Goal: Task Accomplishment & Management: Manage account settings

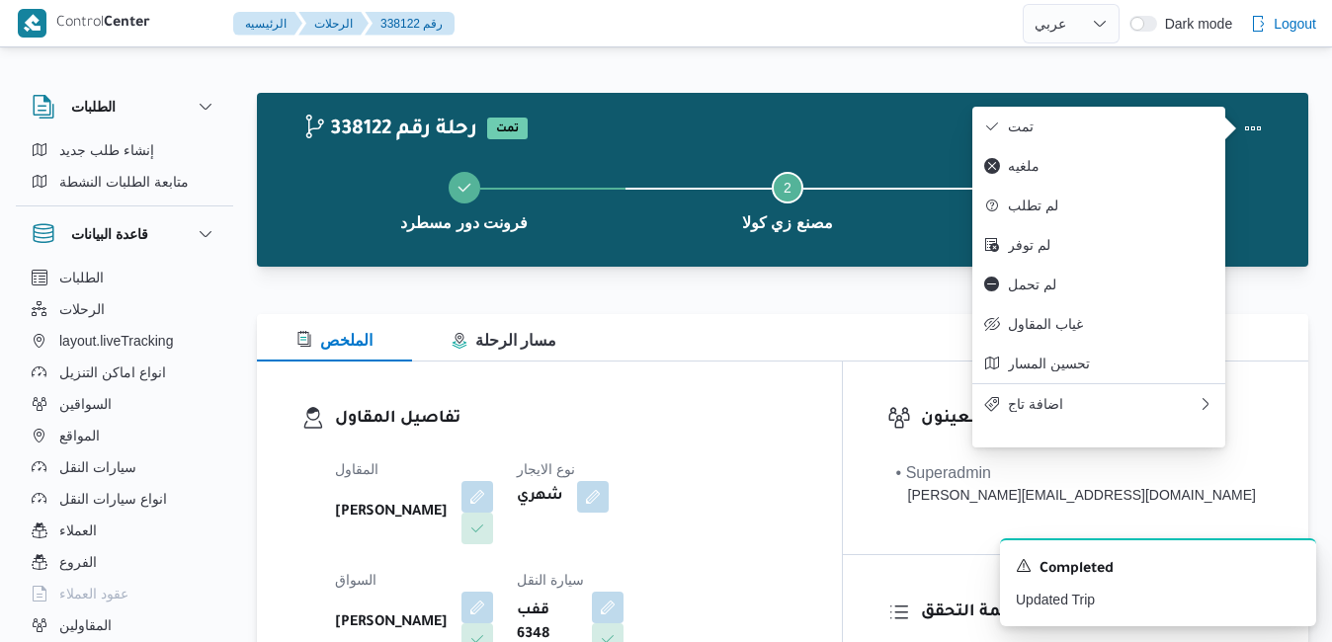
select select "ar"
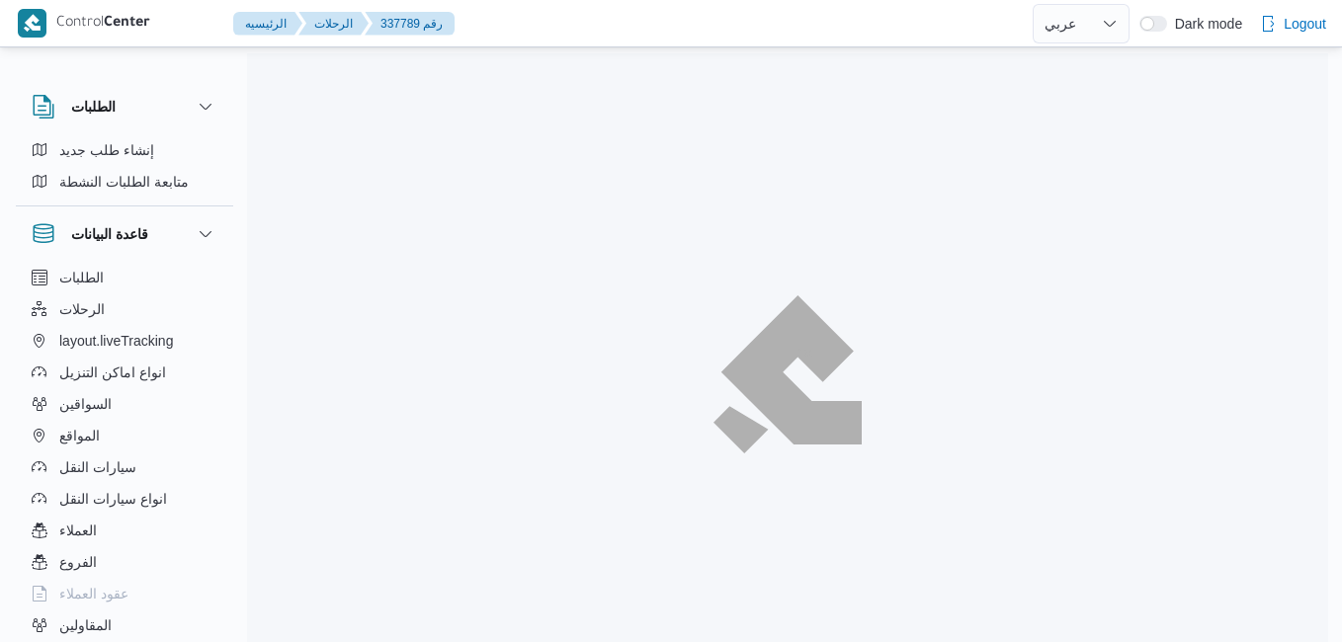
select select "ar"
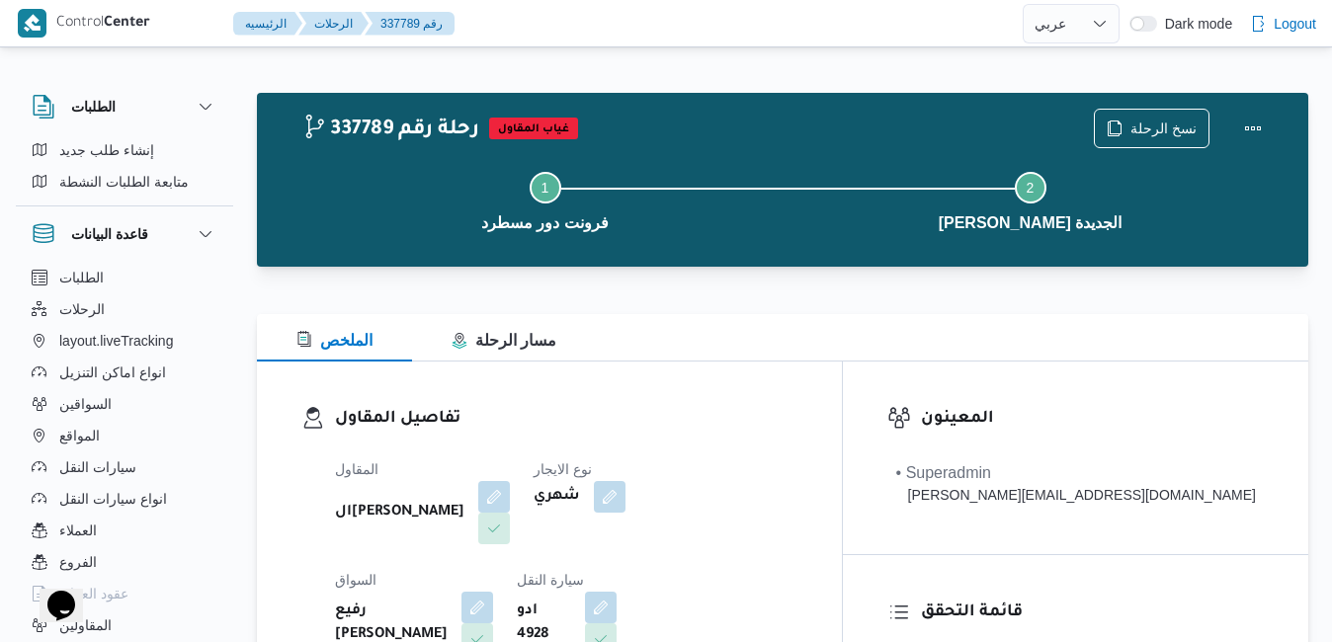
click at [715, 362] on div "تفاصيل المقاول المقاول الهامي محمد خالد علي نوع الايجار شهري السواق رفيع جمال ا…" at bounding box center [549, 590] width 585 height 456
click at [878, 337] on div "الملخص مسار الرحلة" at bounding box center [782, 337] width 1051 height 47
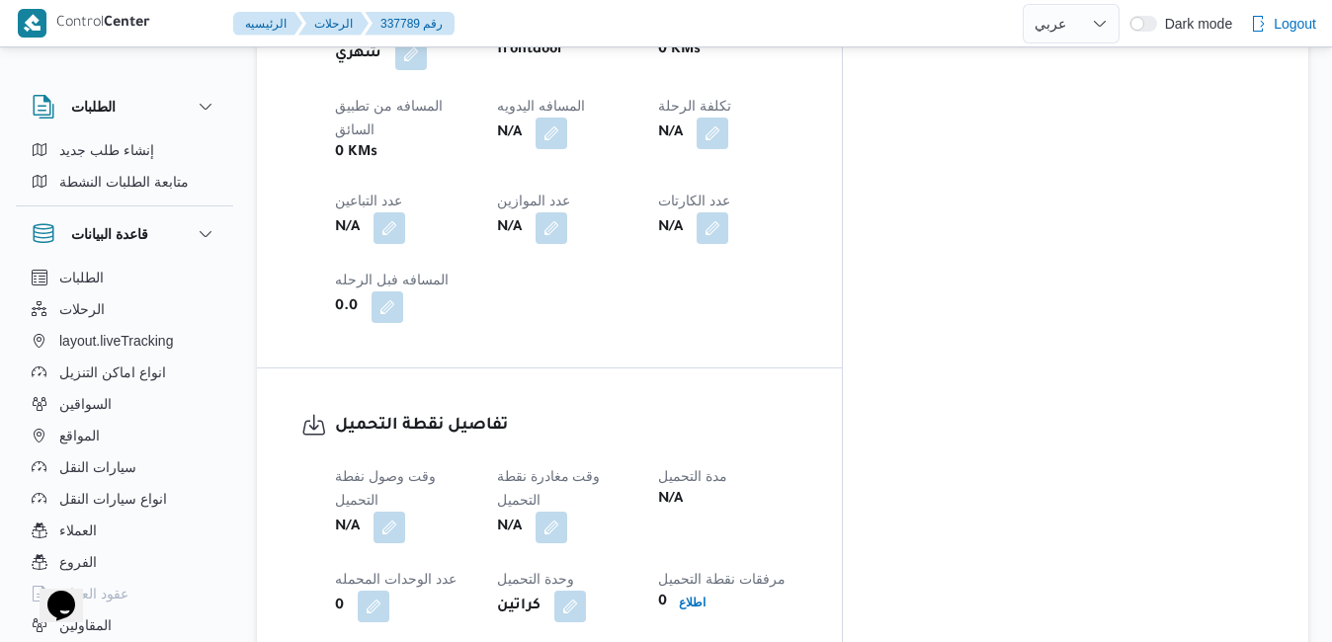
scroll to position [1128, 0]
click at [393, 512] on button "button" at bounding box center [389, 528] width 32 height 32
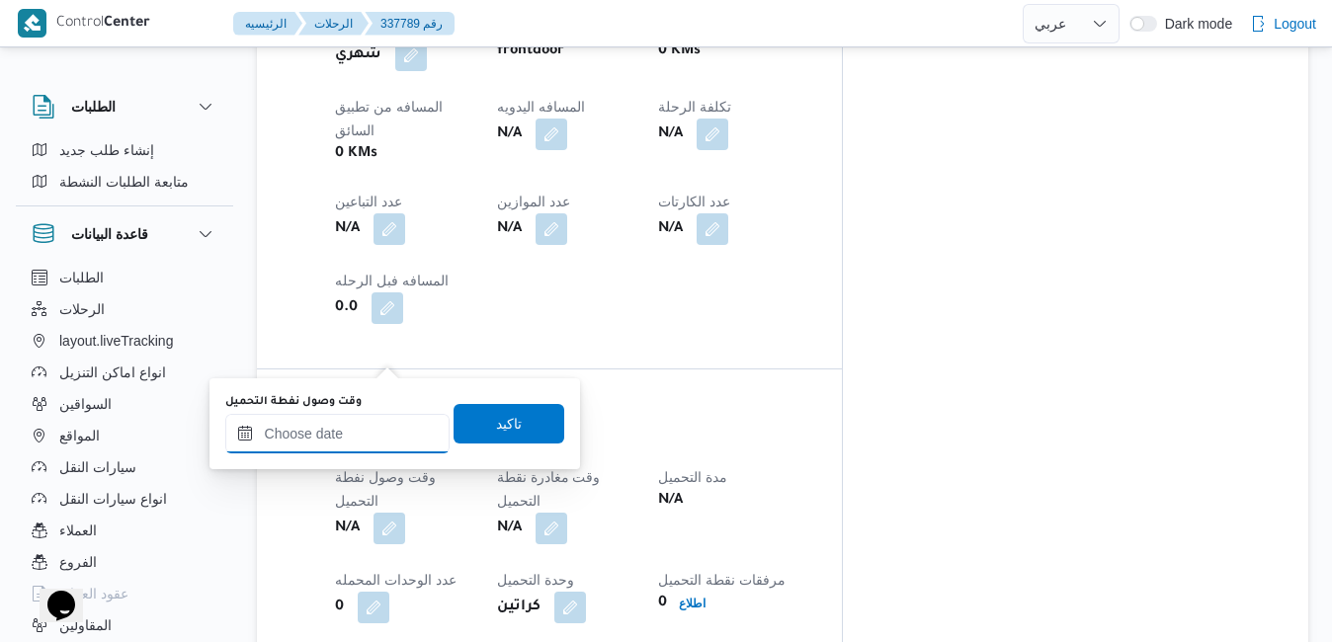
click at [358, 444] on input "وقت وصول نفطة التحميل" at bounding box center [337, 434] width 224 height 40
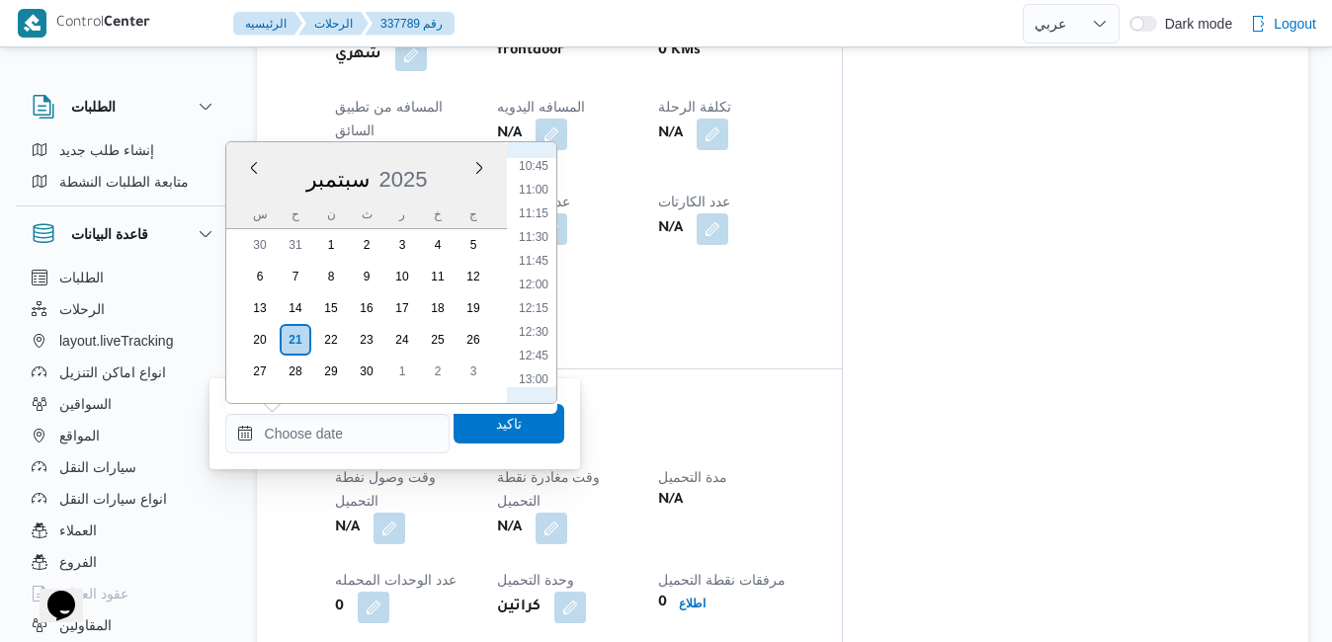
scroll to position [821, 0]
click at [542, 206] on li "09:00" at bounding box center [533, 201] width 45 height 20
type input "٢١/٠٩/٢٠٢٥ ٠٩:٠٠"
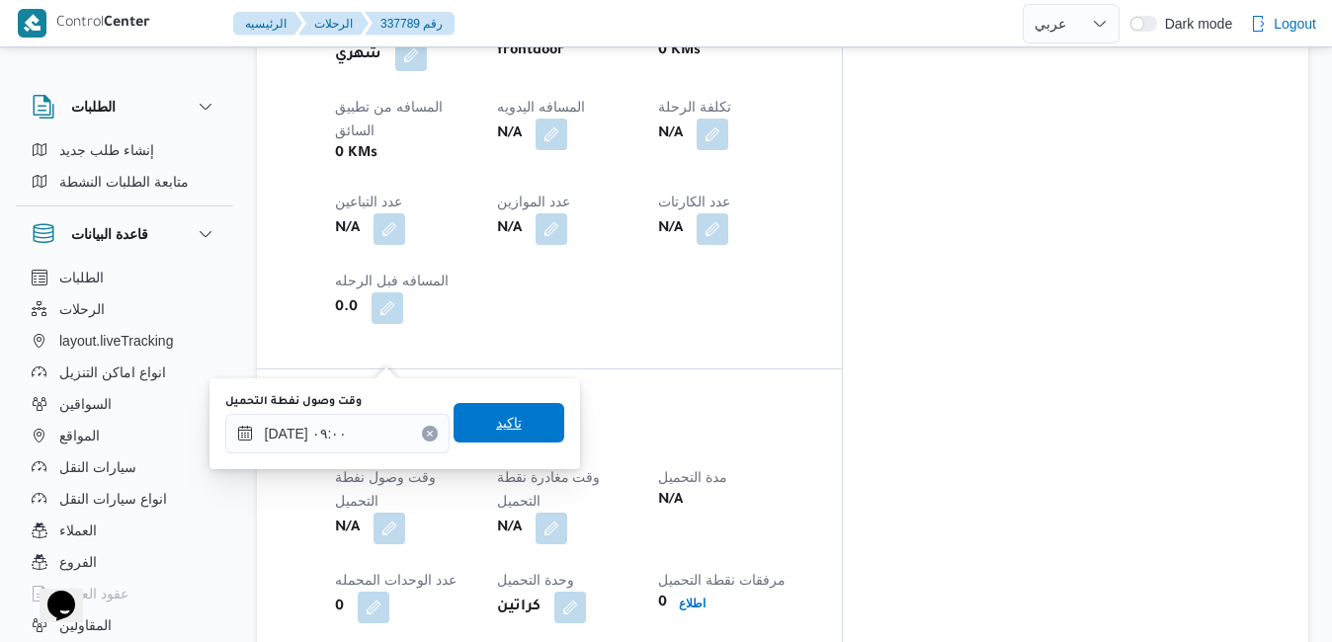
click at [496, 422] on span "تاكيد" at bounding box center [509, 423] width 26 height 24
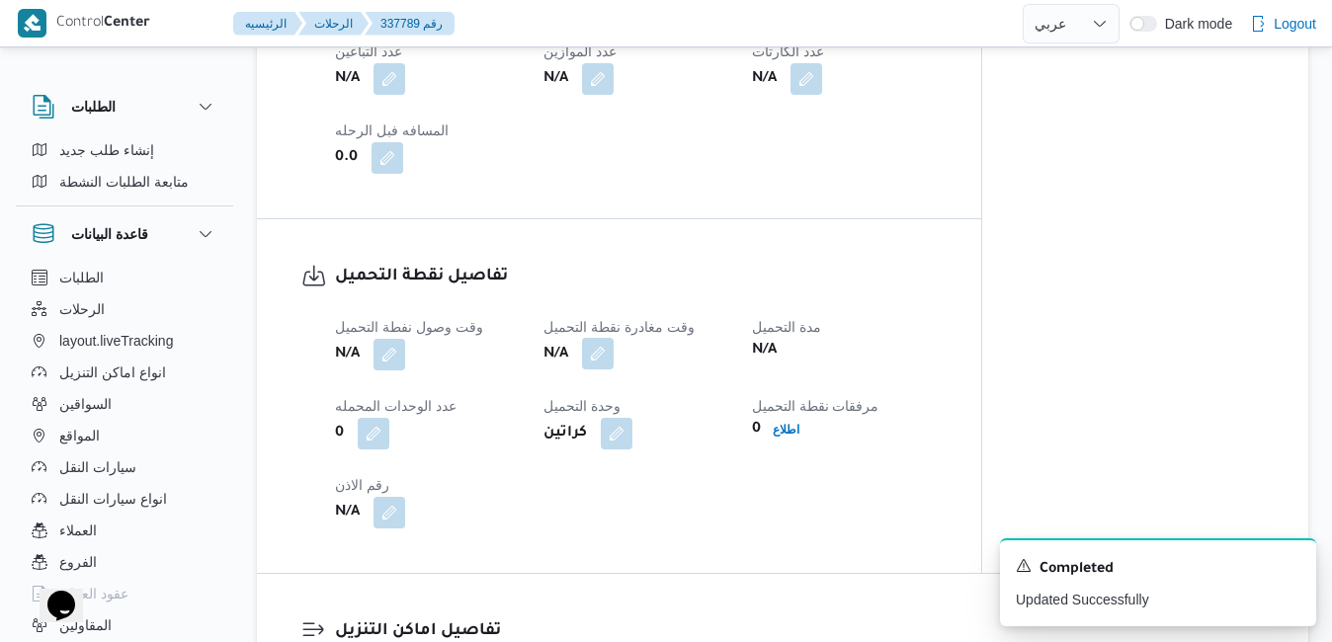
click at [602, 361] on button "button" at bounding box center [598, 354] width 32 height 32
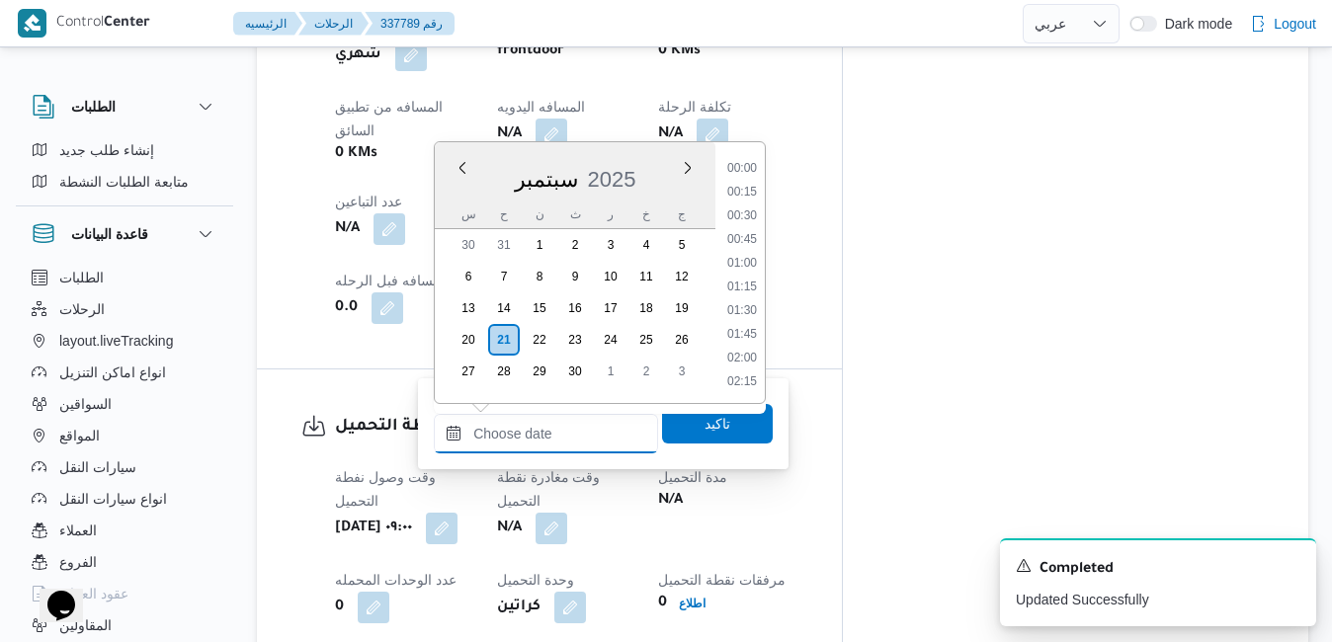
click at [548, 425] on input "وقت مغادرة نقطة التحميل" at bounding box center [546, 434] width 224 height 40
click at [739, 293] on li "10:00" at bounding box center [741, 296] width 45 height 20
type input "٢١/٠٩/٢٠٢٥ ١٠:٠٠"
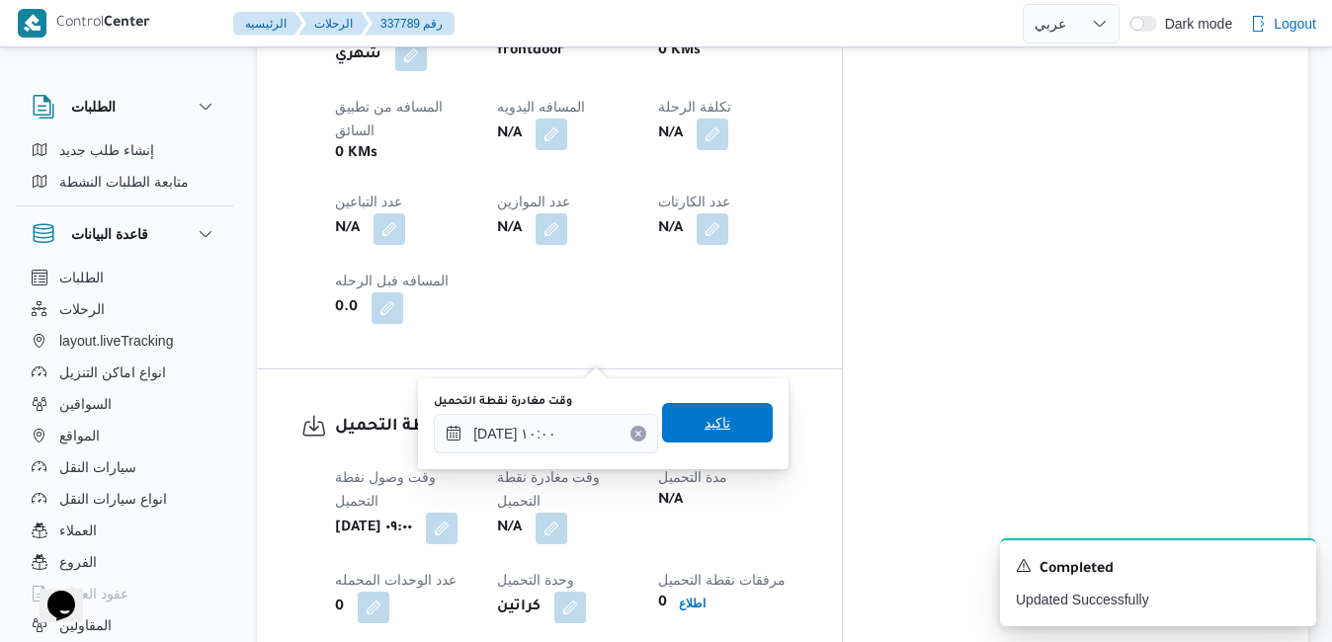
click at [712, 419] on span "تاكيد" at bounding box center [717, 423] width 26 height 24
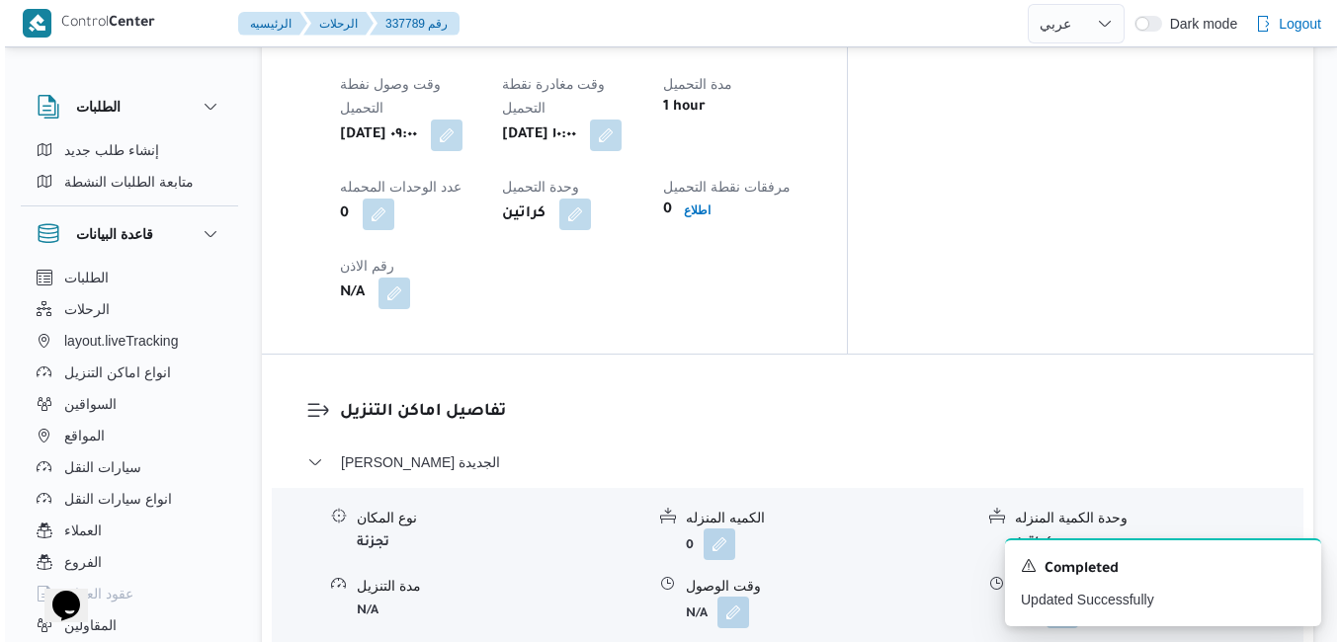
scroll to position [1524, 0]
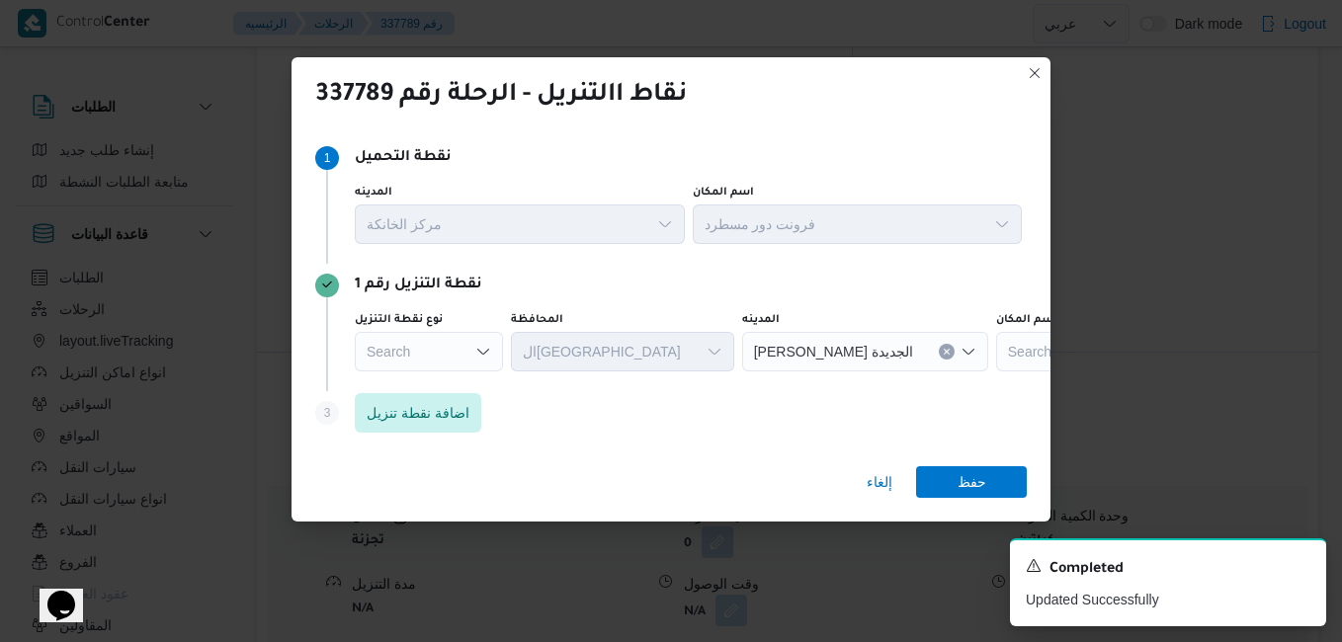
click at [453, 353] on div "Search" at bounding box center [429, 352] width 148 height 40
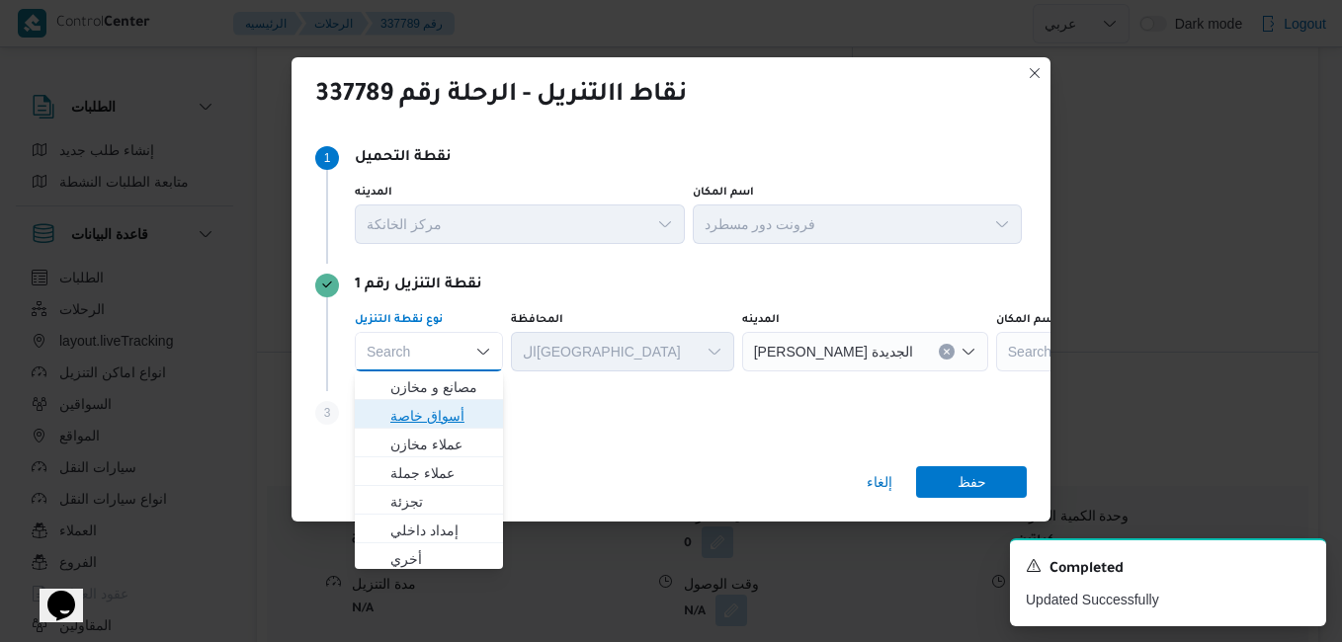
click at [432, 417] on span "أسواق خاصة" at bounding box center [440, 416] width 101 height 24
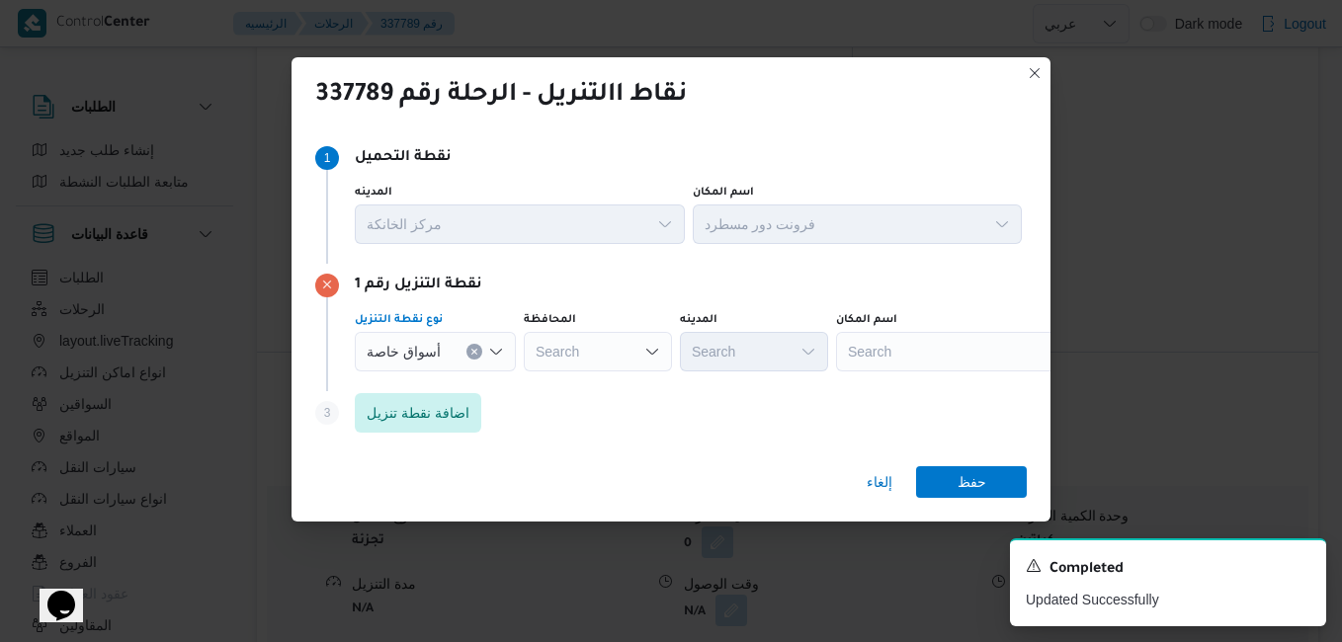
click at [921, 344] on div "Search" at bounding box center [959, 352] width 247 height 40
click at [967, 530] on div "A new notification appears Completed Updated Successfully" at bounding box center [1144, 583] width 395 height 120
click at [1310, 564] on div "A new notification appears Completed Updated Successfully" at bounding box center [1168, 582] width 316 height 88
click at [1303, 564] on icon "Dismiss toast" at bounding box center [1302, 564] width 16 height 16
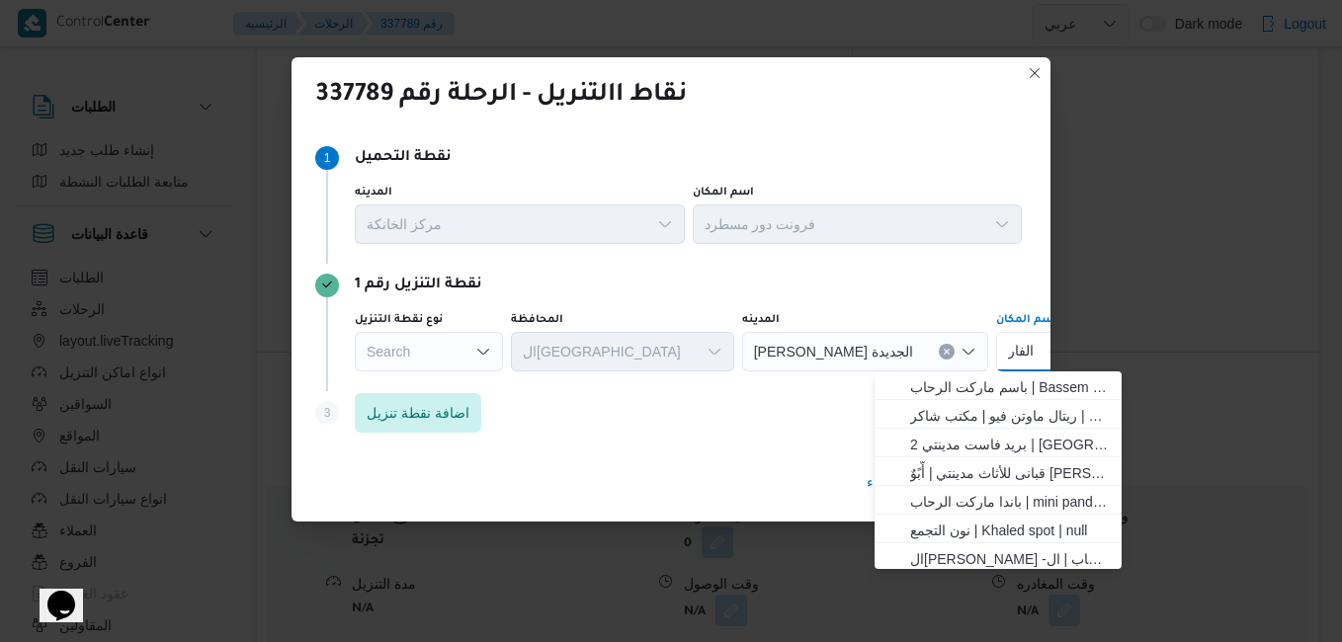
click at [996, 355] on div "الفار الفار Combo box. Selected. الفار. Selected. Combo box input. Search. Type…" at bounding box center [1119, 352] width 247 height 40
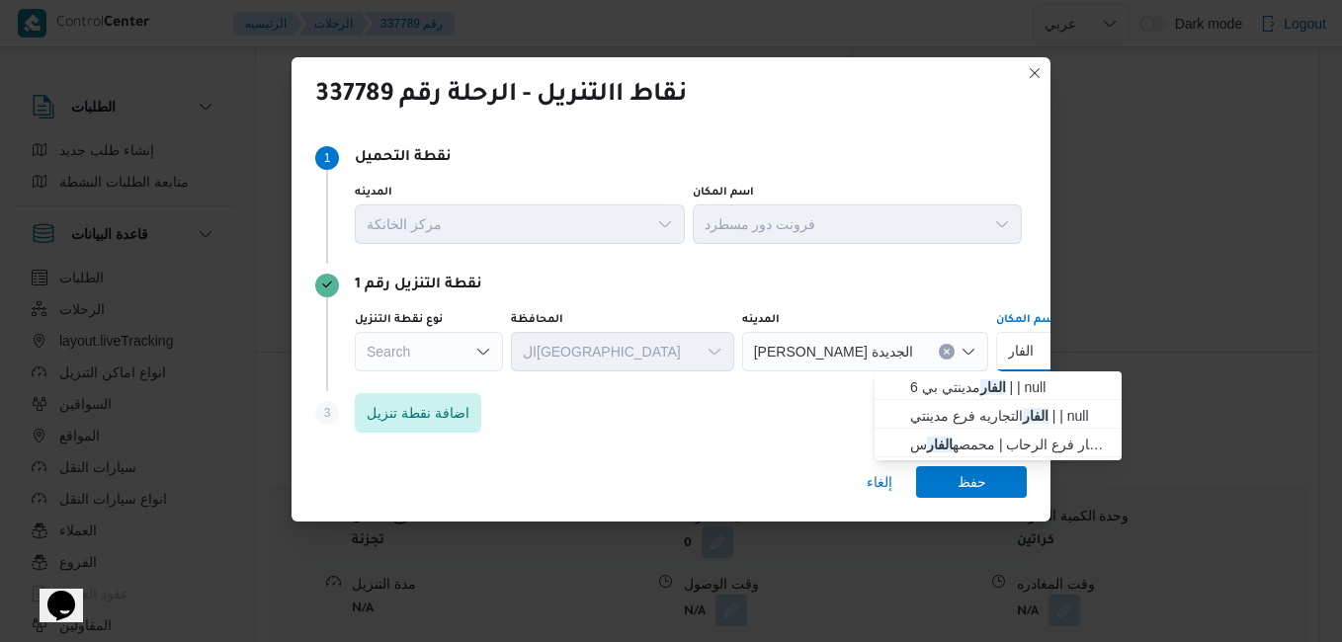
click at [824, 413] on div "Step 3 is disabled 3 اضافة نقطة تنزيل" at bounding box center [670, 416] width 711 height 51
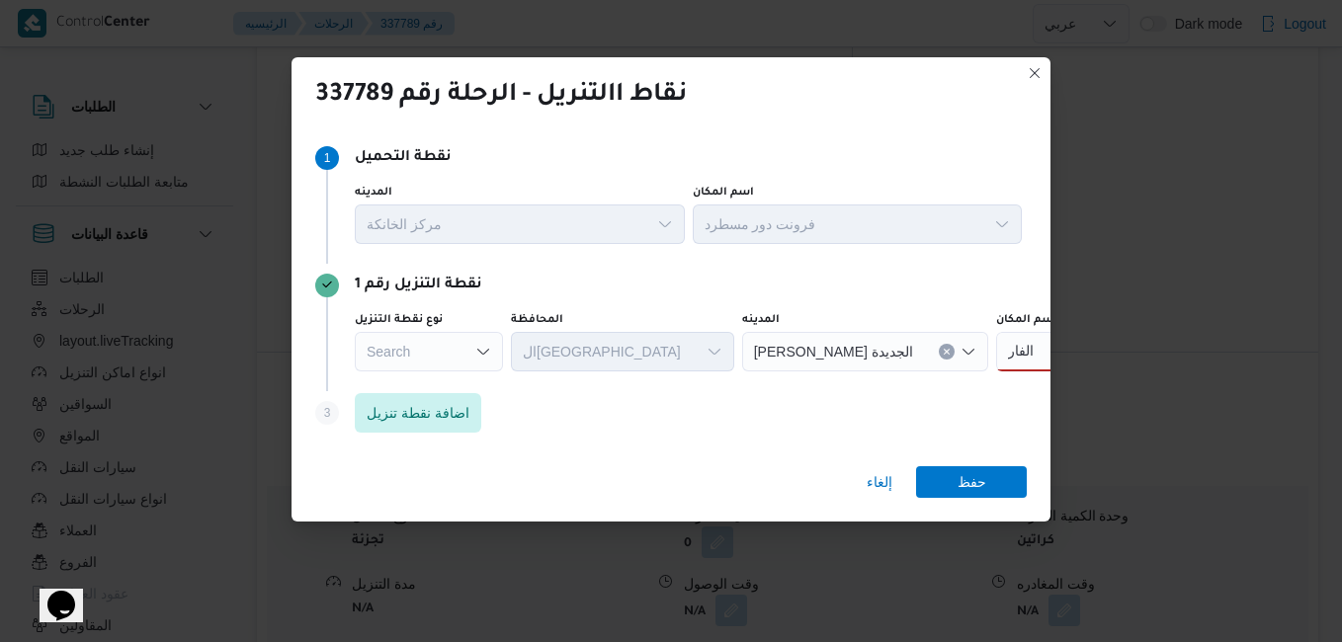
click at [943, 348] on icon "Clear input" at bounding box center [947, 352] width 8 height 8
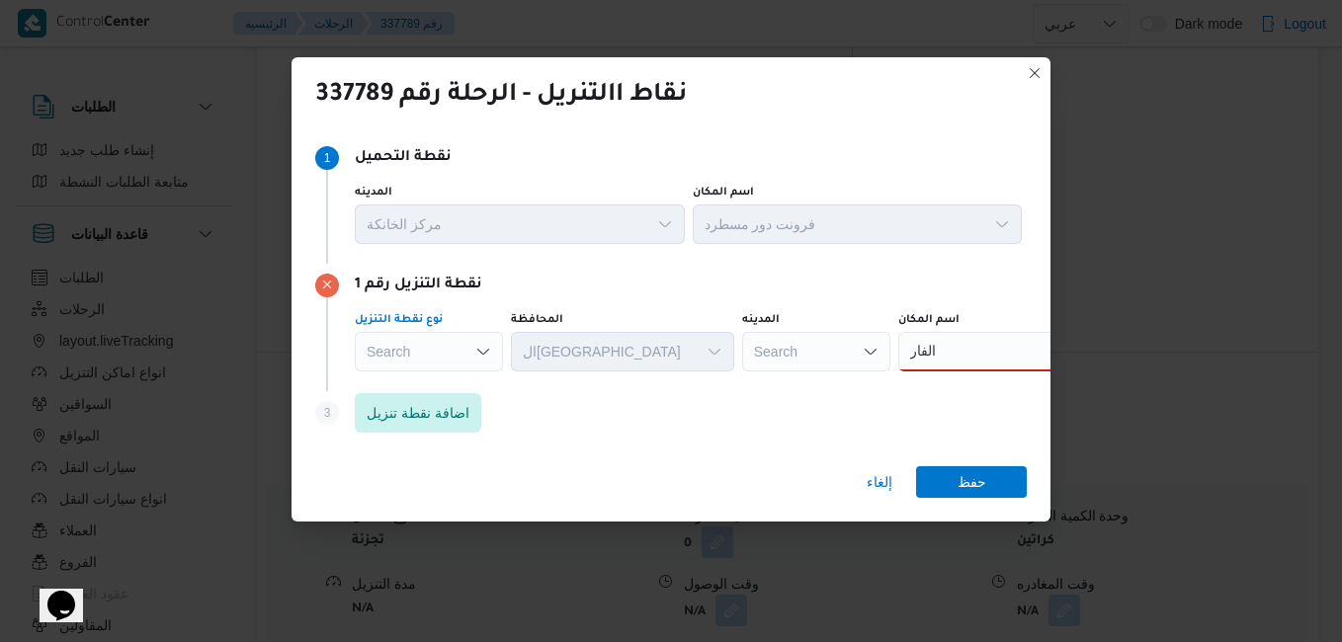
click at [476, 348] on icon "Open list of options" at bounding box center [483, 352] width 16 height 16
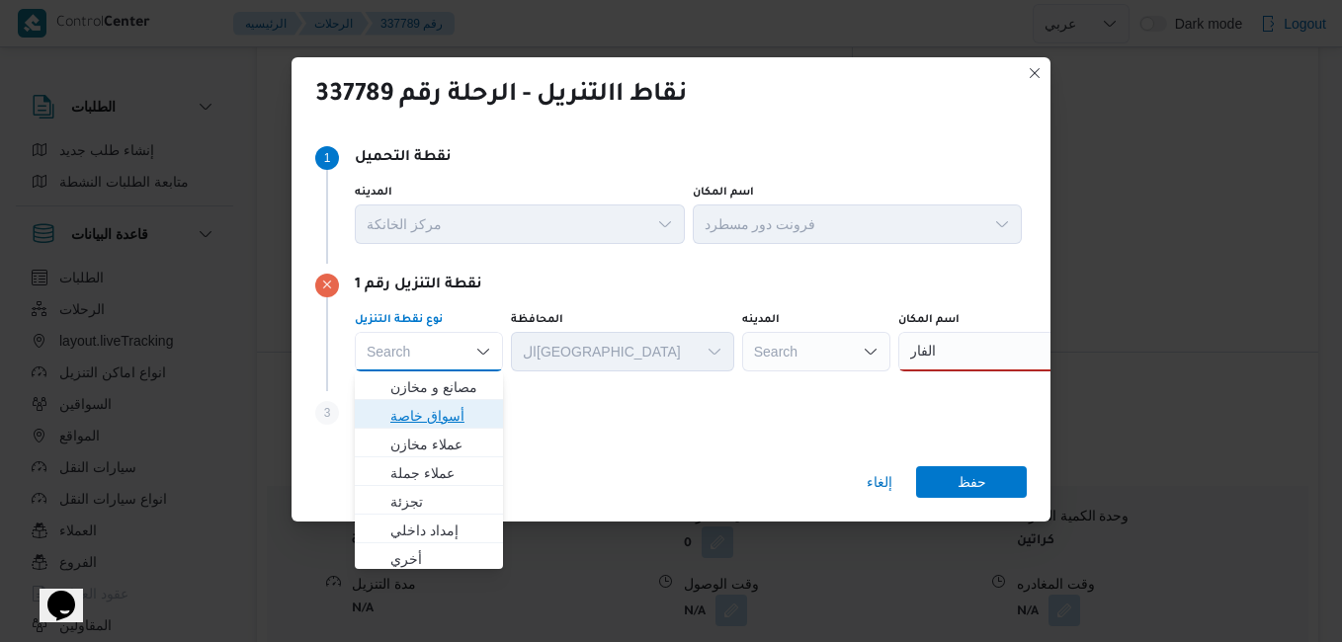
click at [453, 418] on span "أسواق خاصة" at bounding box center [440, 416] width 101 height 24
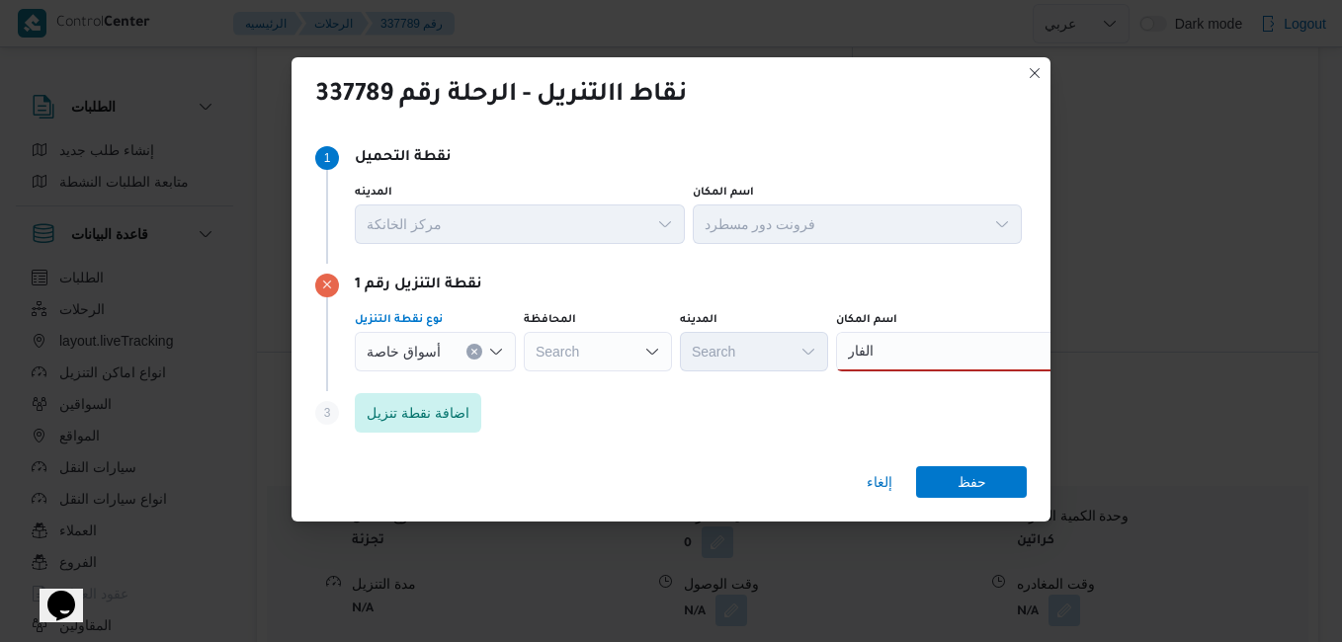
click at [920, 352] on div "الفار الفار" at bounding box center [959, 352] width 247 height 40
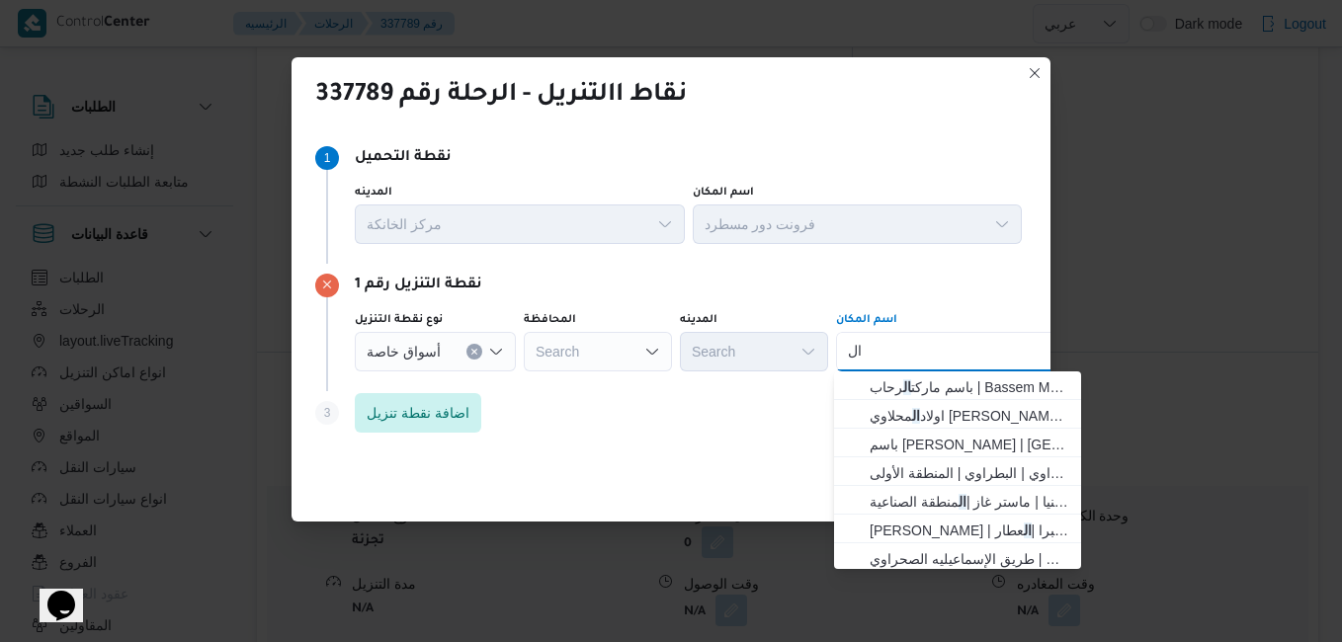
type input "ا"
type input "الفار"
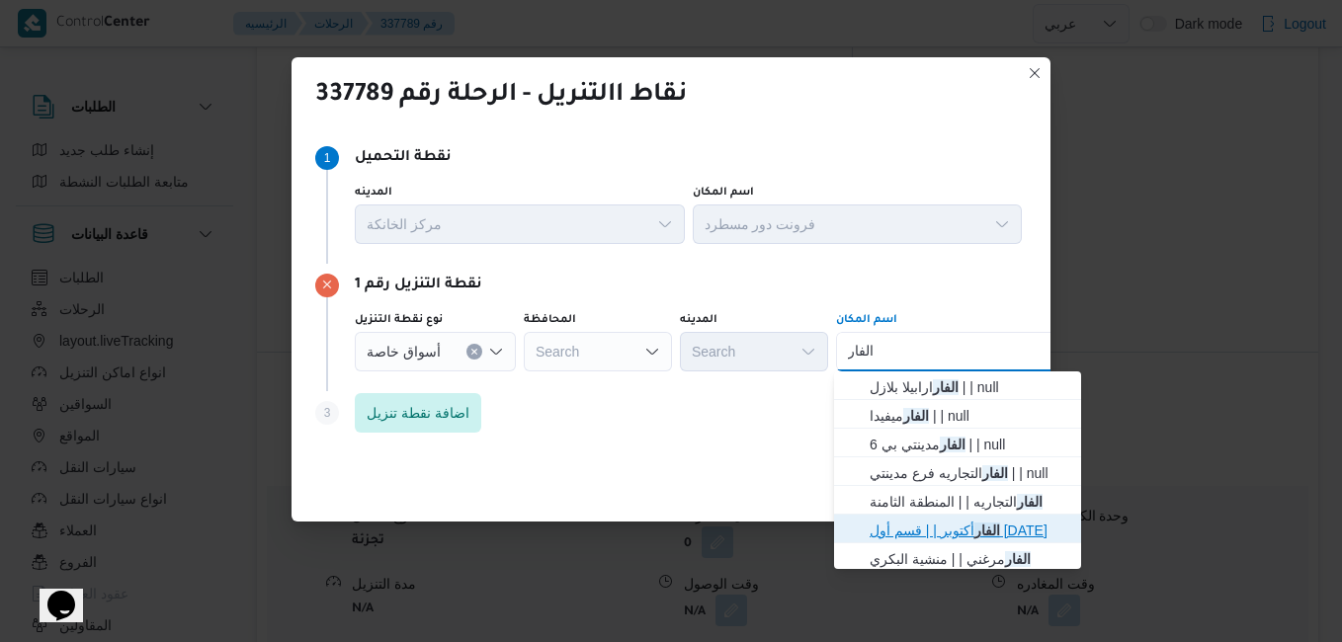
click at [965, 530] on span "الفار أكتوبر | | قسم أول 6 أكتوبر" at bounding box center [969, 531] width 200 height 24
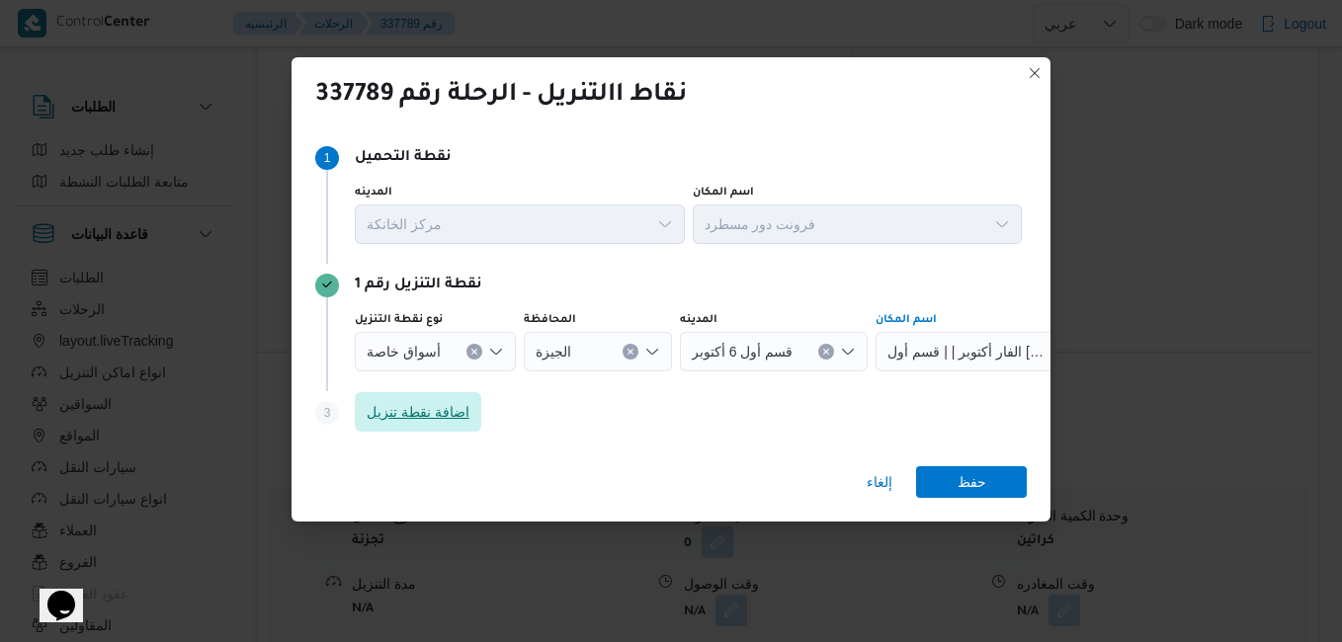
click at [457, 409] on span "اضافة نقطة تنزيل" at bounding box center [418, 412] width 103 height 24
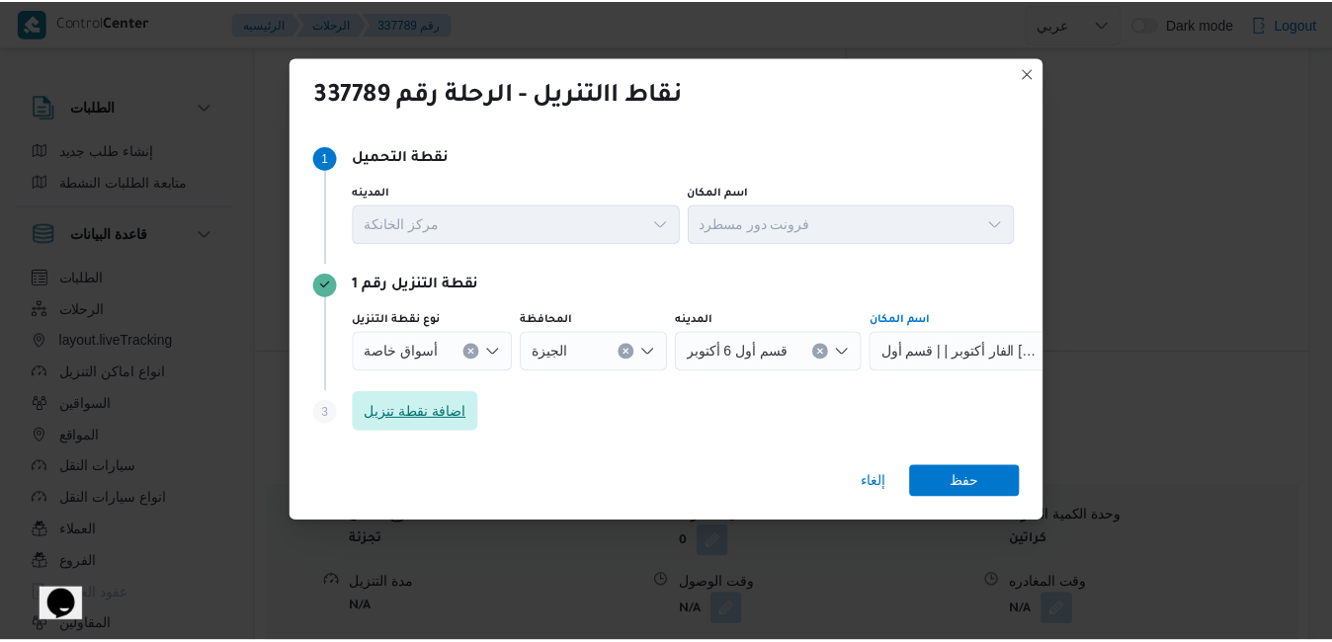
scroll to position [24, 0]
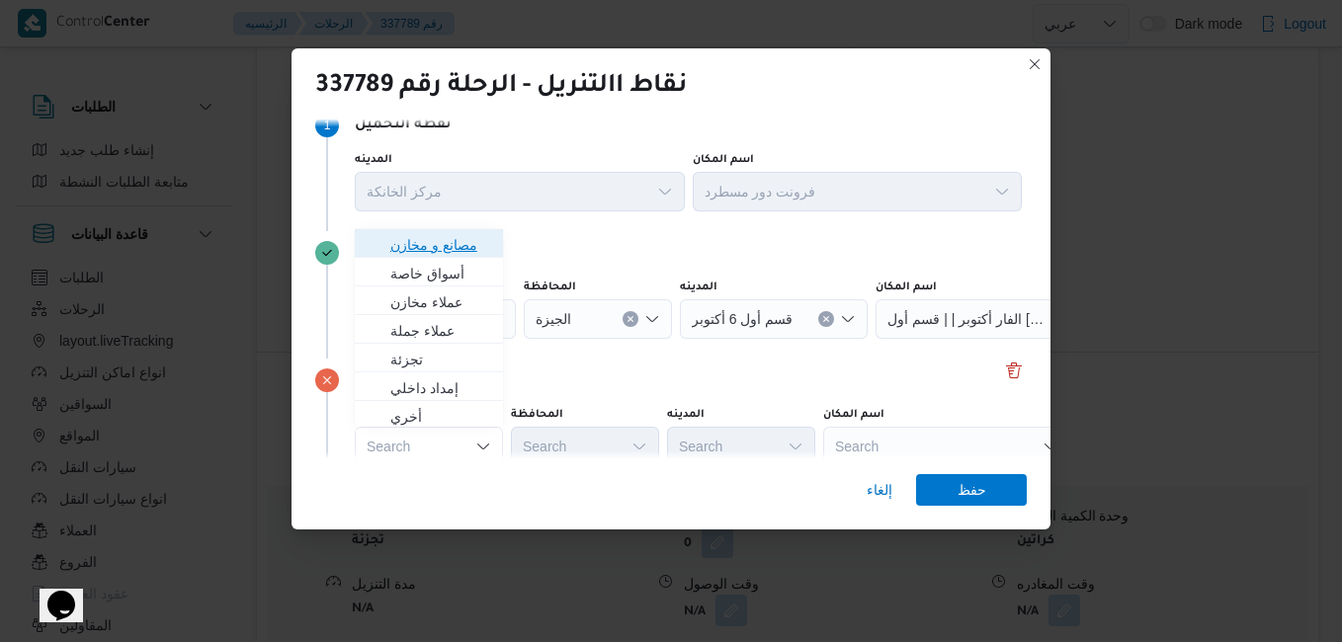
click at [464, 245] on span "مصانع و مخازن" at bounding box center [440, 245] width 101 height 24
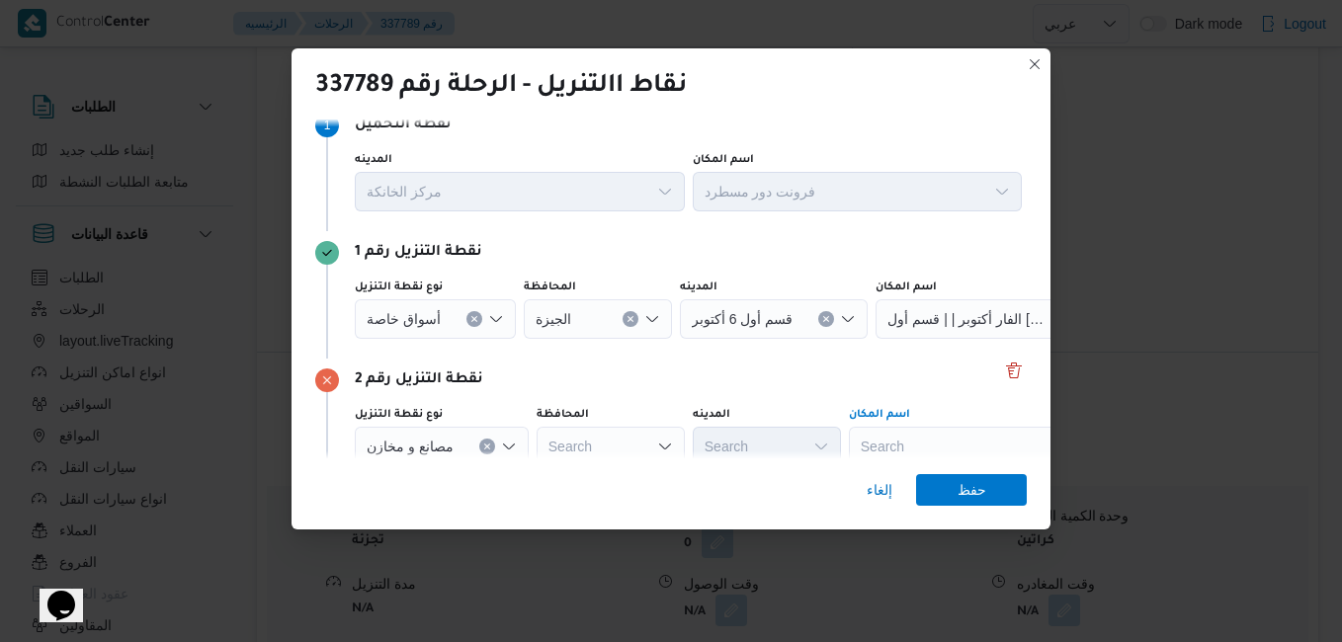
click at [895, 440] on div "Search" at bounding box center [972, 447] width 247 height 40
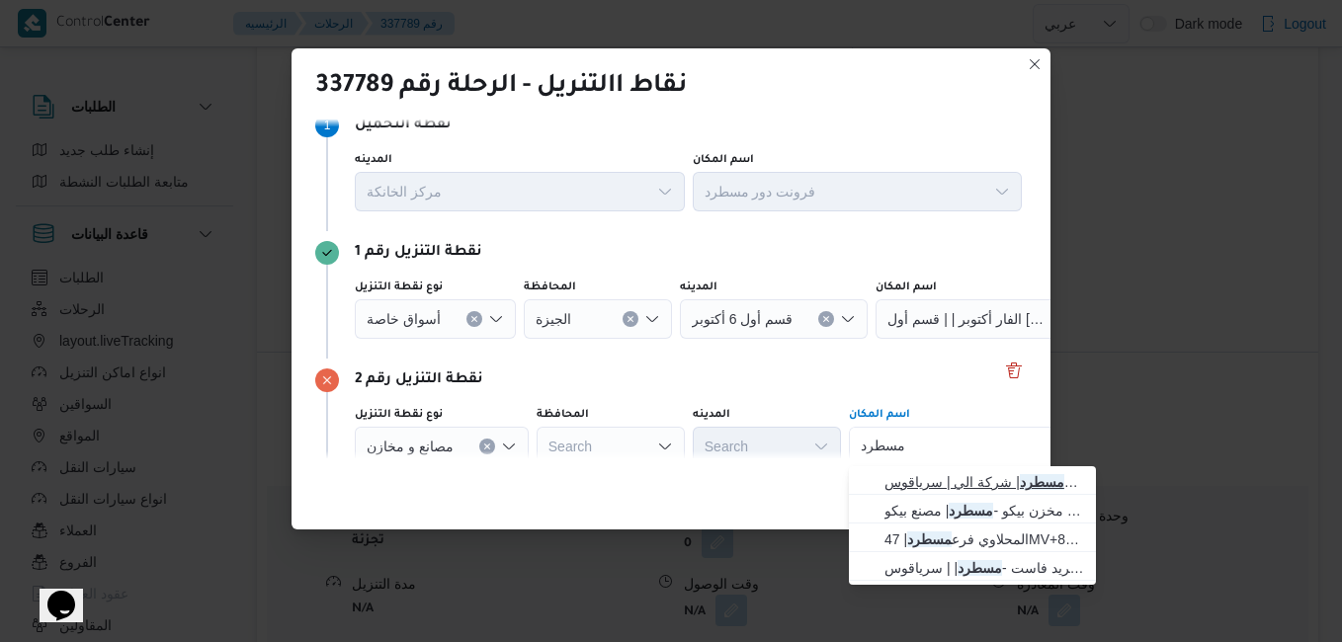
type input "مسطرد"
click at [948, 479] on span "فرونت دور مسطرد | شركة الي | سرياقوس" at bounding box center [984, 482] width 200 height 24
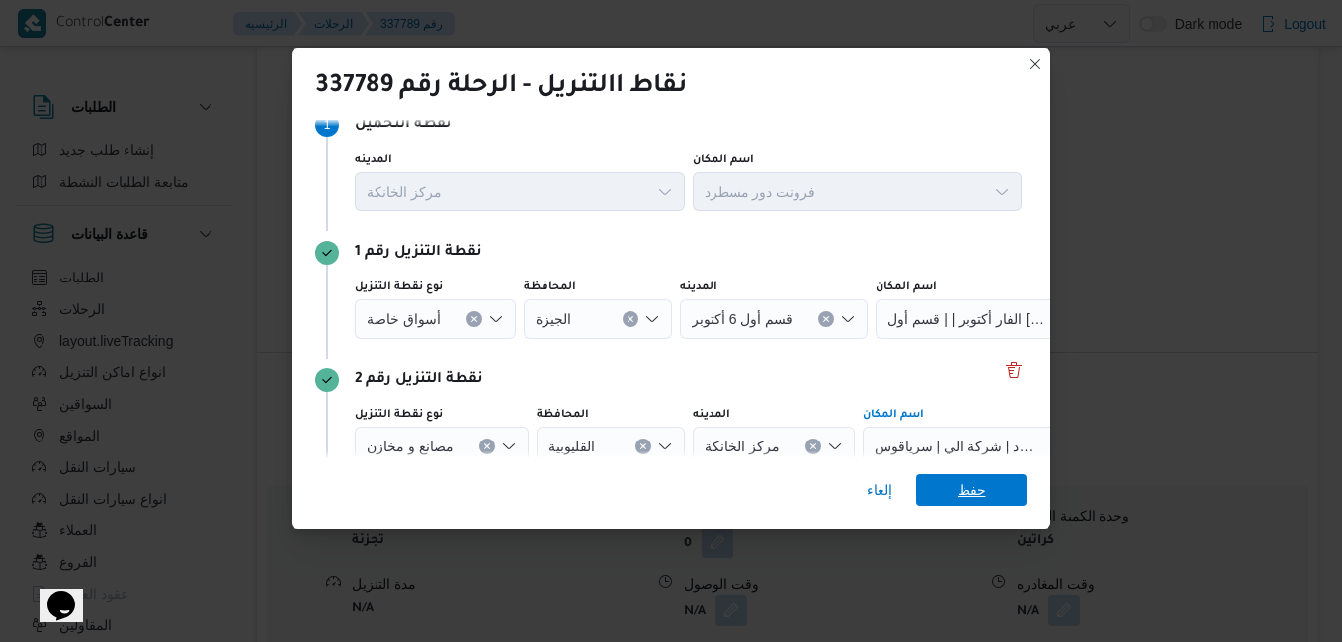
click at [974, 486] on span "حفظ" at bounding box center [971, 490] width 29 height 32
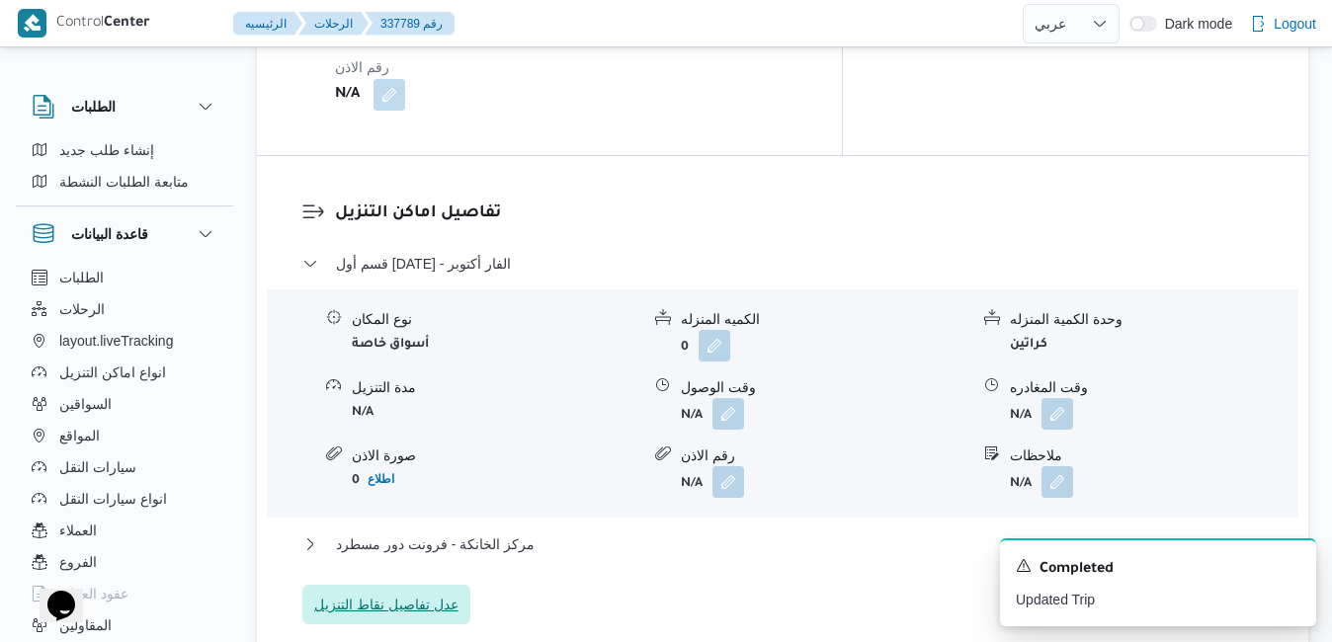
scroll to position [1721, 0]
click at [734, 396] on button "button" at bounding box center [728, 412] width 32 height 32
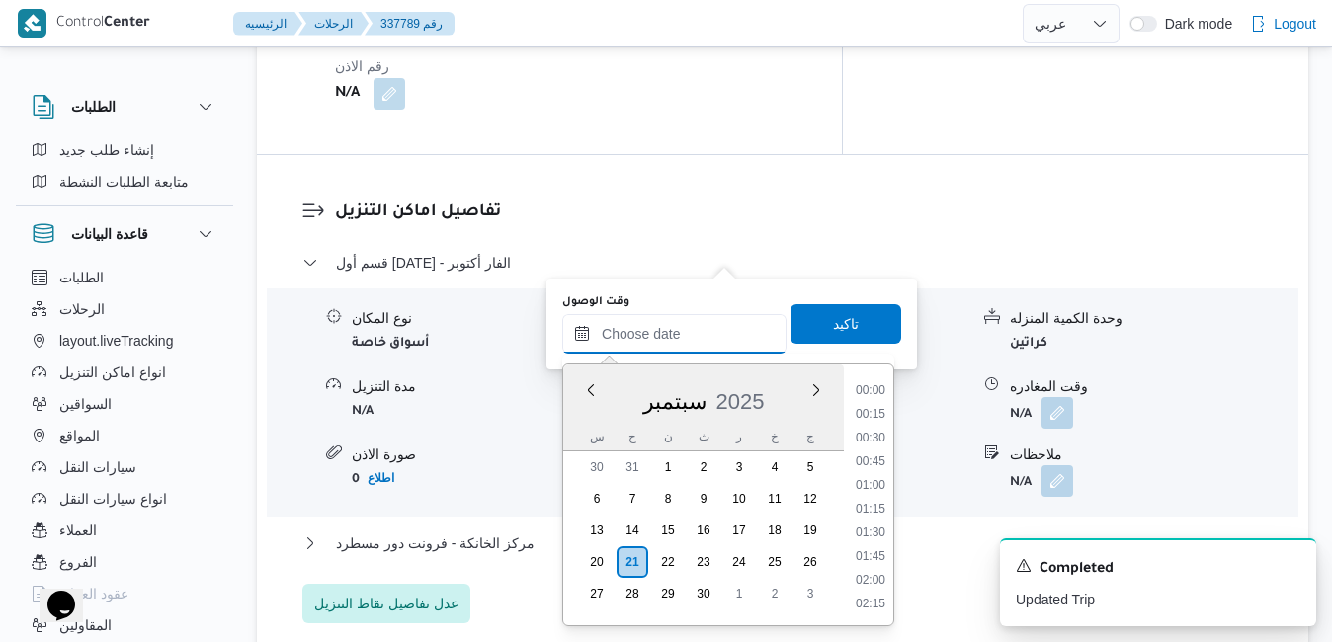
click at [700, 324] on input "وقت الوصول" at bounding box center [674, 334] width 224 height 40
click at [589, 402] on div "سبتمبر 2025" at bounding box center [703, 397] width 281 height 50
click at [873, 413] on li "11:00" at bounding box center [870, 412] width 45 height 20
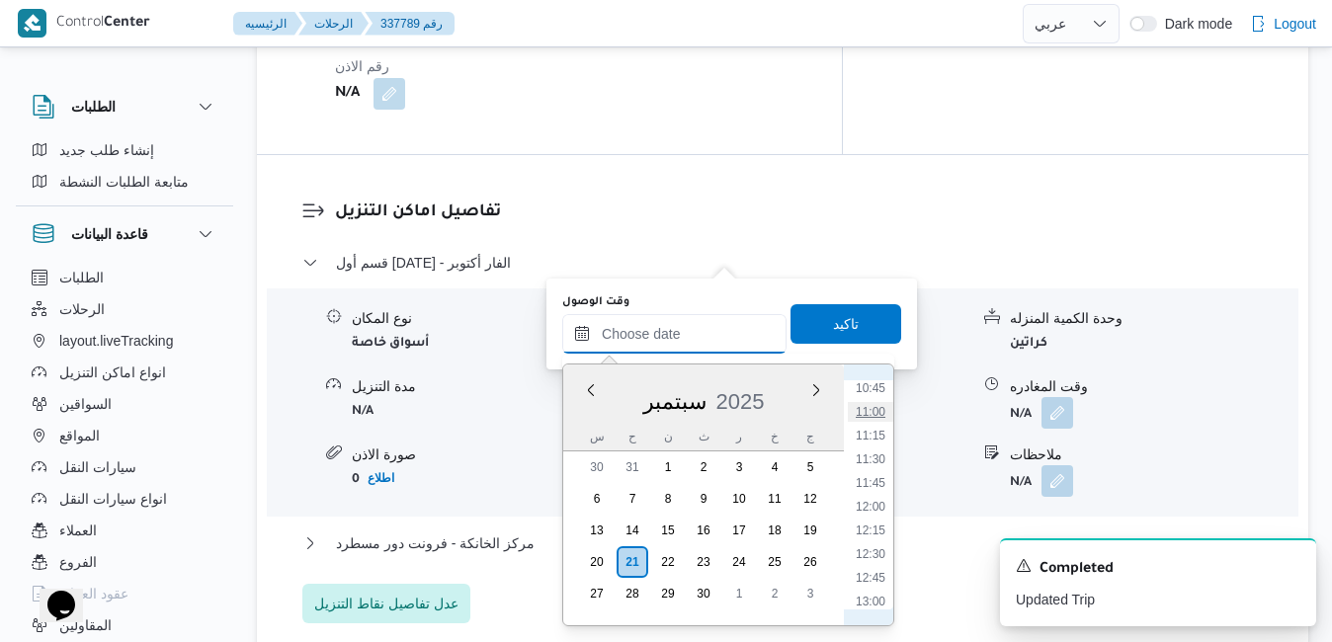
type input "٢١/٠٩/٢٠٢٥ ١١:٠٠"
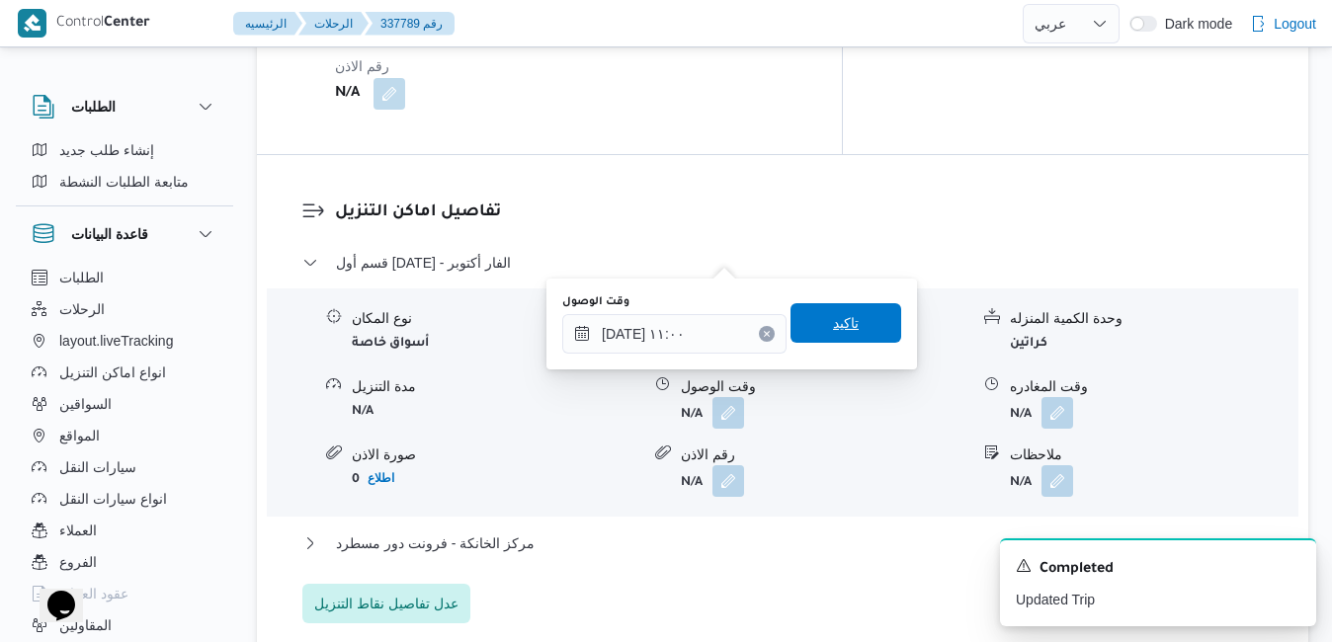
click at [847, 337] on span "تاكيد" at bounding box center [845, 323] width 111 height 40
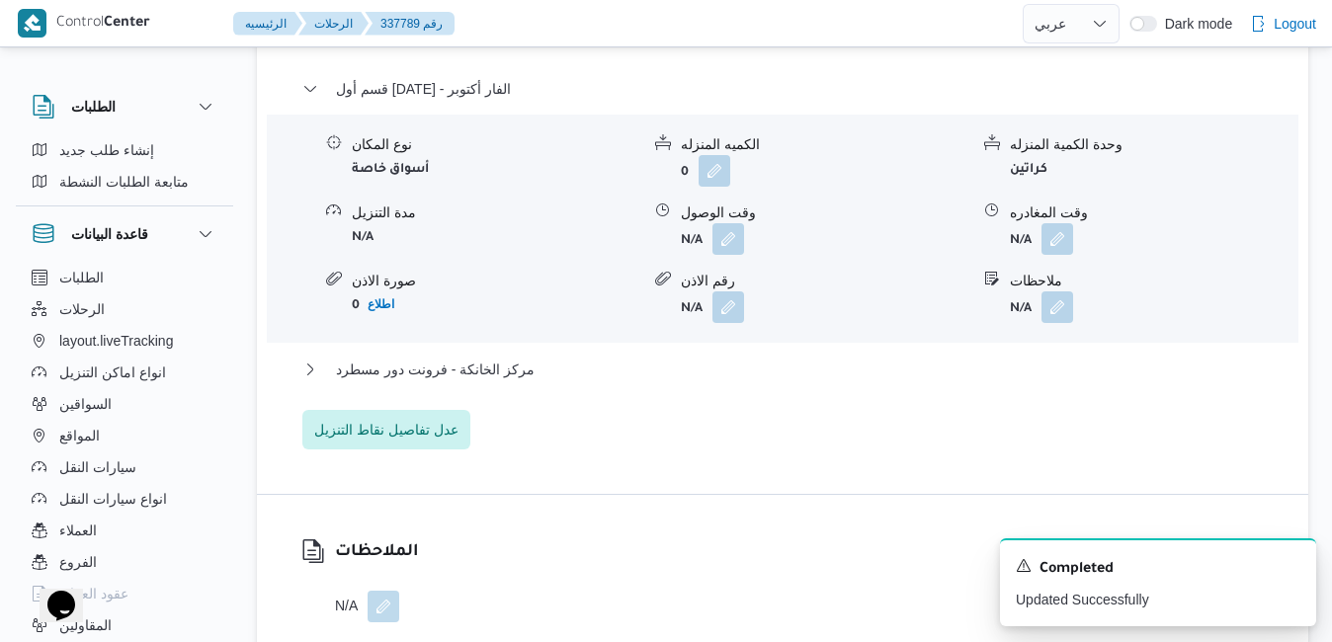
click at [756, 395] on div "مركز الخانكة - فرونت دور مسطرد" at bounding box center [782, 377] width 961 height 38
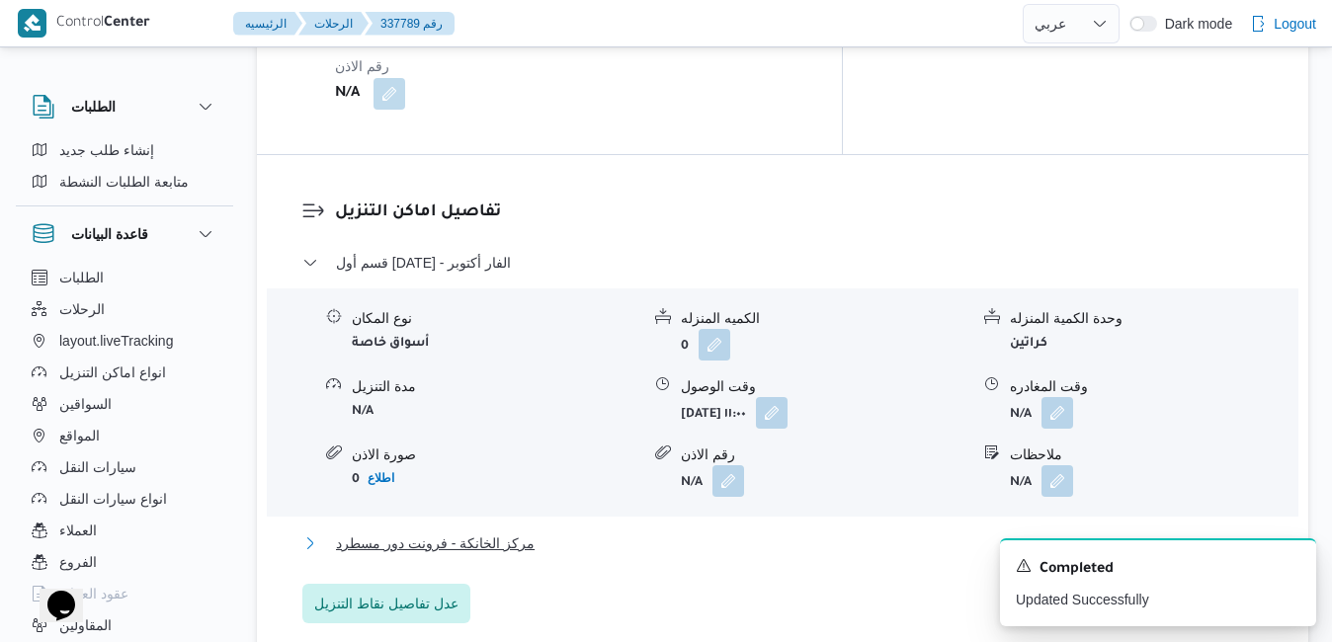
click at [758, 532] on button "مركز الخانكة - فرونت دور مسطرد" at bounding box center [782, 544] width 961 height 24
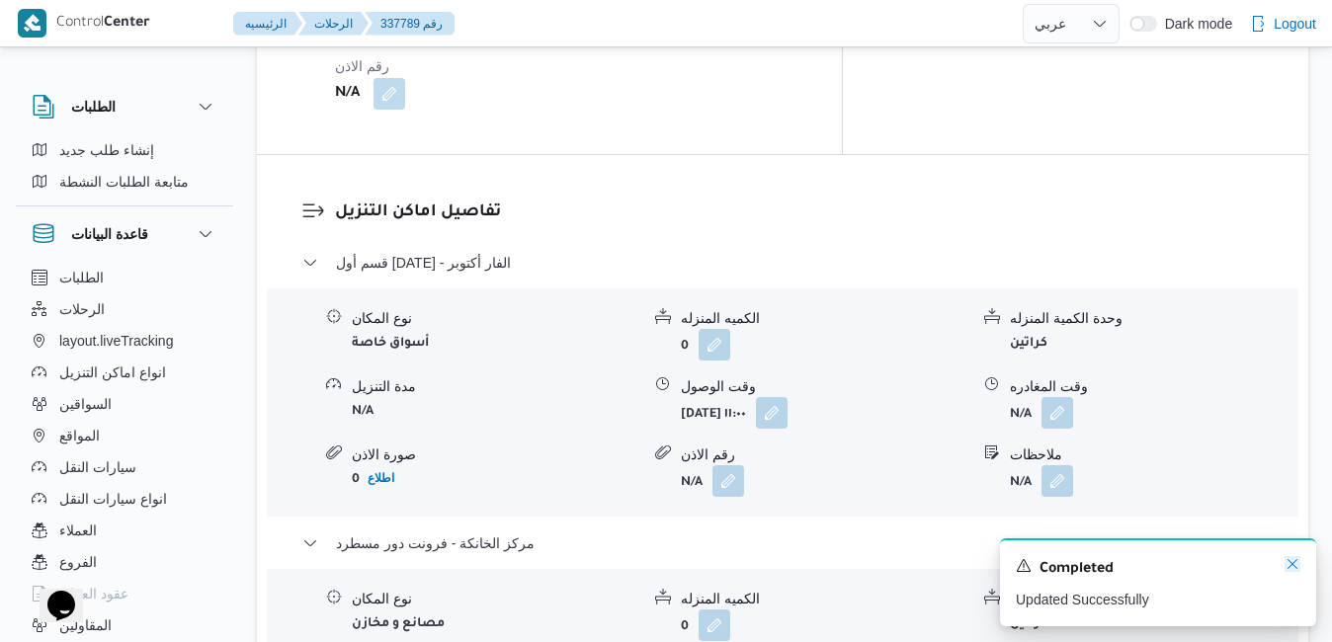
click at [1289, 562] on icon "Dismiss toast" at bounding box center [1292, 564] width 16 height 16
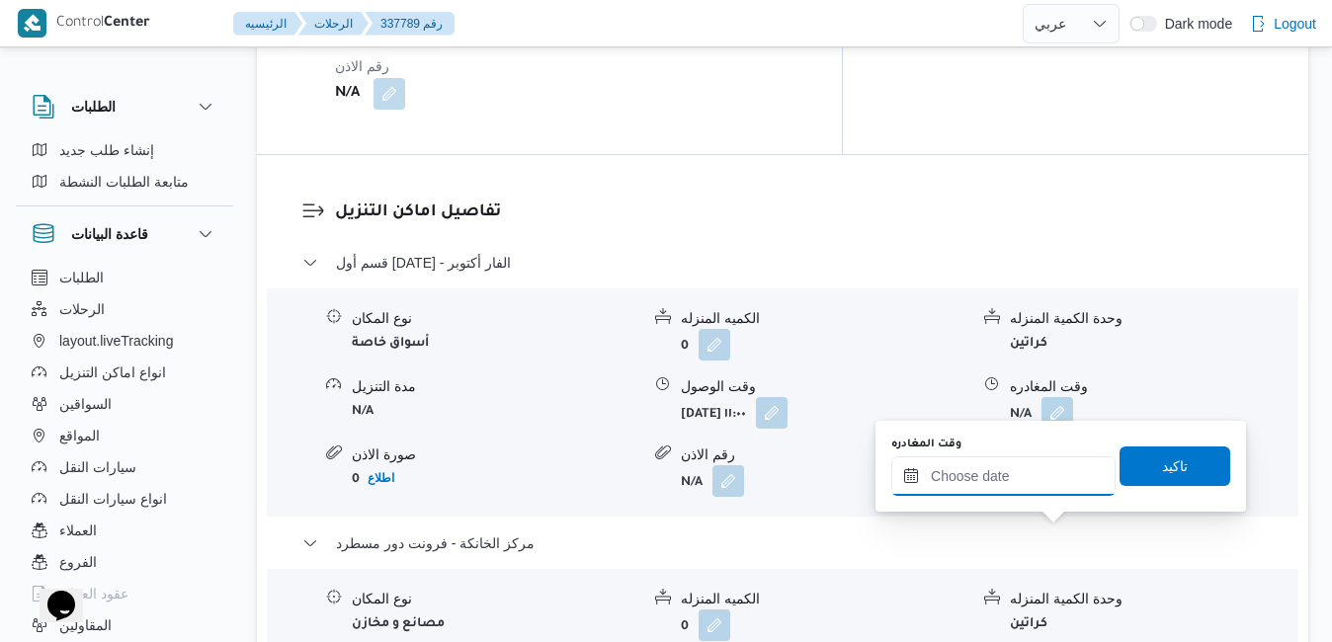
click at [1029, 485] on input "وقت المغادره" at bounding box center [1003, 476] width 224 height 40
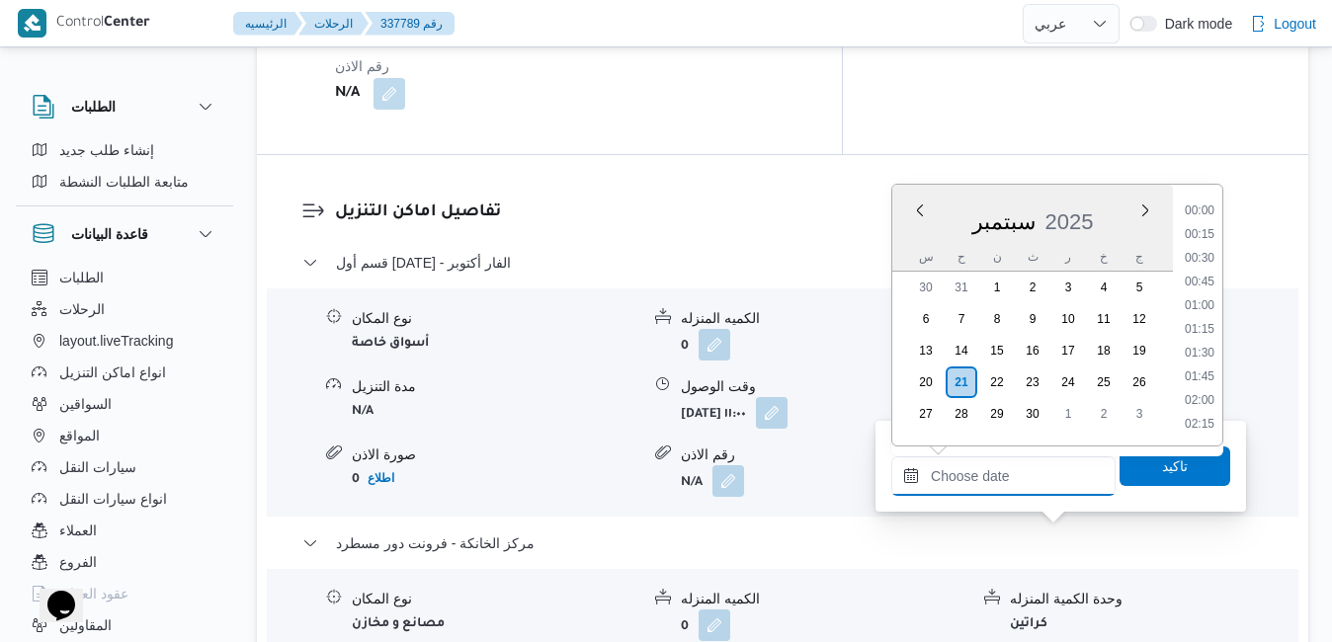
scroll to position [1824, 0]
click at [910, 249] on div "س" at bounding box center [926, 257] width 32 height 28
click at [1200, 388] on li "19:00" at bounding box center [1199, 389] width 45 height 20
type input "٢١/٠٩/٢٠٢٥ ١٩:٠٠"
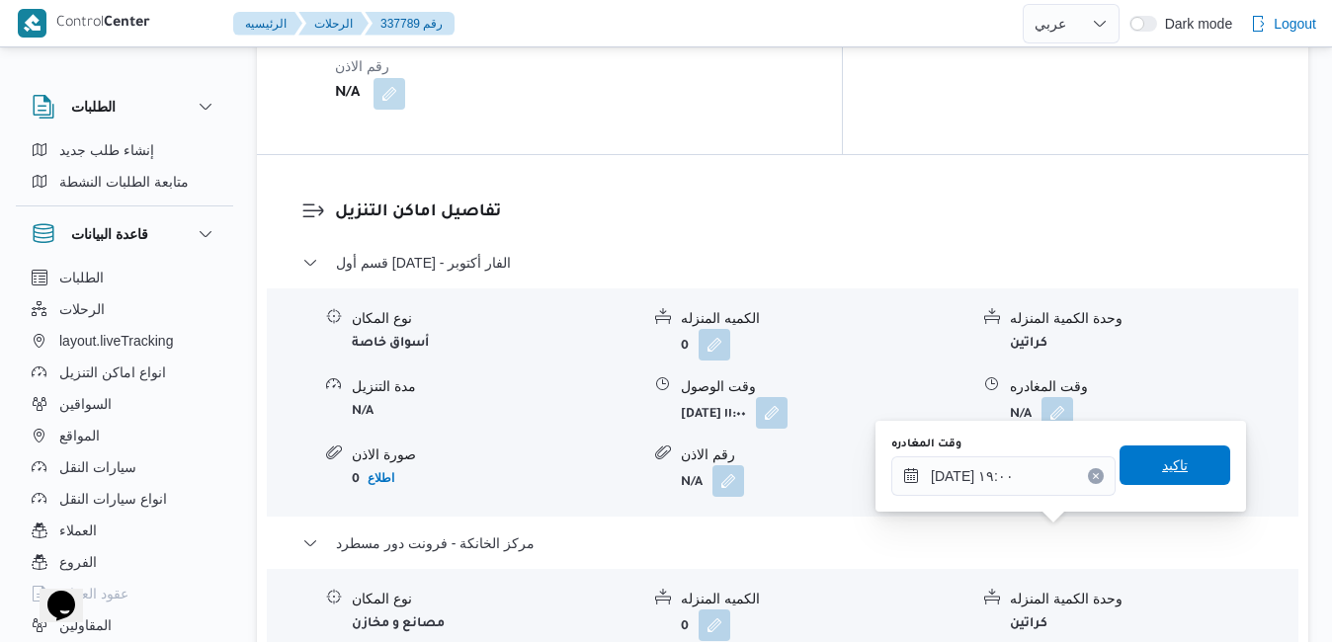
click at [1162, 456] on span "تاكيد" at bounding box center [1175, 466] width 26 height 24
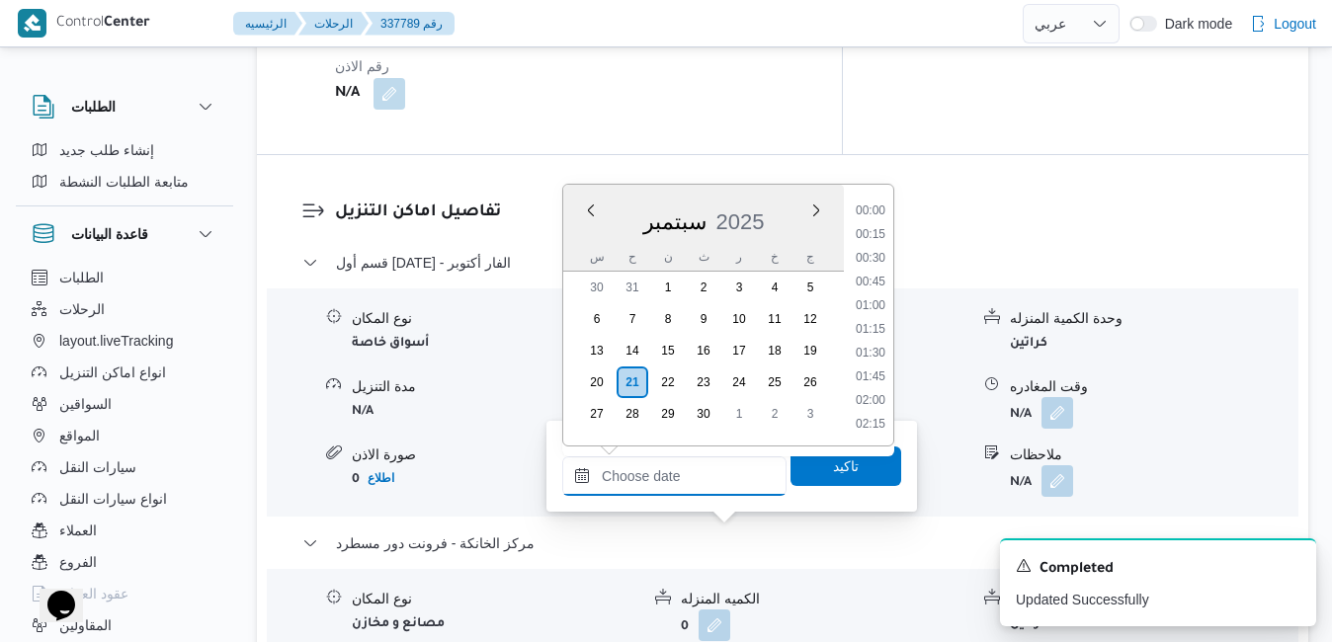
click at [704, 482] on input "وقت الوصول" at bounding box center [674, 476] width 224 height 40
click at [579, 243] on div "س ح ن ث ر خ ج" at bounding box center [703, 257] width 281 height 28
click at [875, 368] on li "18:45" at bounding box center [870, 366] width 45 height 20
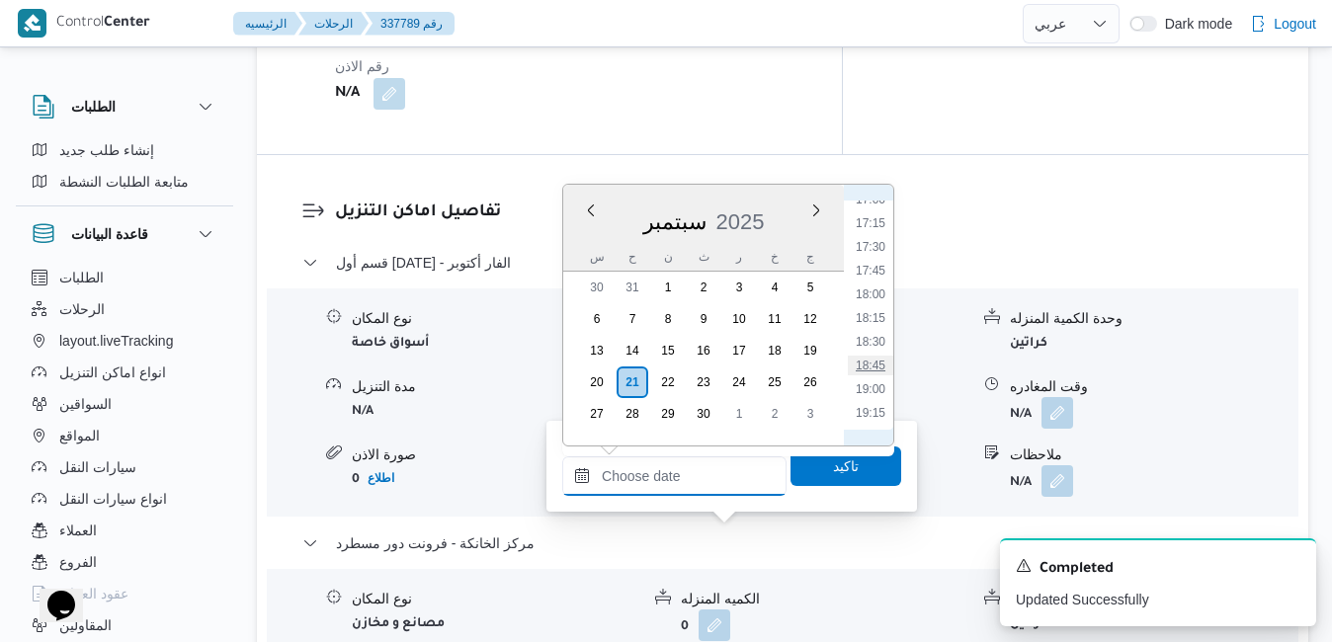
type input "٢١/٠٩/٢٠٢٥ ١٨:٤٥"
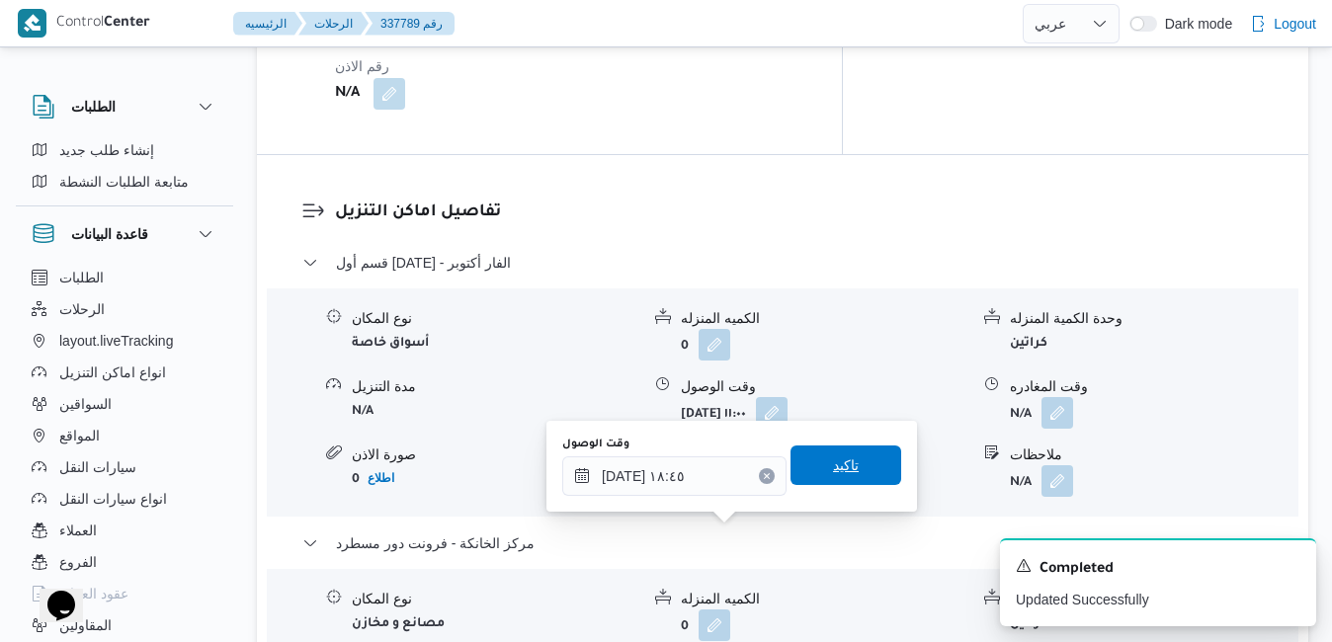
click at [833, 466] on span "تاكيد" at bounding box center [846, 466] width 26 height 24
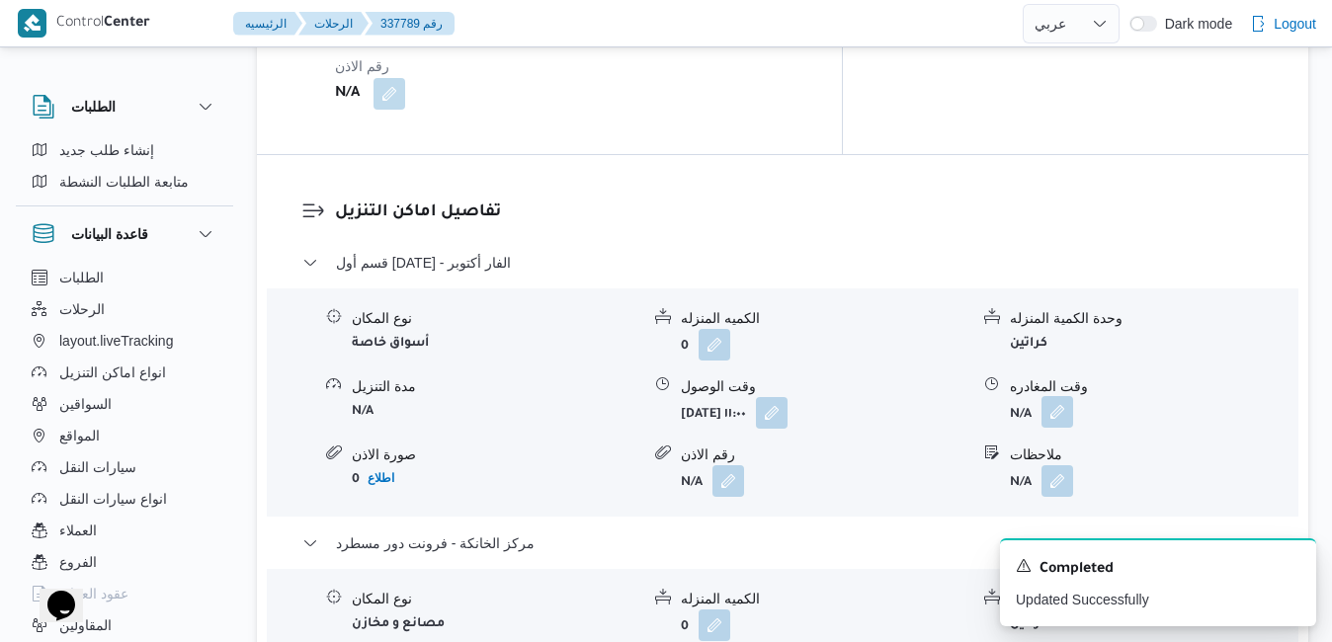
click at [1058, 396] on button "button" at bounding box center [1057, 412] width 32 height 32
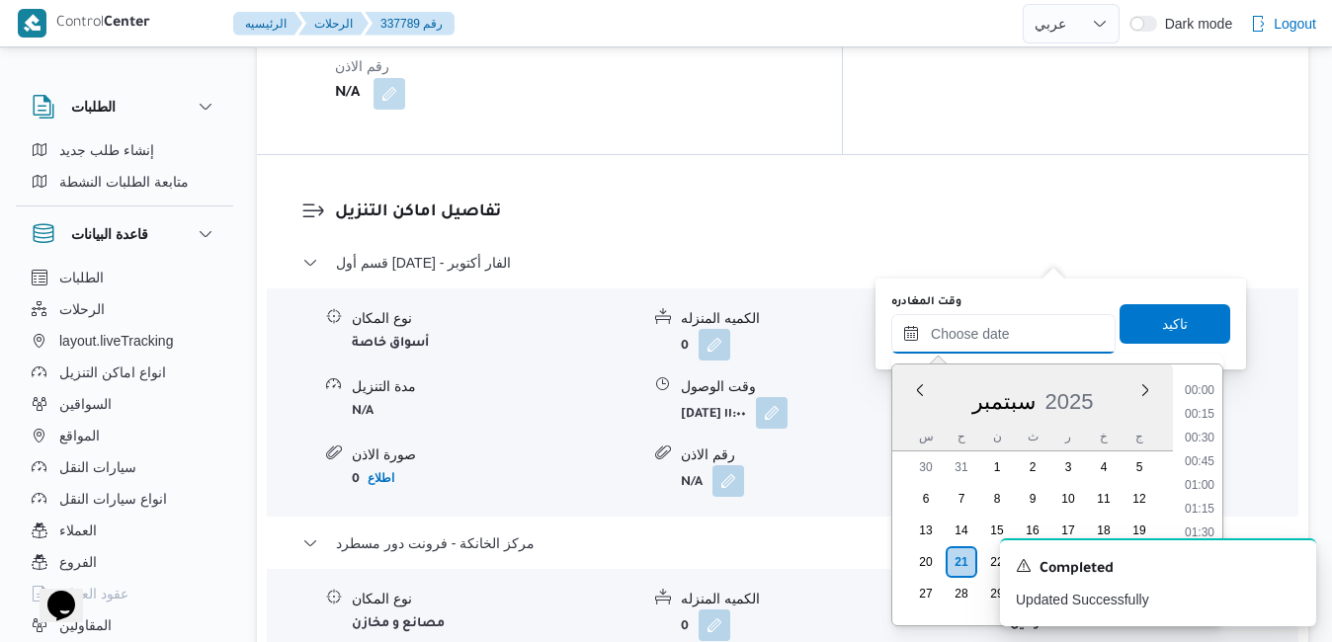
click at [1013, 324] on input "وقت المغادره" at bounding box center [1003, 334] width 224 height 40
click at [912, 419] on div "سبتمبر 2025" at bounding box center [1032, 397] width 281 height 50
click at [1205, 448] on li "17:45" at bounding box center [1199, 451] width 45 height 20
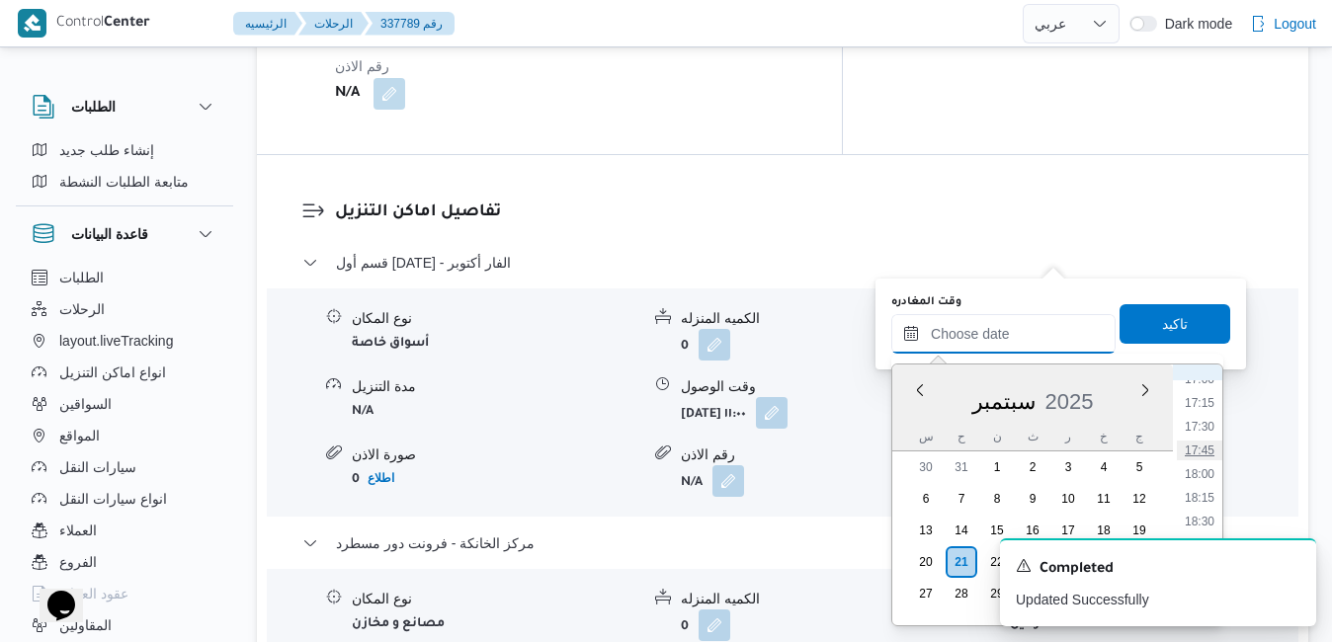
type input "٢١/٠٩/٢٠٢٥ ١٧:٤٥"
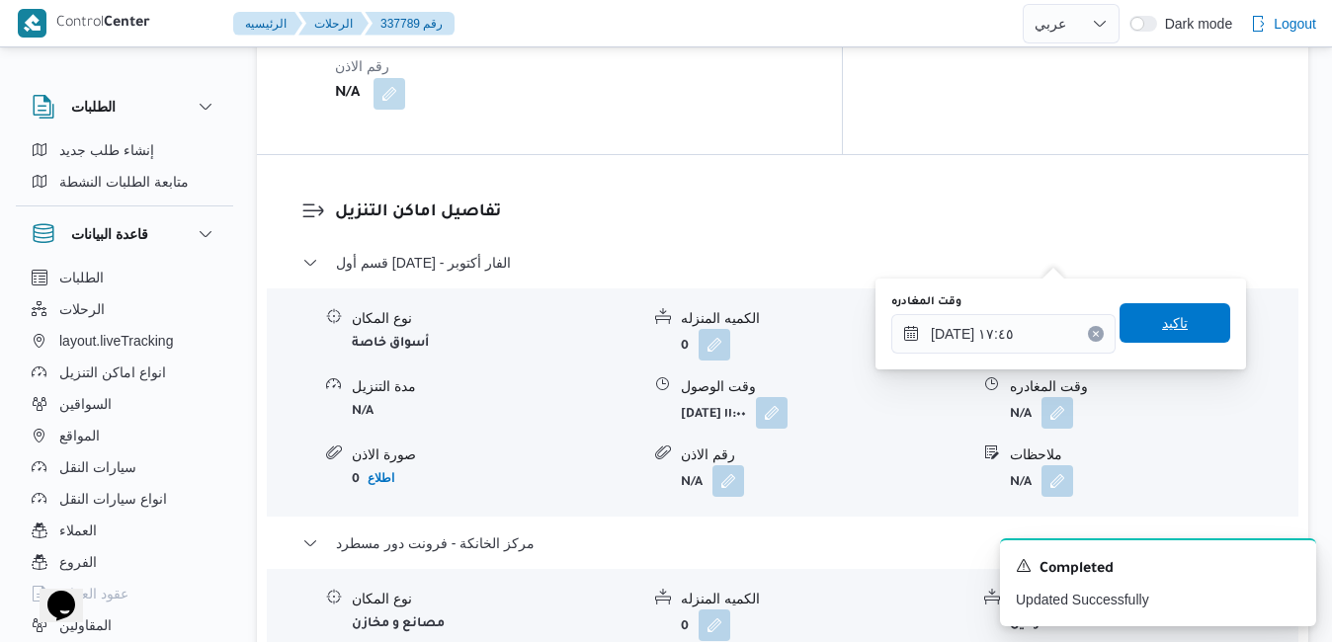
click at [1189, 326] on span "تاكيد" at bounding box center [1174, 323] width 111 height 40
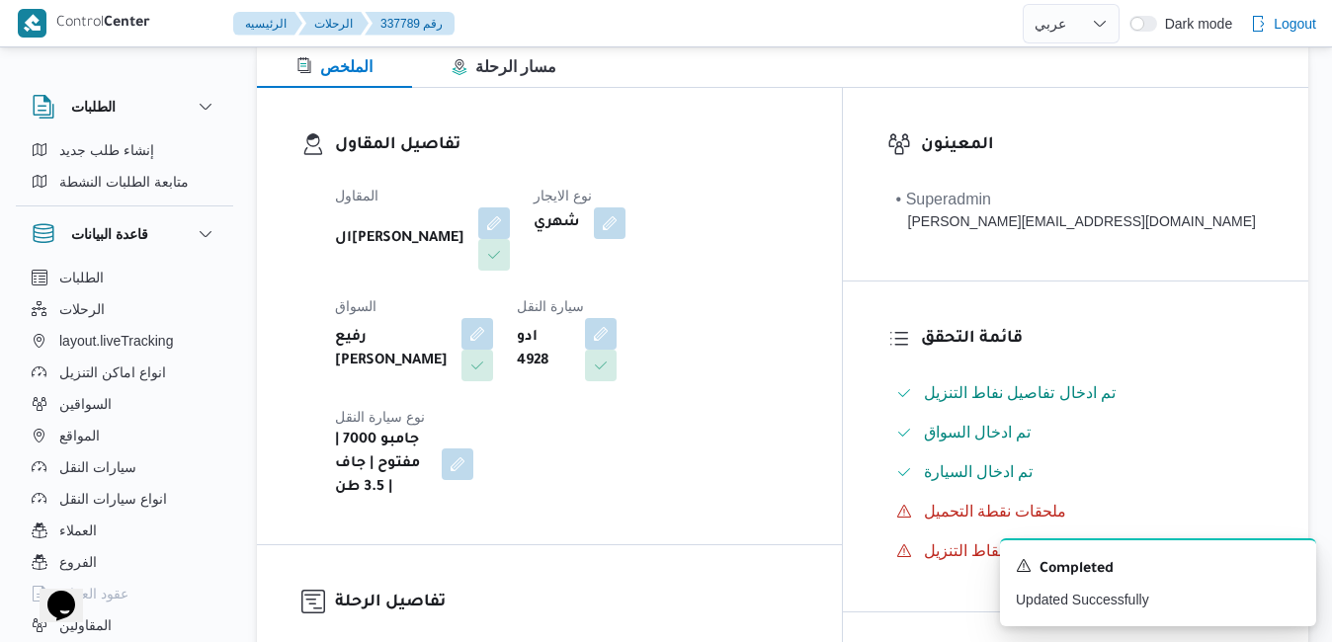
scroll to position [227, 0]
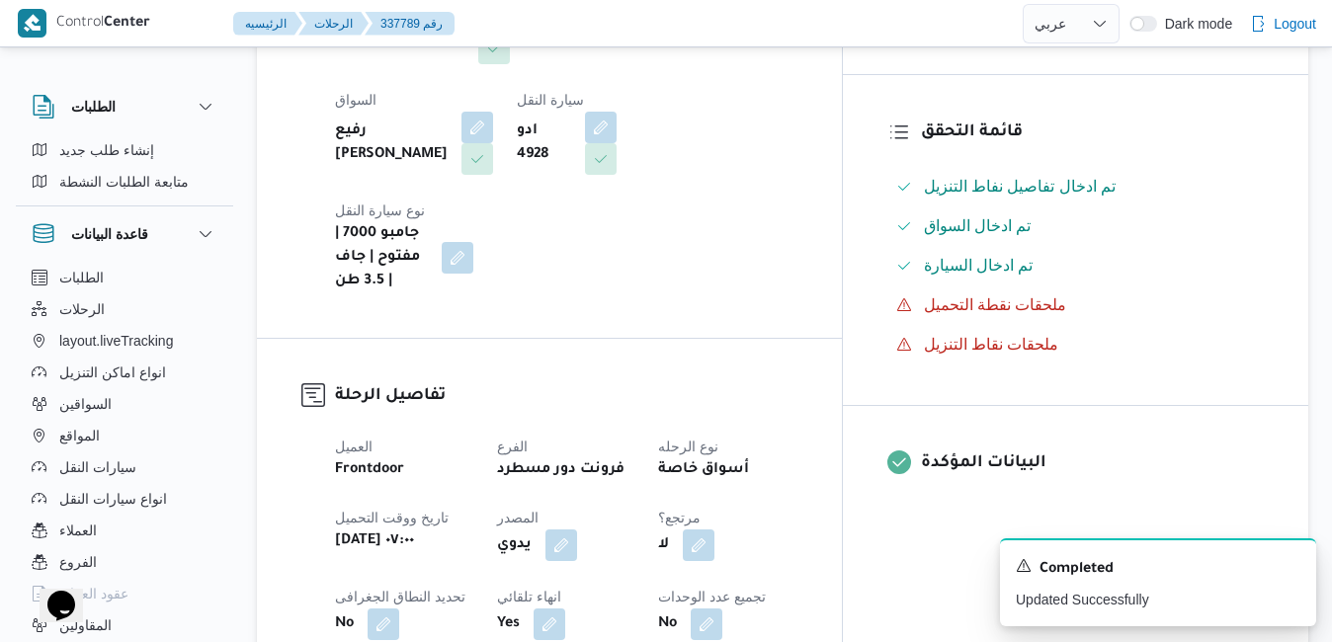
scroll to position [702, 0]
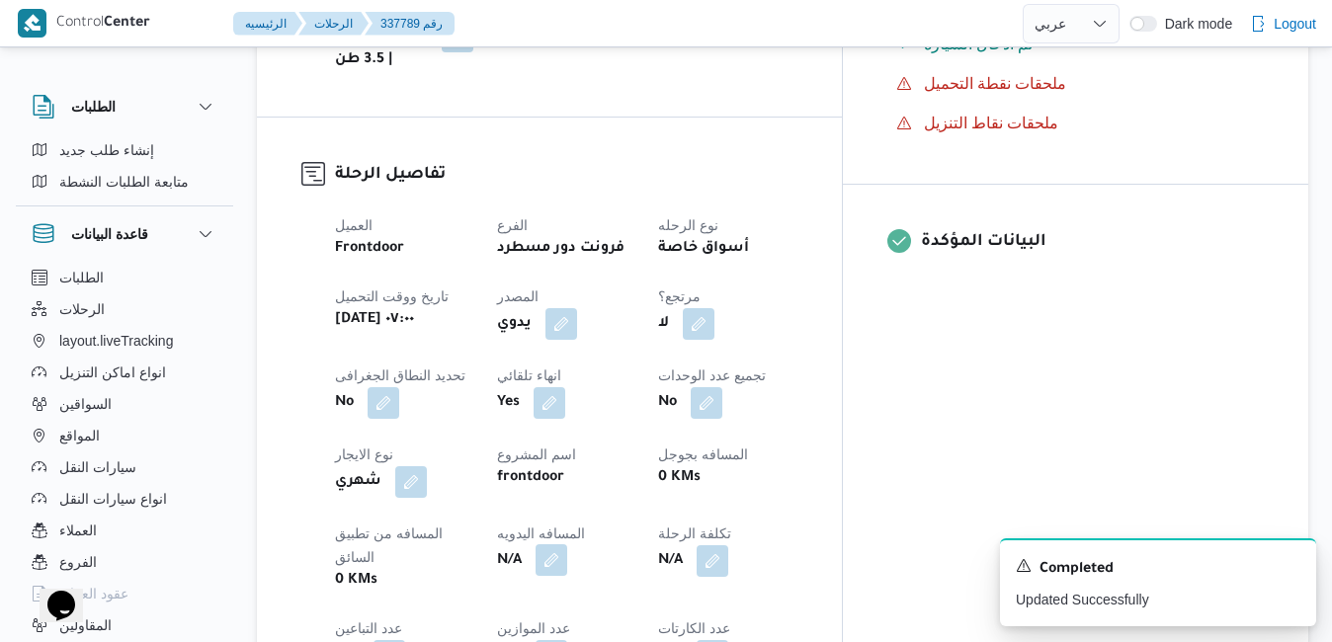
click at [567, 544] on button "button" at bounding box center [552, 560] width 32 height 32
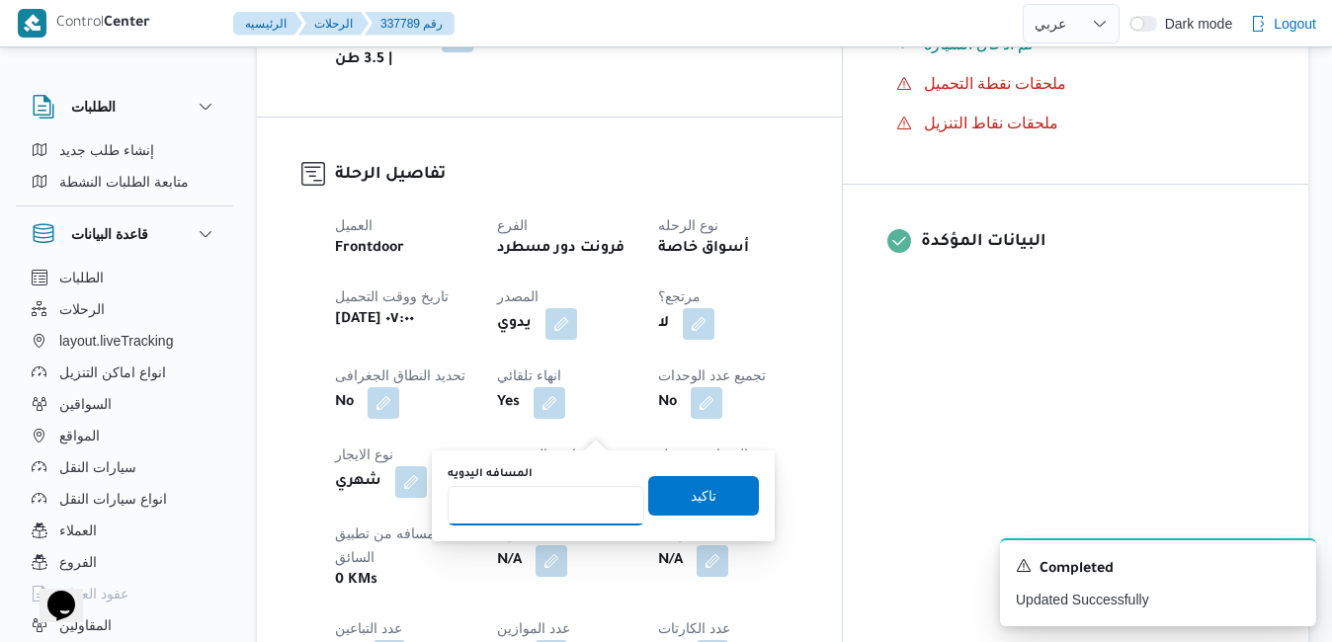
click at [566, 507] on input "المسافه اليدويه" at bounding box center [546, 506] width 197 height 40
type input "130"
click at [691, 499] on span "تاكيد" at bounding box center [704, 495] width 26 height 24
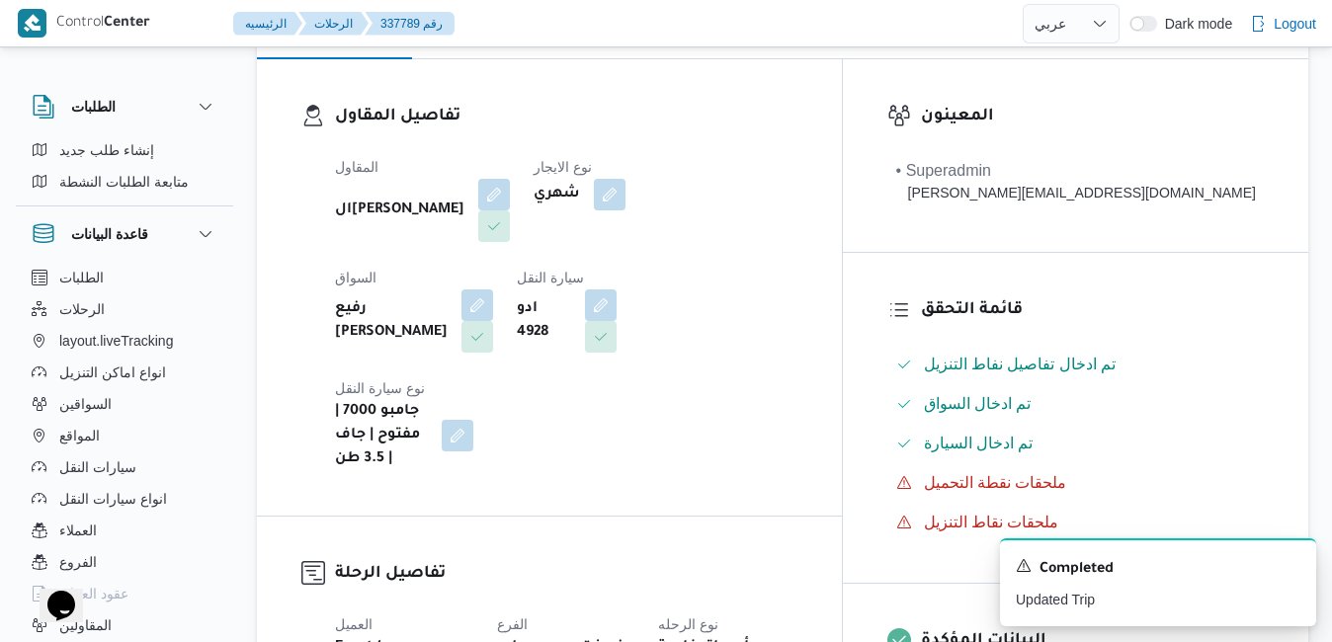
scroll to position [0, 0]
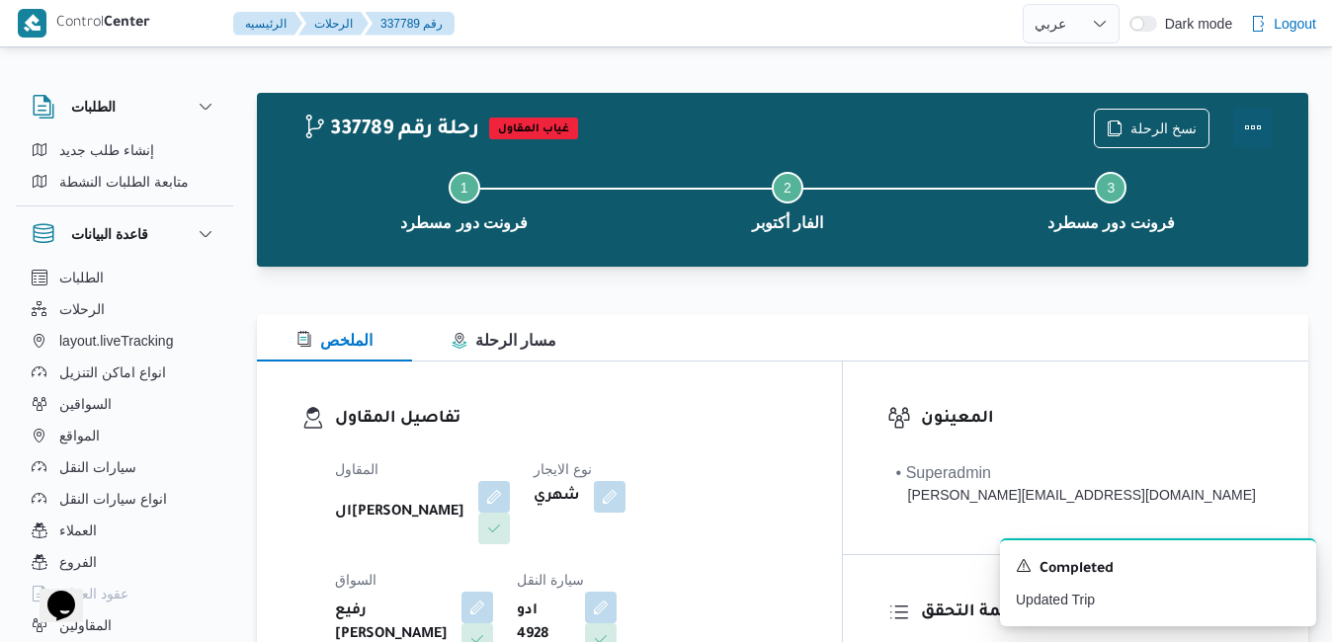
click at [1244, 130] on button "Actions" at bounding box center [1253, 128] width 40 height 40
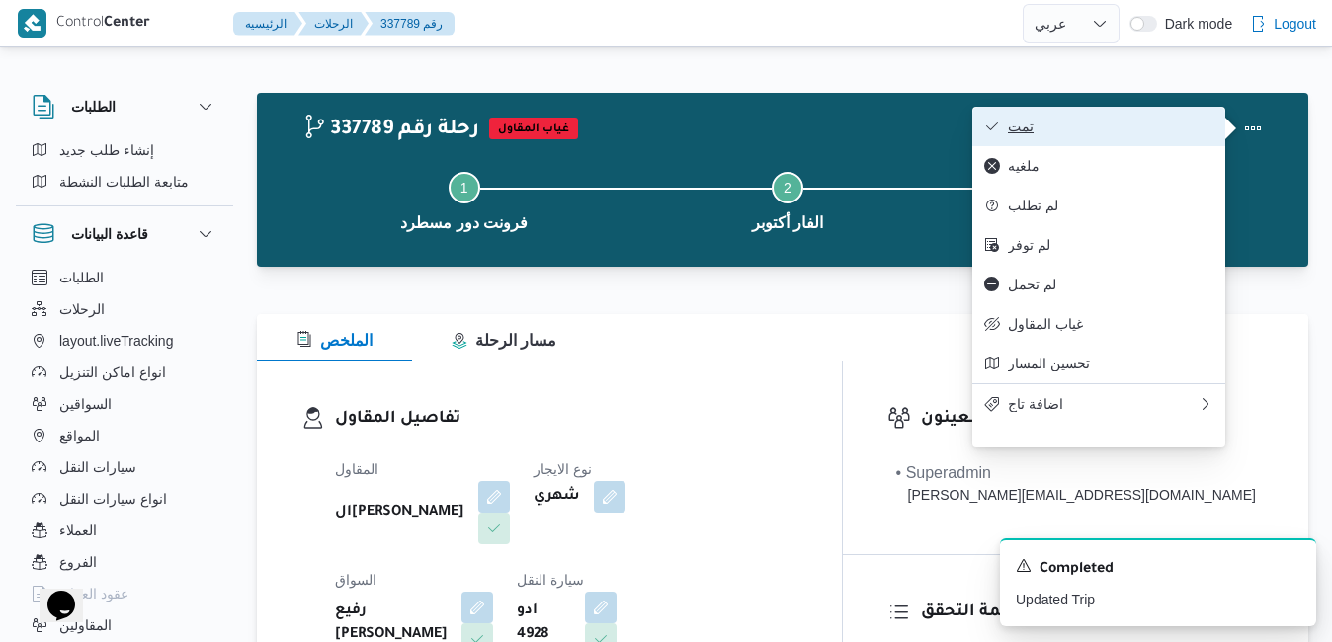
click at [1154, 134] on span "تمت" at bounding box center [1111, 127] width 206 height 16
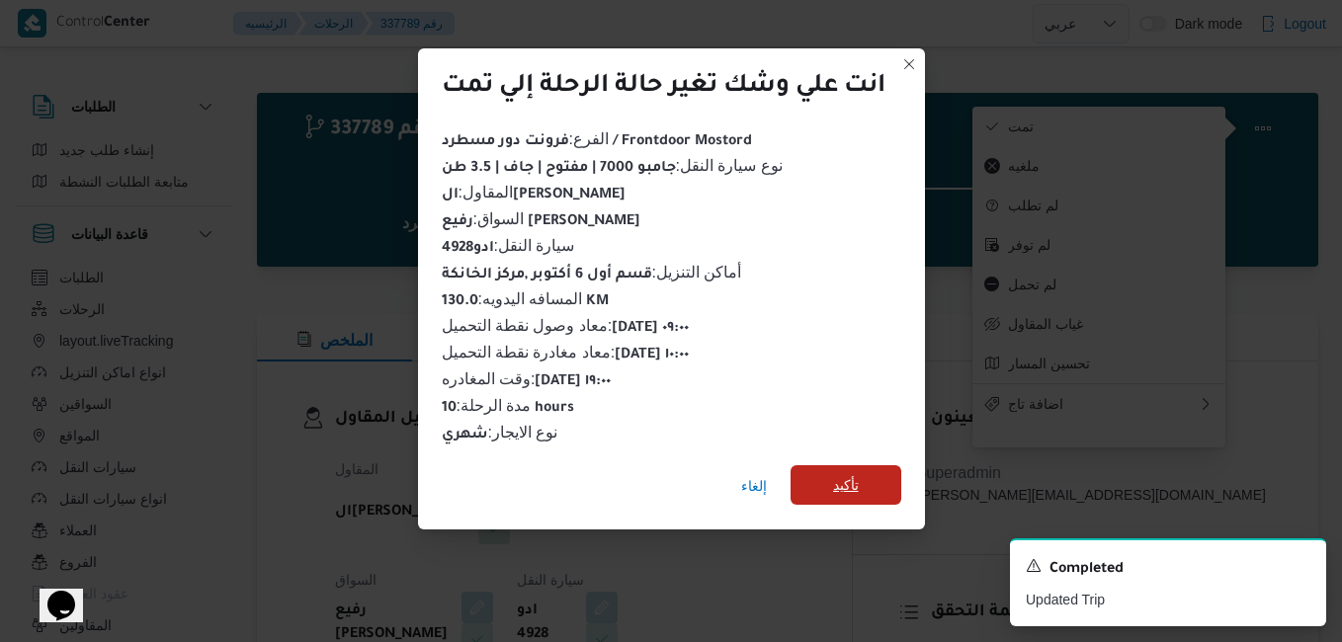
click at [854, 479] on span "تأكيد" at bounding box center [846, 485] width 26 height 24
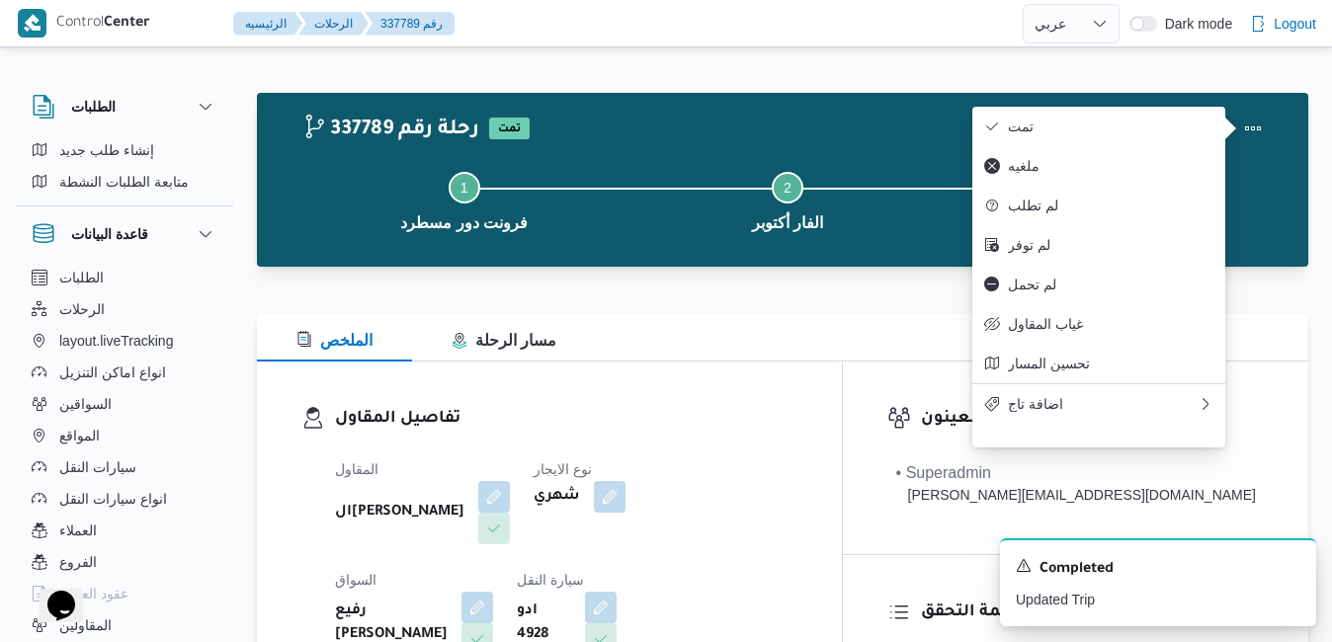
click at [791, 272] on div at bounding box center [782, 279] width 1051 height 24
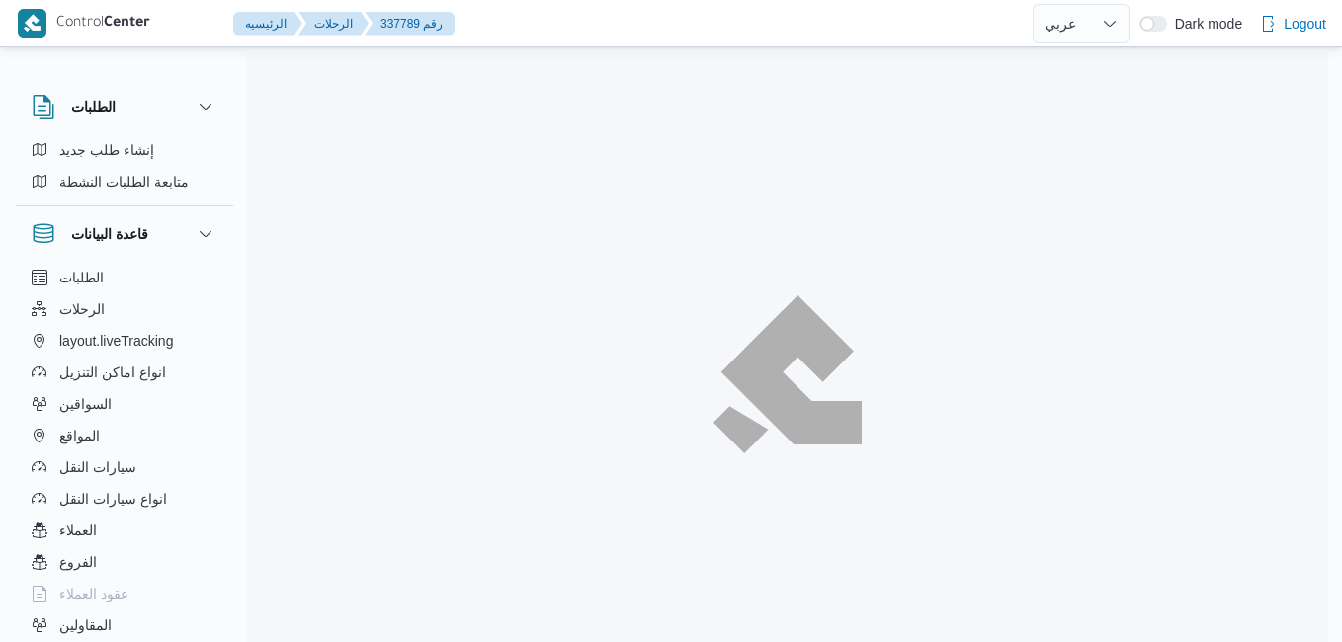
select select "ar"
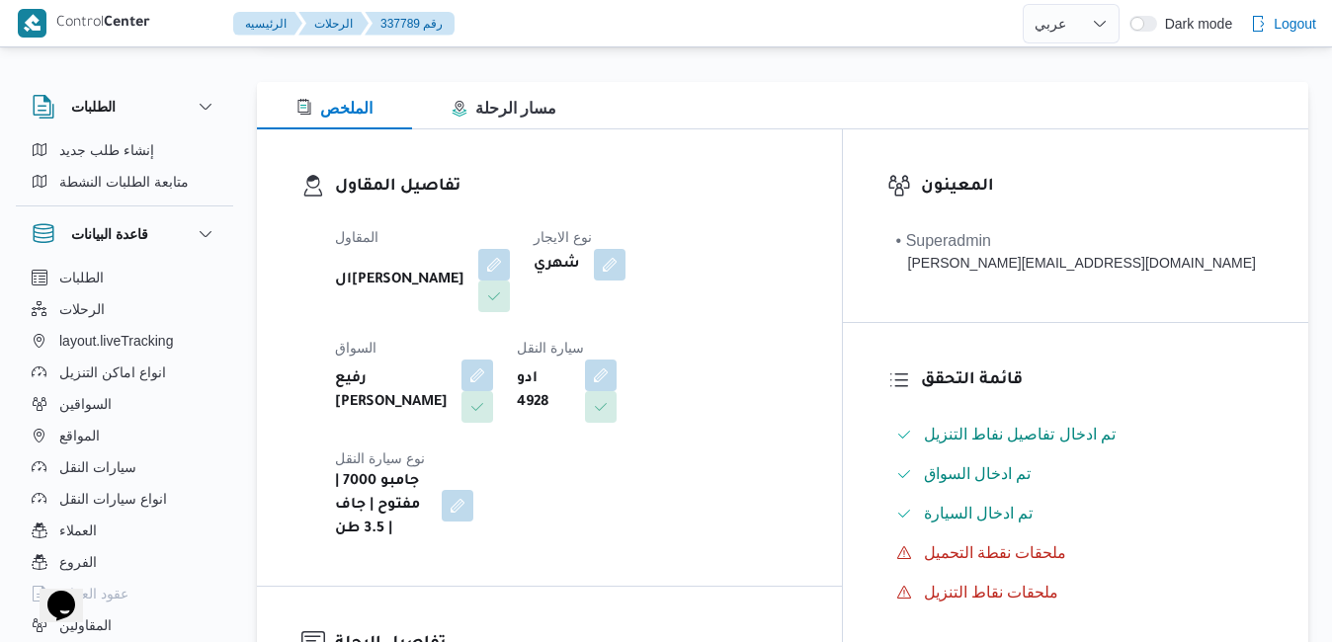
scroll to position [435, 0]
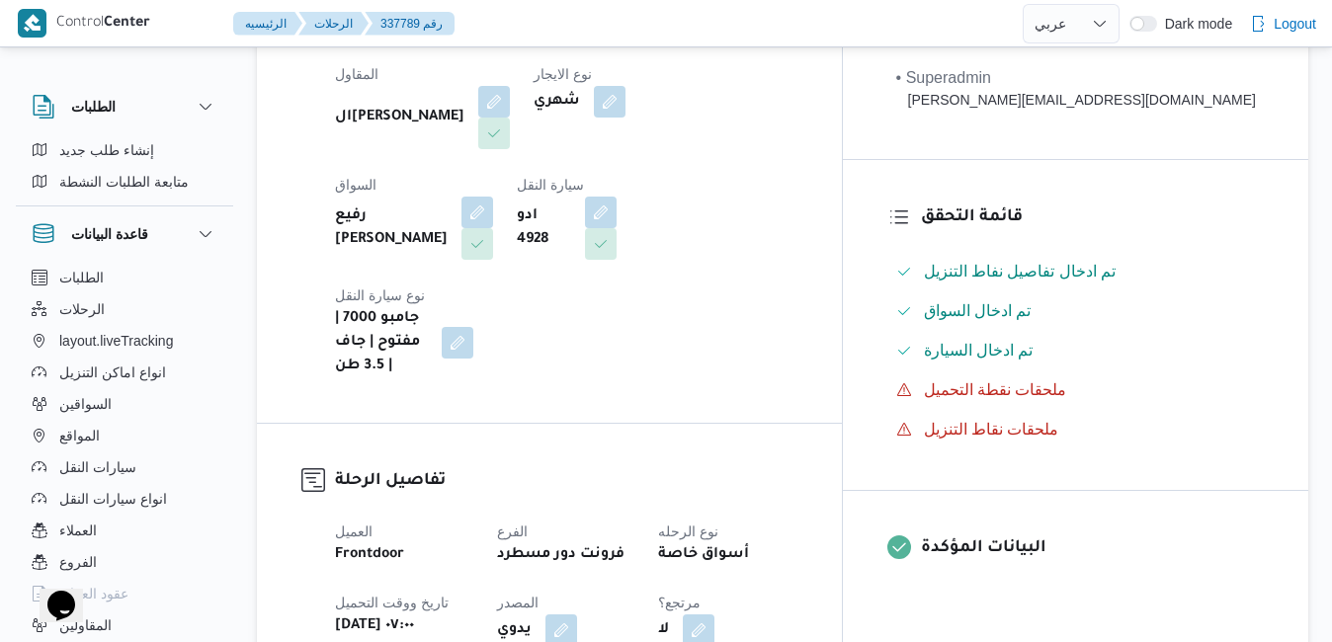
scroll to position [356, 0]
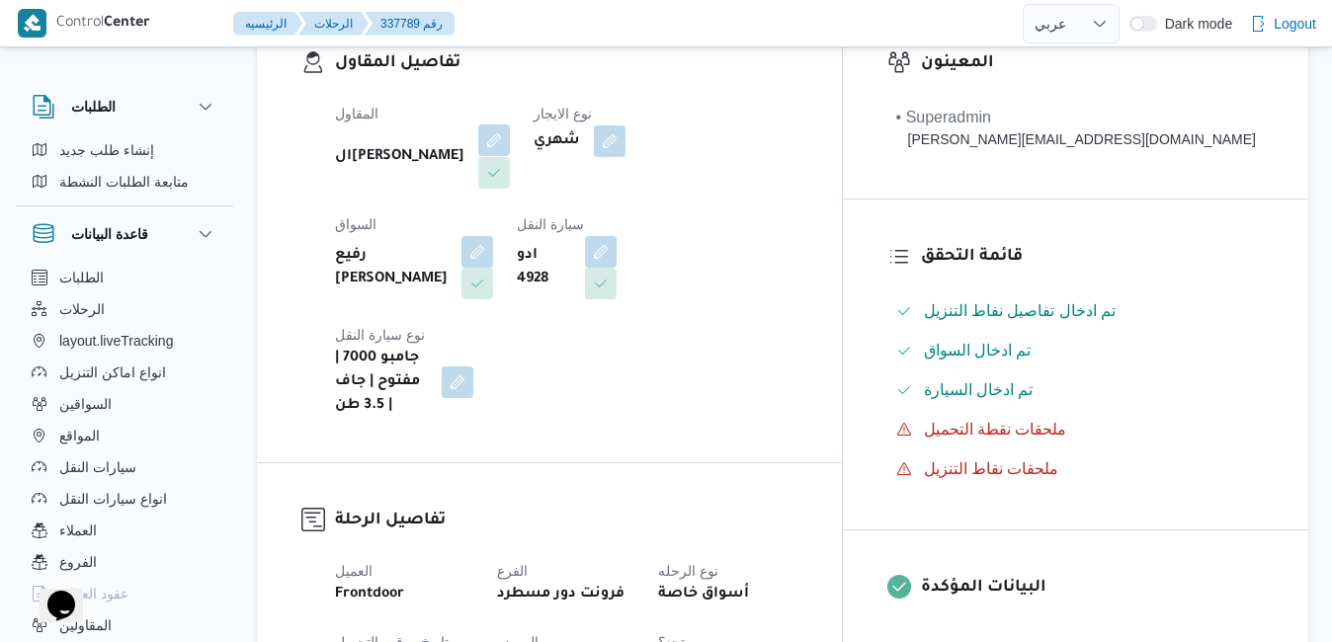
click at [485, 132] on button "button" at bounding box center [494, 140] width 32 height 32
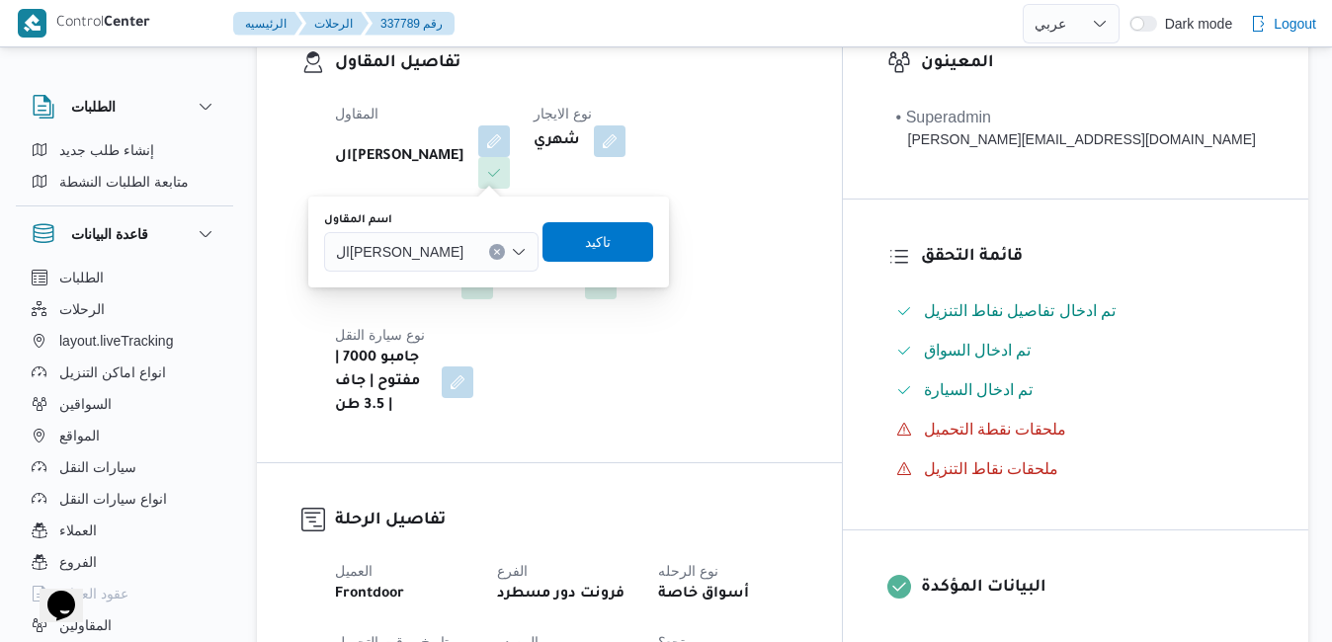
click at [405, 248] on span "الهامي محمد خالد علي" at bounding box center [399, 251] width 127 height 22
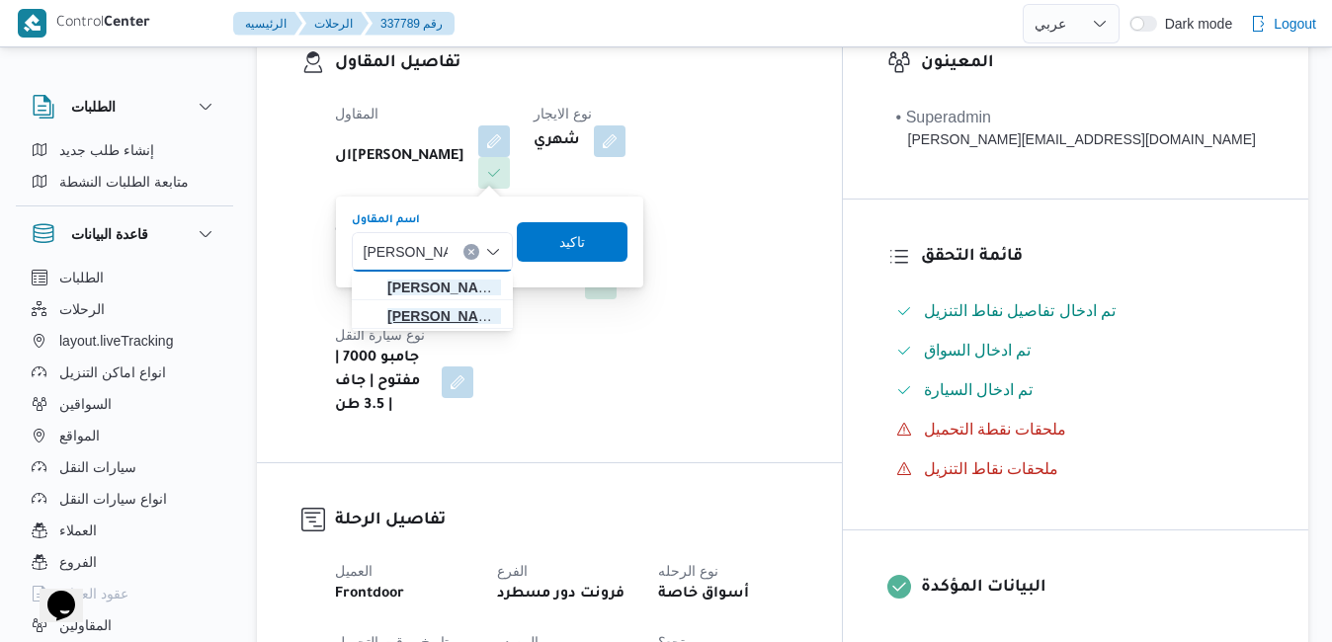
type input "عبدالقادر عادل"
click at [469, 319] on span "عبدالقادر عادل عبدالقادر الحسيني" at bounding box center [444, 316] width 114 height 24
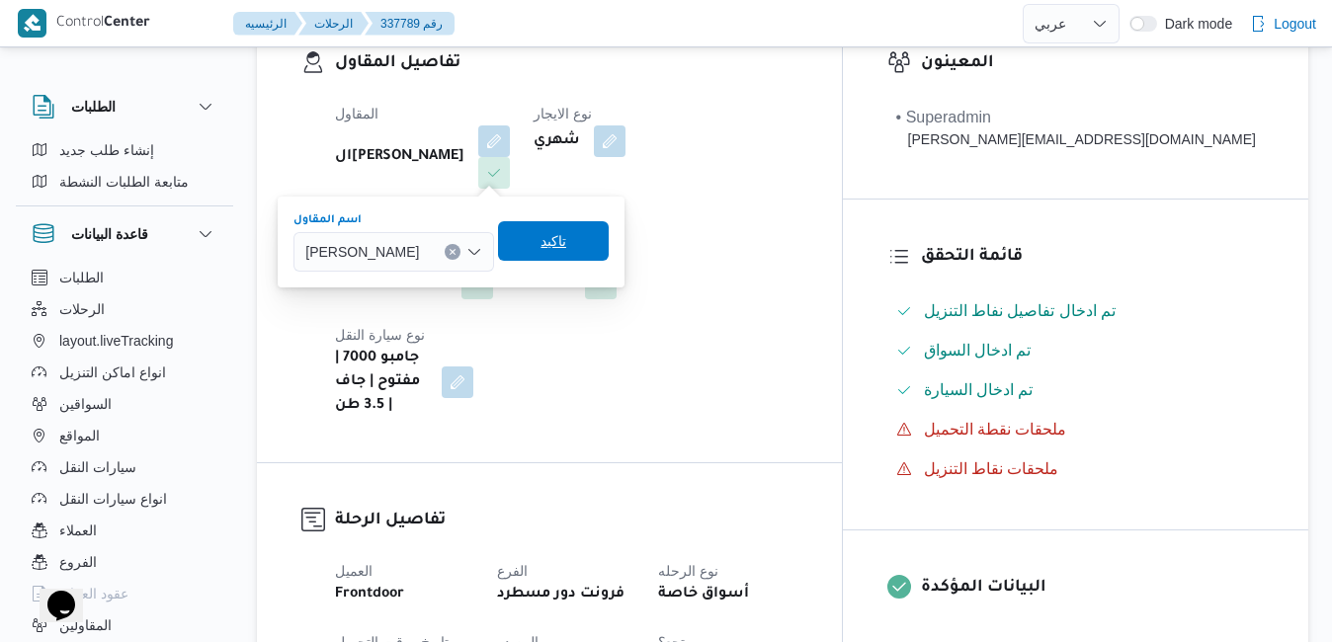
click at [566, 235] on span "تاكيد" at bounding box center [553, 241] width 26 height 24
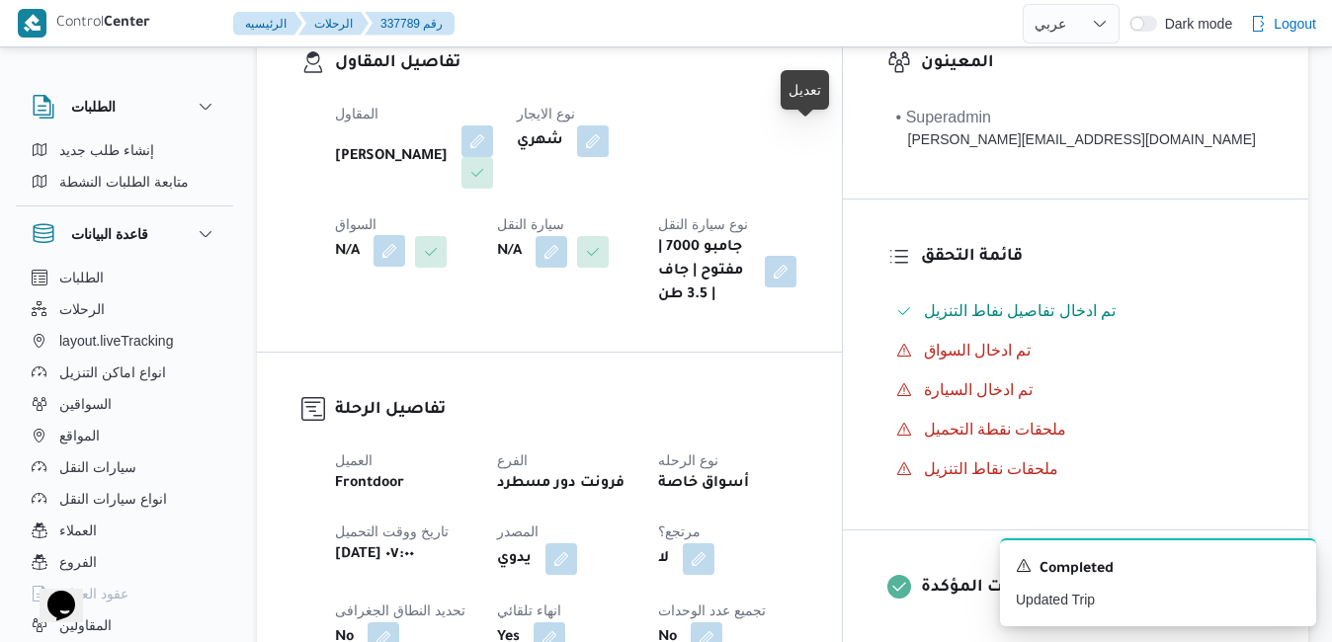
click at [405, 235] on button "button" at bounding box center [389, 251] width 32 height 32
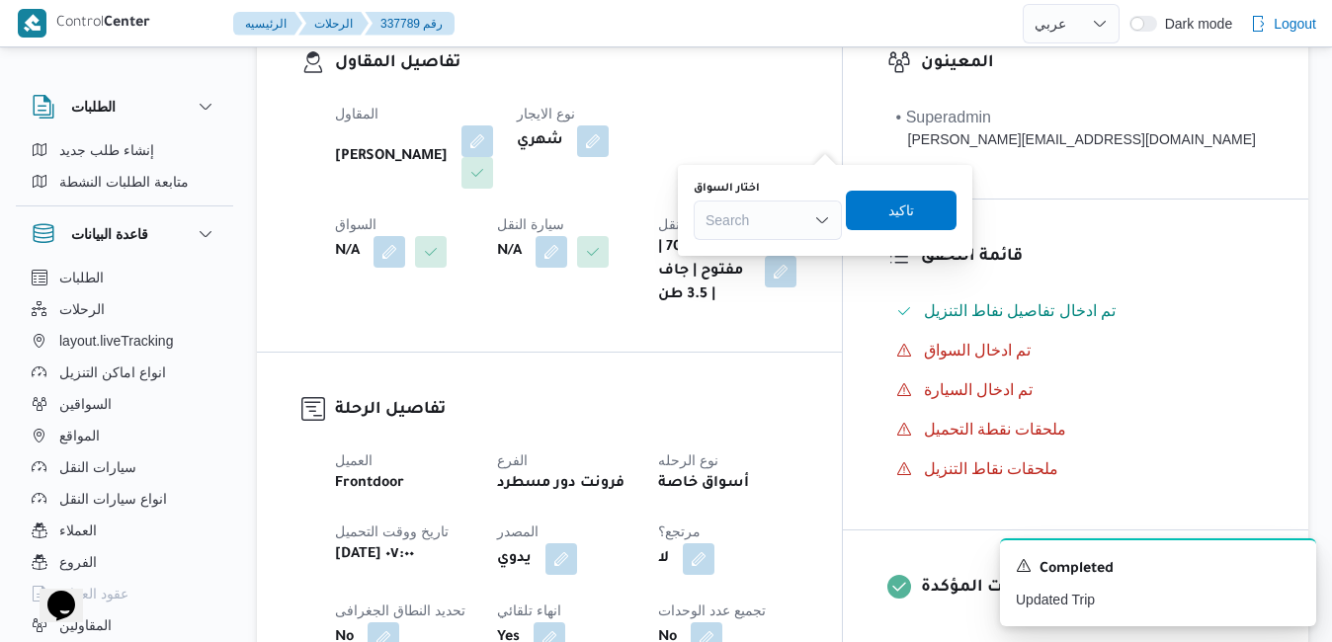
click at [761, 215] on div "Search" at bounding box center [768, 221] width 148 height 40
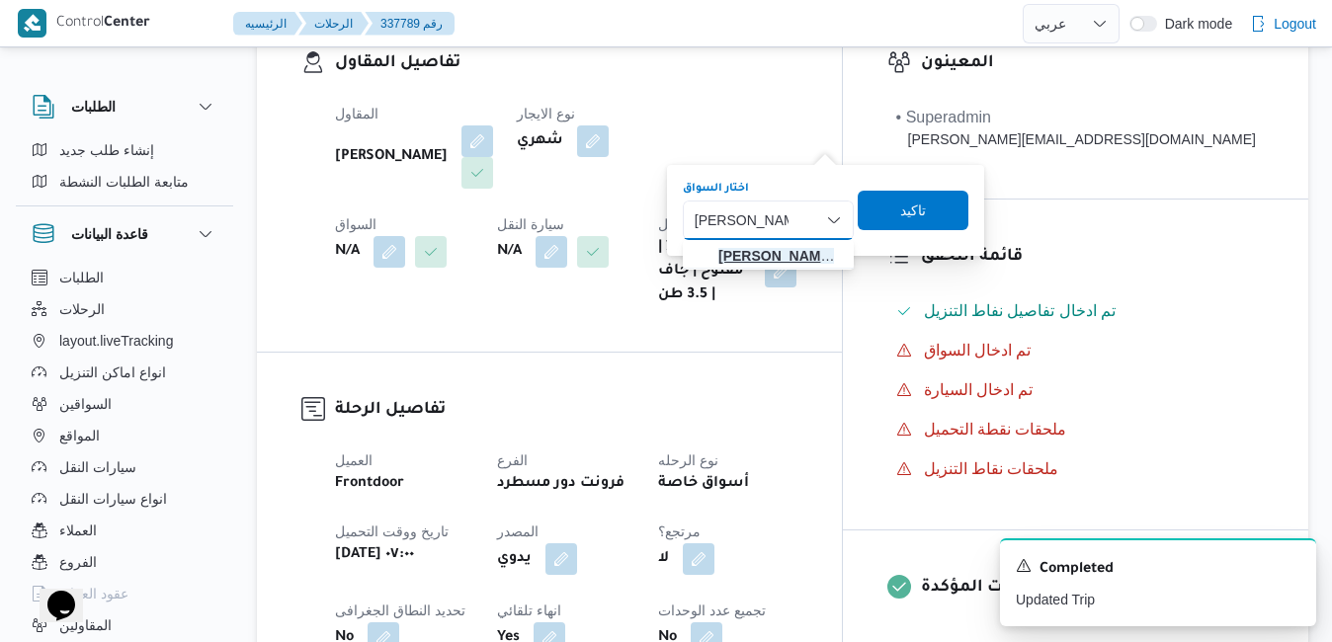
type input "محمد عبدالشاف"
click at [814, 254] on mark "محمد عبدالشاف" at bounding box center [776, 256] width 116 height 16
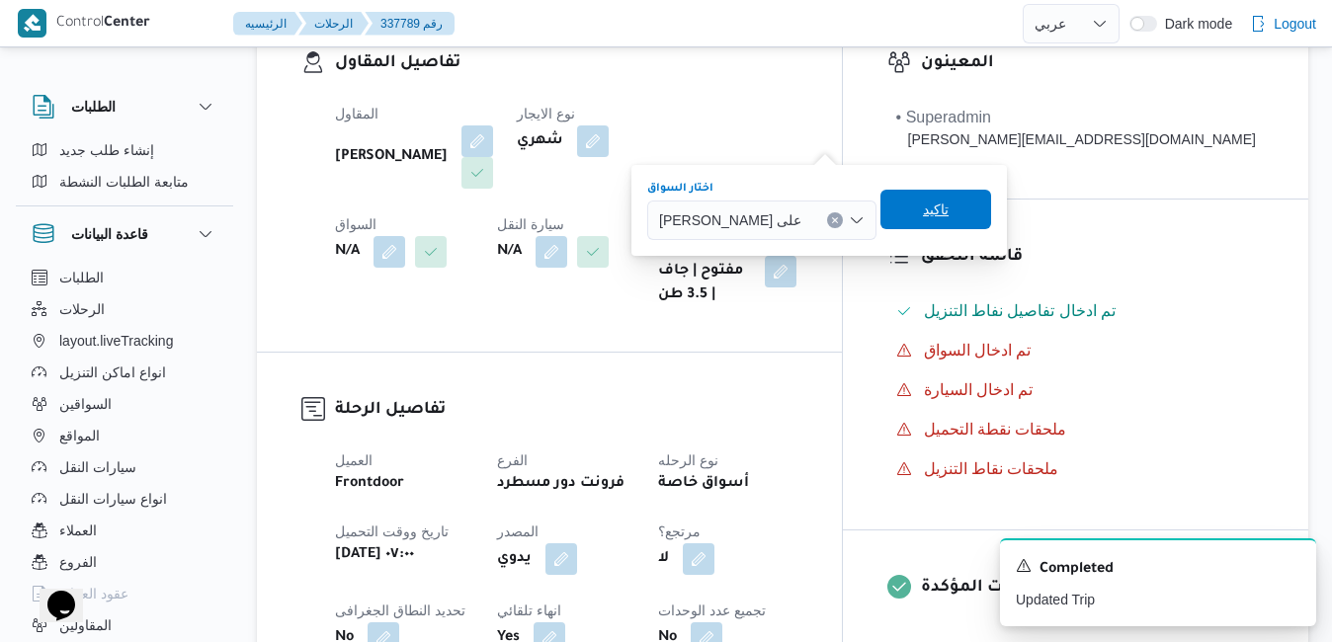
click at [949, 208] on span "تاكيد" at bounding box center [936, 210] width 26 height 24
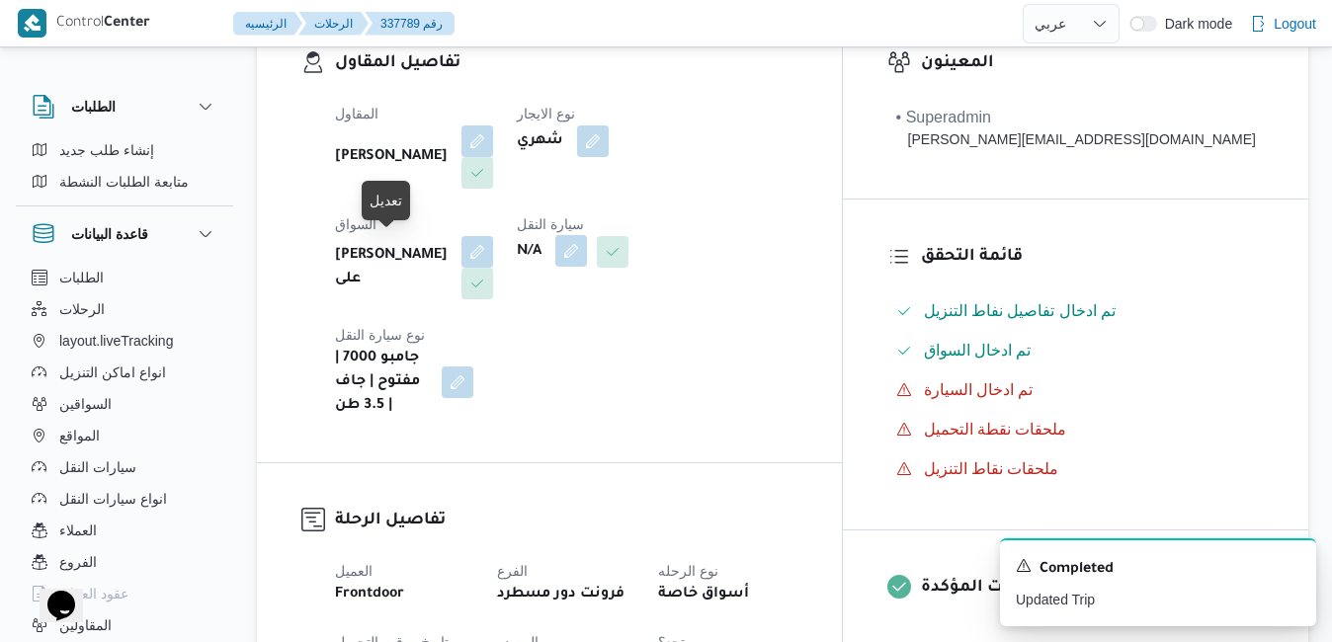
click at [555, 255] on button "button" at bounding box center [571, 251] width 32 height 32
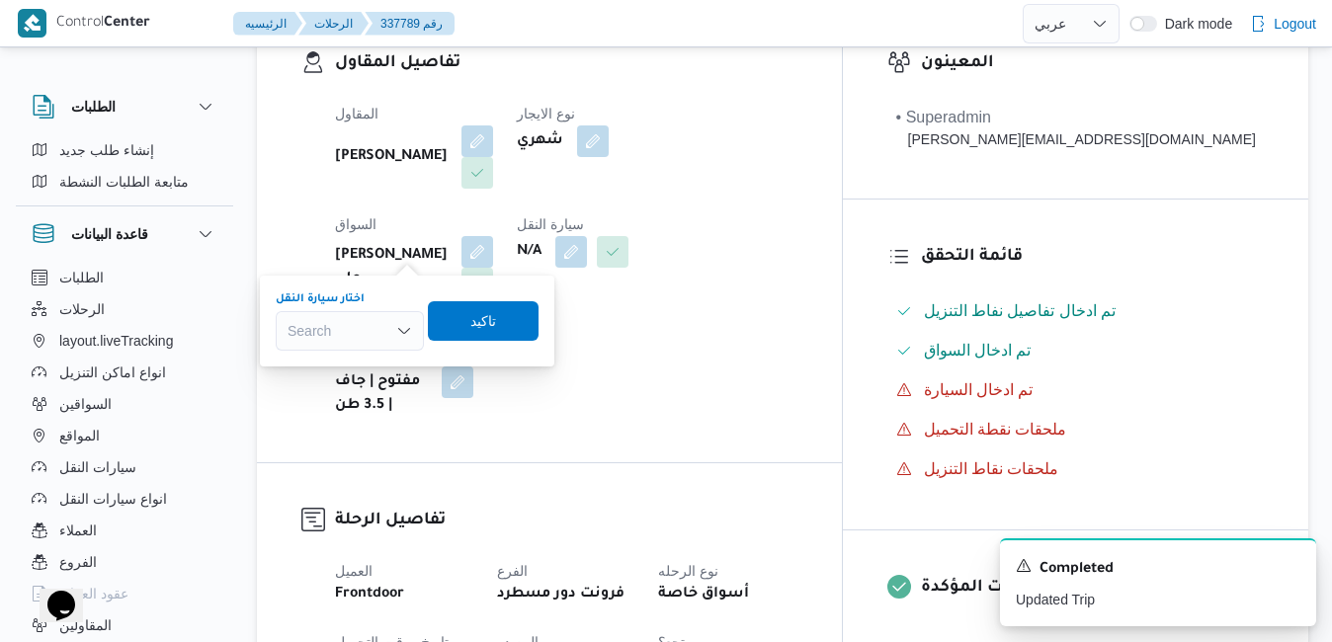
click at [361, 331] on div "Search" at bounding box center [350, 331] width 148 height 40
type input "6375"
click at [373, 365] on span "قوا 6375 | null" at bounding box center [361, 367] width 101 height 24
click at [491, 328] on span "تاكيد" at bounding box center [494, 320] width 26 height 24
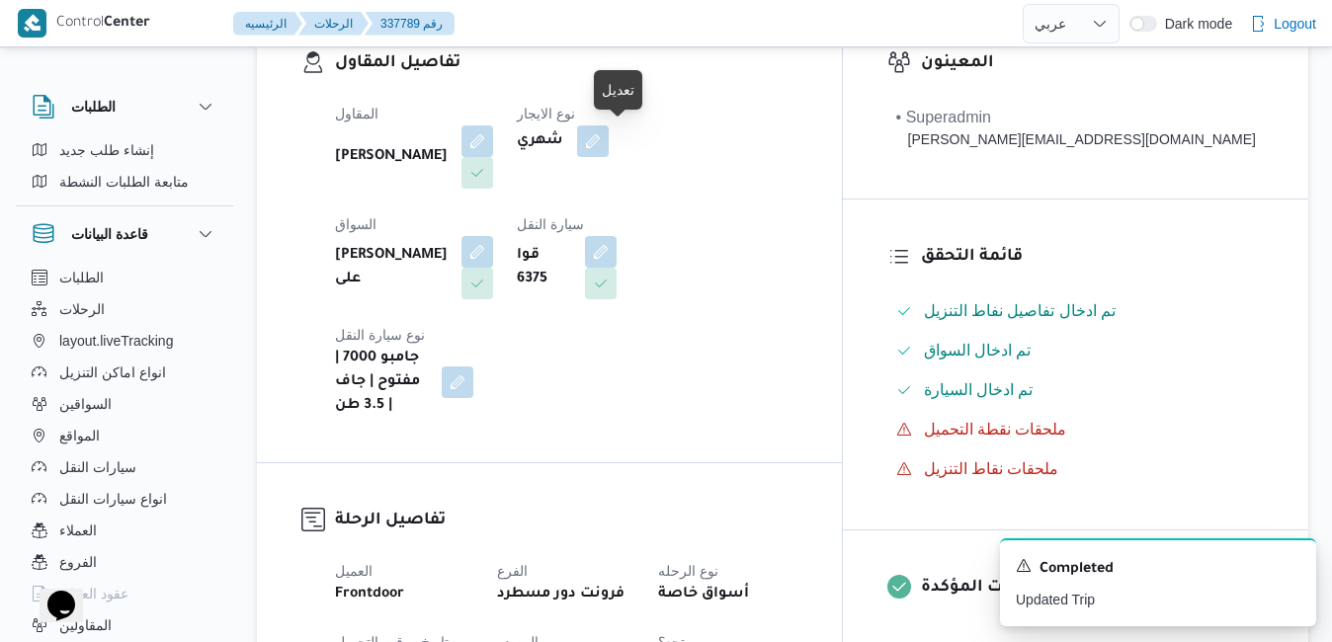
click at [607, 125] on span at bounding box center [587, 141] width 41 height 32
click at [609, 139] on button "button" at bounding box center [593, 140] width 32 height 32
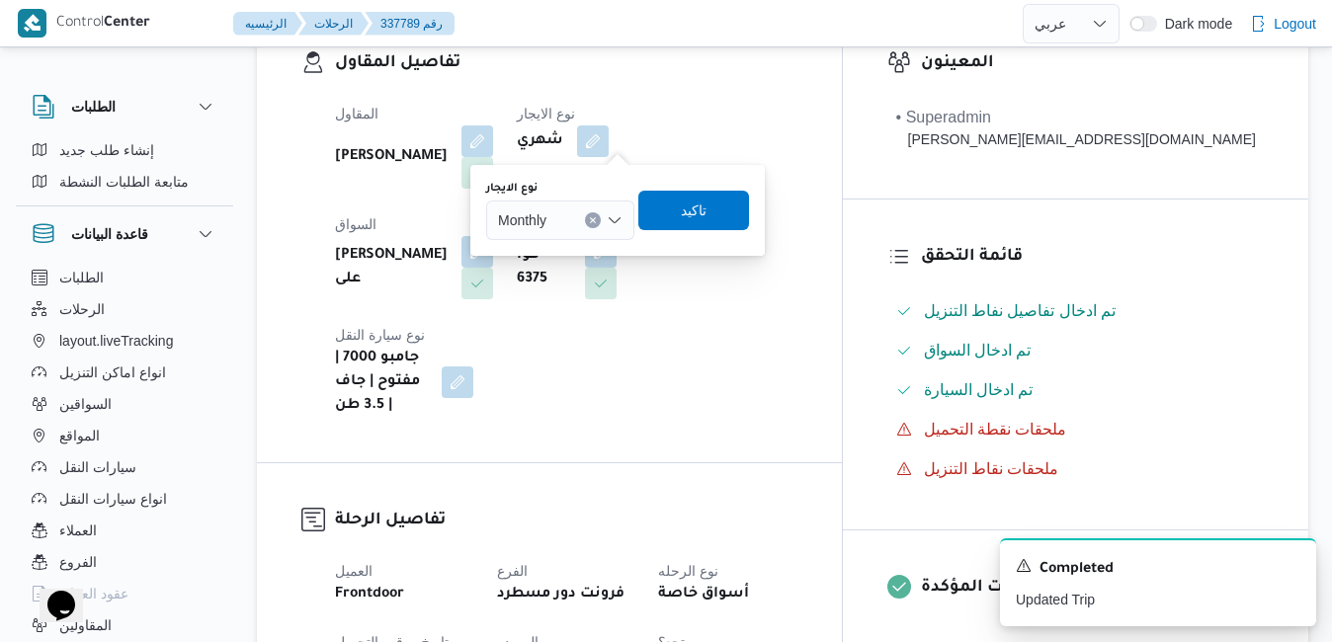
click at [621, 217] on icon "Open list of options" at bounding box center [615, 220] width 16 height 16
click at [577, 275] on span "On Demand" at bounding box center [572, 285] width 101 height 24
click at [710, 213] on span "تاكيد" at bounding box center [702, 210] width 26 height 24
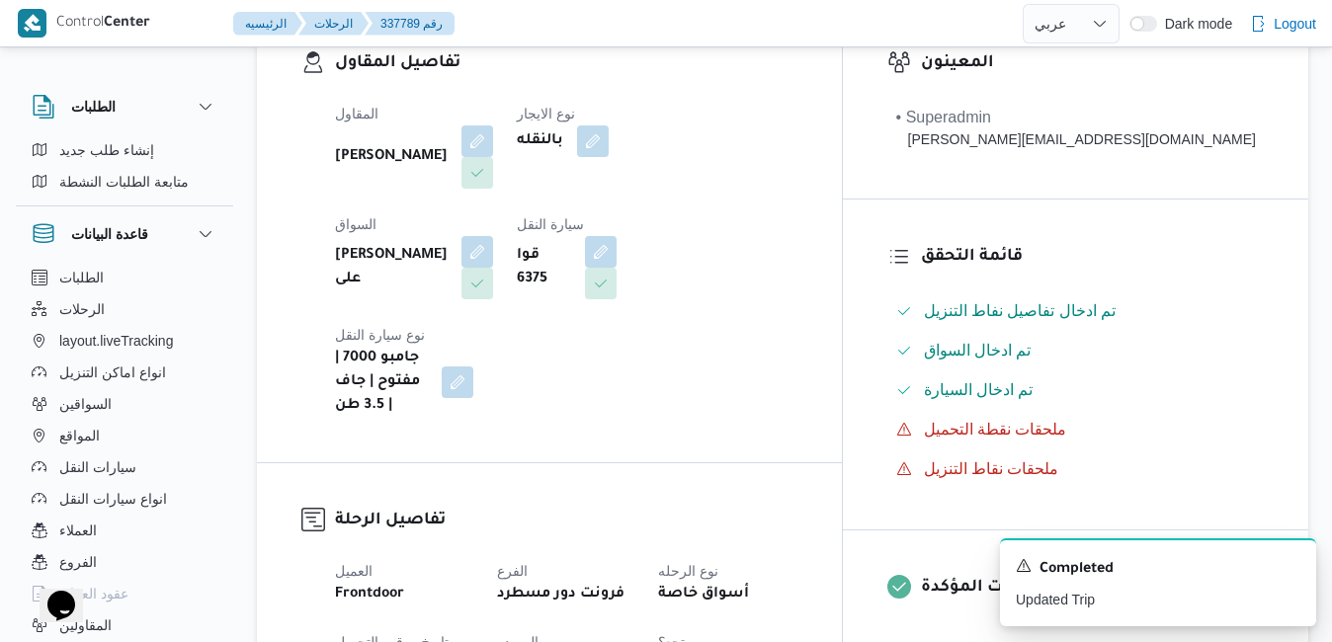
click at [803, 285] on div "المقاول عبدالقادر عادل عبدالقادر الحسيني نوع الايجار بالنقله السواق محمد عبدالش…" at bounding box center [566, 260] width 486 height 340
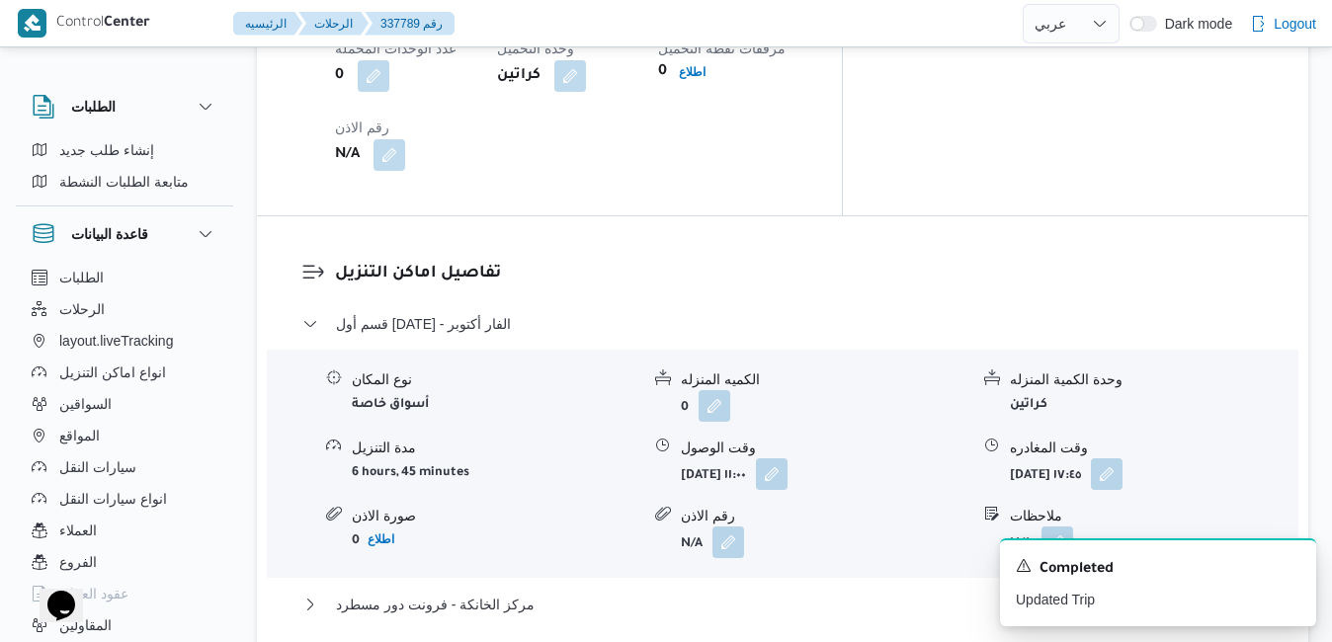
scroll to position [1699, 0]
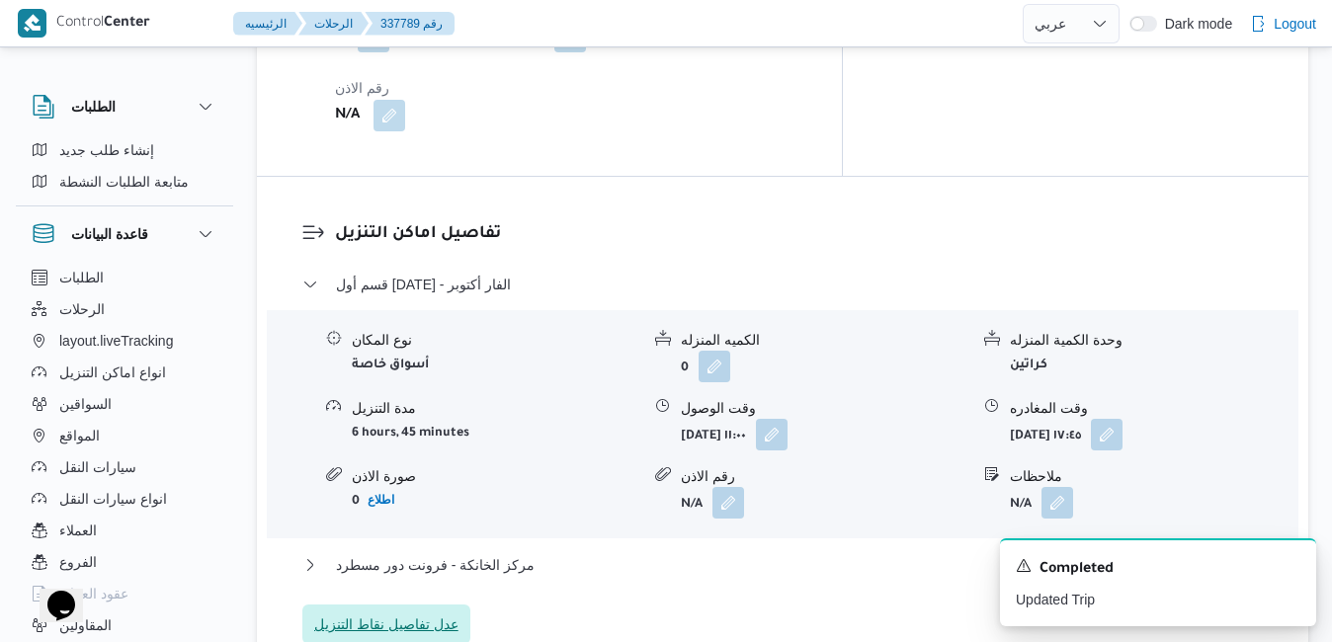
click at [448, 613] on span "عدل تفاصيل نقاط التنزيل" at bounding box center [386, 625] width 144 height 24
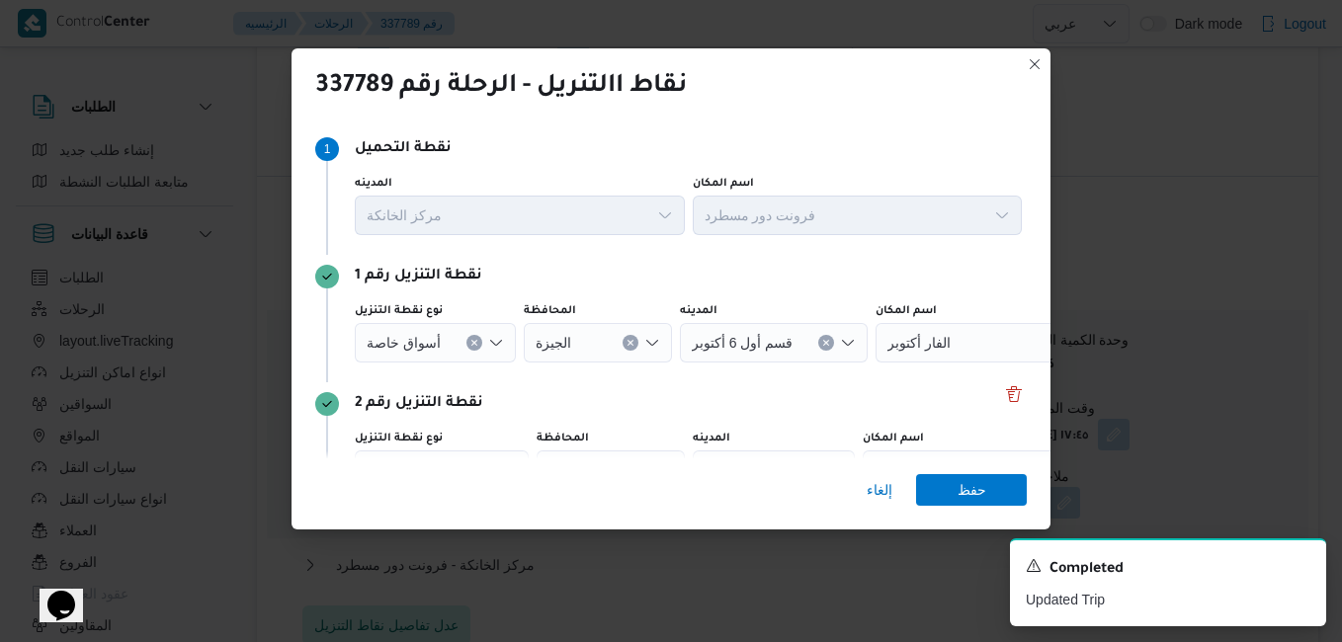
click at [491, 341] on icon "Open list of options" at bounding box center [496, 343] width 16 height 16
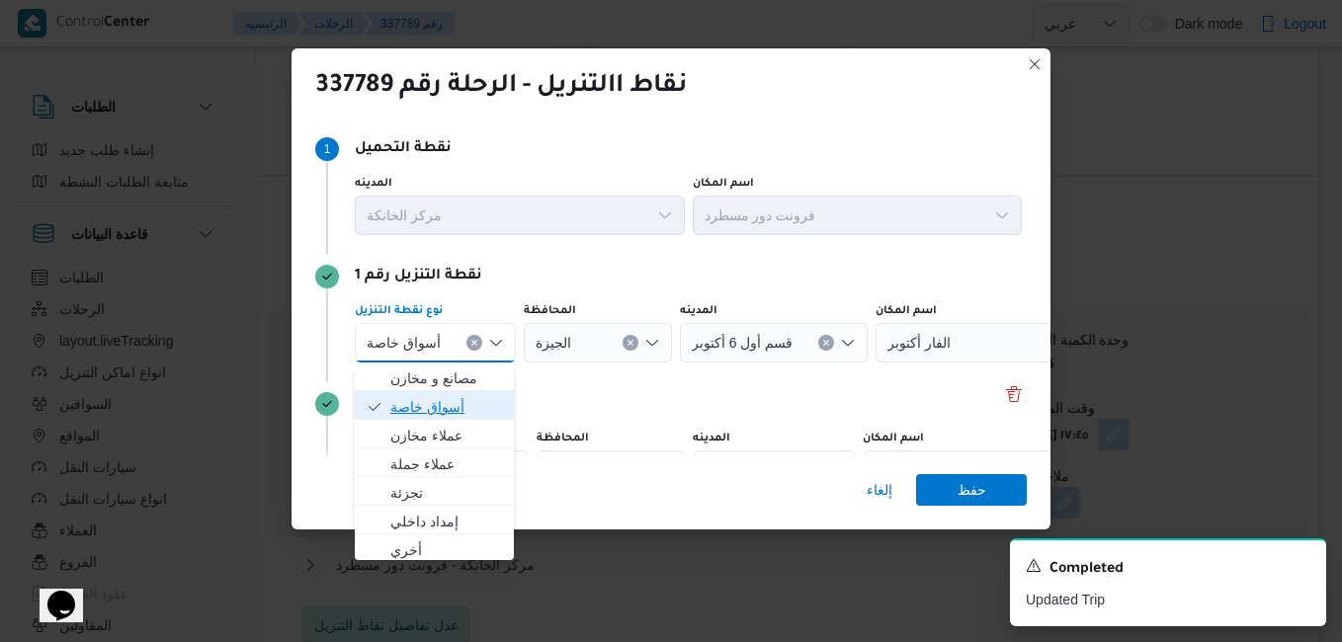
click at [447, 409] on span "أسواق خاصة" at bounding box center [446, 407] width 112 height 24
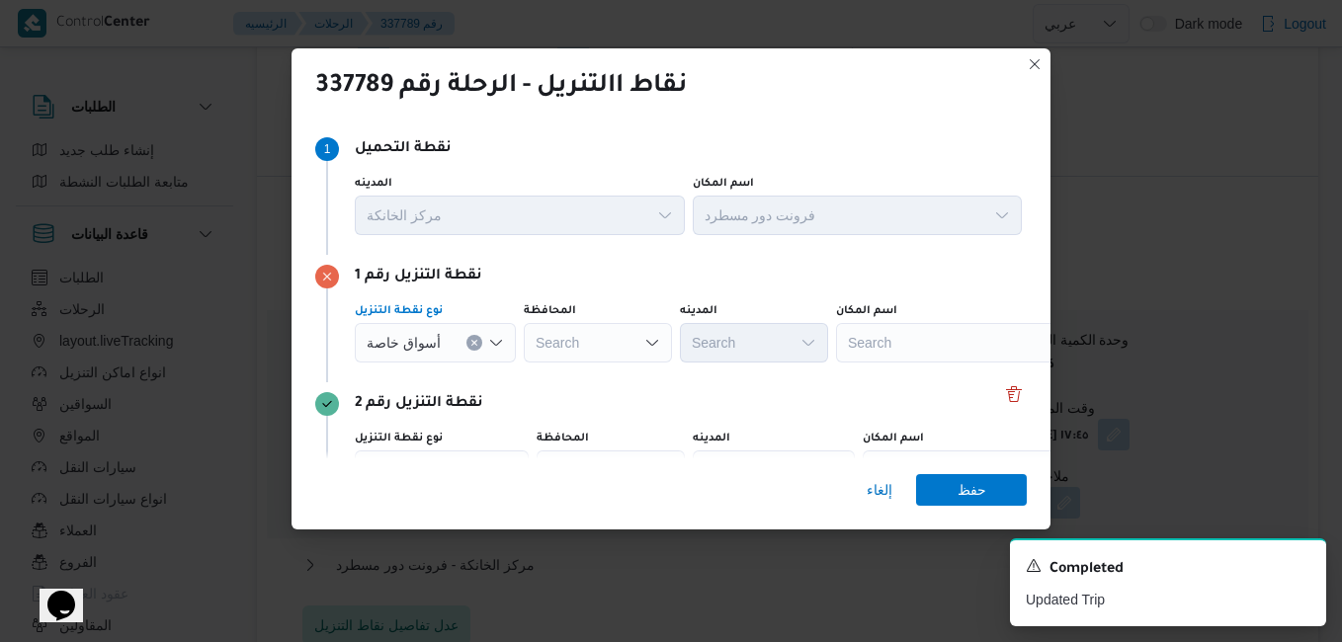
click at [898, 338] on div "Search" at bounding box center [959, 343] width 247 height 40
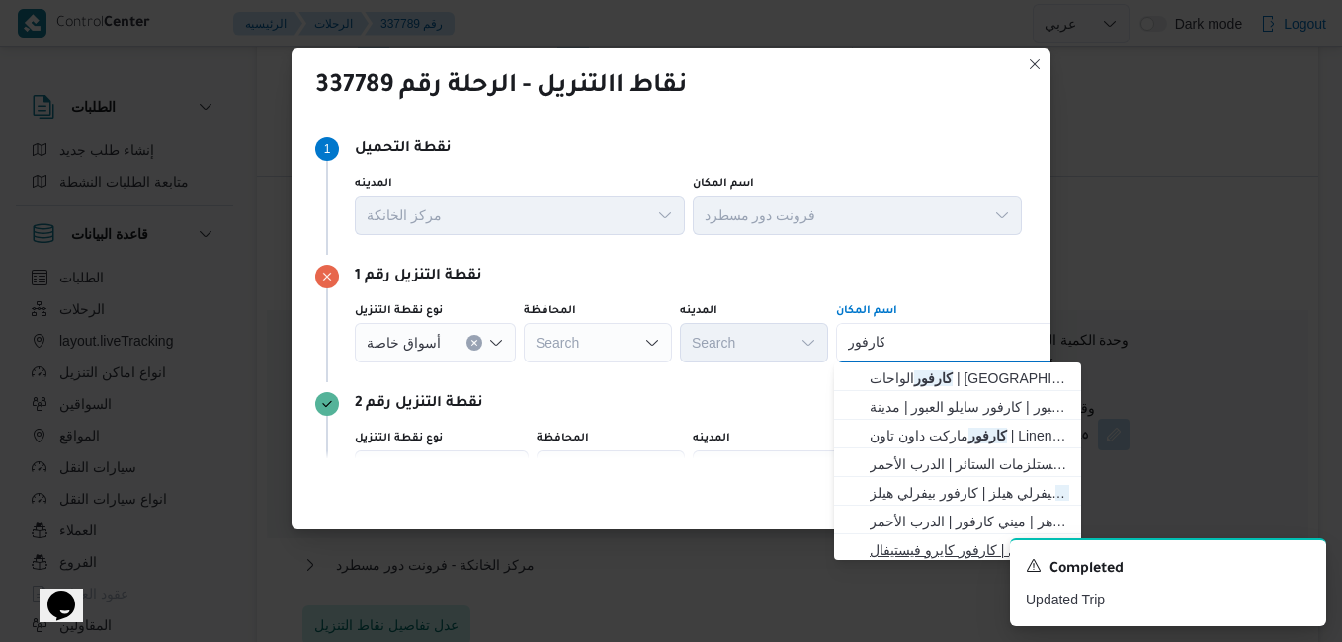
type input "كارفور"
click at [939, 547] on span "كارفور كايرو فيستفال | كارفور كايرو فيستيفال | null" at bounding box center [969, 550] width 200 height 24
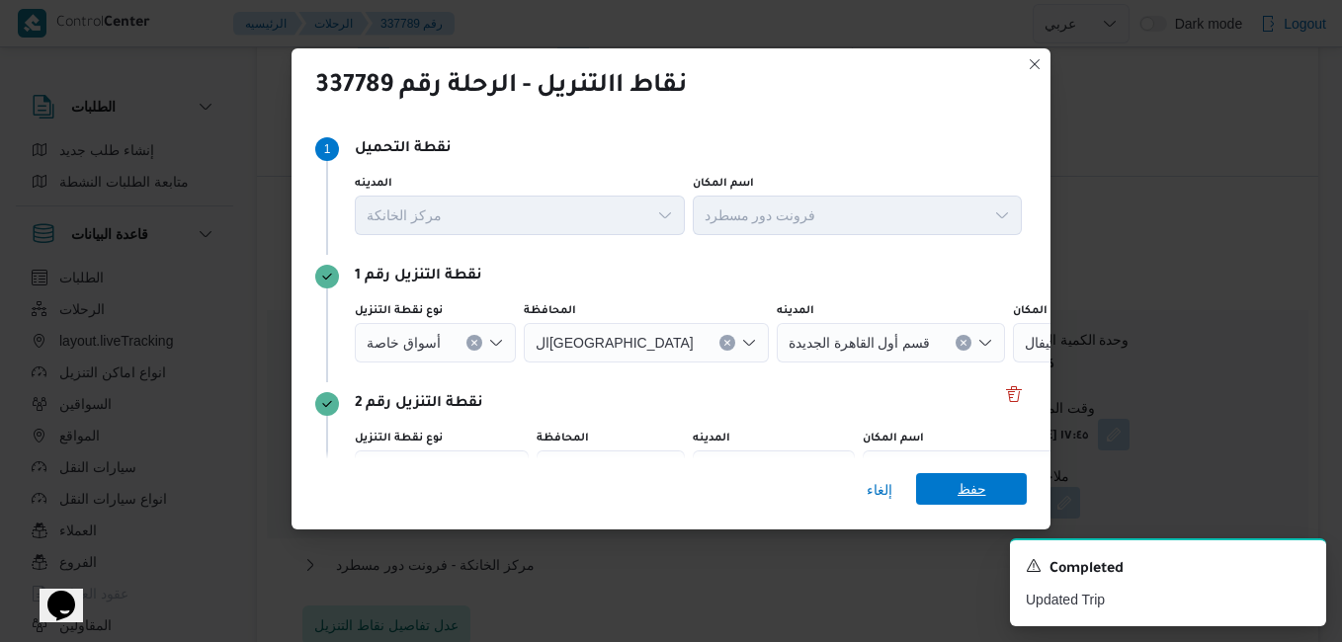
click at [962, 490] on span "حفظ" at bounding box center [971, 489] width 29 height 32
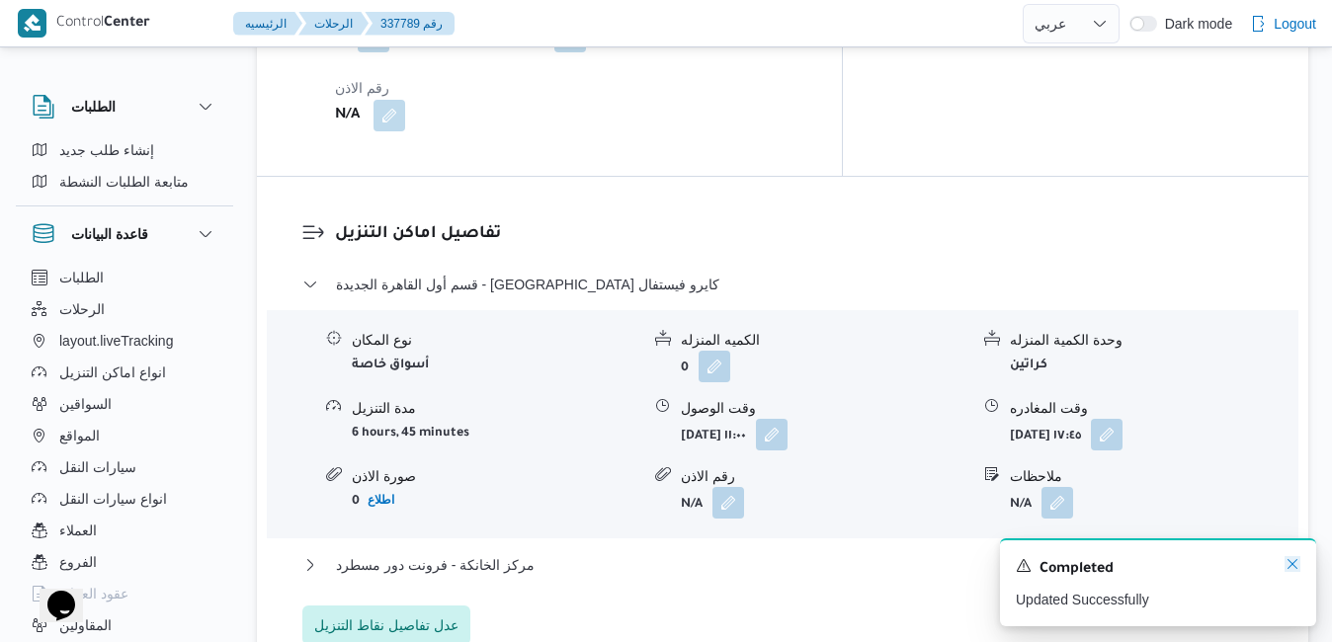
click at [1294, 568] on icon "Dismiss toast" at bounding box center [1292, 564] width 10 height 10
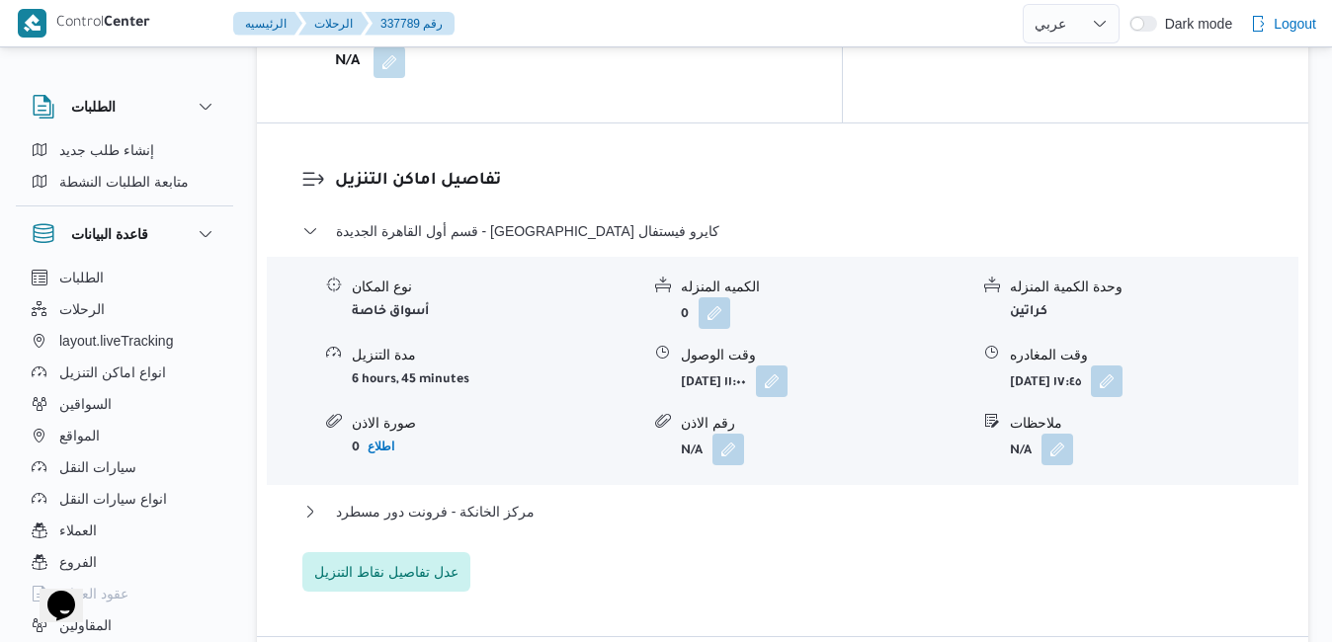
scroll to position [1778, 0]
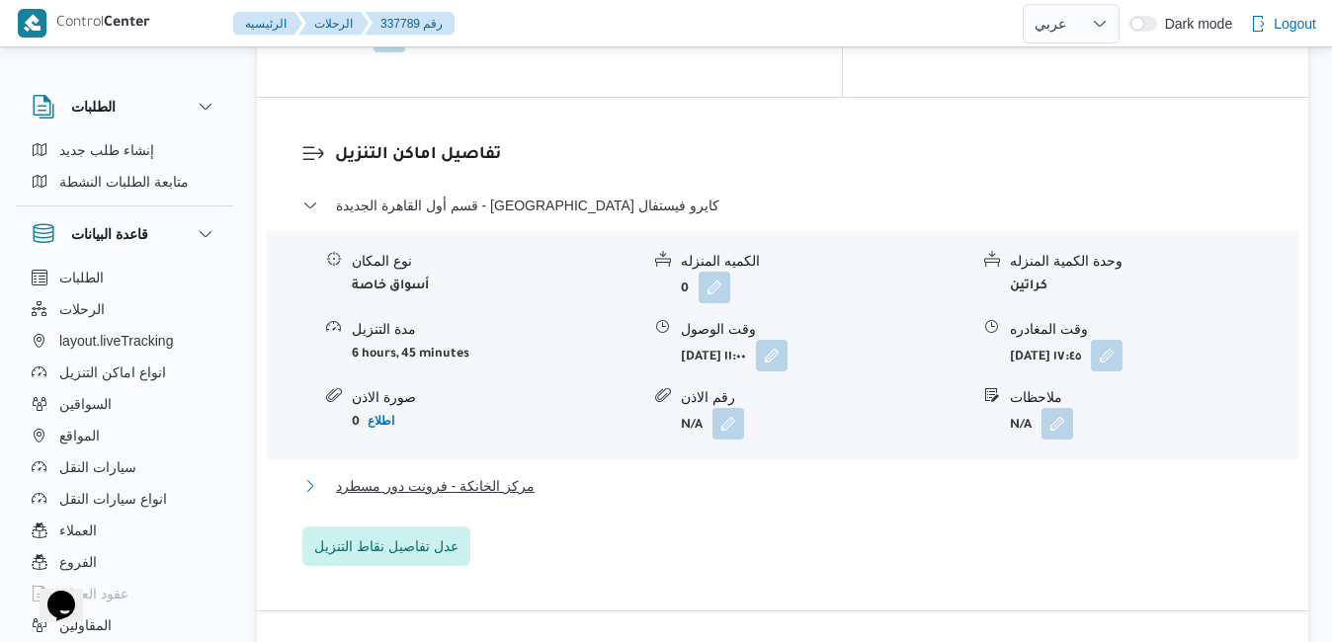
click at [814, 474] on button "مركز الخانكة - فرونت دور مسطرد" at bounding box center [782, 486] width 961 height 24
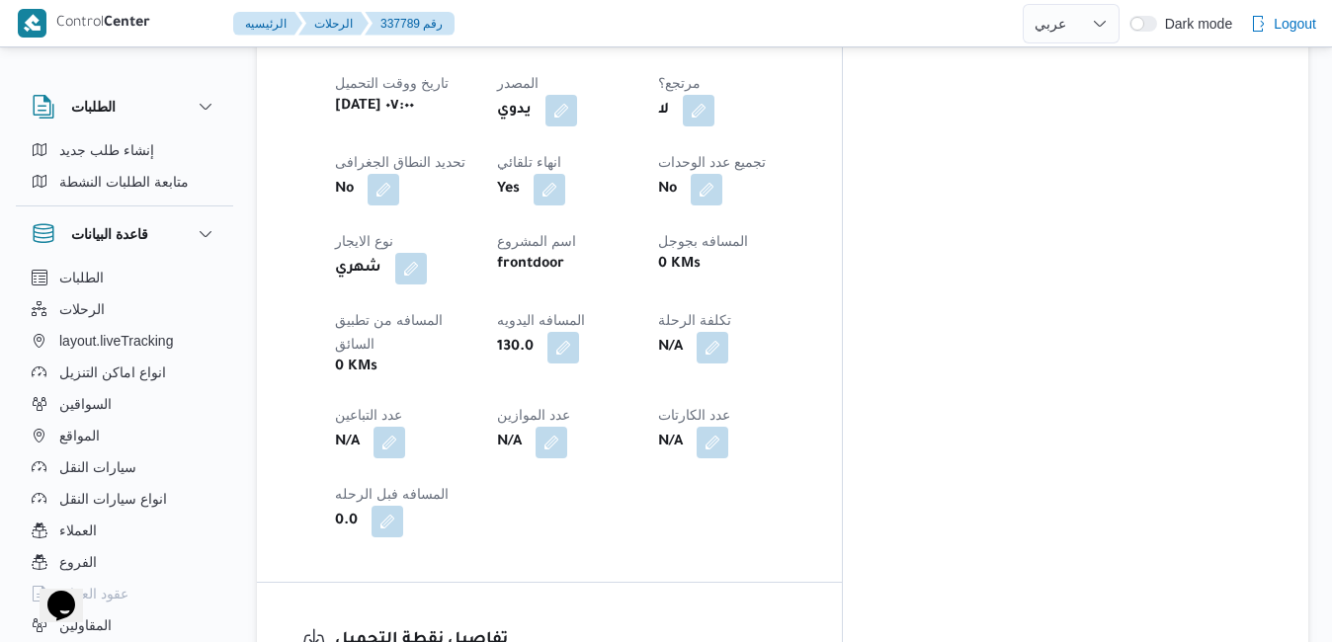
scroll to position [909, 0]
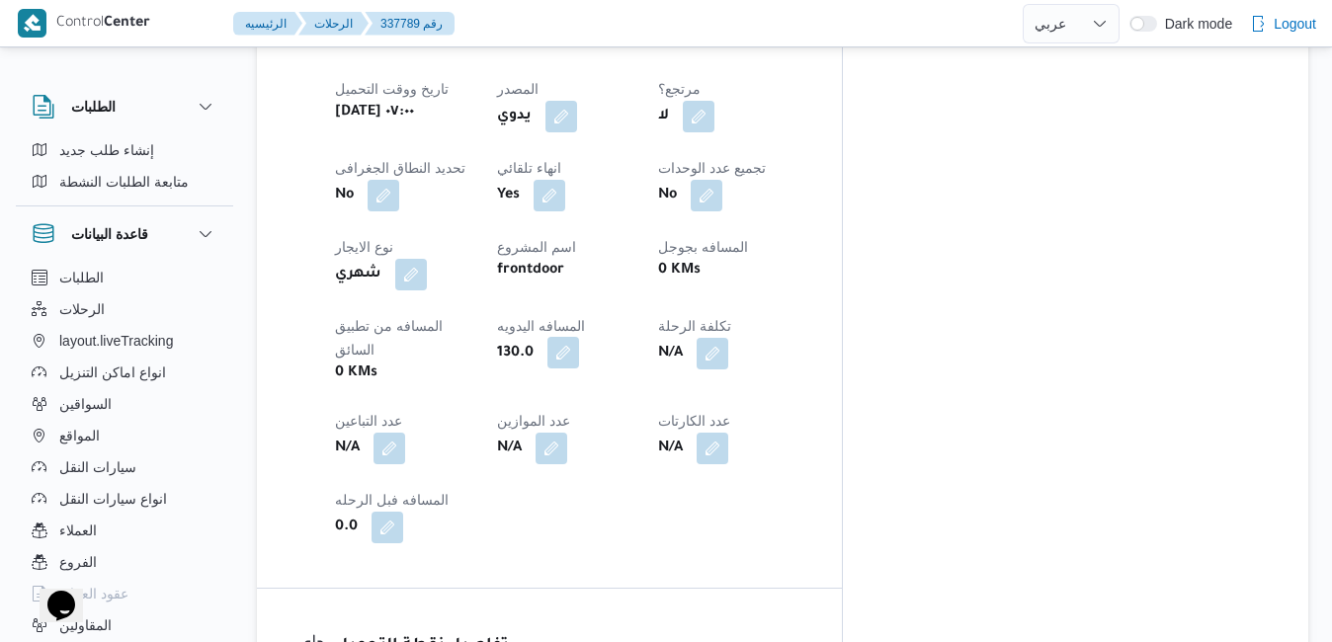
click at [579, 337] on button "button" at bounding box center [563, 353] width 32 height 32
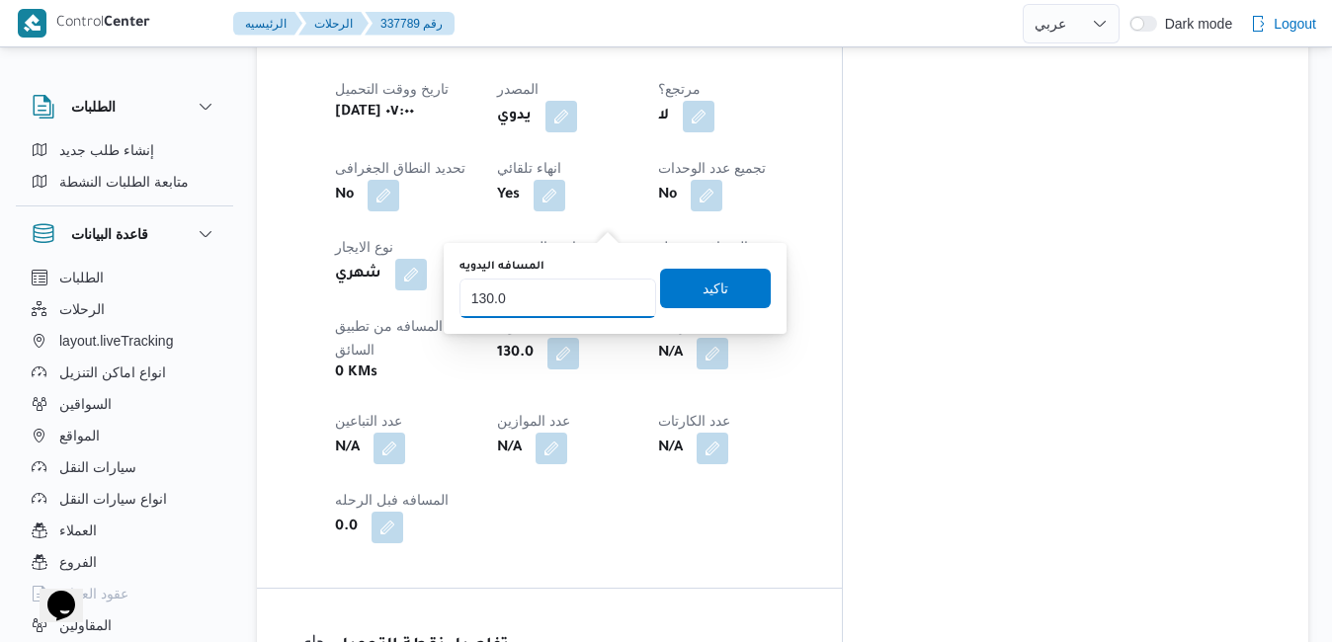
click at [588, 297] on input "130.0" at bounding box center [557, 299] width 197 height 40
type input "1"
type input "120"
click at [664, 295] on span "تاكيد" at bounding box center [715, 288] width 111 height 40
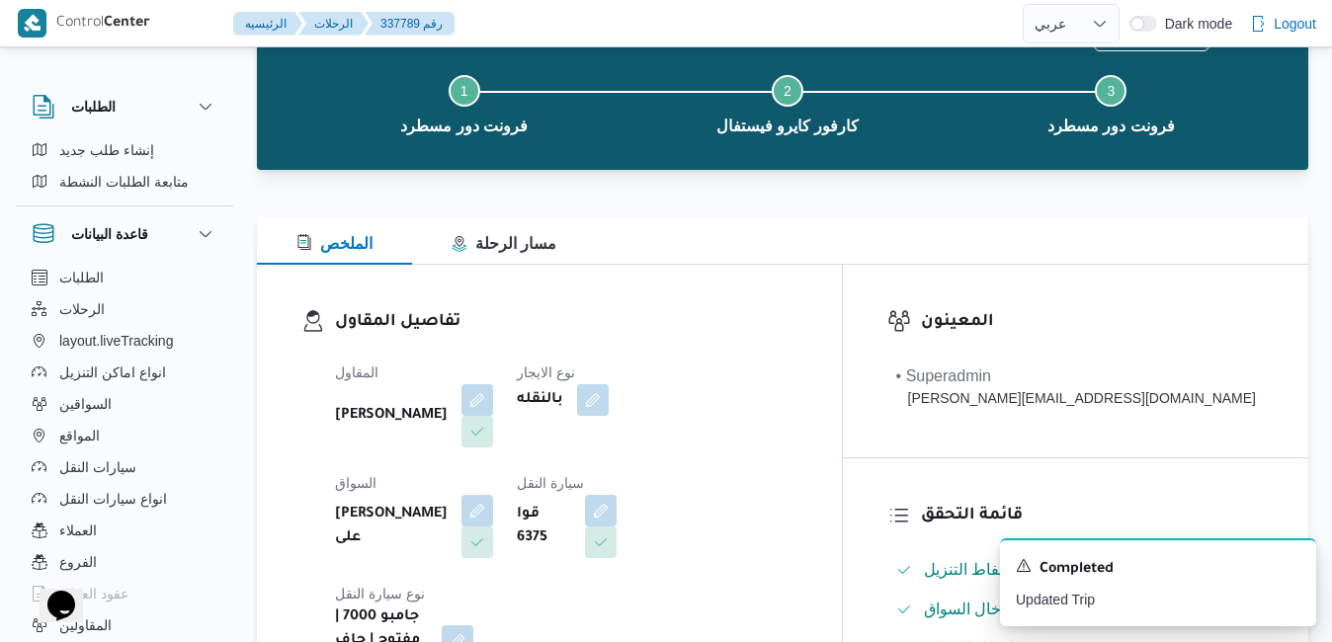
scroll to position [0, 0]
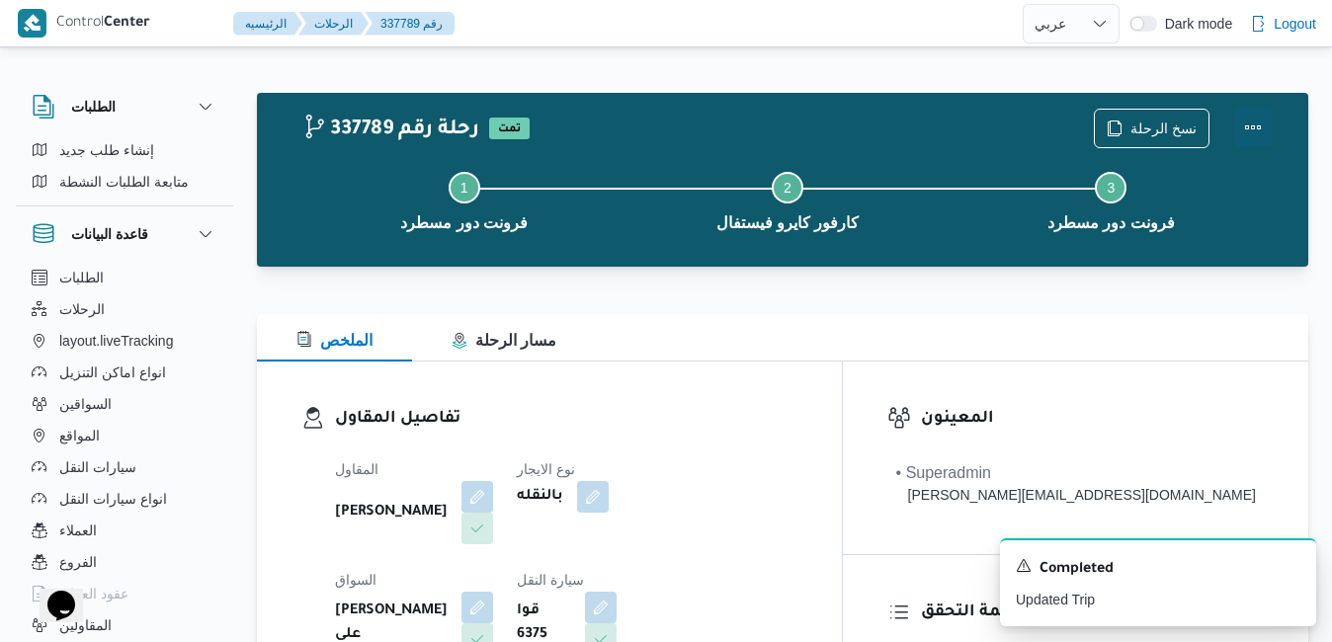
click at [1255, 133] on button "Actions" at bounding box center [1253, 128] width 40 height 40
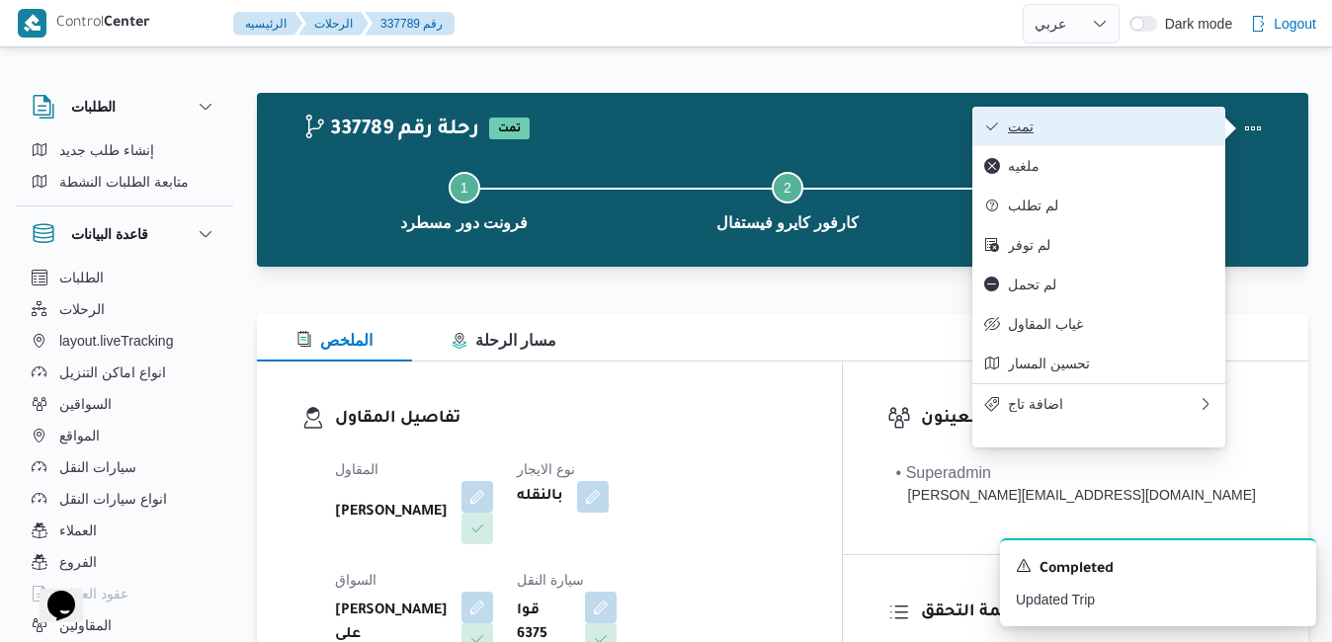
click at [1151, 127] on span "تمت" at bounding box center [1111, 127] width 206 height 16
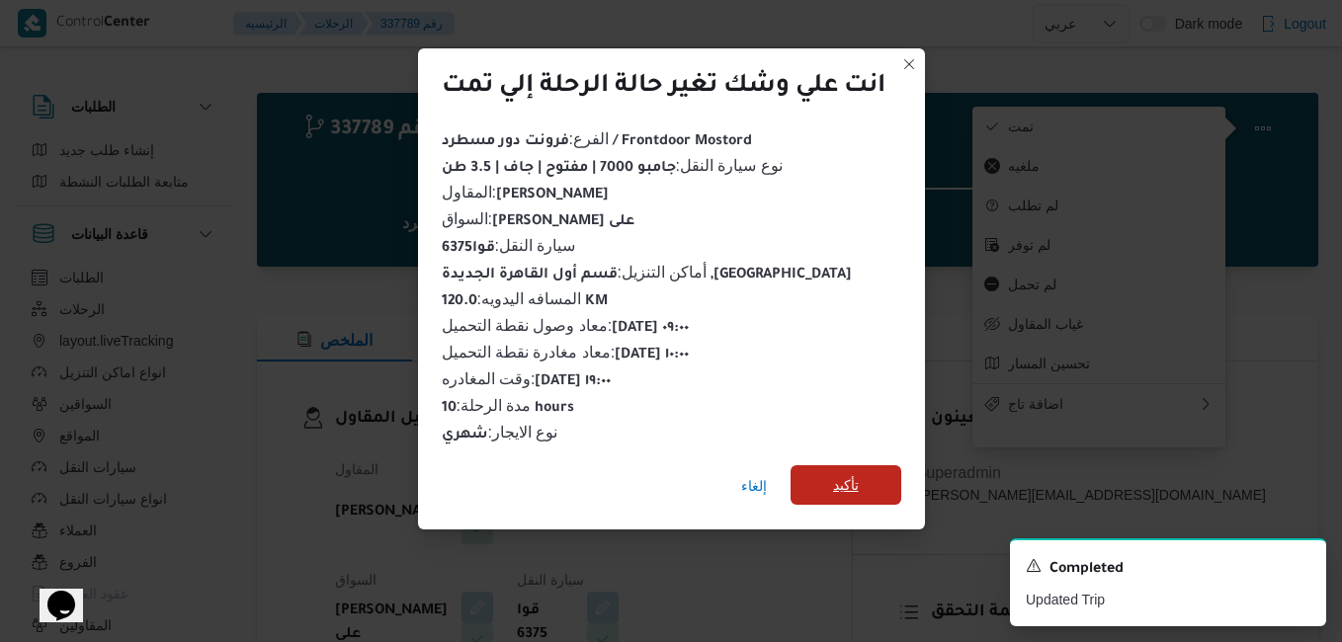
click at [828, 473] on span "تأكيد" at bounding box center [845, 485] width 111 height 40
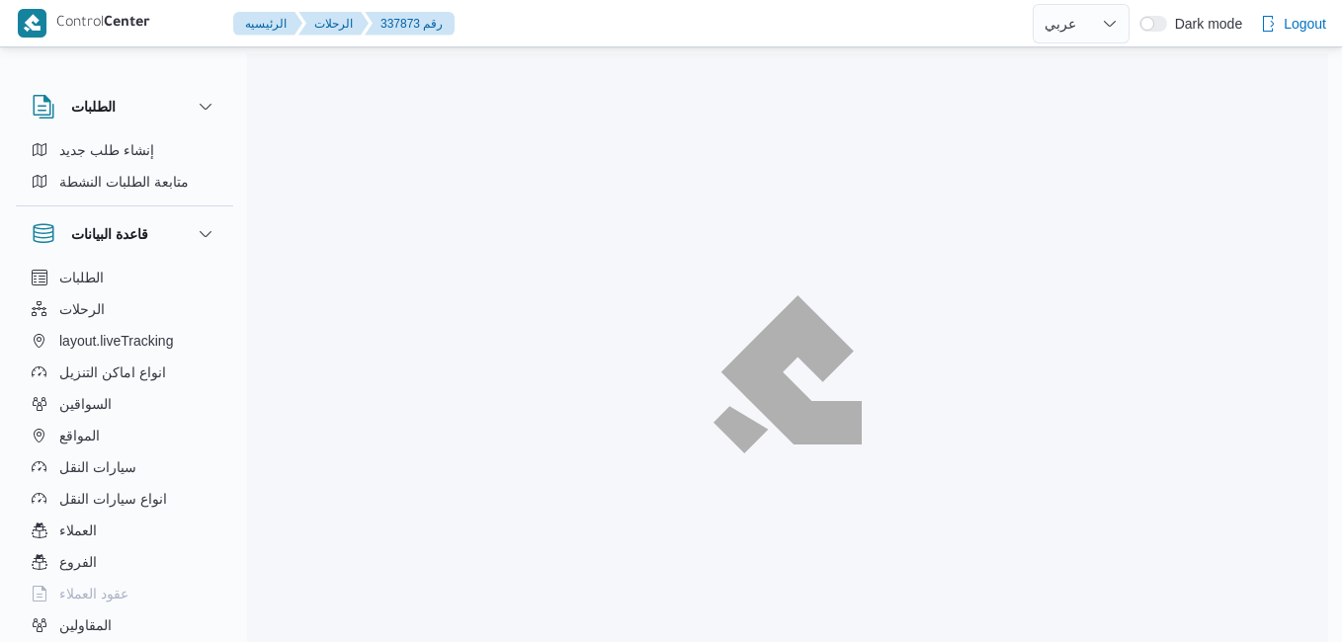
select select "ar"
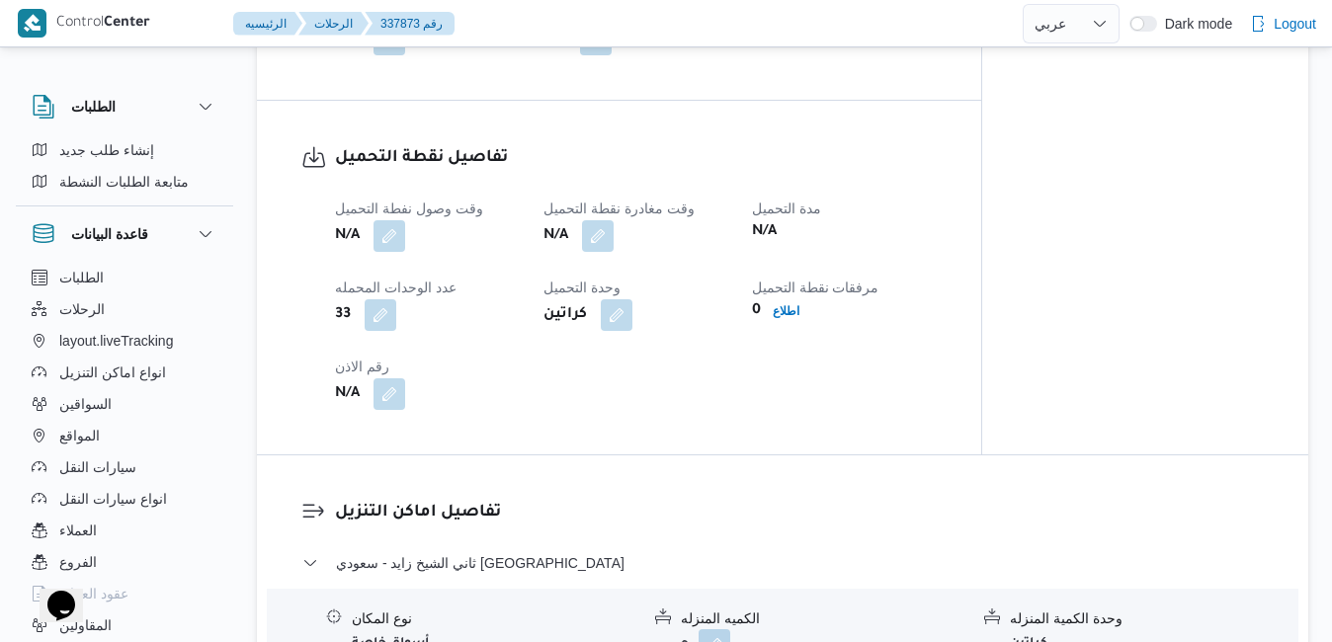
scroll to position [1223, 0]
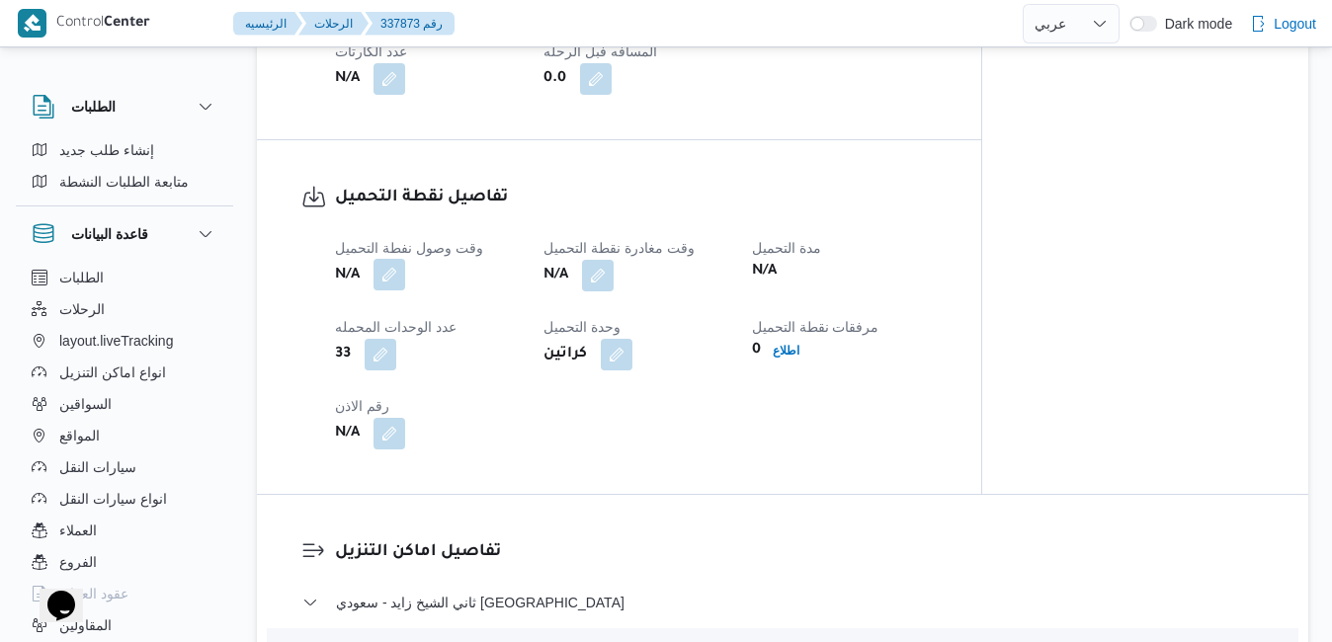
click at [391, 276] on button "button" at bounding box center [389, 275] width 32 height 32
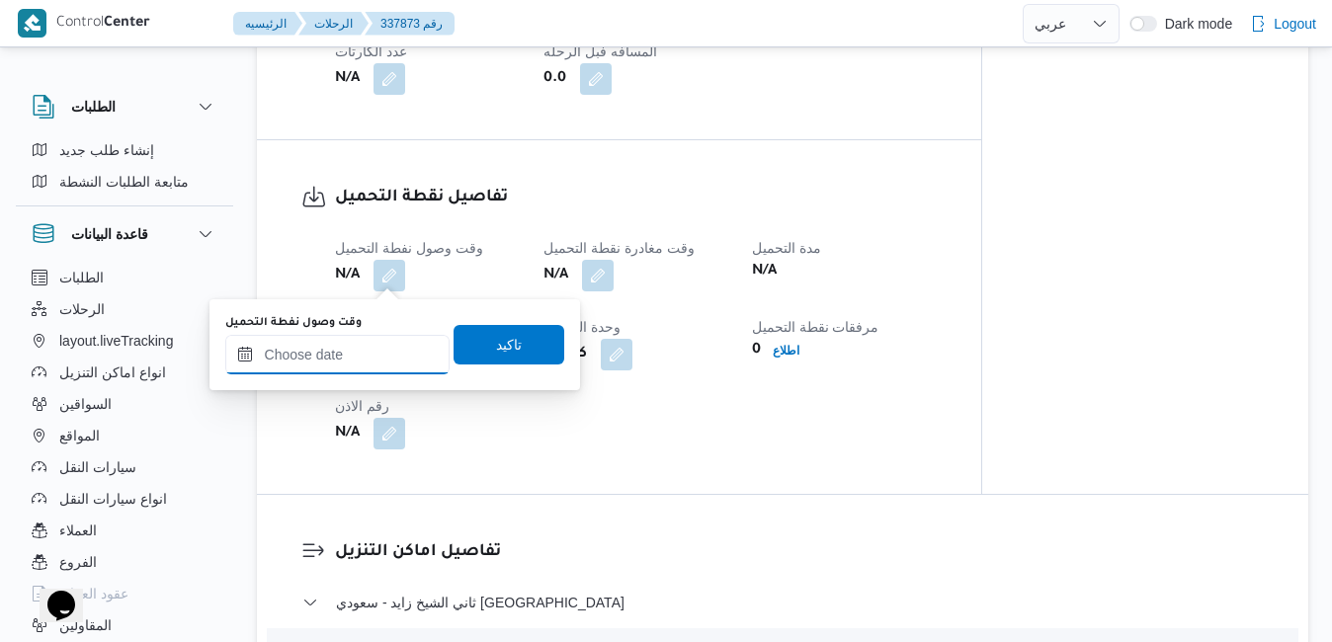
click at [367, 354] on input "وقت وصول نفطة التحميل" at bounding box center [337, 355] width 224 height 40
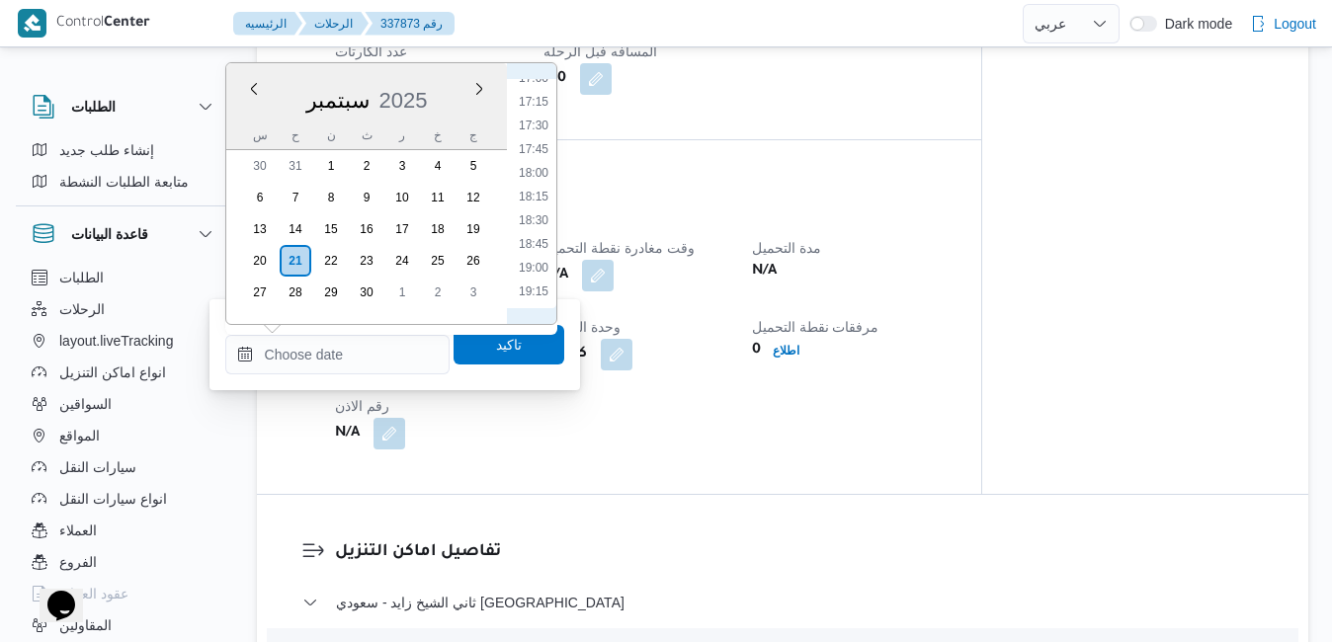
scroll to position [688, 0]
click at [535, 162] on li "08:00" at bounding box center [533, 160] width 45 height 20
type input "٢١/٠٩/٢٠٢٥ ٠٨:٠٠"
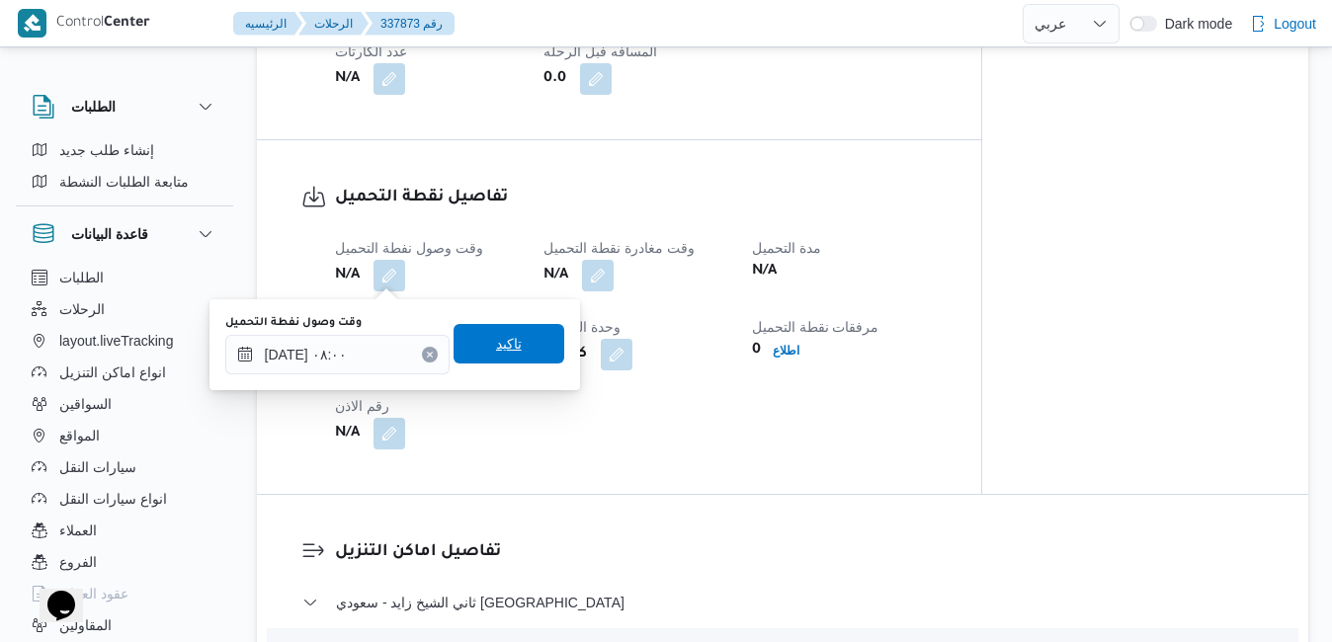
click at [496, 354] on span "تاكيد" at bounding box center [509, 344] width 26 height 24
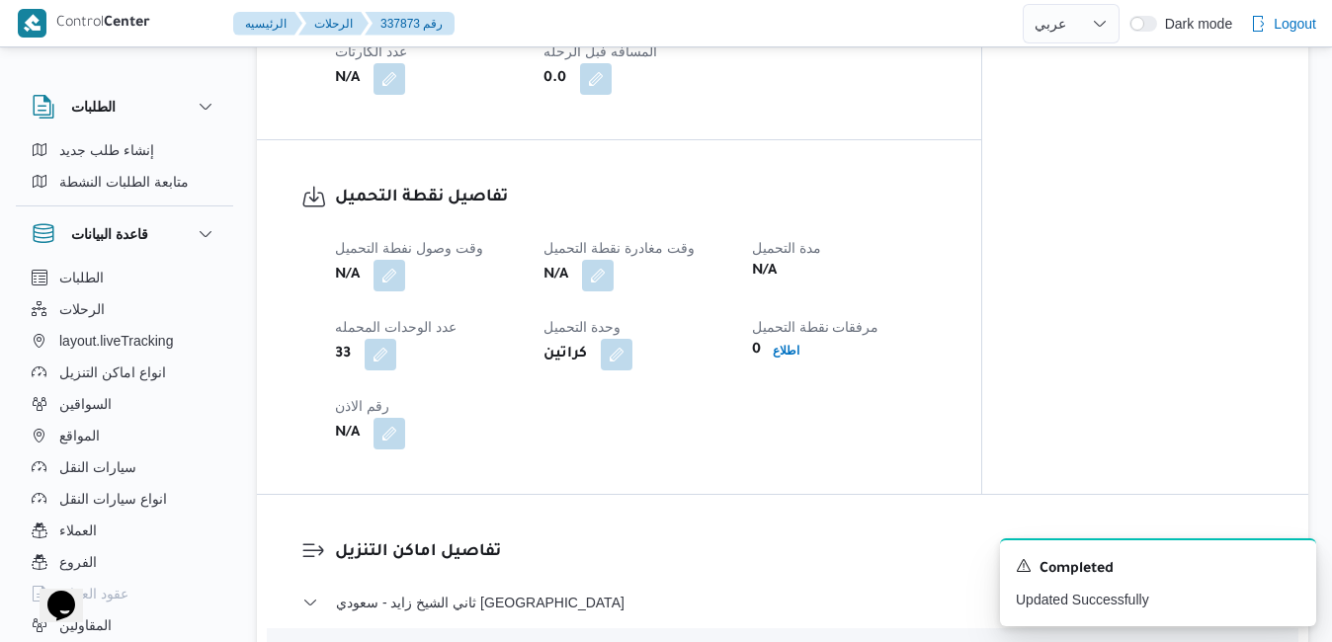
click at [602, 295] on div "وقت وصول نفطة التحميل N/A وقت مغادرة نقطة التحميل N/A مدة التحميل N/A عدد الوحد…" at bounding box center [635, 342] width 625 height 237
click at [602, 280] on button "button" at bounding box center [598, 275] width 32 height 32
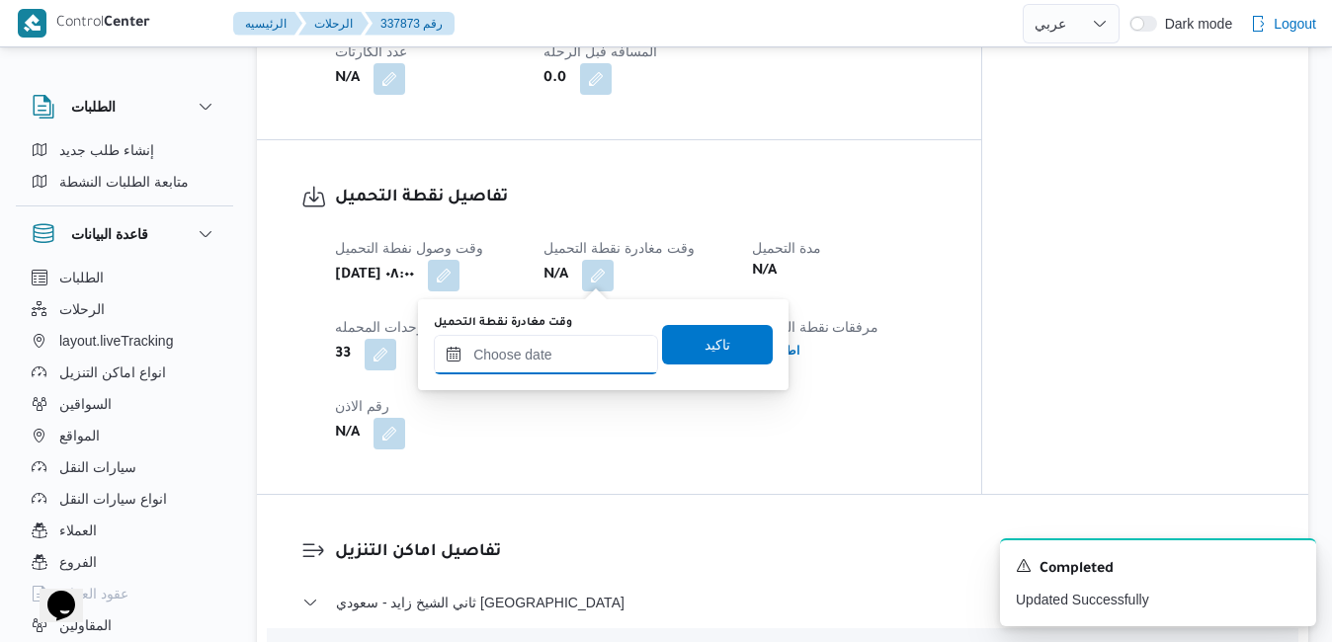
click at [525, 357] on input "وقت مغادرة نقطة التحميل" at bounding box center [546, 355] width 224 height 40
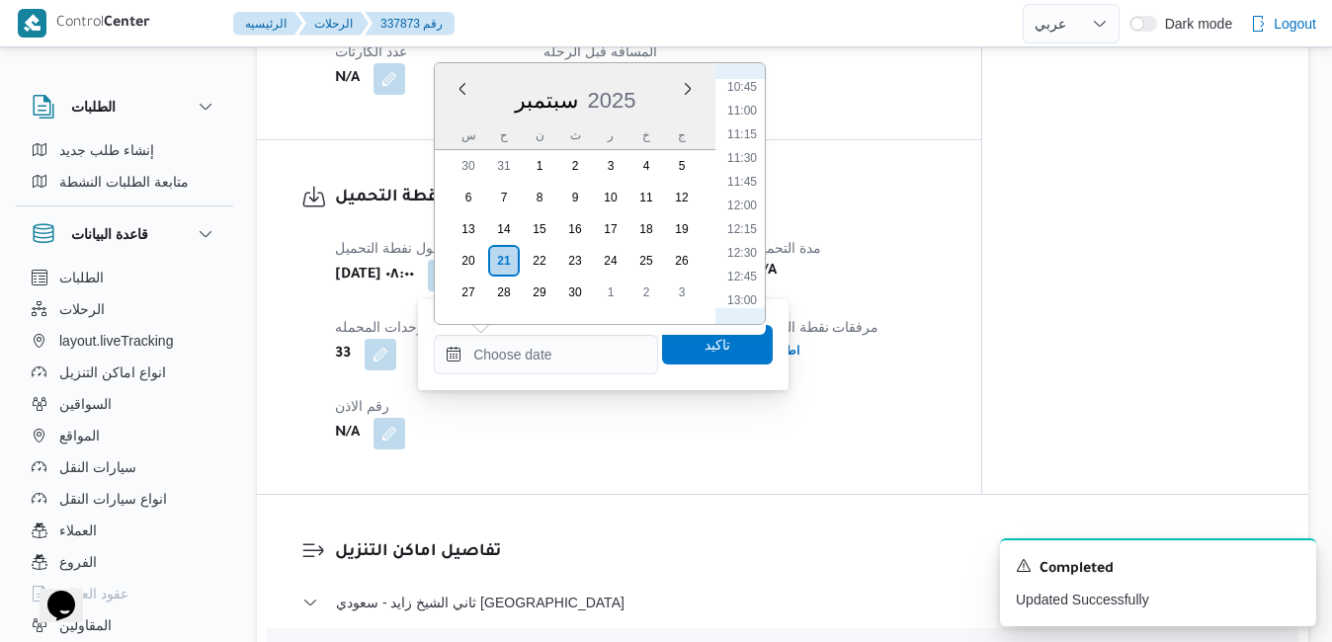
scroll to position [821, 0]
click at [750, 127] on li "09:00" at bounding box center [741, 122] width 45 height 20
type input "٢١/٠٩/٢٠٢٥ ٠٩:٠٠"
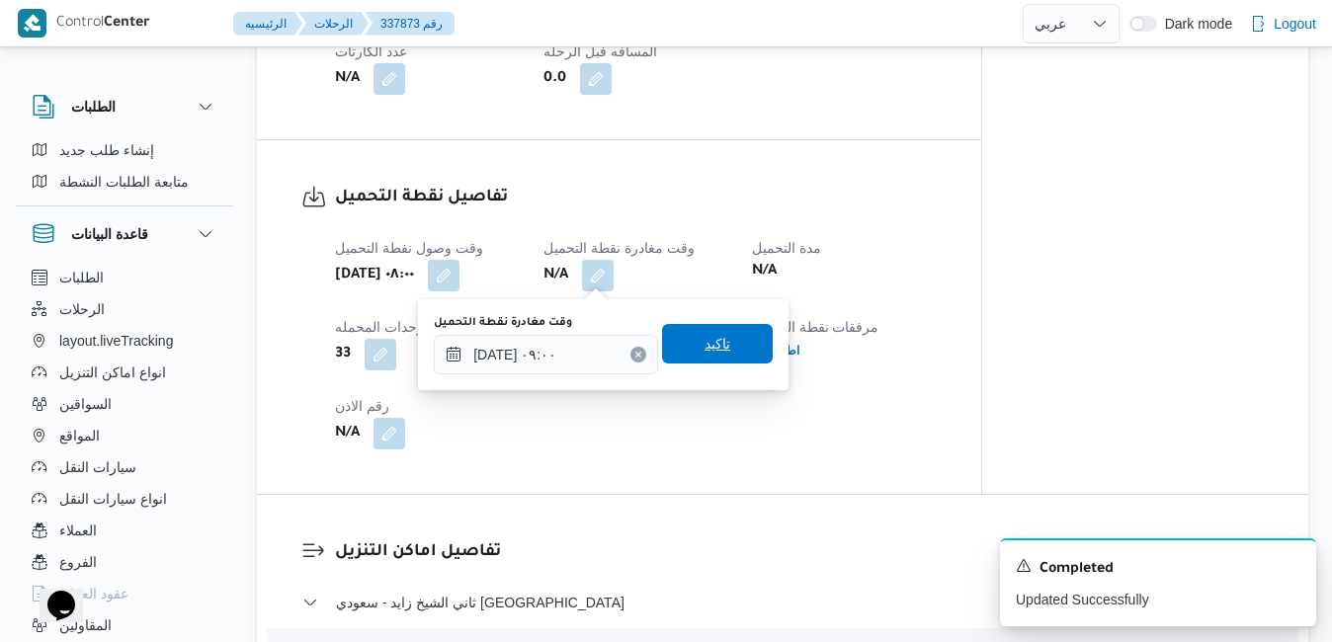
click at [704, 345] on span "تاكيد" at bounding box center [717, 344] width 26 height 24
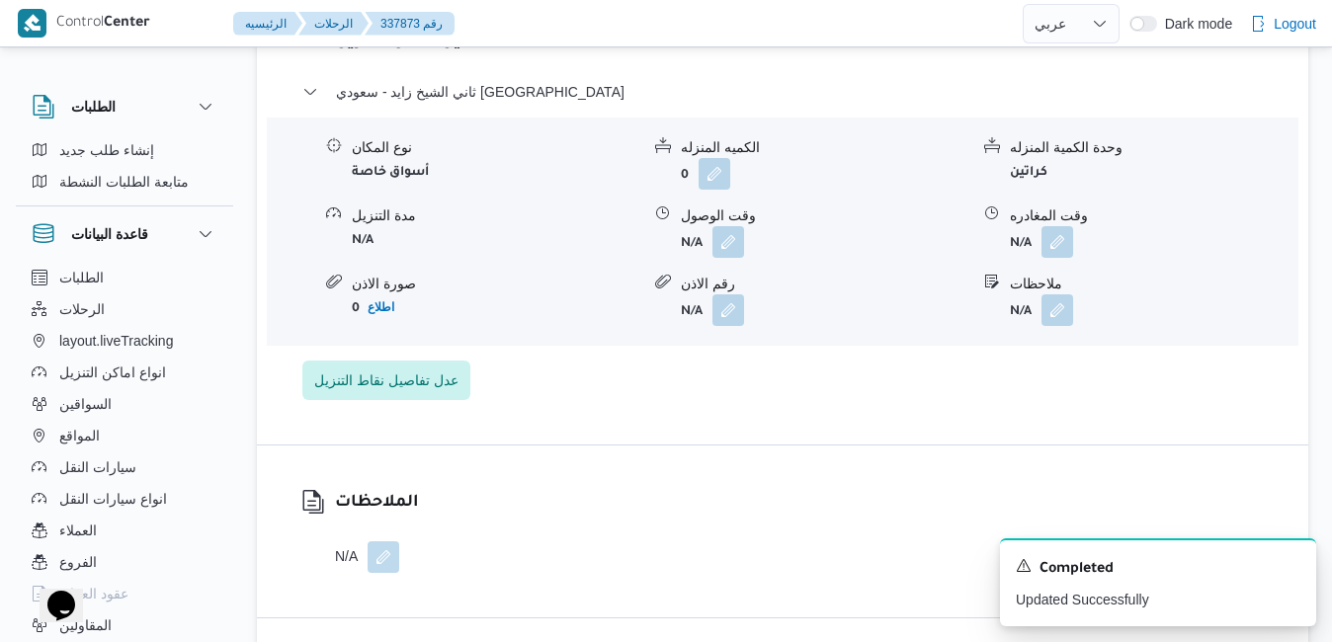
scroll to position [1737, 0]
click at [894, 442] on div "تفاصيل اماكن التنزيل ثاني الشيخ زايد - سعودي سوديك نوع المكان أسواق خاصة الكميه…" at bounding box center [782, 211] width 1051 height 460
click at [606, 426] on div "تفاصيل اماكن التنزيل ثاني الشيخ زايد - سعودي سوديك نوع المكان أسواق خاصة الكميه…" at bounding box center [782, 211] width 1051 height 460
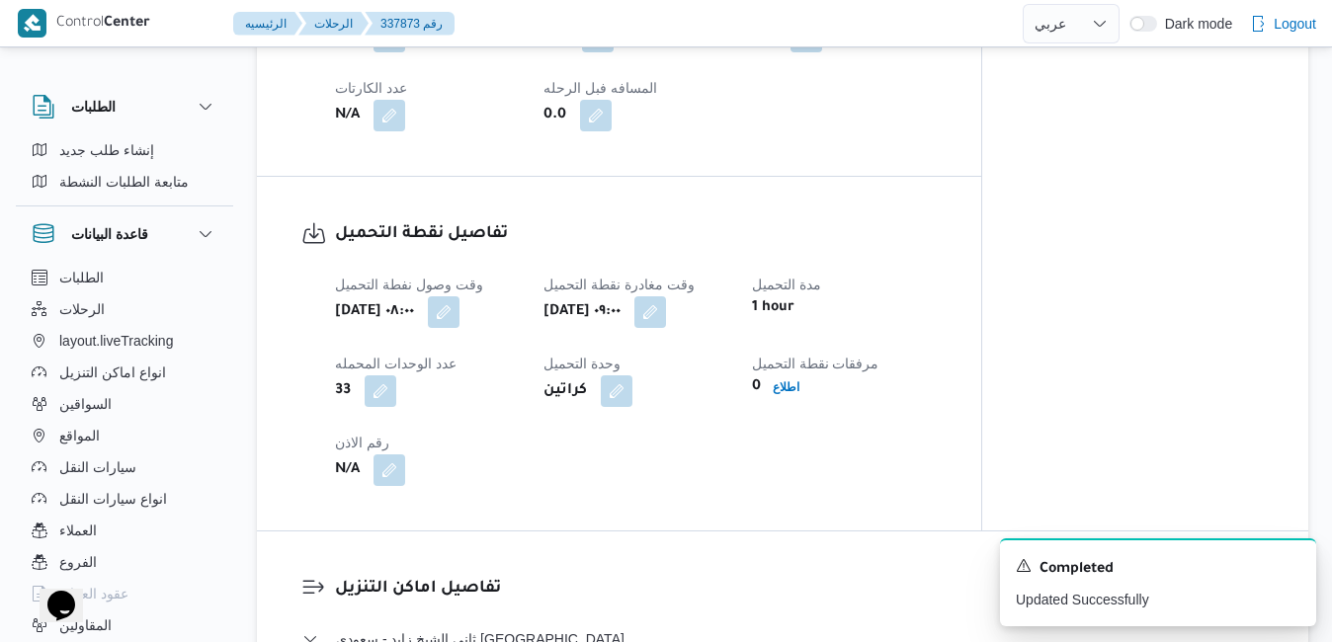
scroll to position [1225, 0]
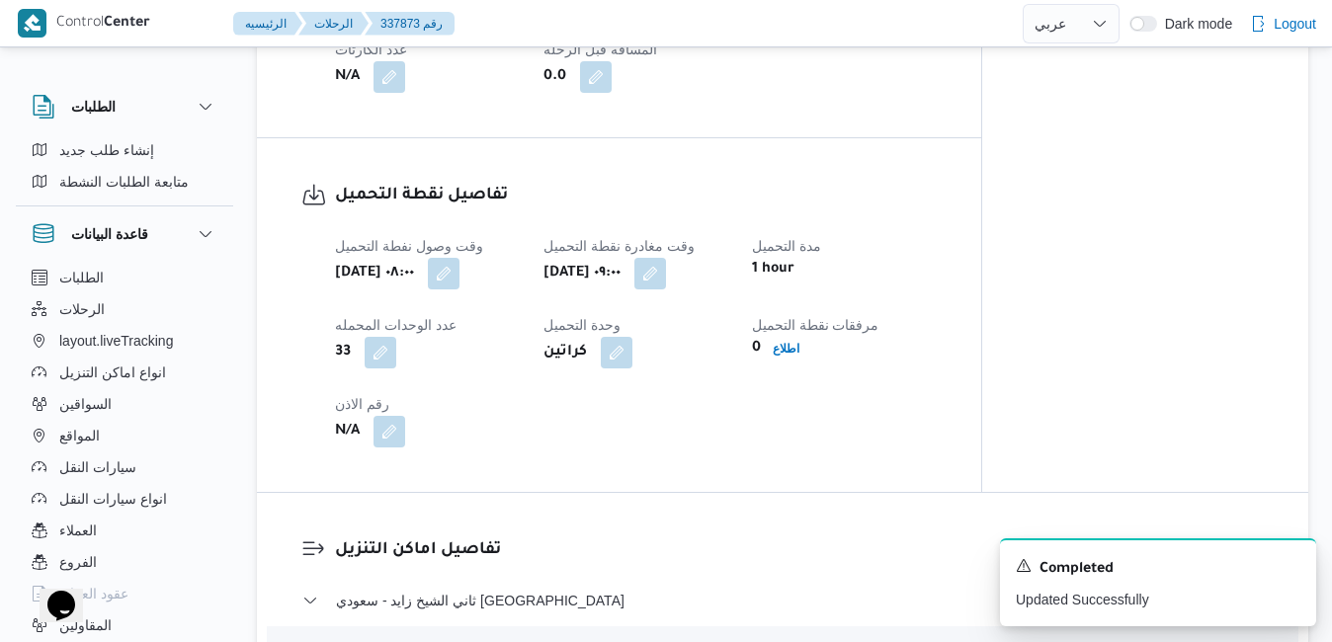
click at [942, 308] on div "وقت وصول نفطة التحميل أحد ٢١ سبتمبر ٢٠٢٥ ٠٨:٠٠ وقت مغادرة نقطة التحميل أحد ٢١ س…" at bounding box center [635, 340] width 625 height 237
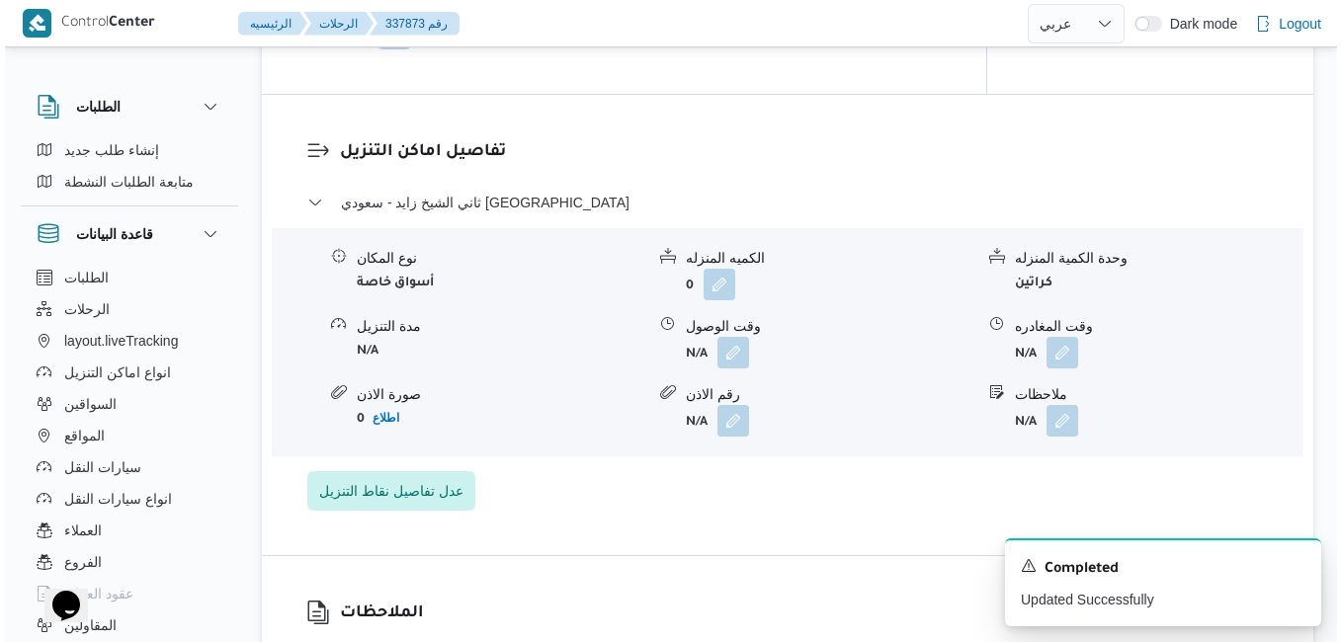
scroll to position [1620, 0]
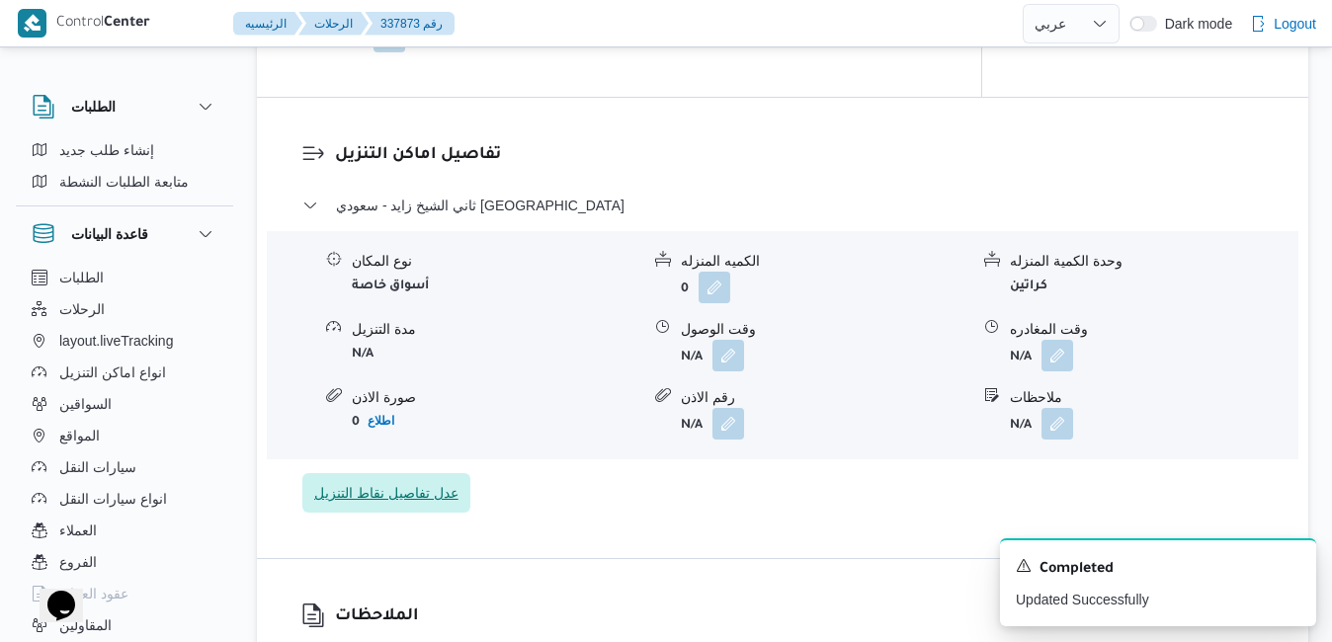
click at [413, 505] on span "عدل تفاصيل نقاط التنزيل" at bounding box center [386, 493] width 144 height 24
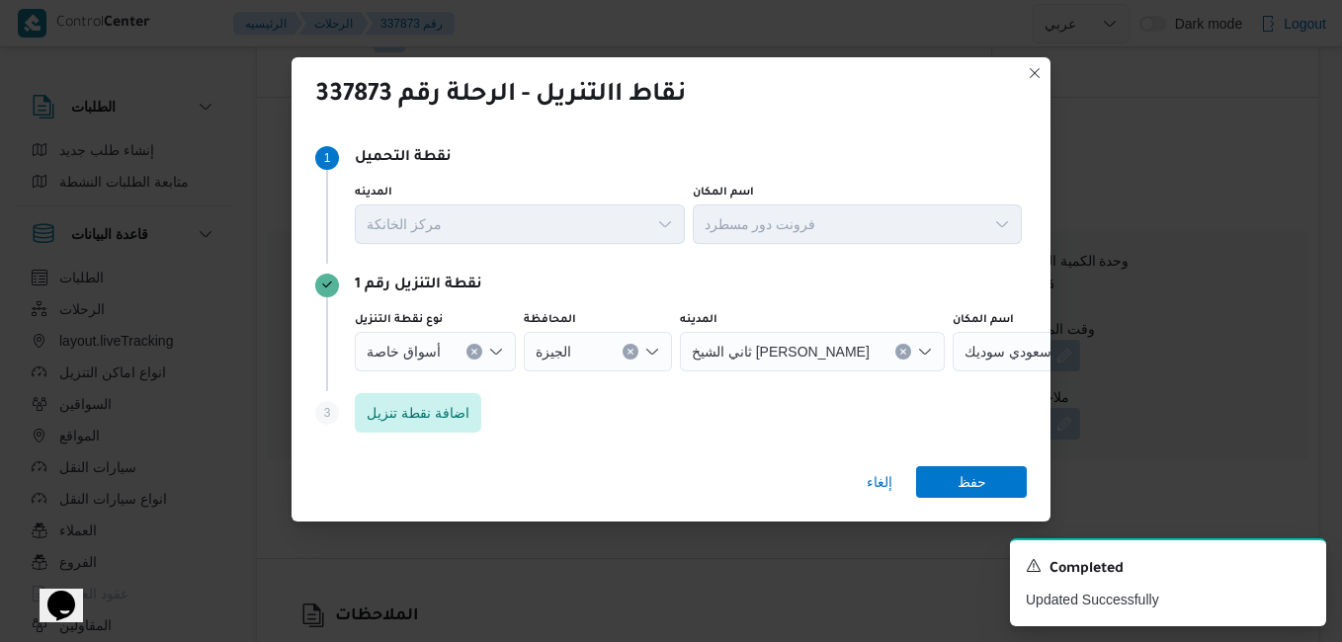
click at [492, 349] on icon "Open list of options" at bounding box center [496, 352] width 16 height 16
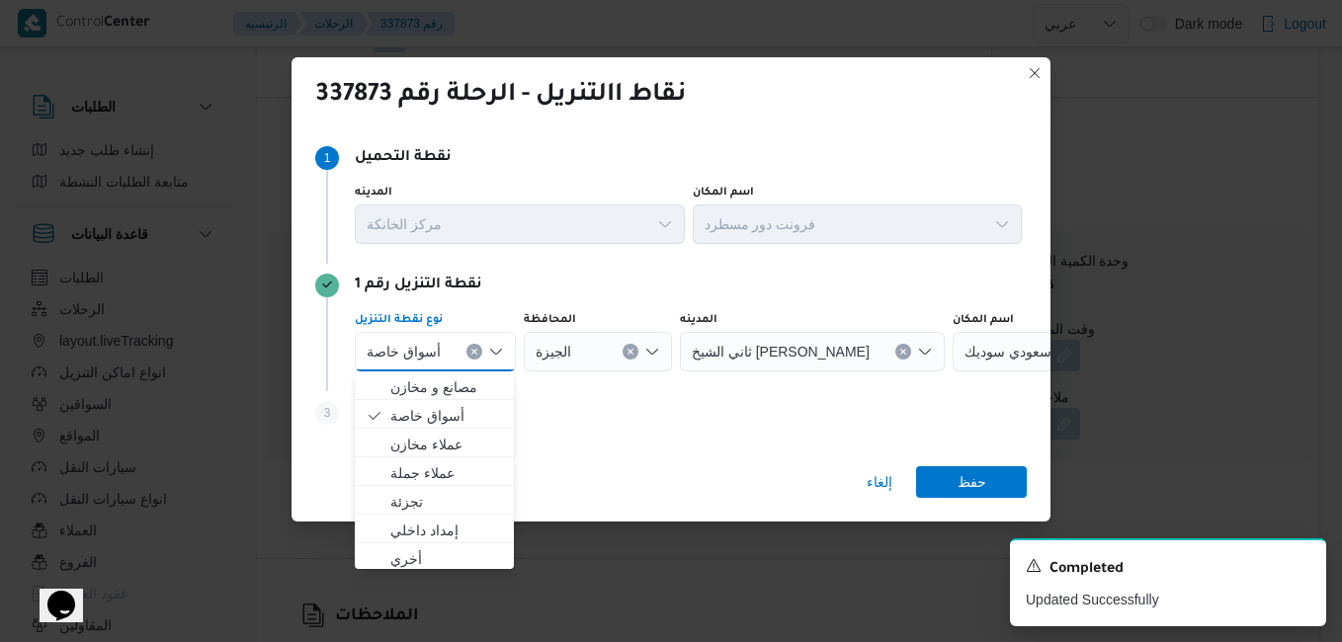
click at [964, 344] on span "سعودي سوديك" at bounding box center [1007, 351] width 87 height 22
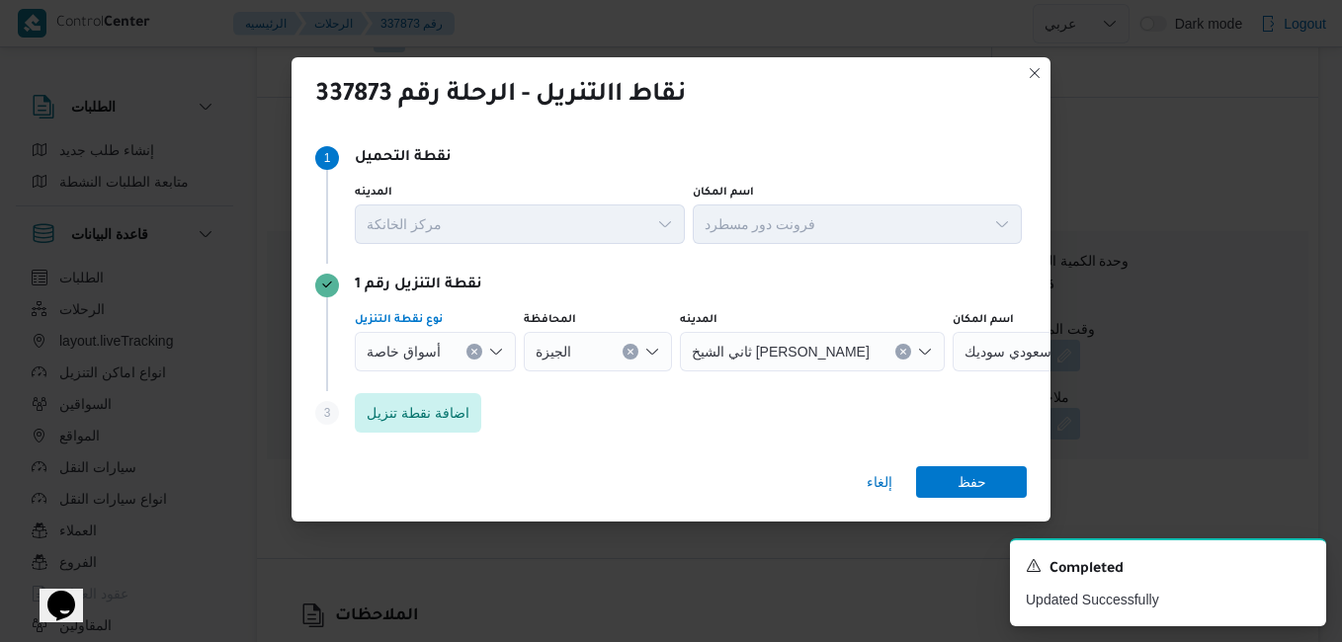
click at [472, 350] on icon "Clear input" at bounding box center [474, 352] width 8 height 8
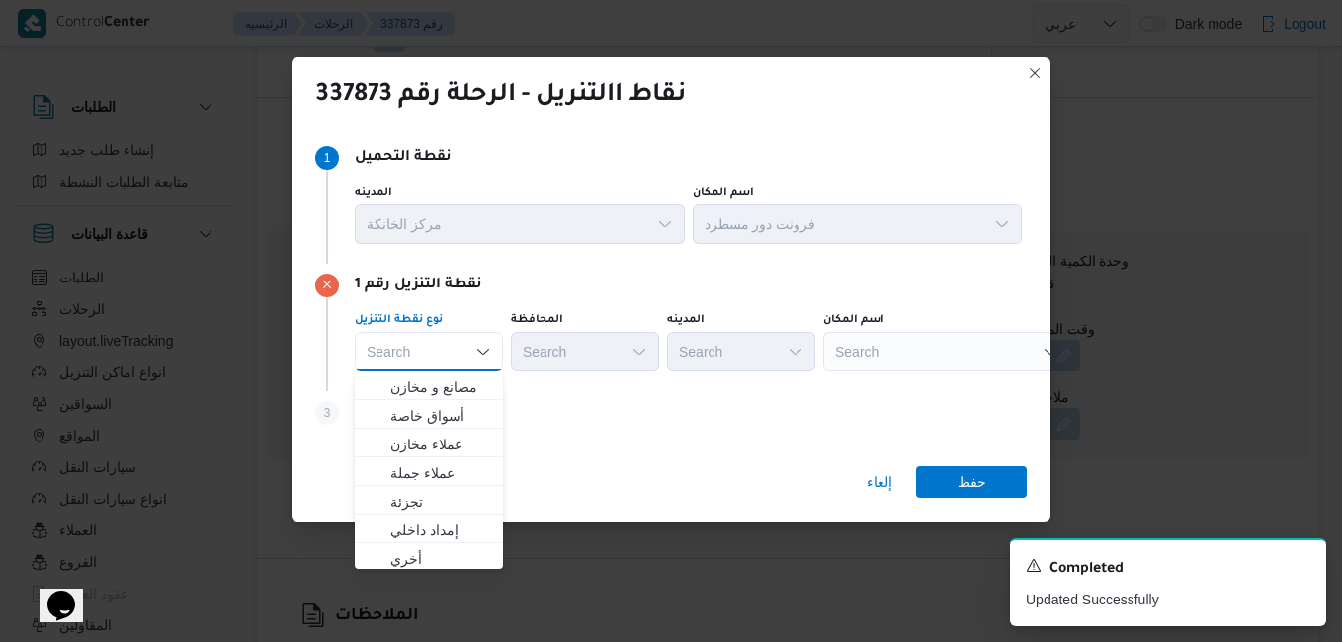
click at [490, 350] on icon "Close list of options" at bounding box center [483, 352] width 16 height 16
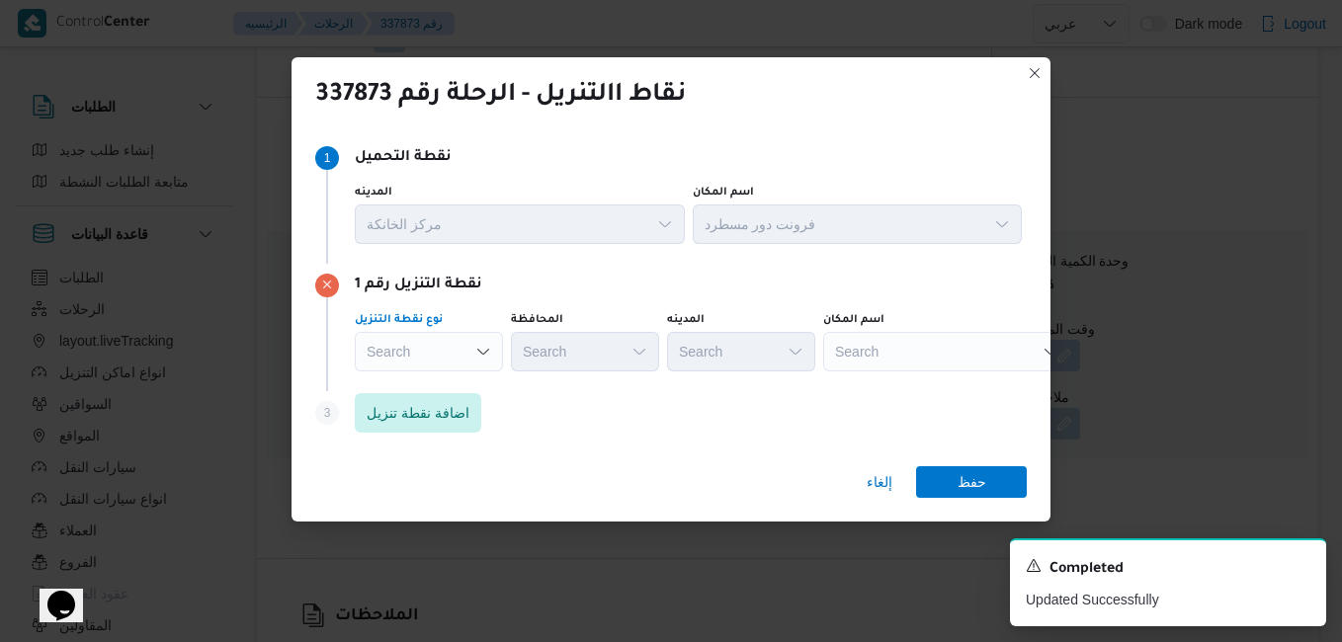
click at [481, 352] on icon "Open list of options" at bounding box center [483, 352] width 12 height 6
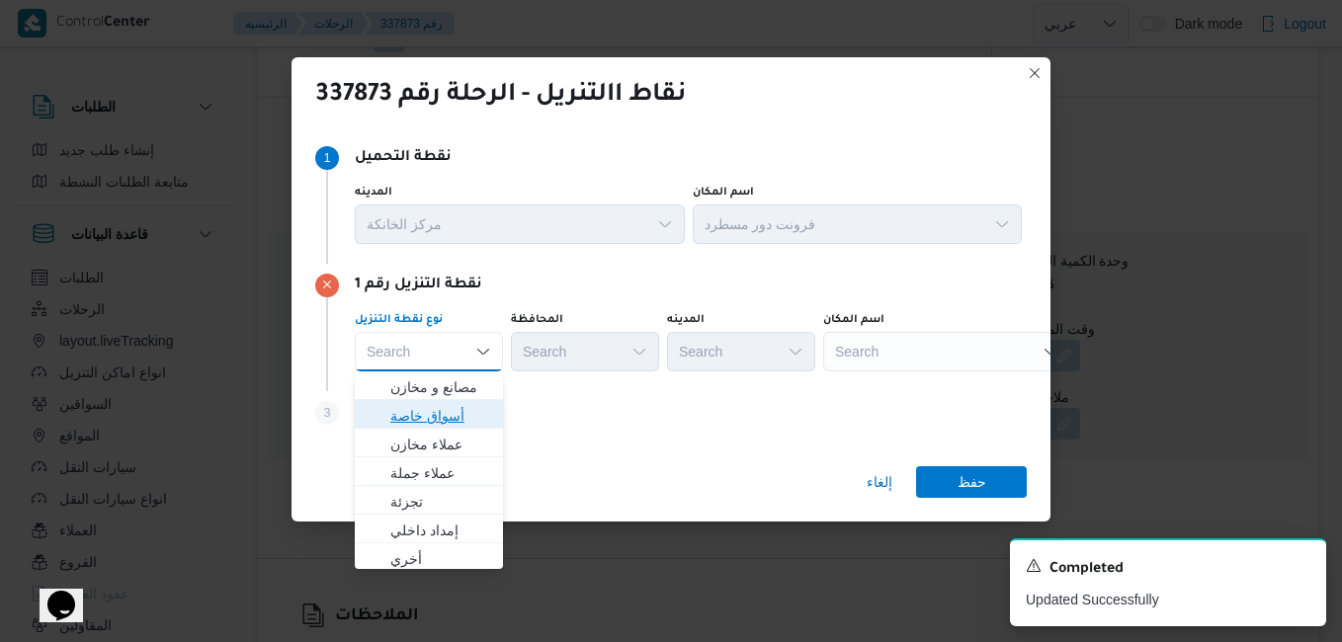
click at [447, 412] on span "أسواق خاصة" at bounding box center [440, 416] width 101 height 24
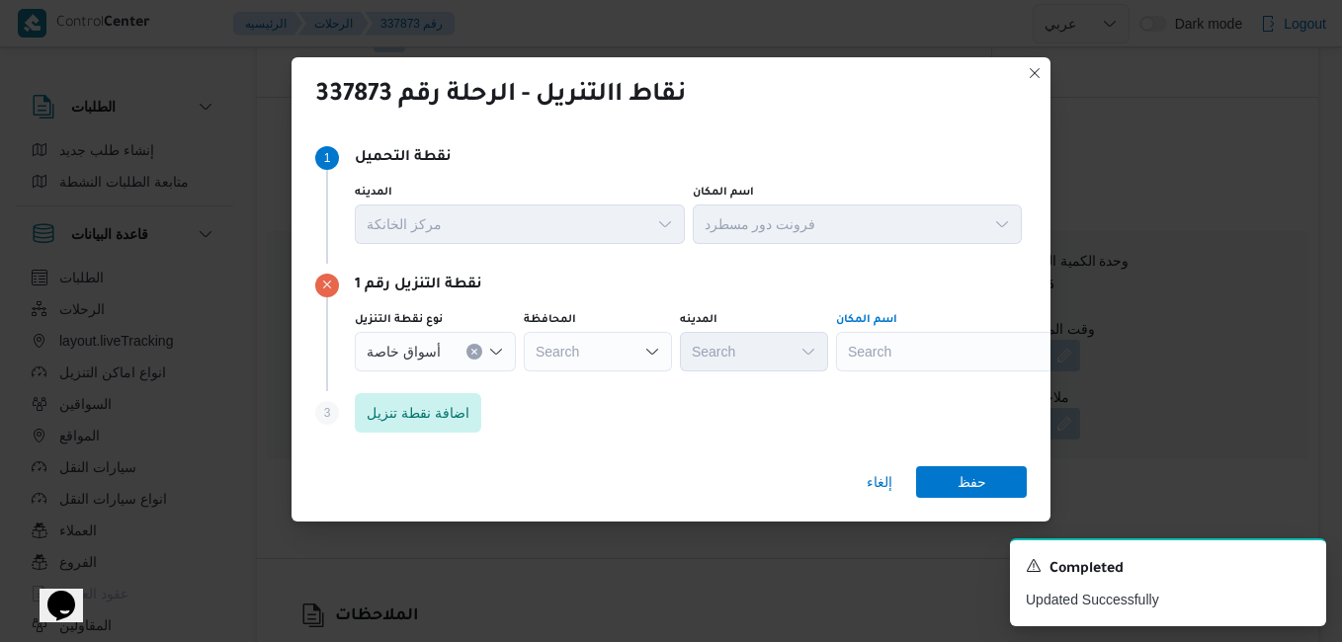
click at [905, 343] on div "Search" at bounding box center [959, 352] width 247 height 40
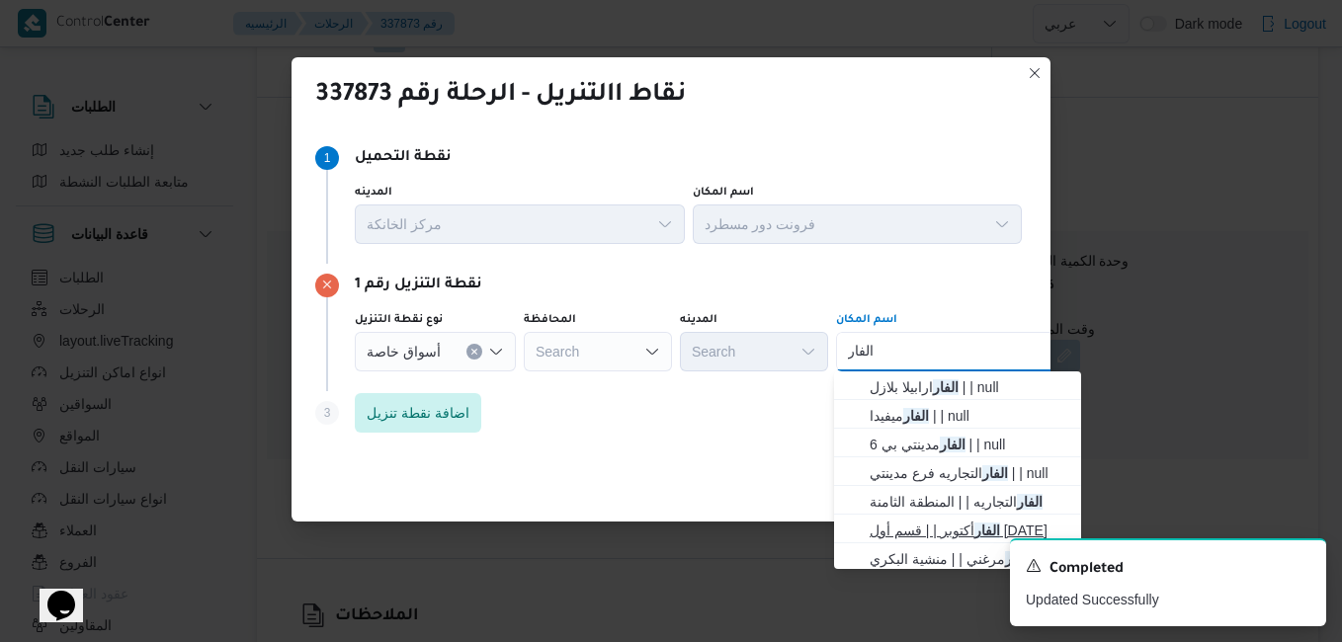
type input "الفار"
click at [913, 529] on span "الفار أكتوبر | | قسم أول 6 أكتوبر" at bounding box center [969, 531] width 200 height 24
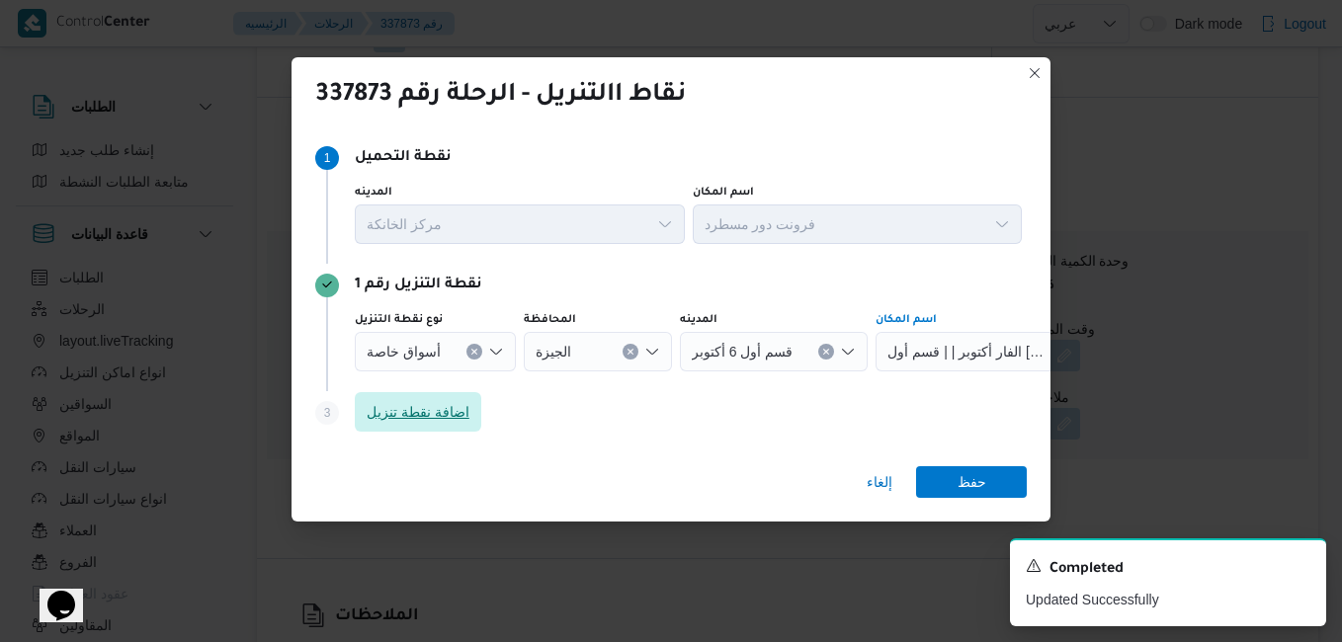
click at [408, 406] on span "اضافة نقطة تنزيل" at bounding box center [418, 412] width 103 height 24
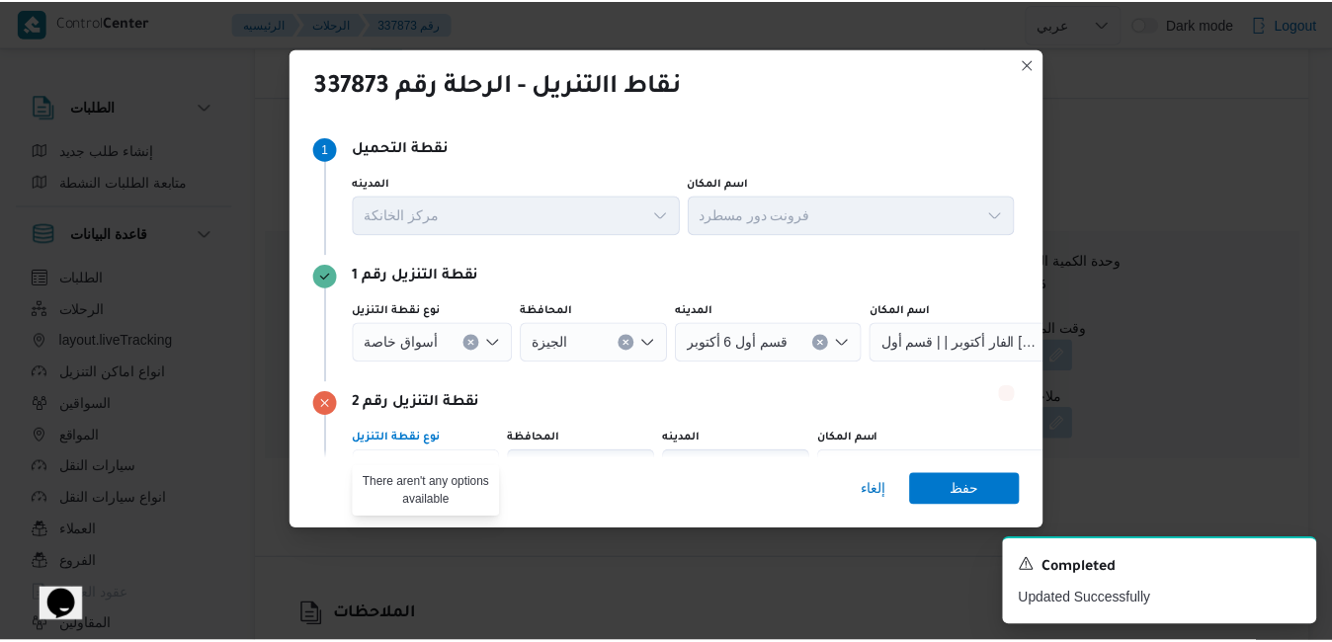
scroll to position [24, 0]
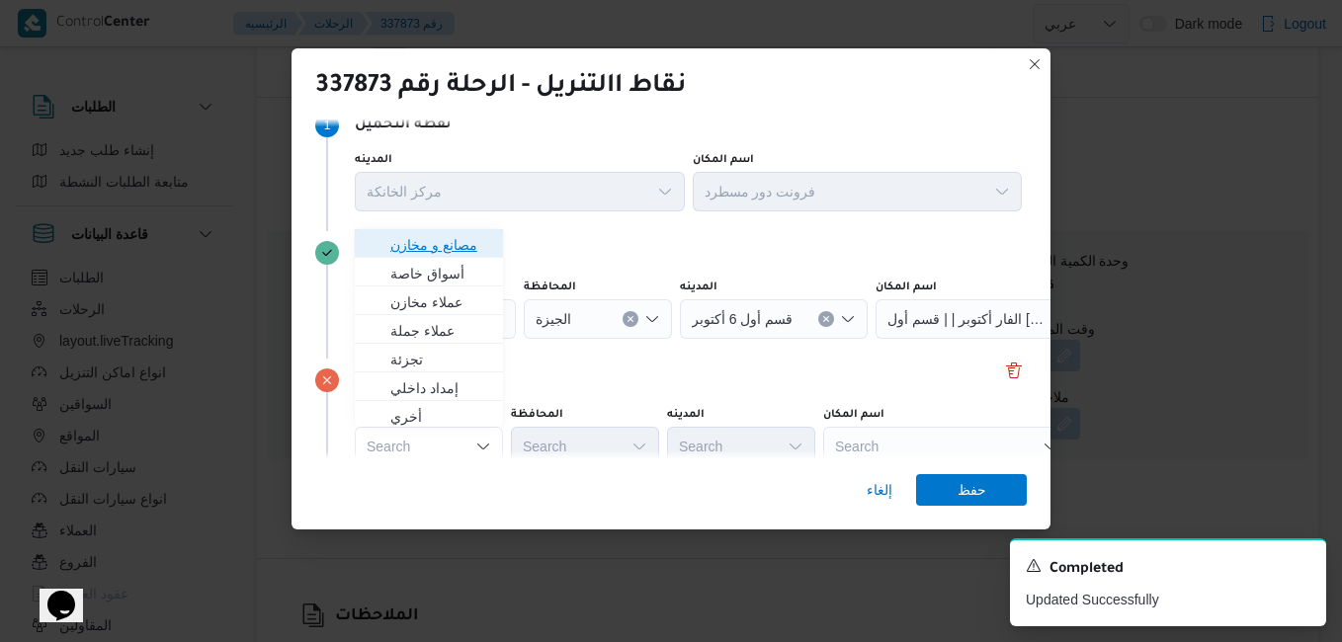
click at [437, 251] on span "مصانع و مخازن" at bounding box center [440, 245] width 101 height 24
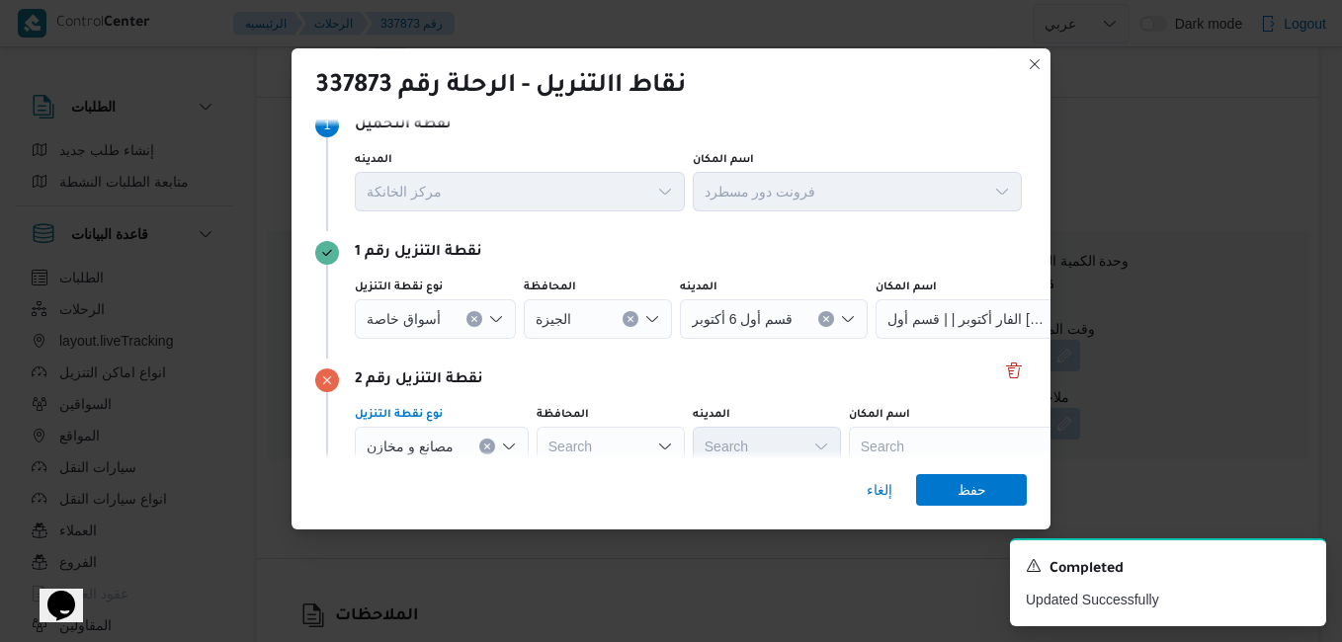
click at [904, 452] on div "Search" at bounding box center [972, 447] width 247 height 40
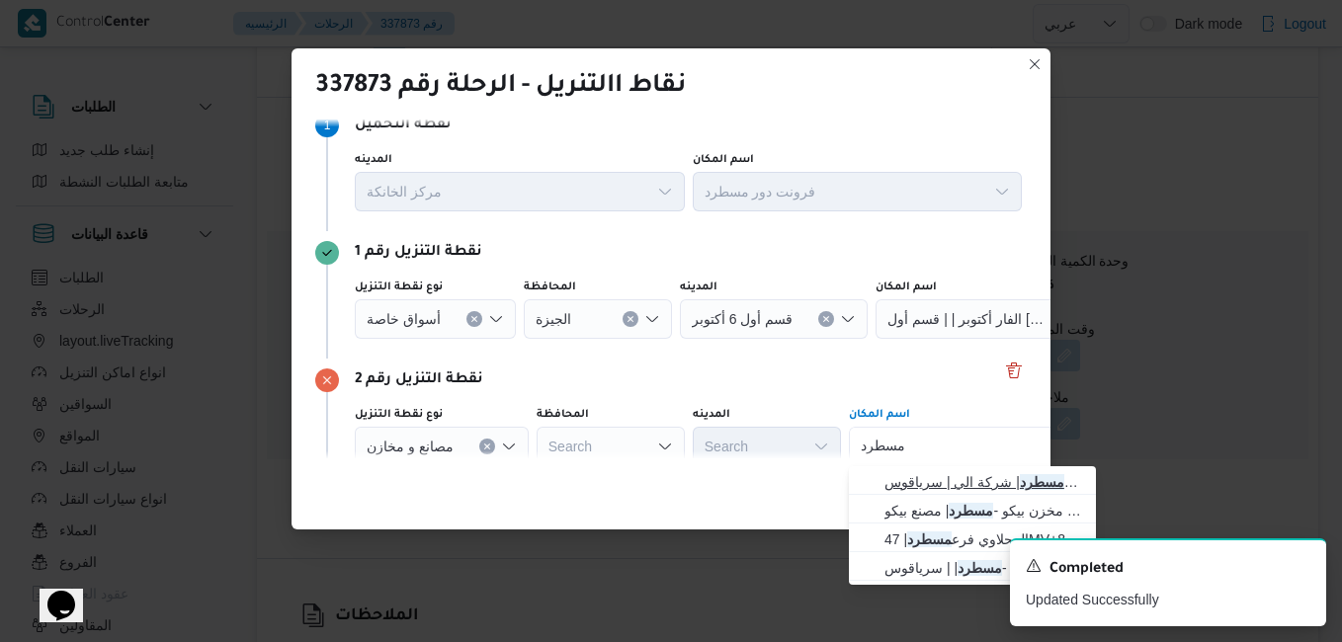
type input "مسطرد"
click at [932, 477] on span "فرونت دور مسطرد | شركة الي | سرياقوس" at bounding box center [984, 482] width 200 height 24
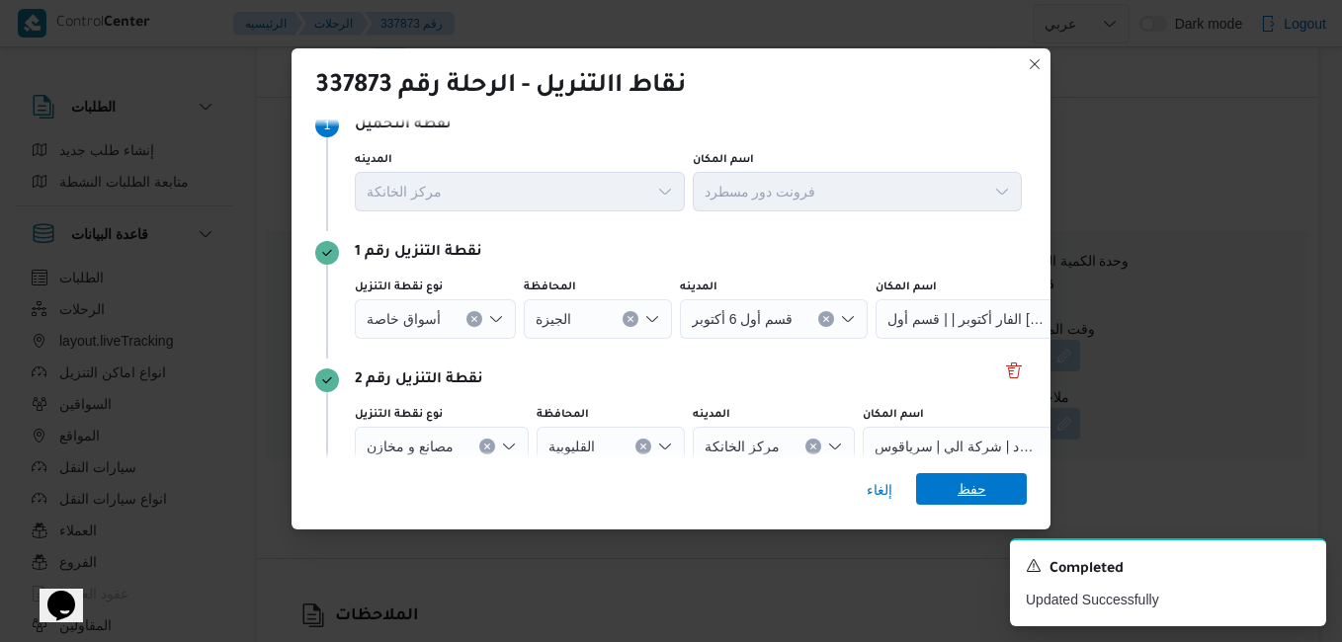
click at [954, 488] on span "حفظ" at bounding box center [971, 489] width 111 height 32
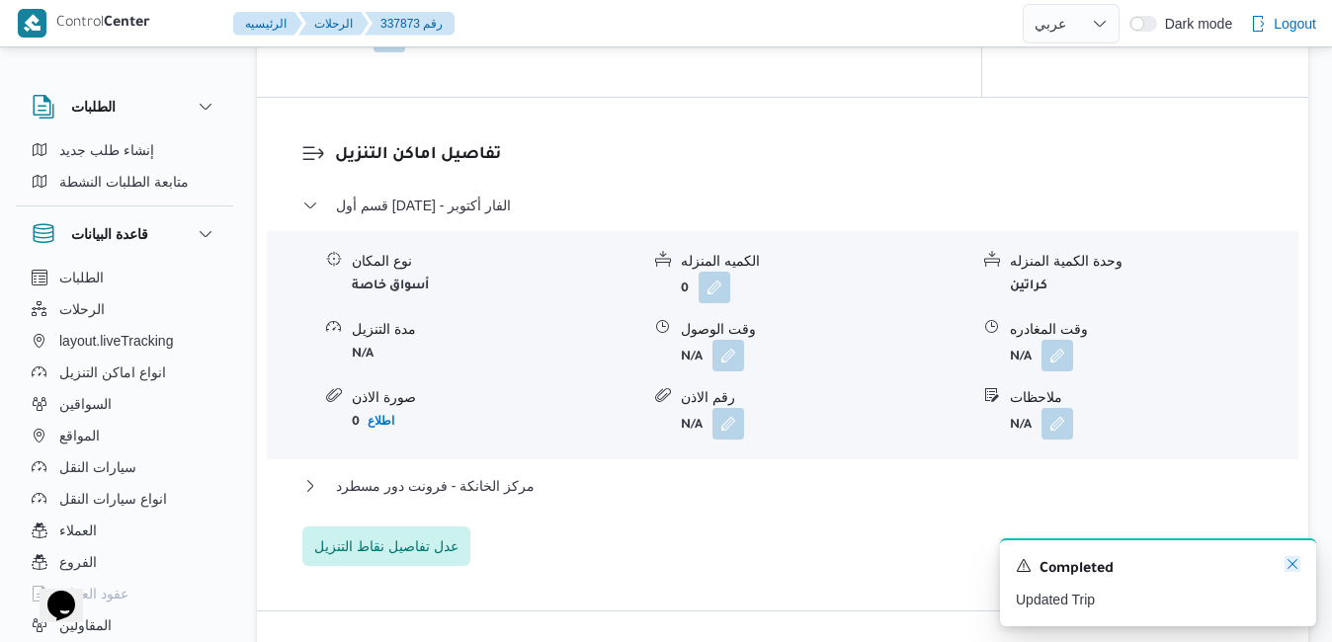
click at [1290, 564] on icon "Dismiss toast" at bounding box center [1292, 564] width 10 height 10
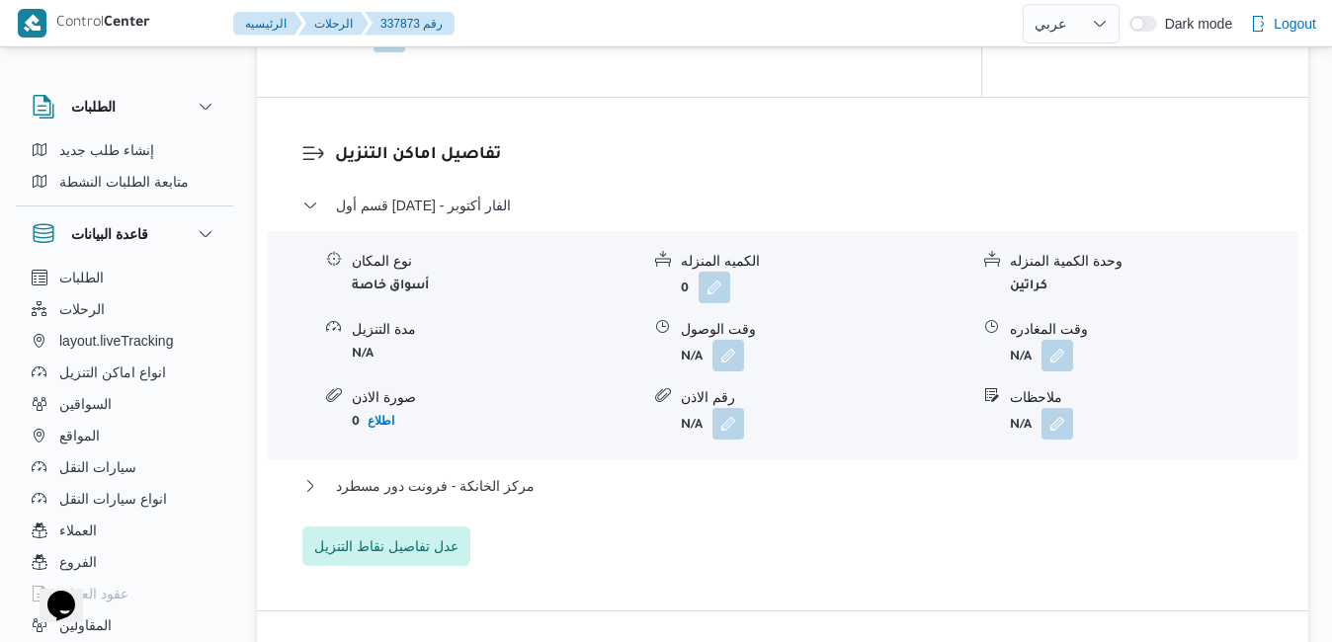
click at [927, 566] on div "قسم أول 6 أكتوبر - الفار أكتوبر نوع المكان أسواق خاصة الكميه المنزله 0 وحدة الك…" at bounding box center [782, 380] width 961 height 372
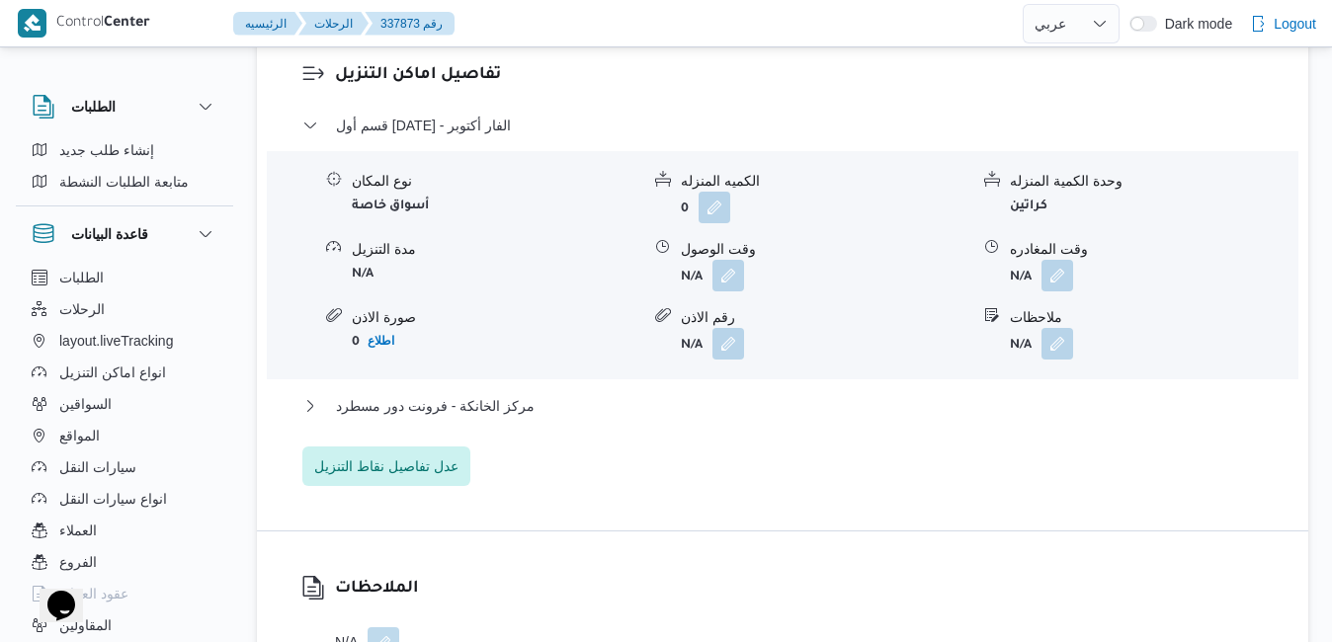
scroll to position [1739, 0]
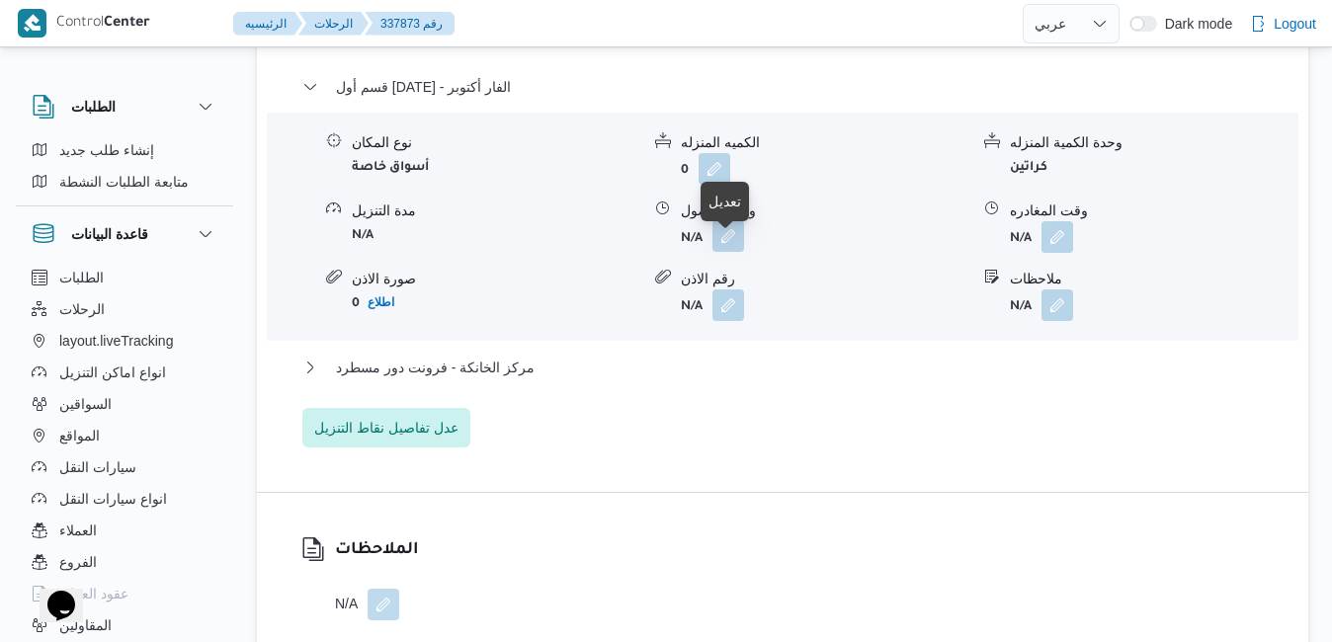
click at [729, 252] on button "button" at bounding box center [728, 236] width 32 height 32
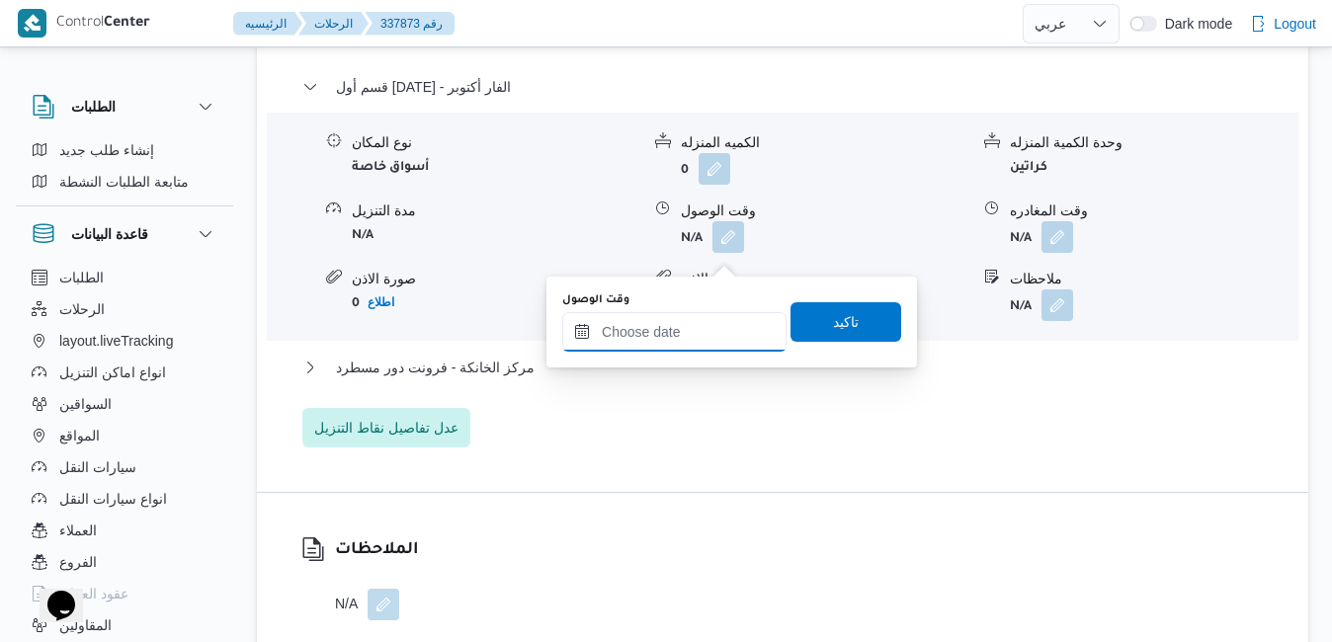
click at [672, 316] on input "وقت الوصول" at bounding box center [674, 332] width 224 height 40
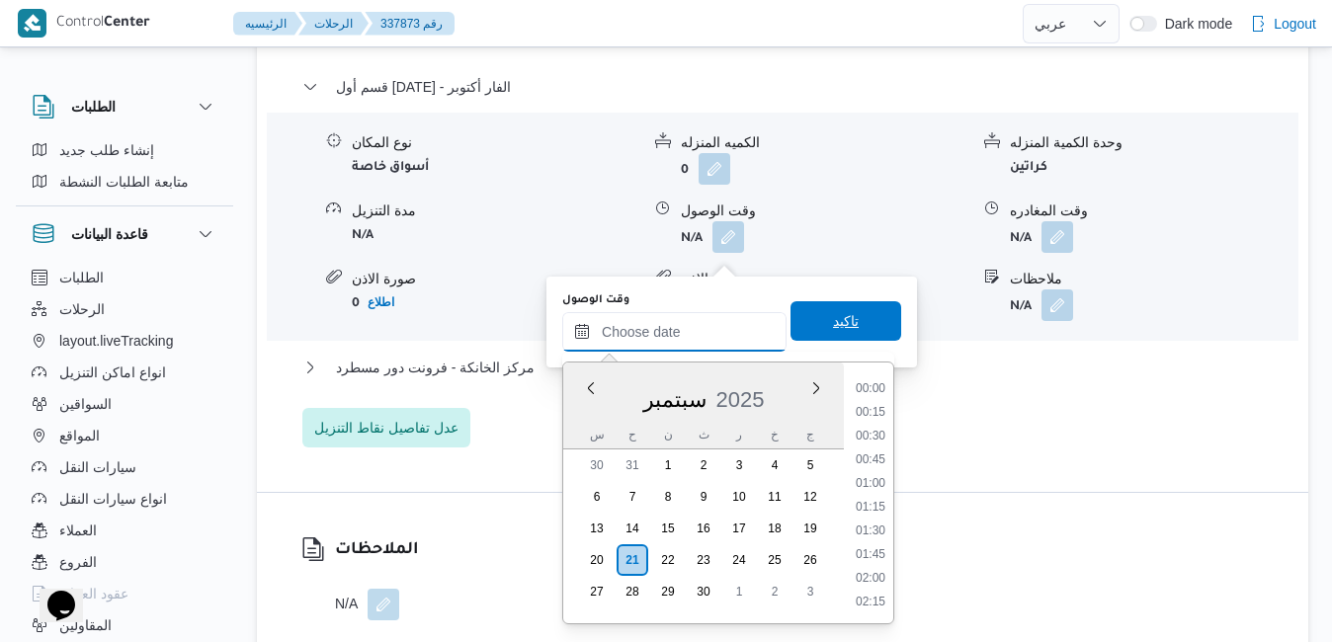
scroll to position [1824, 0]
click at [587, 410] on div "سبتمبر 2025" at bounding box center [703, 396] width 281 height 50
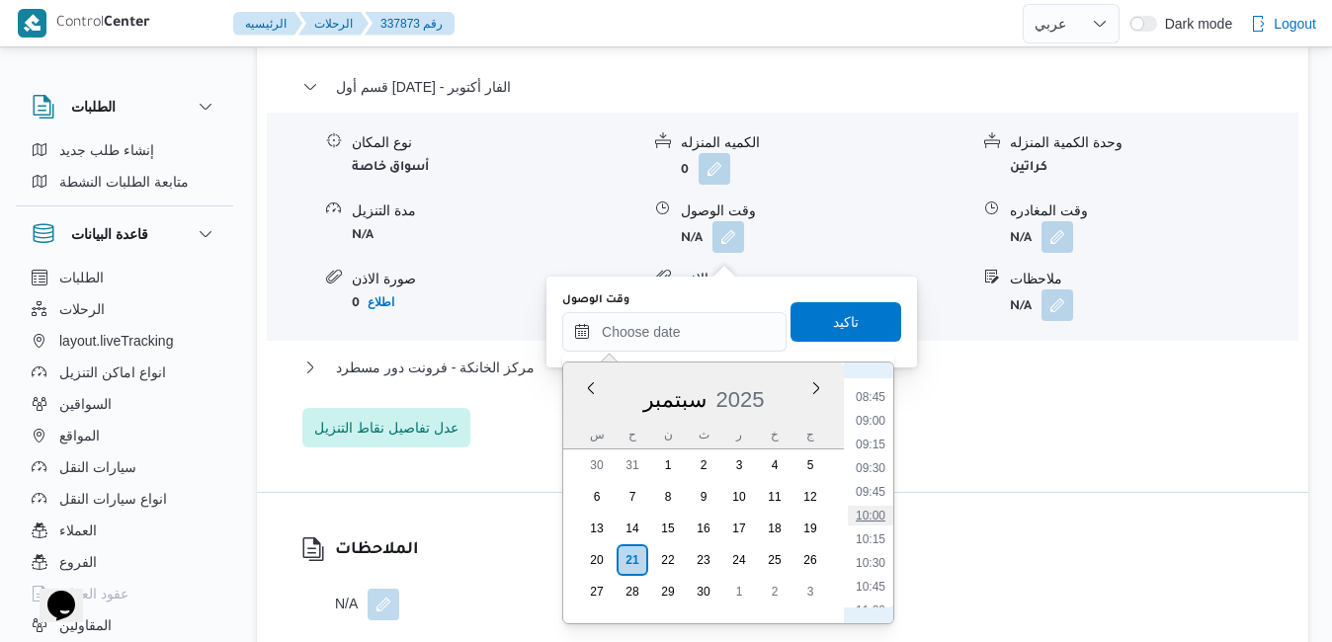
click at [871, 508] on li "10:00" at bounding box center [870, 516] width 45 height 20
type input "٢١/٠٩/٢٠٢٥ ١٠:٠٠"
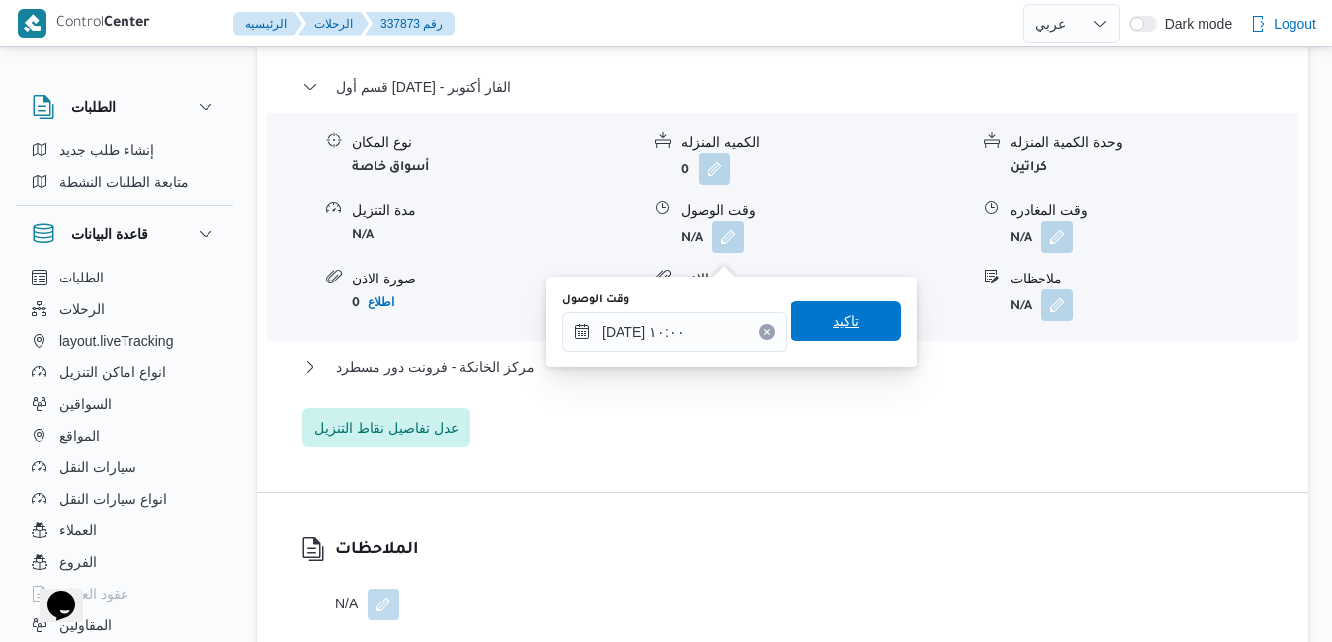
click at [855, 319] on span "تاكيد" at bounding box center [845, 321] width 111 height 40
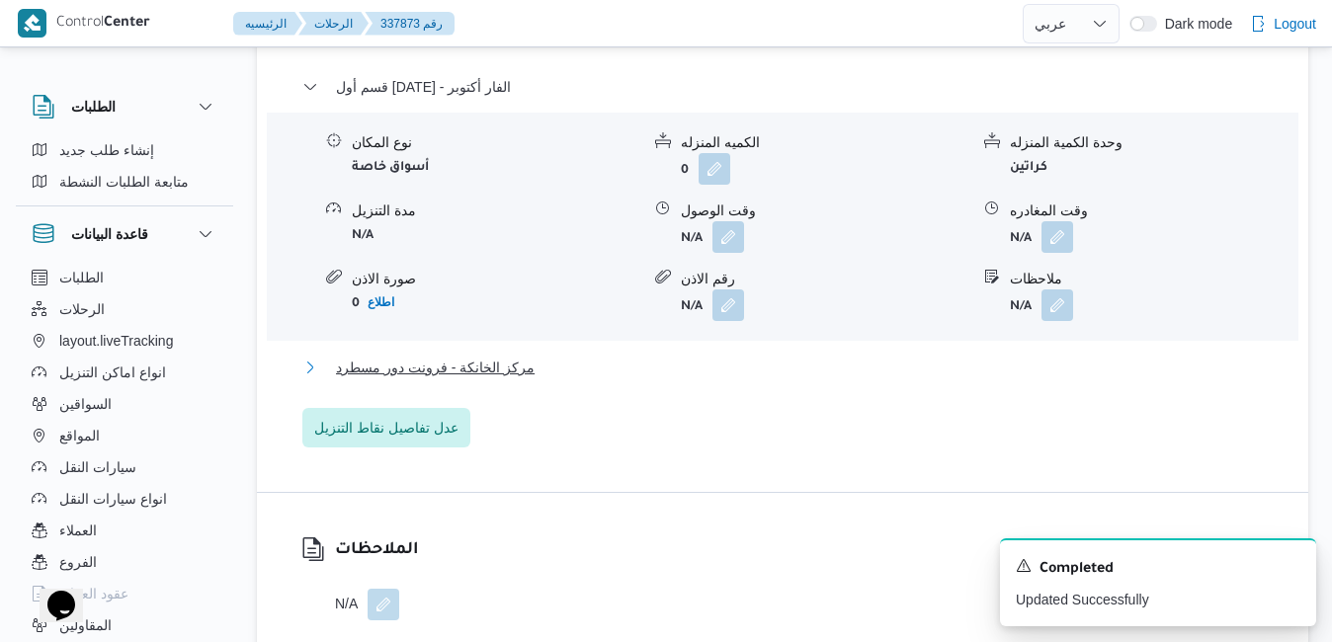
click at [796, 379] on button "مركز الخانكة - فرونت دور مسطرد" at bounding box center [782, 368] width 961 height 24
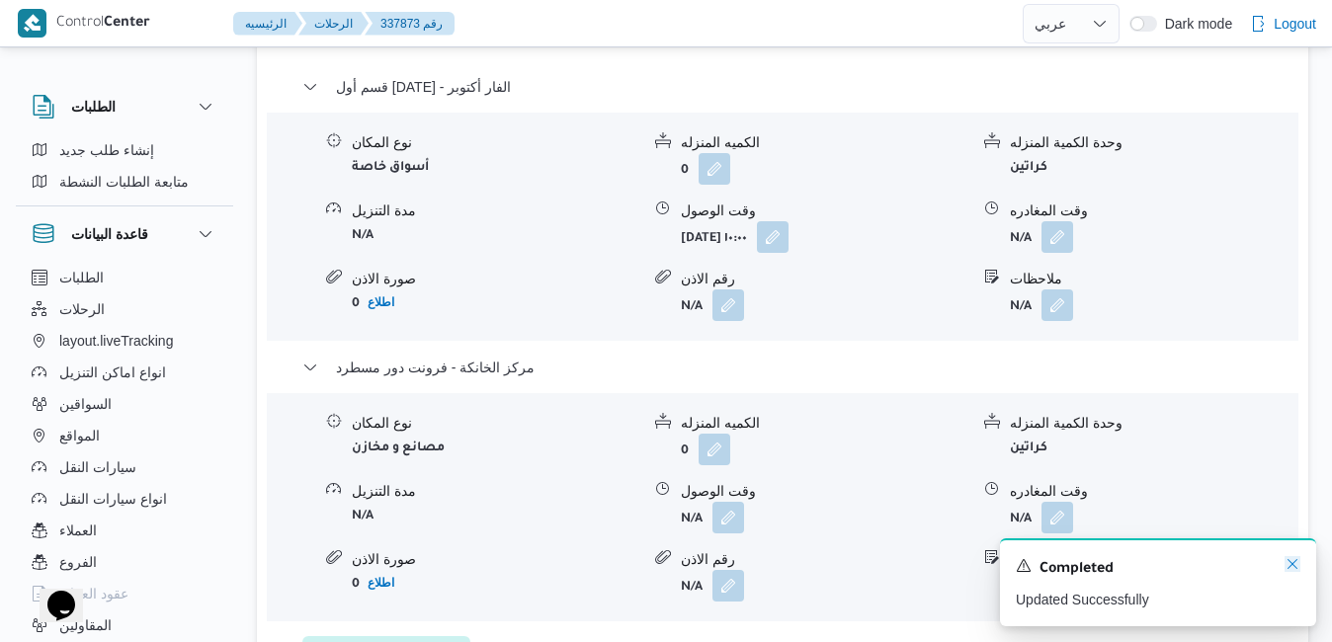
click at [1290, 565] on icon "Dismiss toast" at bounding box center [1292, 564] width 16 height 16
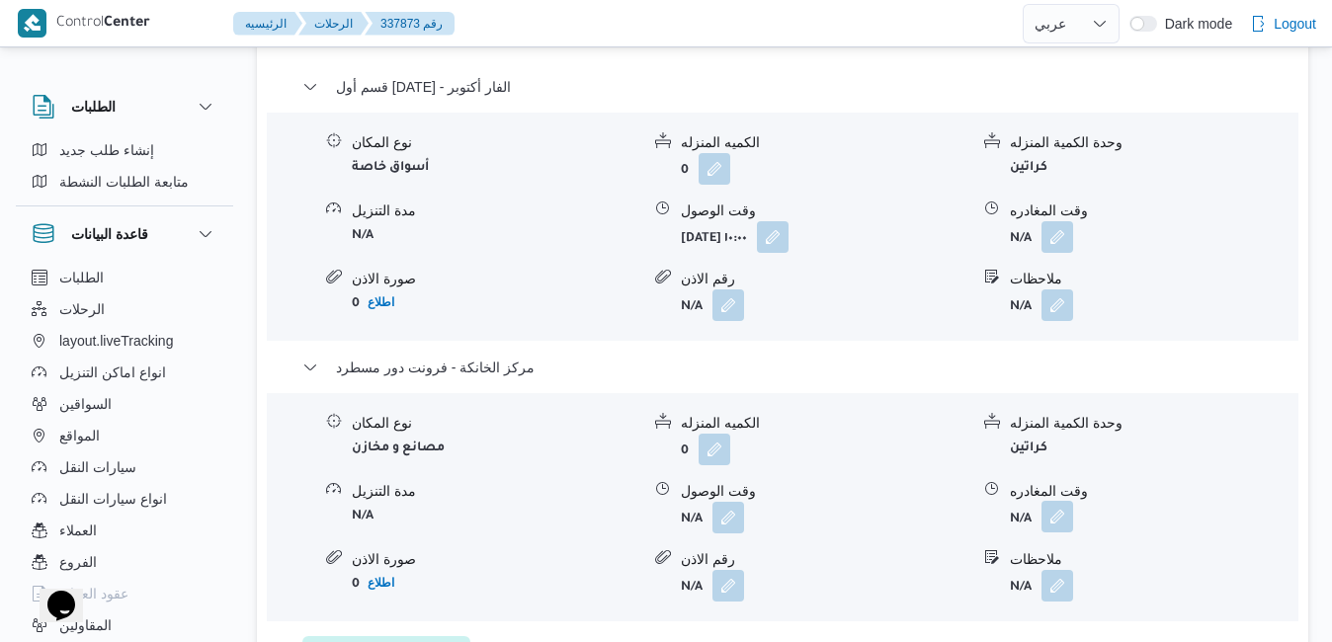
click at [1065, 533] on button "button" at bounding box center [1057, 517] width 32 height 32
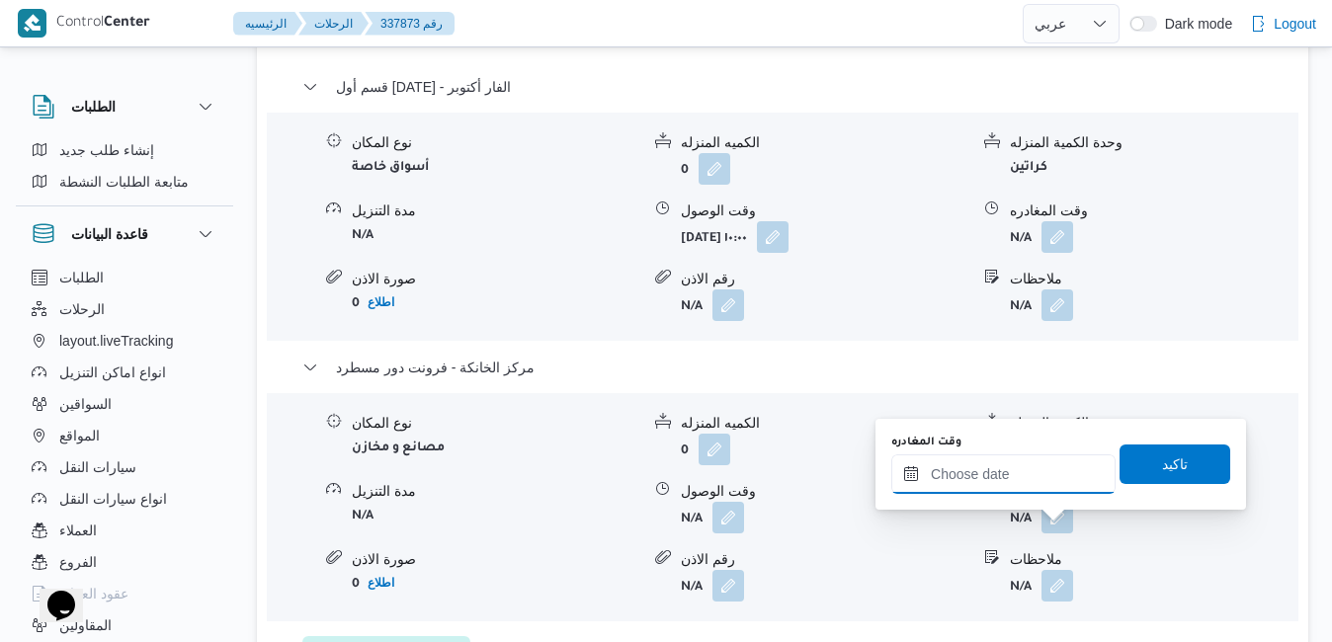
click at [1012, 478] on input "وقت المغادره" at bounding box center [1003, 474] width 224 height 40
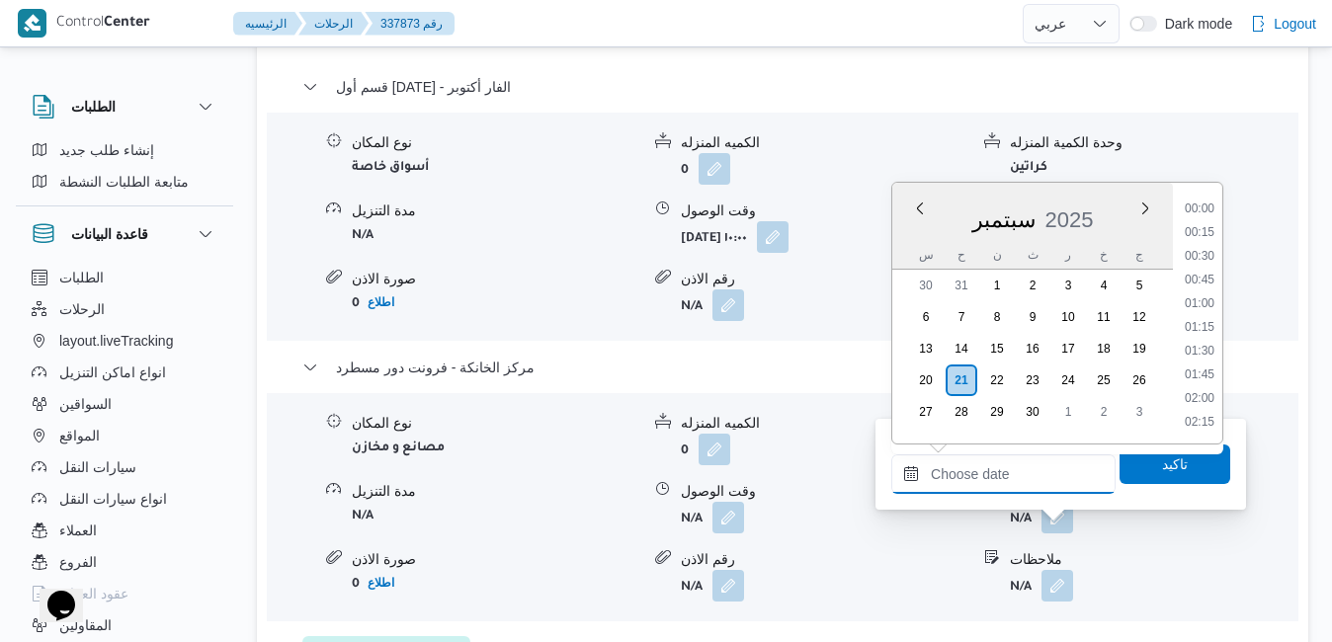
scroll to position [1824, 0]
click at [906, 232] on div "سبتمبر 2025" at bounding box center [1032, 216] width 281 height 50
click at [1206, 366] on li "18:45" at bounding box center [1199, 364] width 45 height 20
type input "٢١/٠٩/٢٠٢٥ ١٨:٤٥"
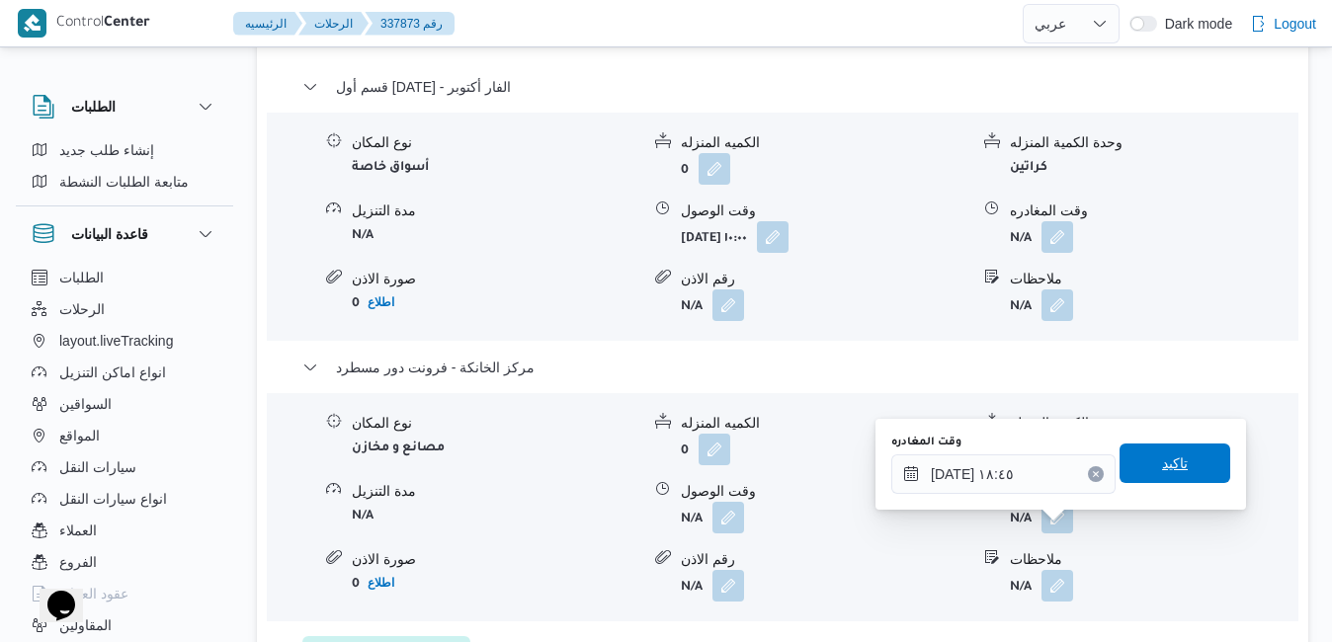
click at [1156, 453] on span "تاكيد" at bounding box center [1174, 464] width 111 height 40
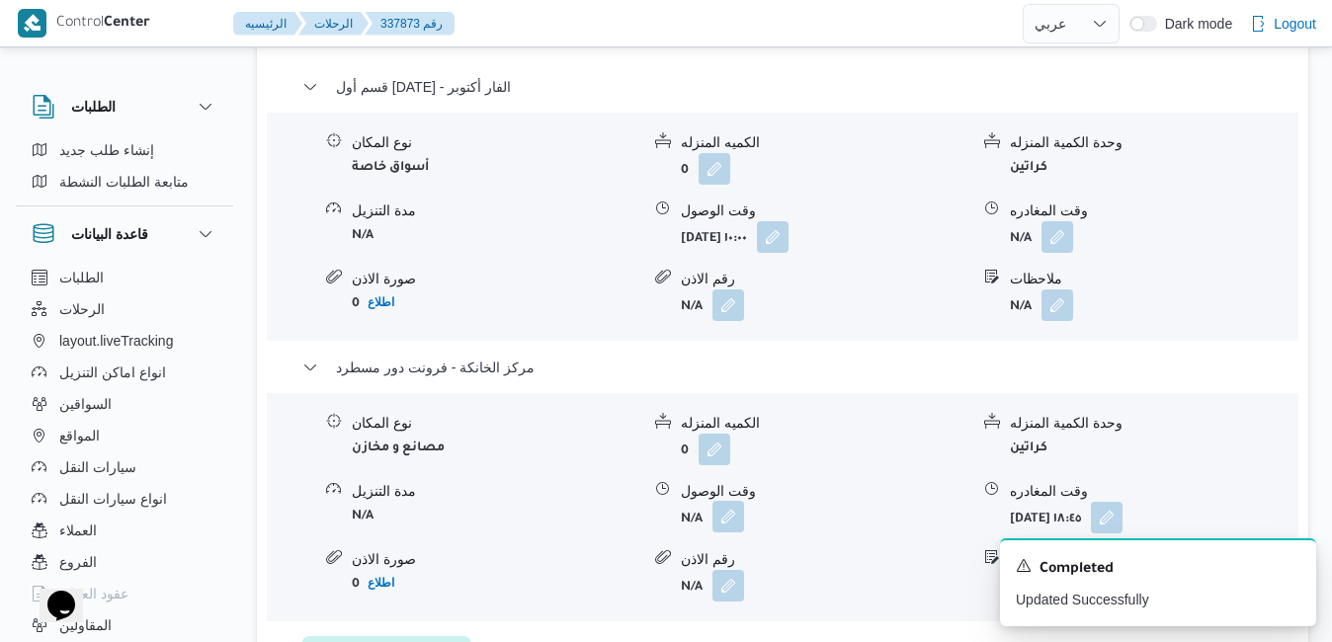
click at [734, 533] on button "button" at bounding box center [728, 517] width 32 height 32
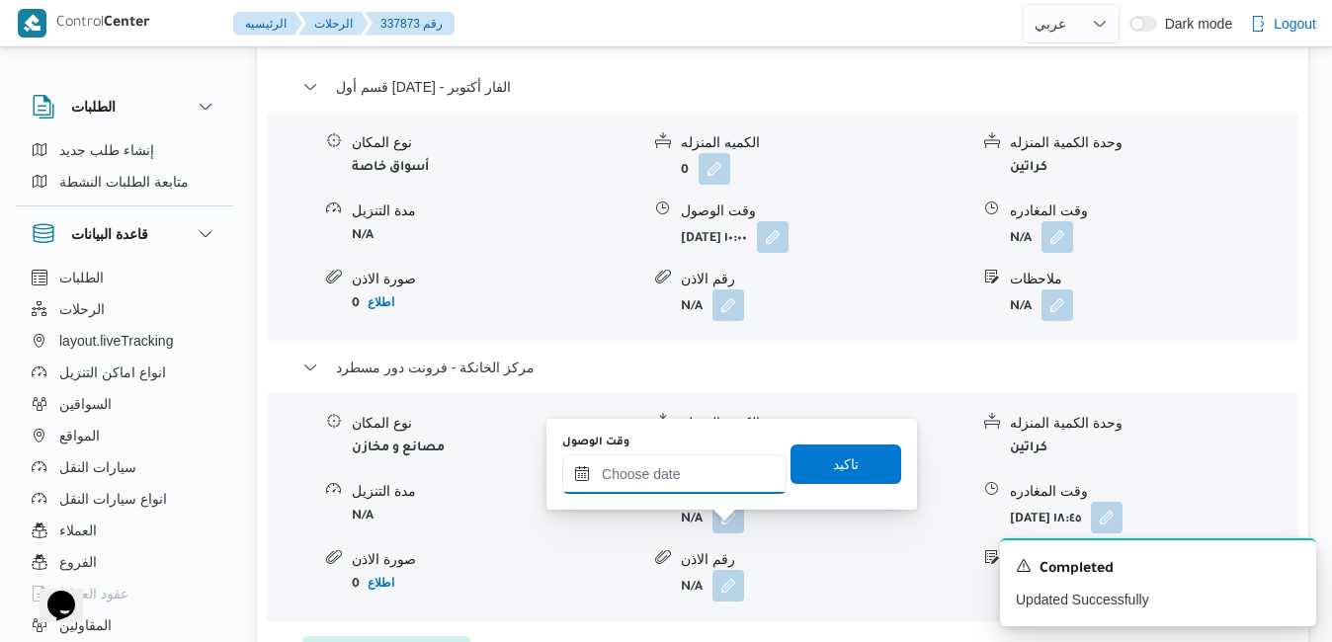
click at [717, 474] on input "وقت الوصول" at bounding box center [674, 474] width 224 height 40
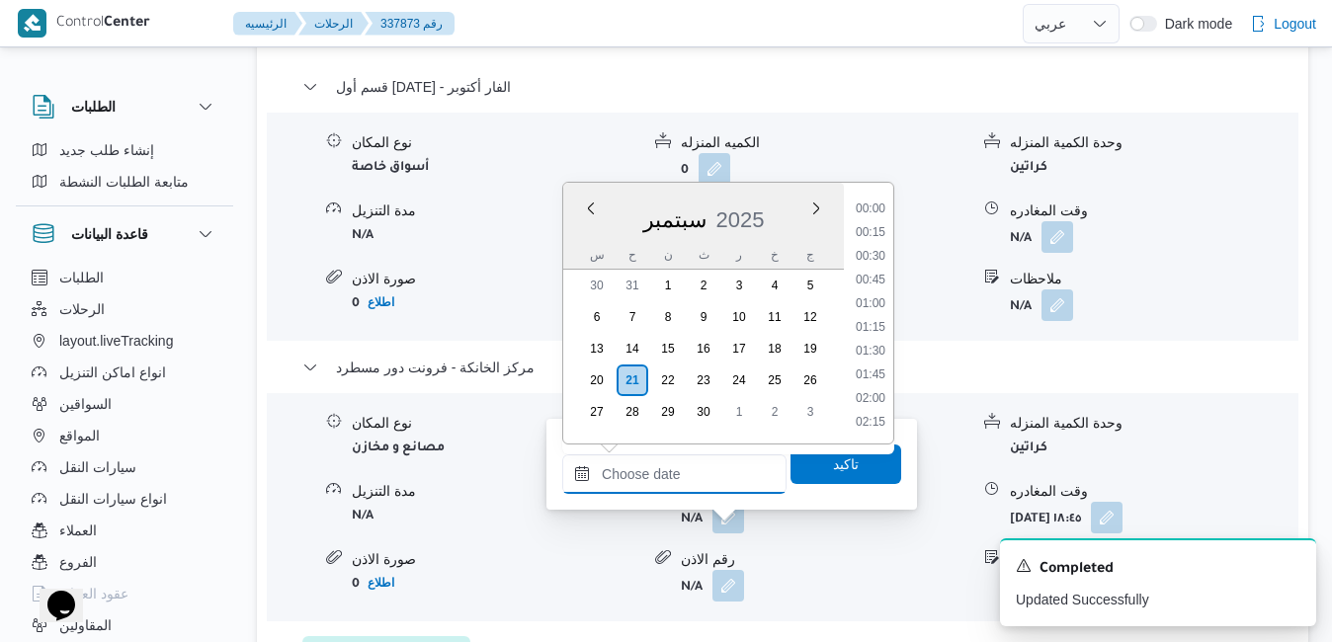
scroll to position [1824, 0]
click at [596, 241] on div "س" at bounding box center [597, 255] width 32 height 28
click at [868, 339] on li "18:30" at bounding box center [870, 340] width 45 height 20
type input "٢١/٠٩/٢٠٢٥ ١٨:٣٠"
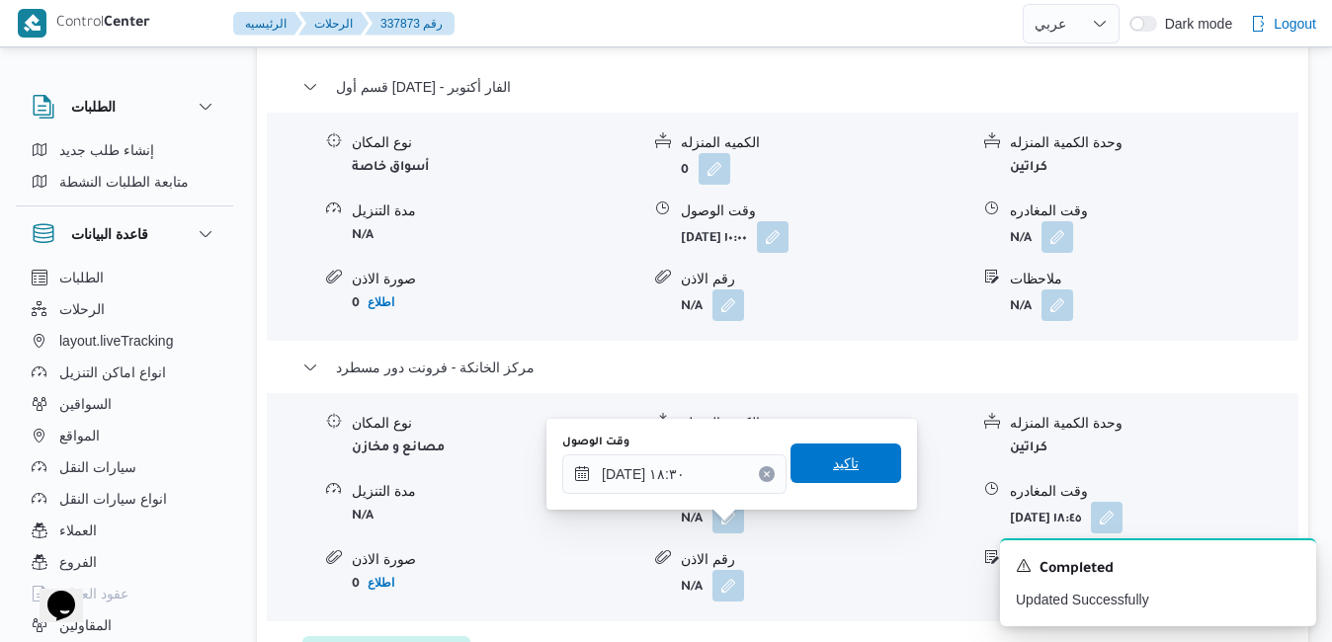
click at [833, 458] on span "تاكيد" at bounding box center [846, 464] width 26 height 24
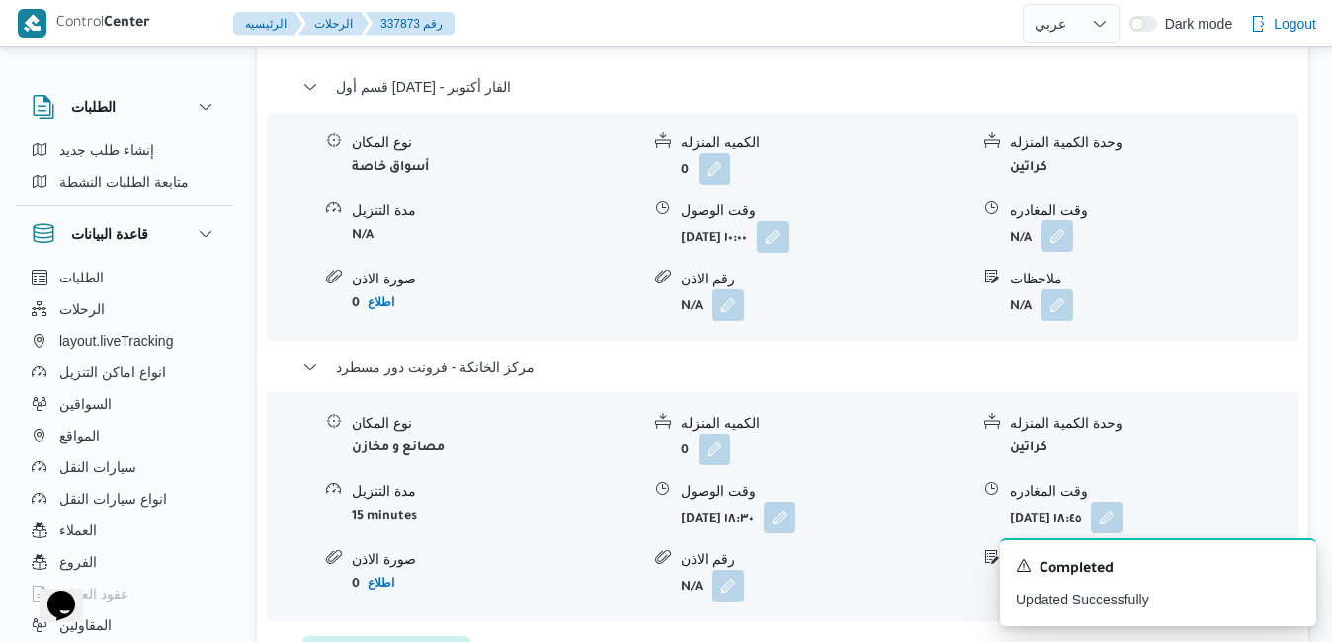
click at [1065, 248] on button "button" at bounding box center [1057, 236] width 32 height 32
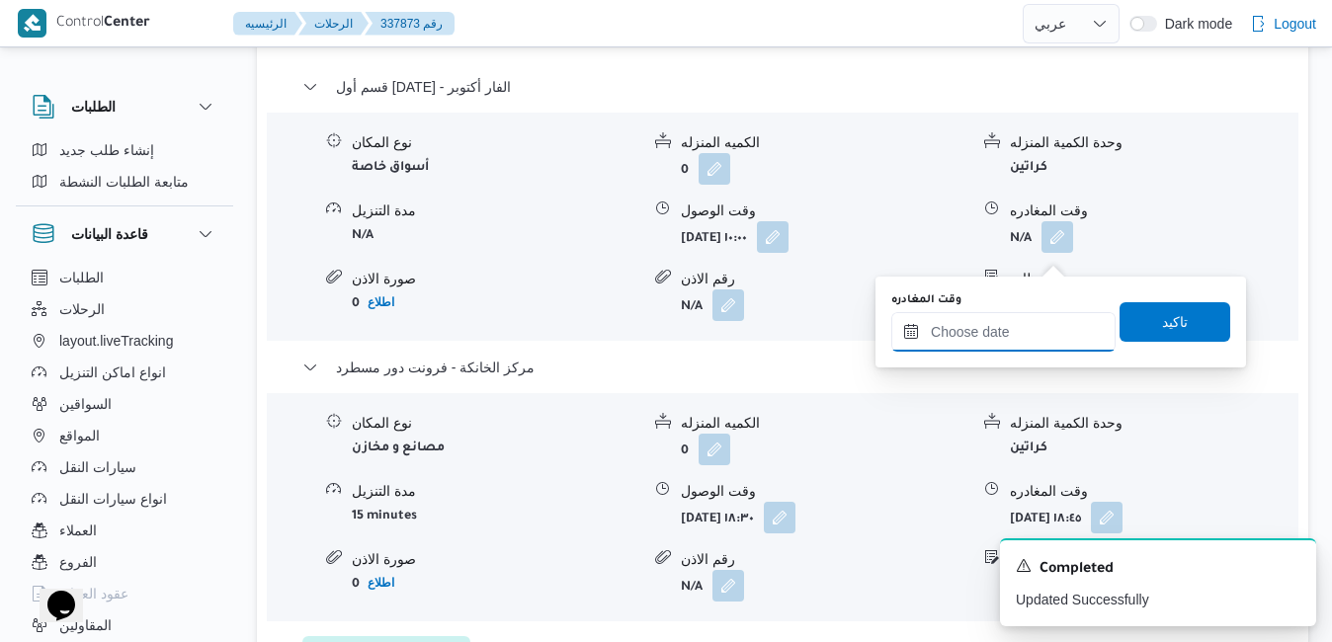
click at [995, 340] on input "وقت المغادره" at bounding box center [1003, 332] width 224 height 40
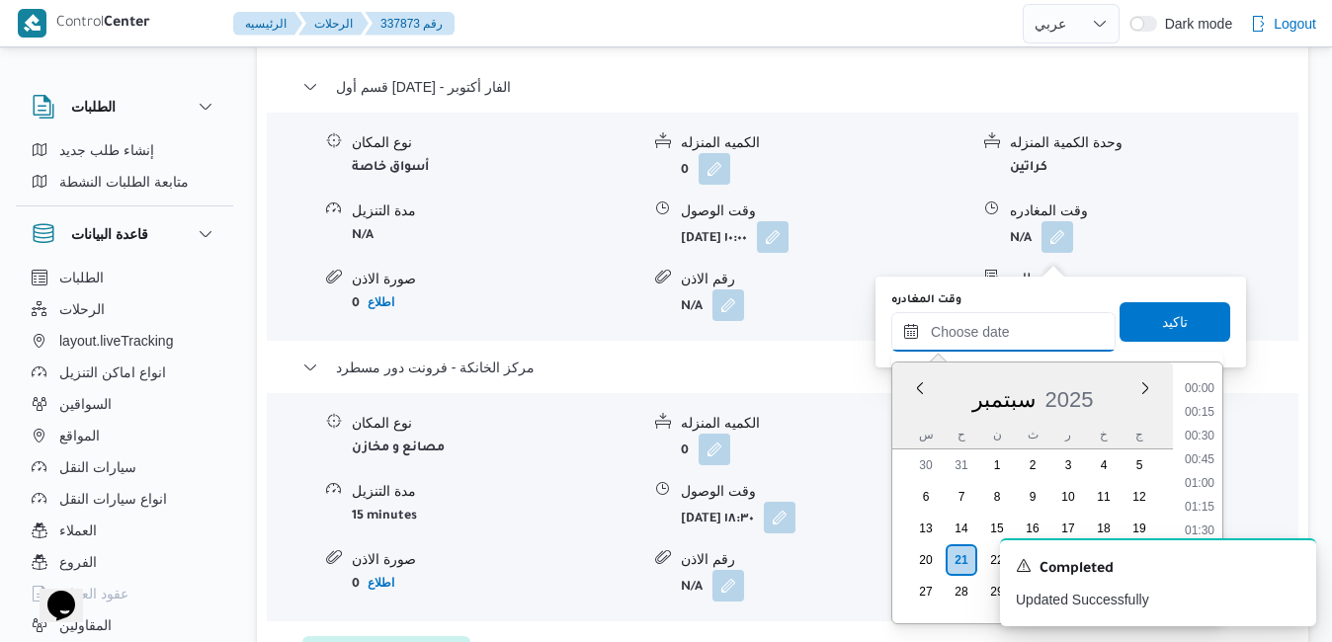
scroll to position [1824, 0]
click at [909, 413] on div "سبتمبر 2025" at bounding box center [1032, 396] width 281 height 50
click at [1203, 443] on li "17:45" at bounding box center [1199, 449] width 45 height 20
type input "٢١/٠٩/٢٠٢٥ ١٧:٤٥"
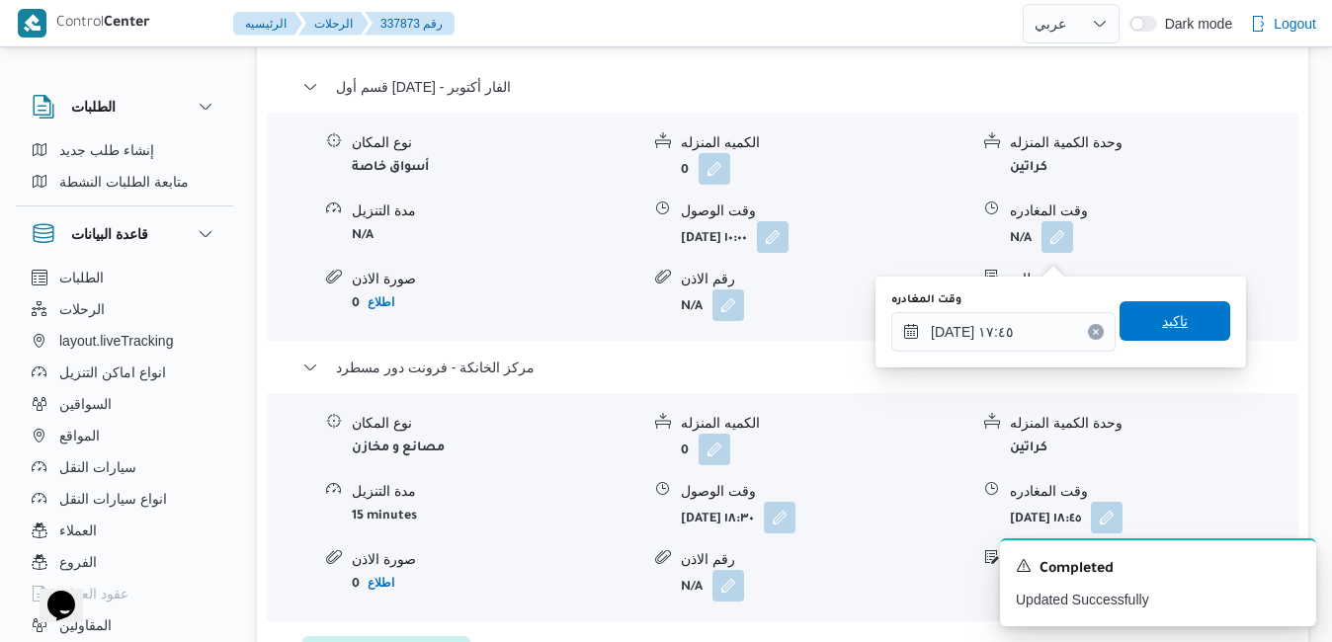
click at [1187, 339] on span "تاكيد" at bounding box center [1174, 321] width 111 height 40
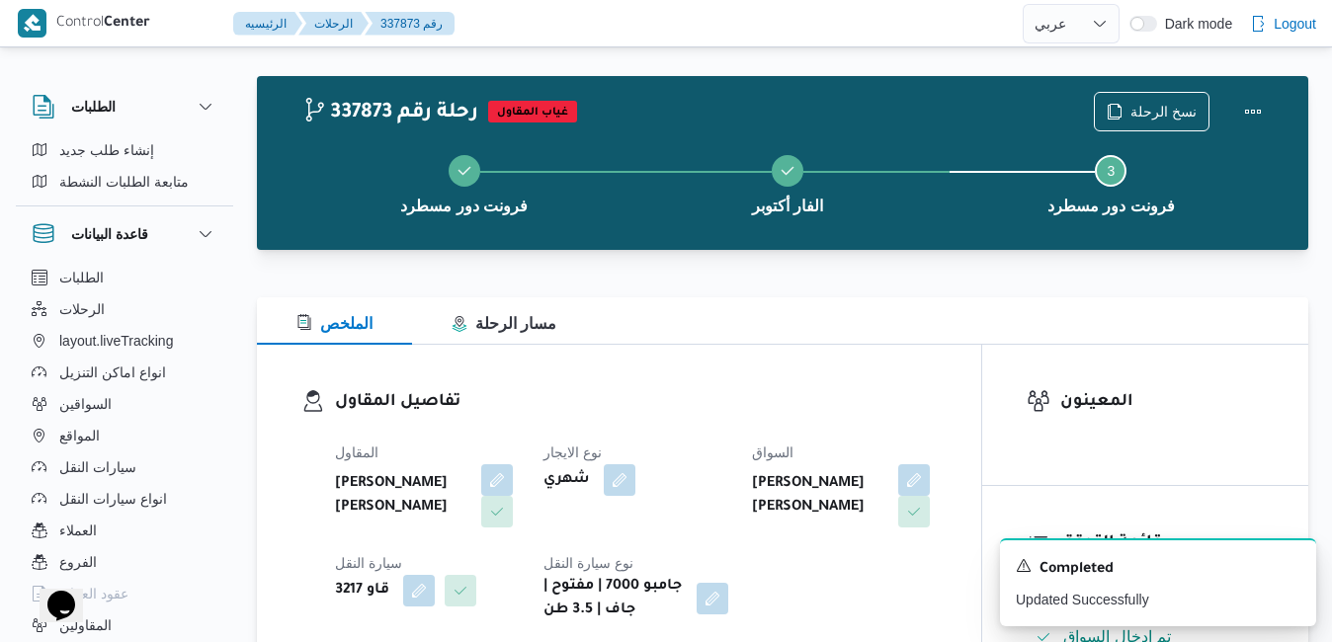
scroll to position [0, 0]
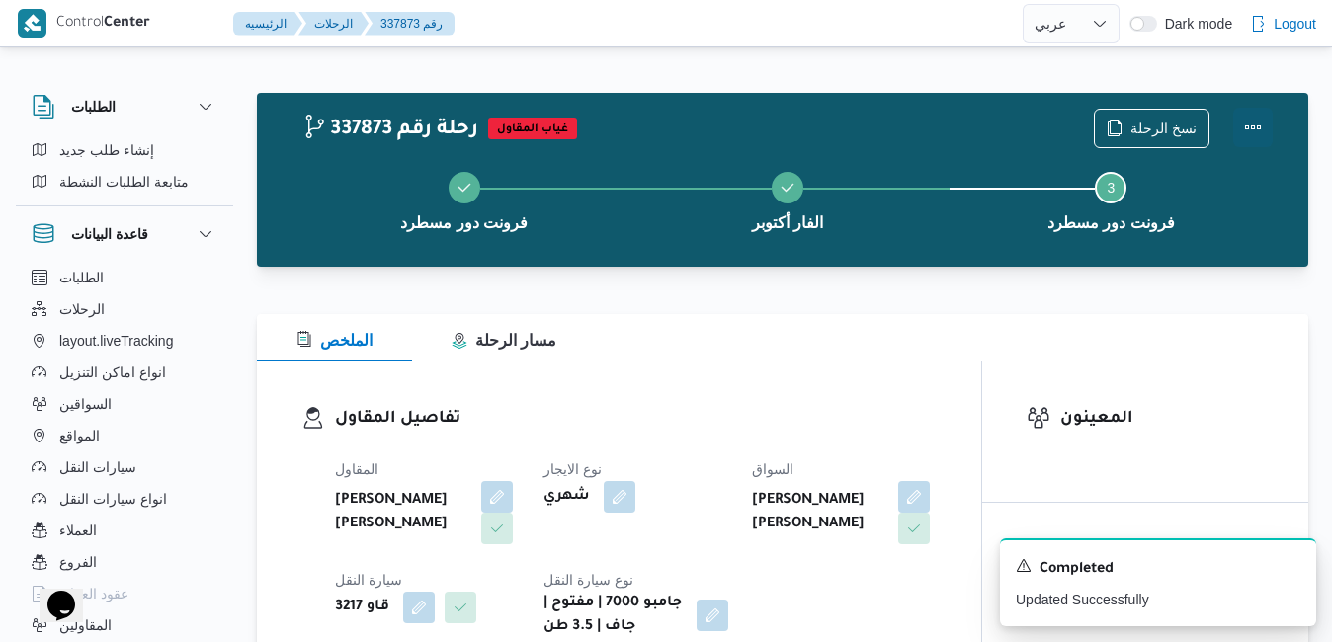
click at [1251, 122] on button "Actions" at bounding box center [1253, 128] width 40 height 40
click at [843, 392] on div "تفاصيل المقاول المقاول عبدالمنعم مجدي السيد عواد نوع الايجار شهري السواق عماد ش…" at bounding box center [619, 523] width 724 height 322
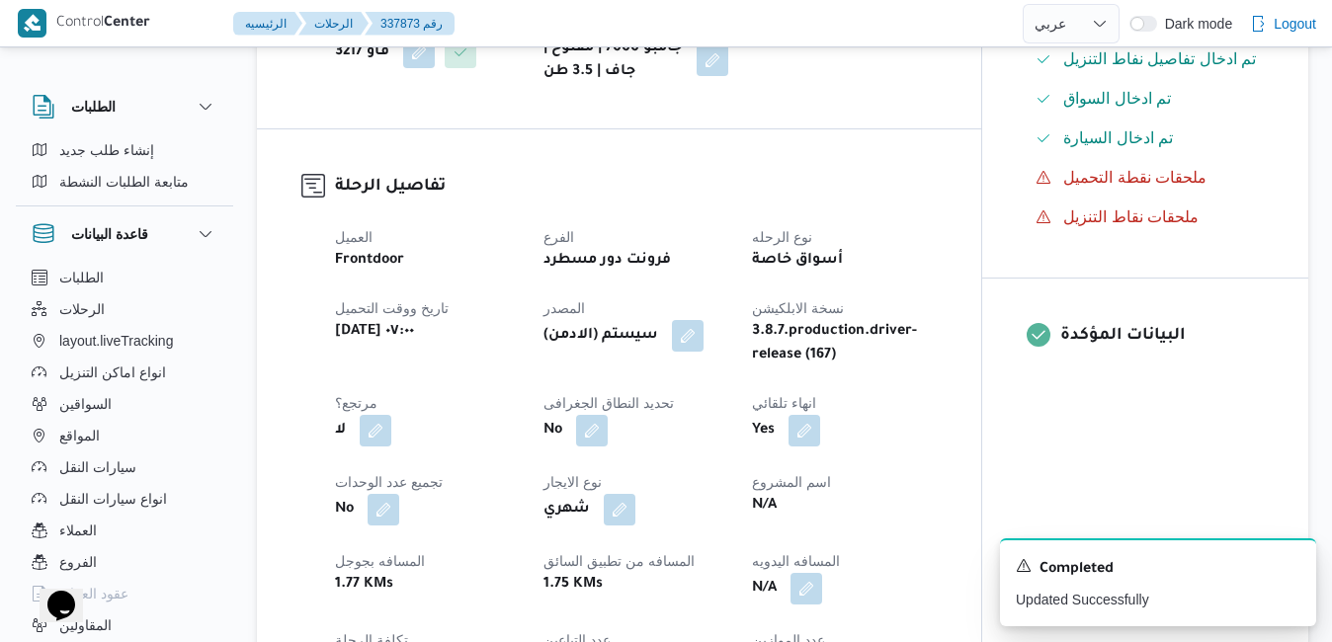
scroll to position [593, 0]
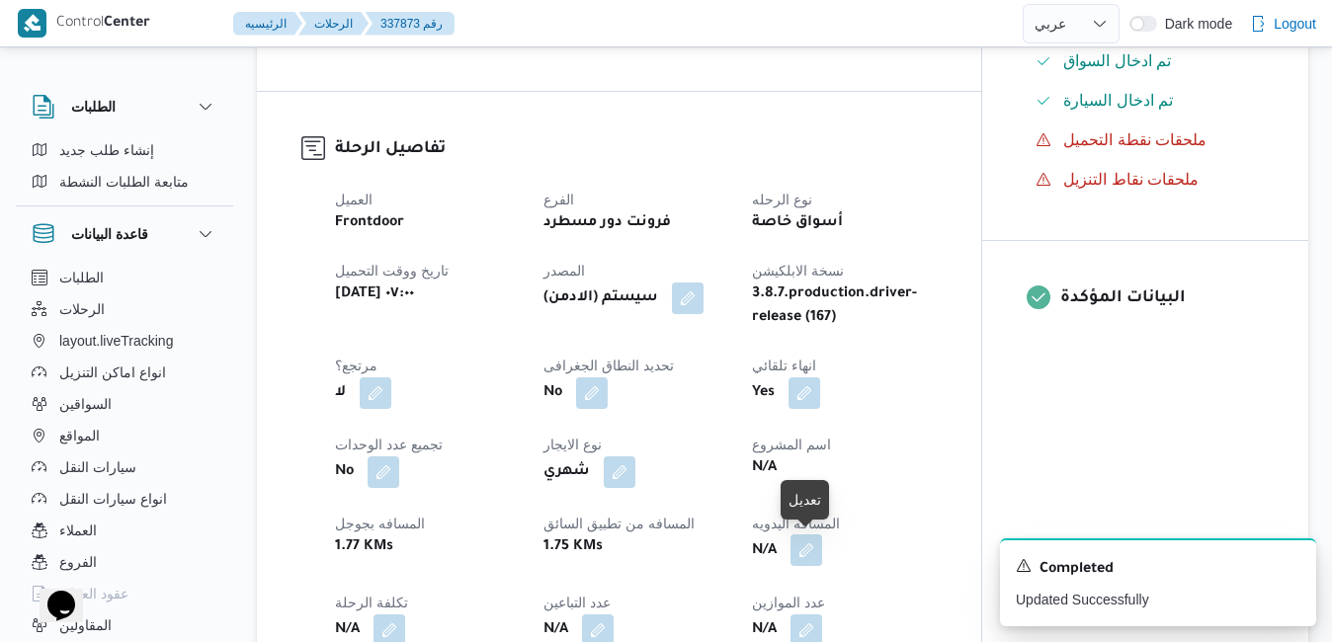
click at [807, 547] on button "button" at bounding box center [806, 551] width 32 height 32
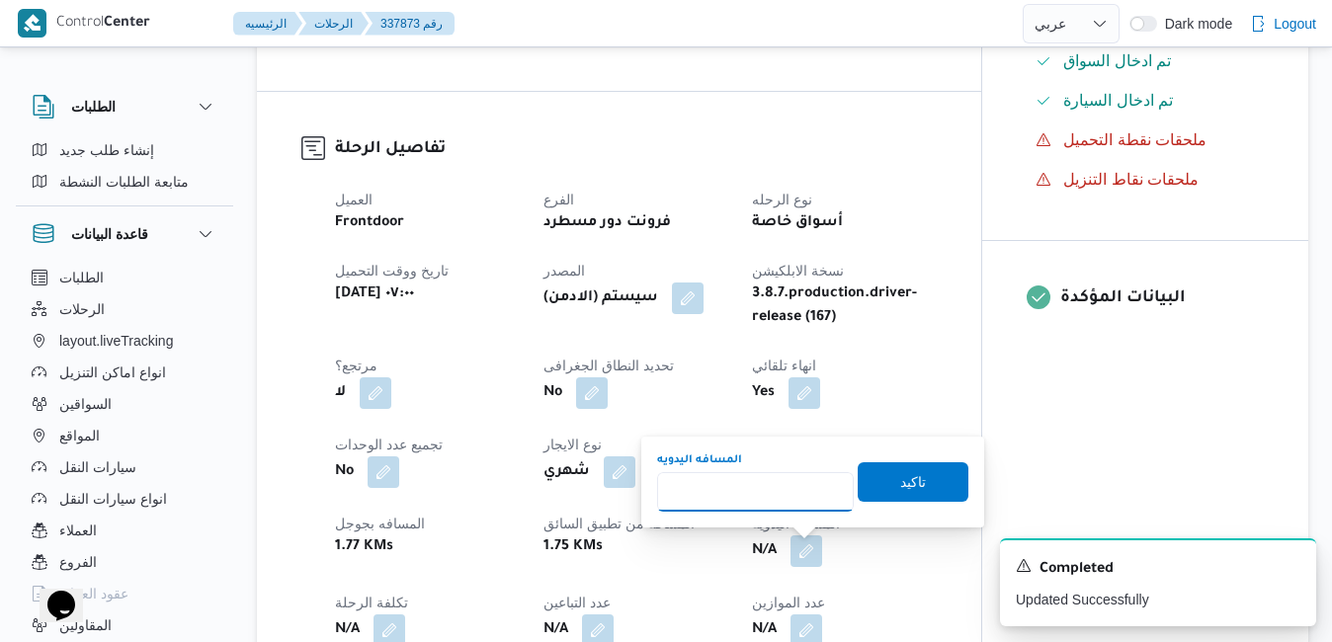
click at [744, 488] on input "المسافه اليدويه" at bounding box center [755, 492] width 197 height 40
type input "130"
click at [879, 471] on span "تاكيد" at bounding box center [913, 481] width 111 height 40
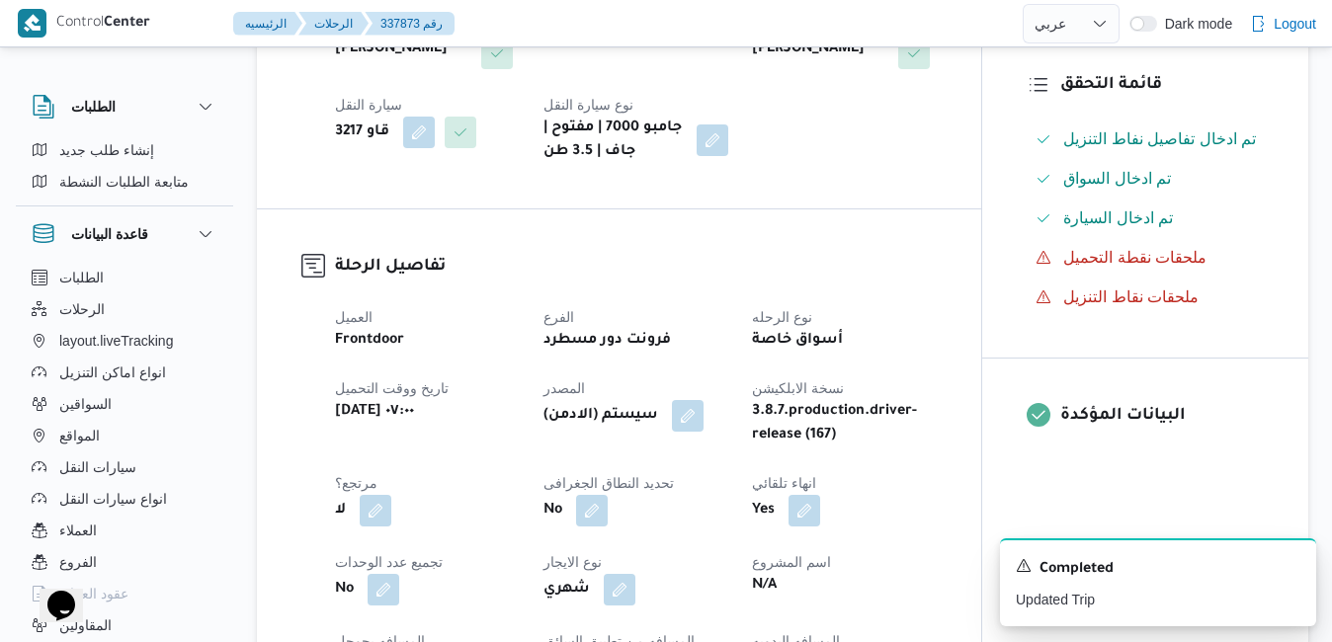
scroll to position [0, 0]
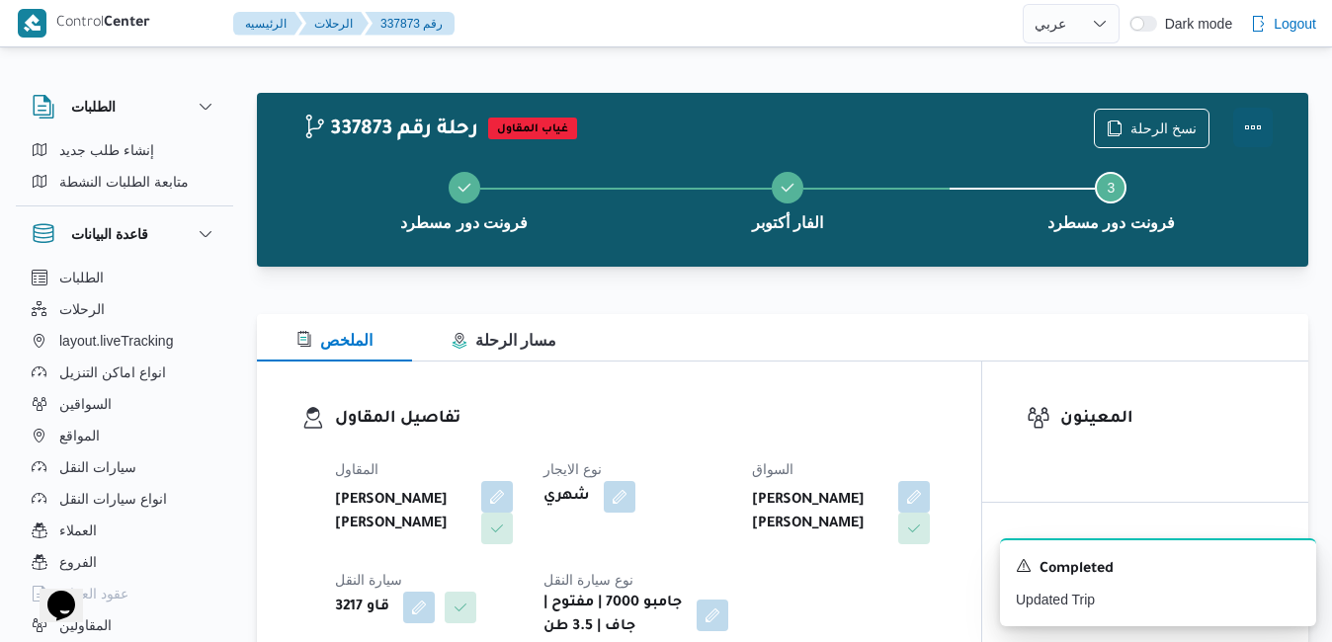
click at [1252, 115] on button "Actions" at bounding box center [1253, 128] width 40 height 40
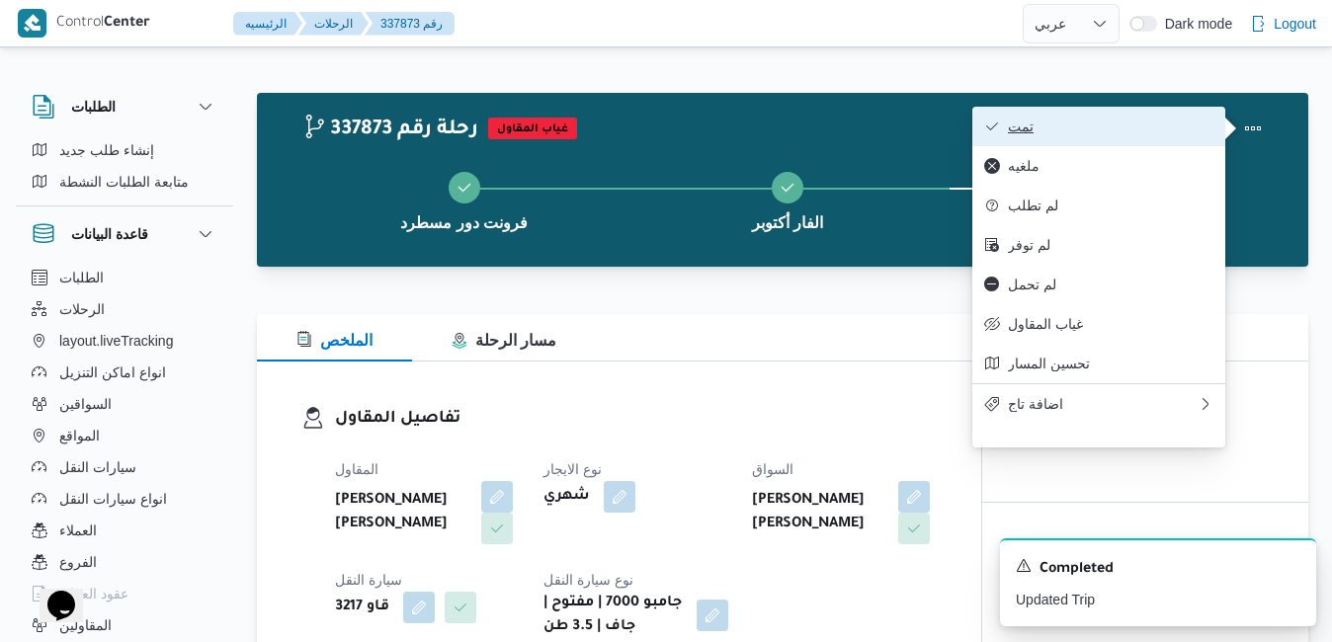
click at [1154, 131] on span "تمت" at bounding box center [1111, 127] width 206 height 16
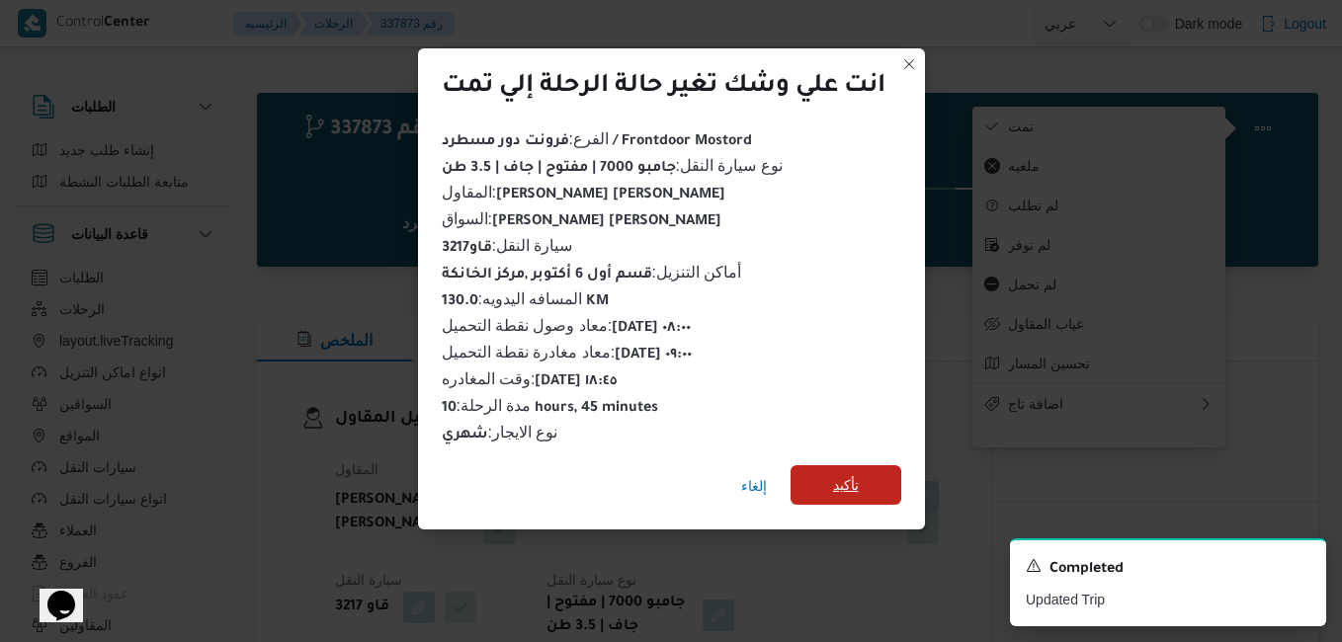
click at [830, 481] on span "تأكيد" at bounding box center [845, 485] width 111 height 40
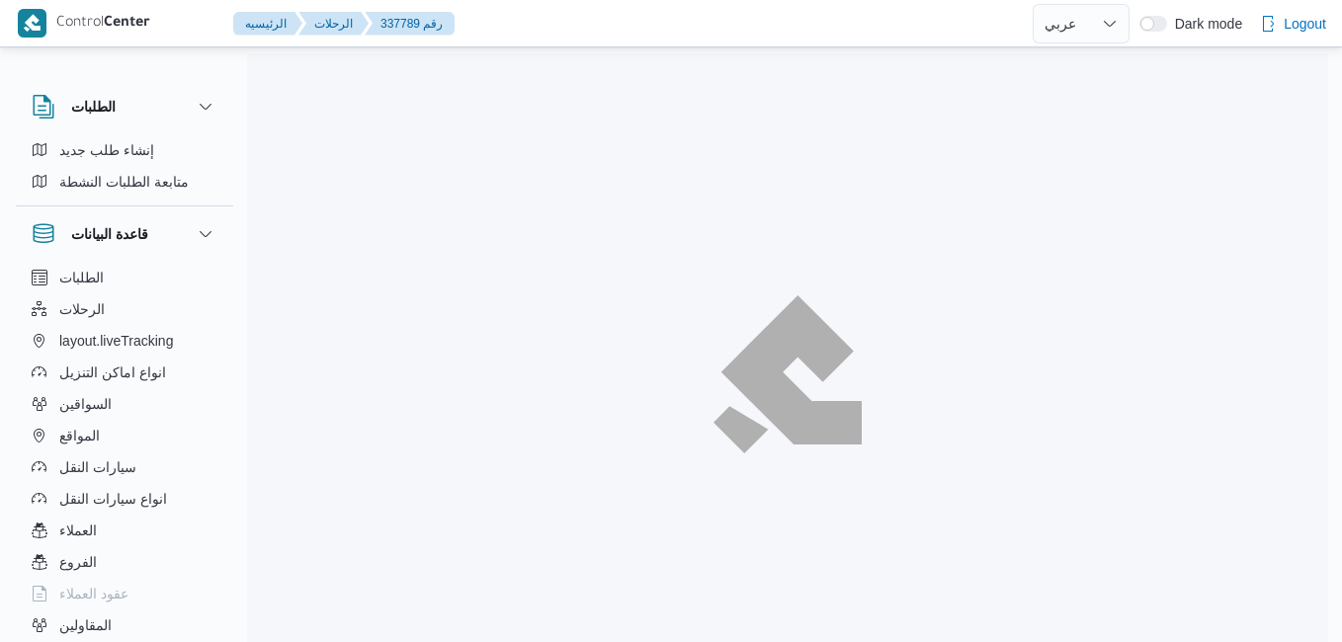
select select "ar"
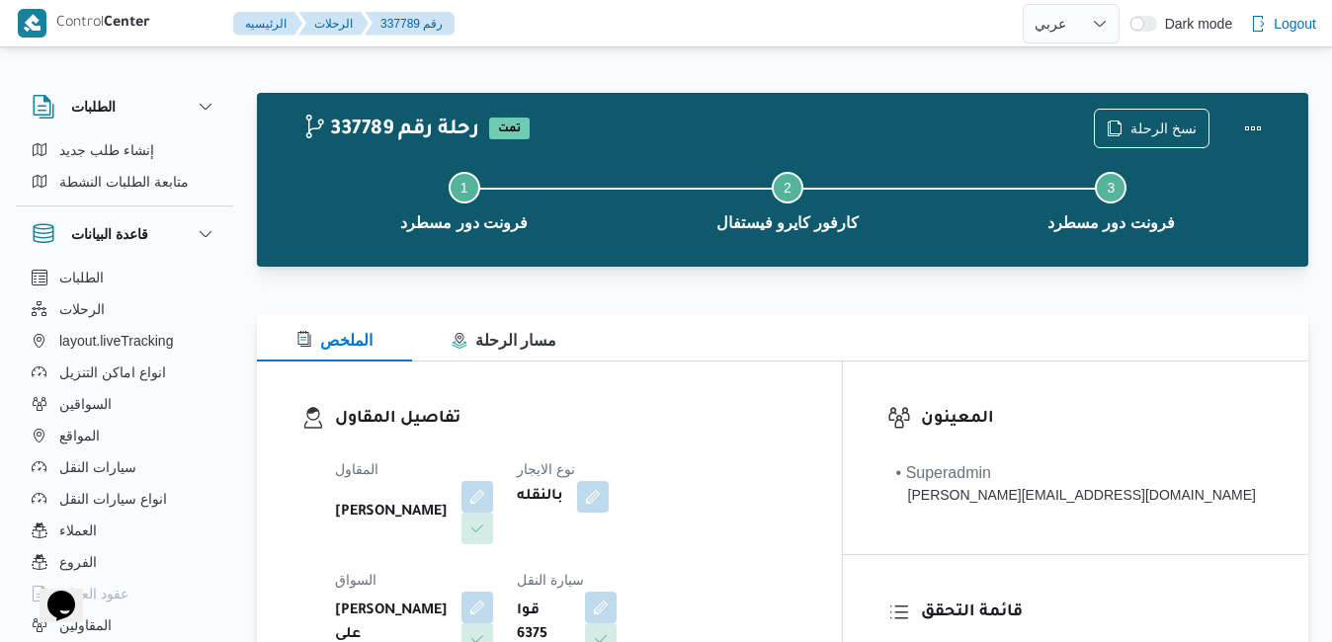
click at [842, 394] on div "تفاصيل المقاول المقاول [PERSON_NAME] نوع الايجار بالنقله السواق [PERSON_NAME] ع…" at bounding box center [549, 590] width 585 height 456
click at [609, 503] on button "button" at bounding box center [593, 496] width 32 height 32
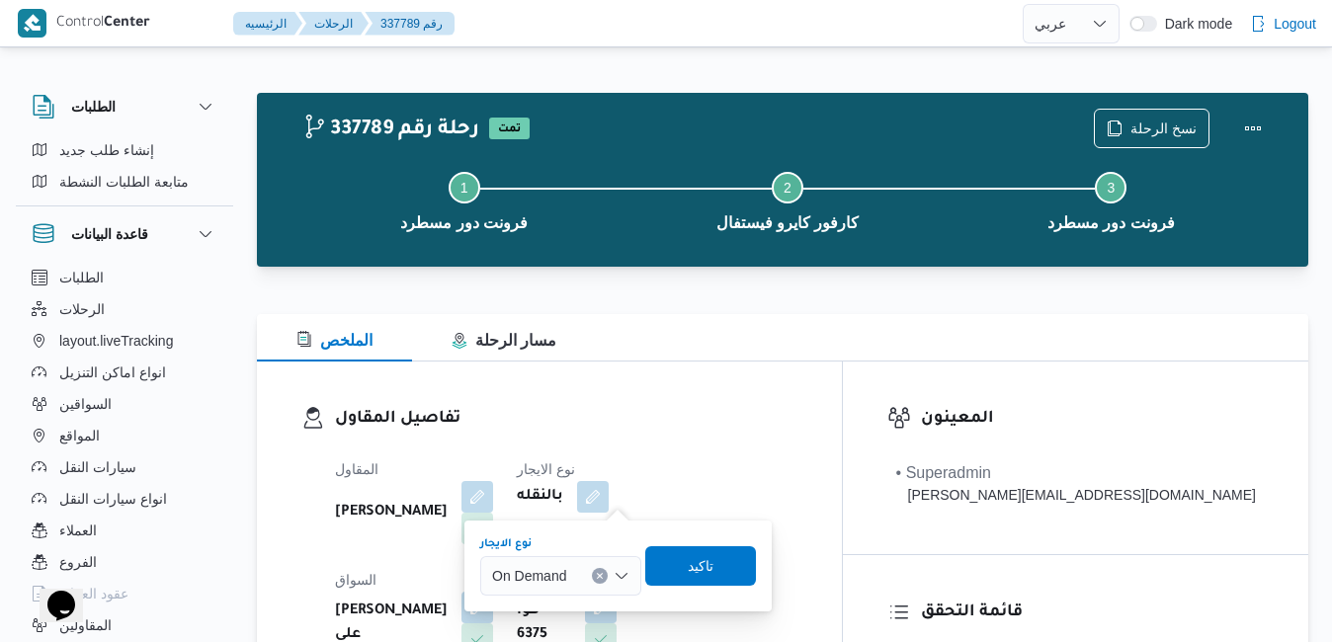
click at [621, 569] on icon "Open list of options" at bounding box center [622, 576] width 16 height 16
click at [581, 519] on span "Monthly" at bounding box center [573, 513] width 114 height 24
click at [690, 563] on span "تاكيد" at bounding box center [694, 565] width 26 height 24
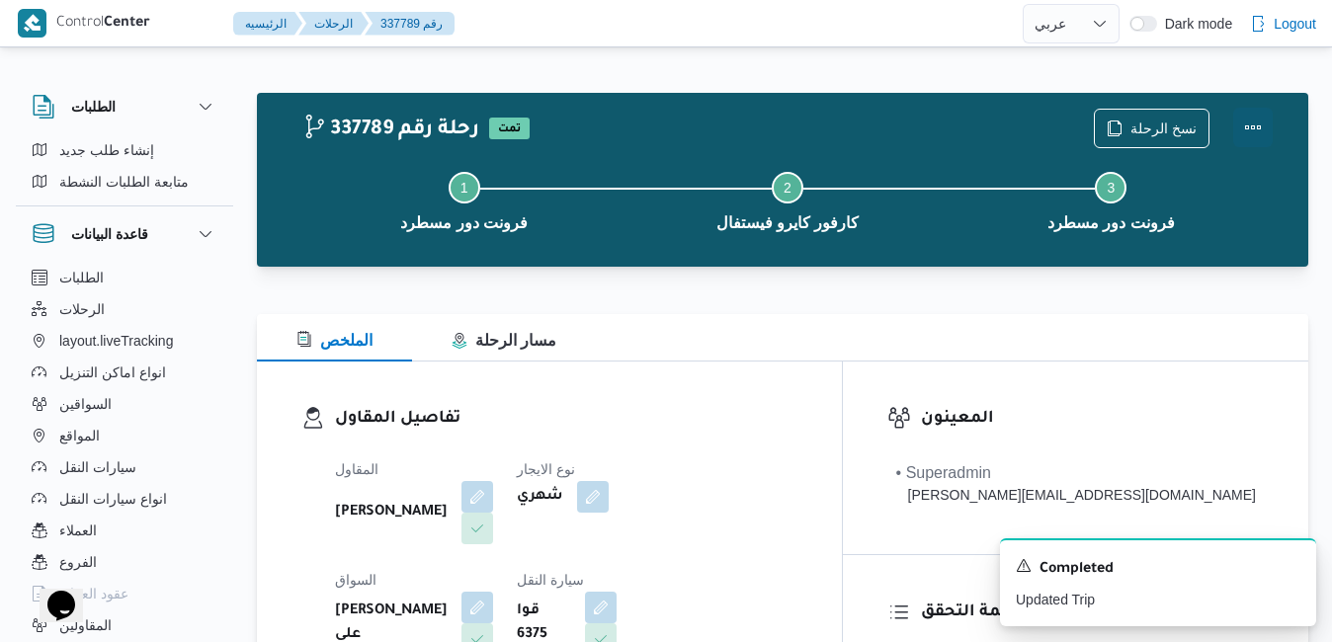
click at [1251, 134] on button "Actions" at bounding box center [1253, 128] width 40 height 40
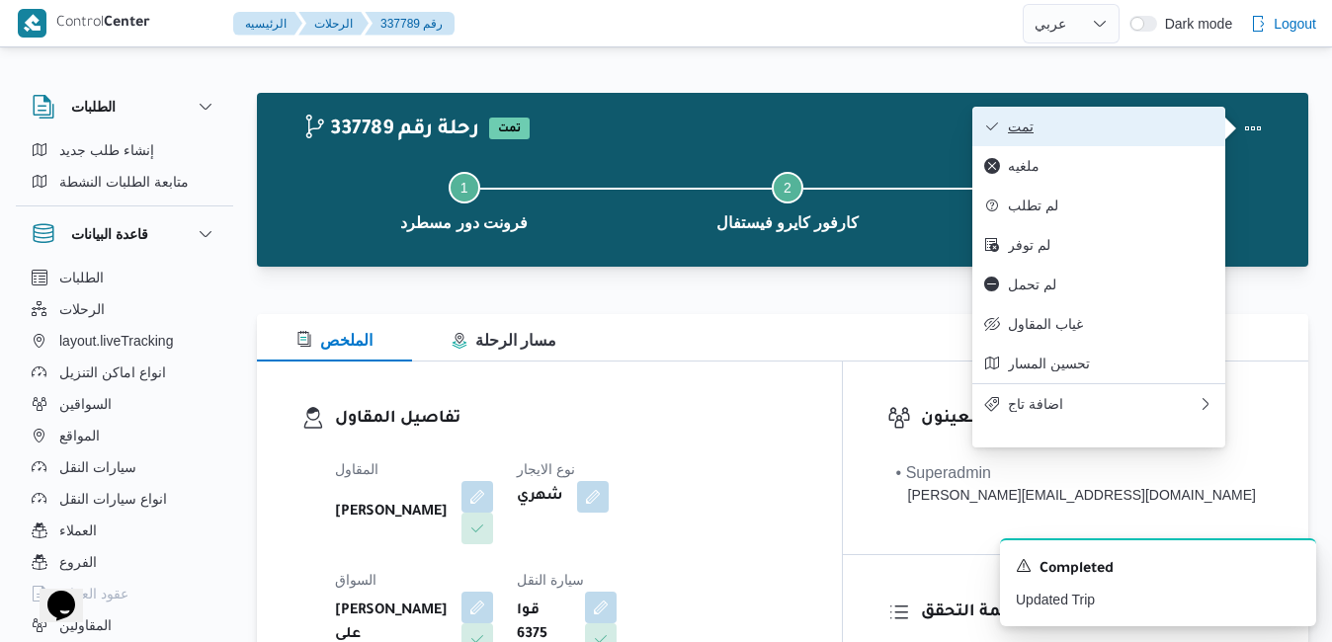
click at [1137, 140] on button "تمت" at bounding box center [1098, 127] width 253 height 40
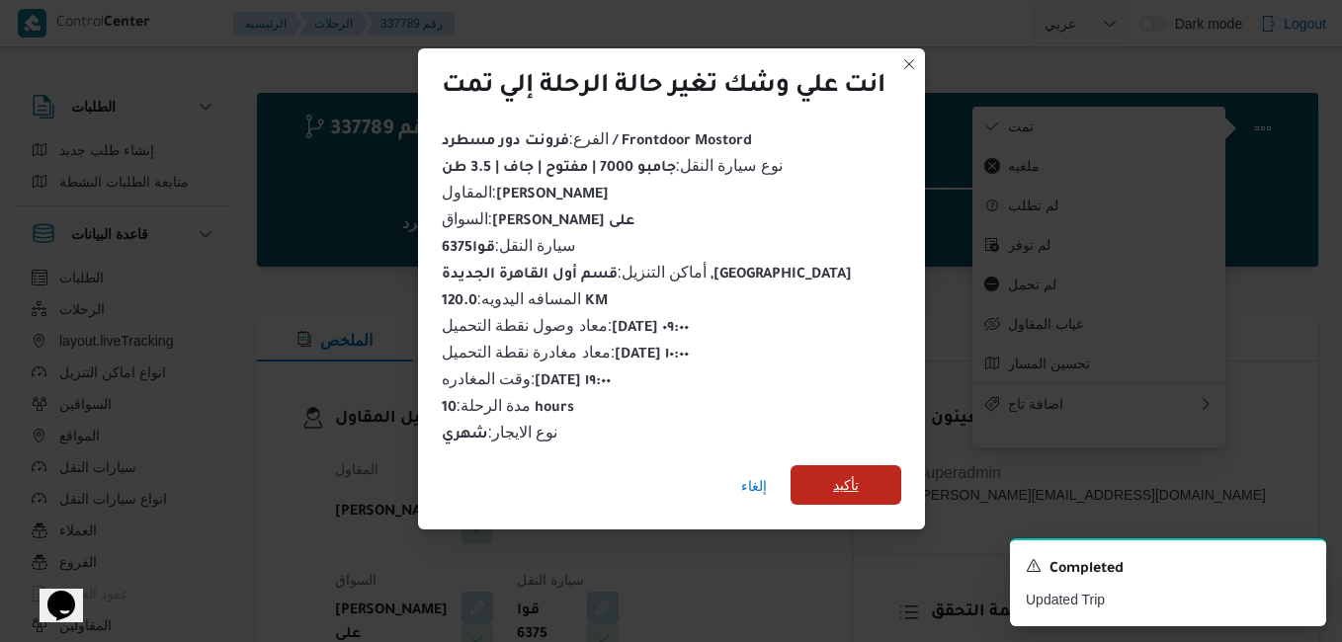
click at [853, 487] on span "تأكيد" at bounding box center [846, 485] width 26 height 24
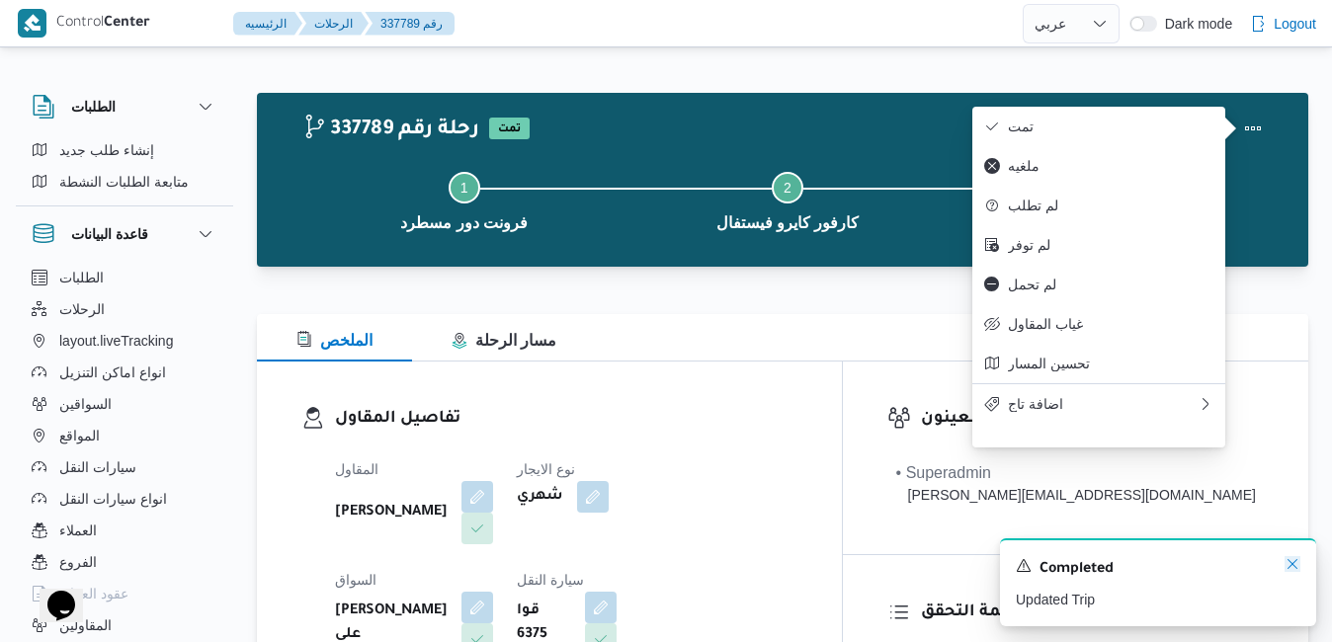
click at [1292, 562] on icon "Dismiss toast" at bounding box center [1292, 564] width 16 height 16
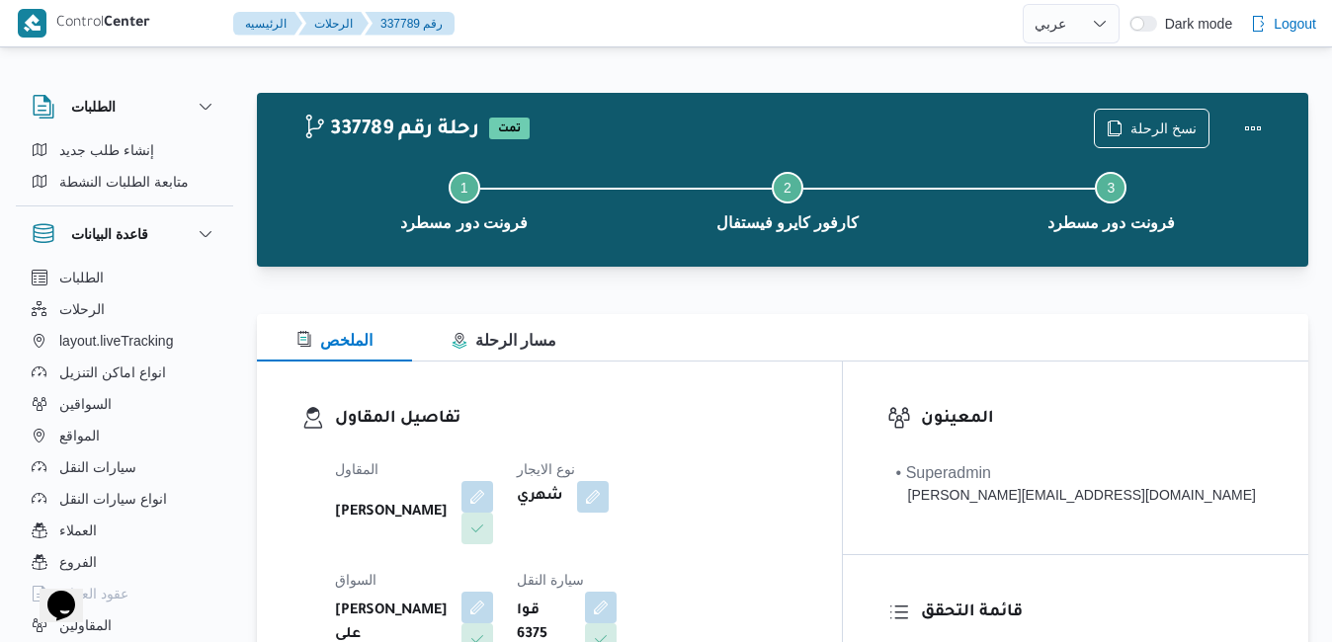
click at [1267, 351] on div "الملخص مسار الرحلة" at bounding box center [782, 337] width 1051 height 47
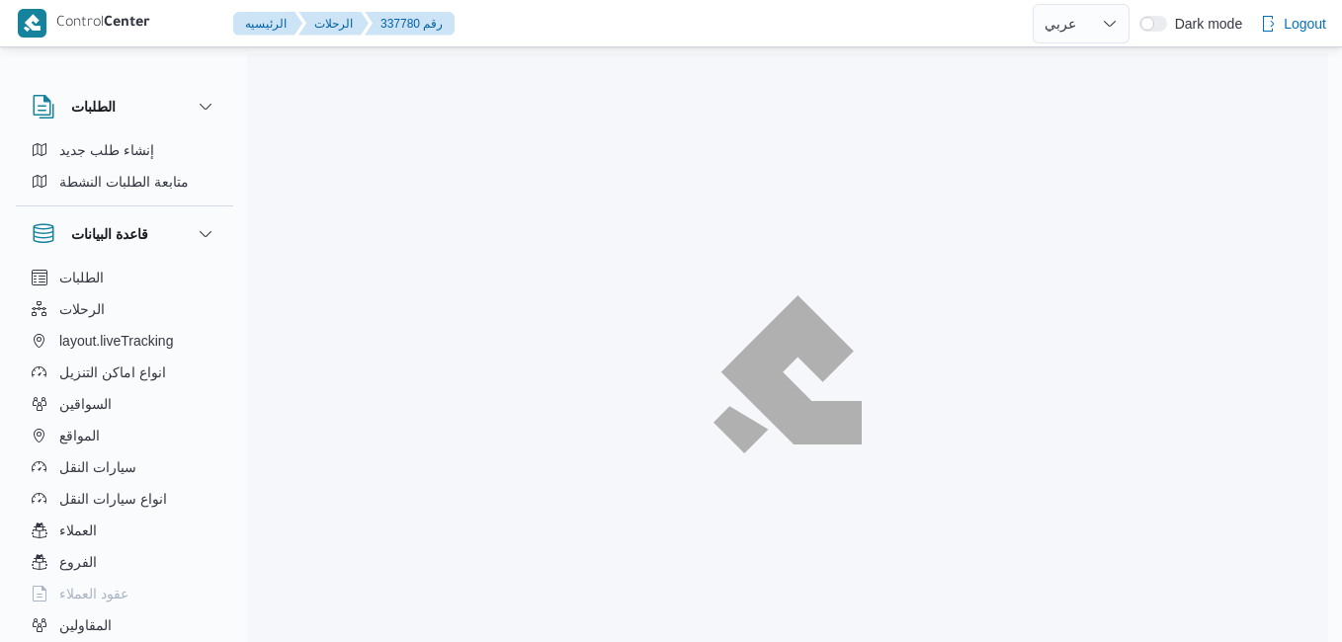
select select "ar"
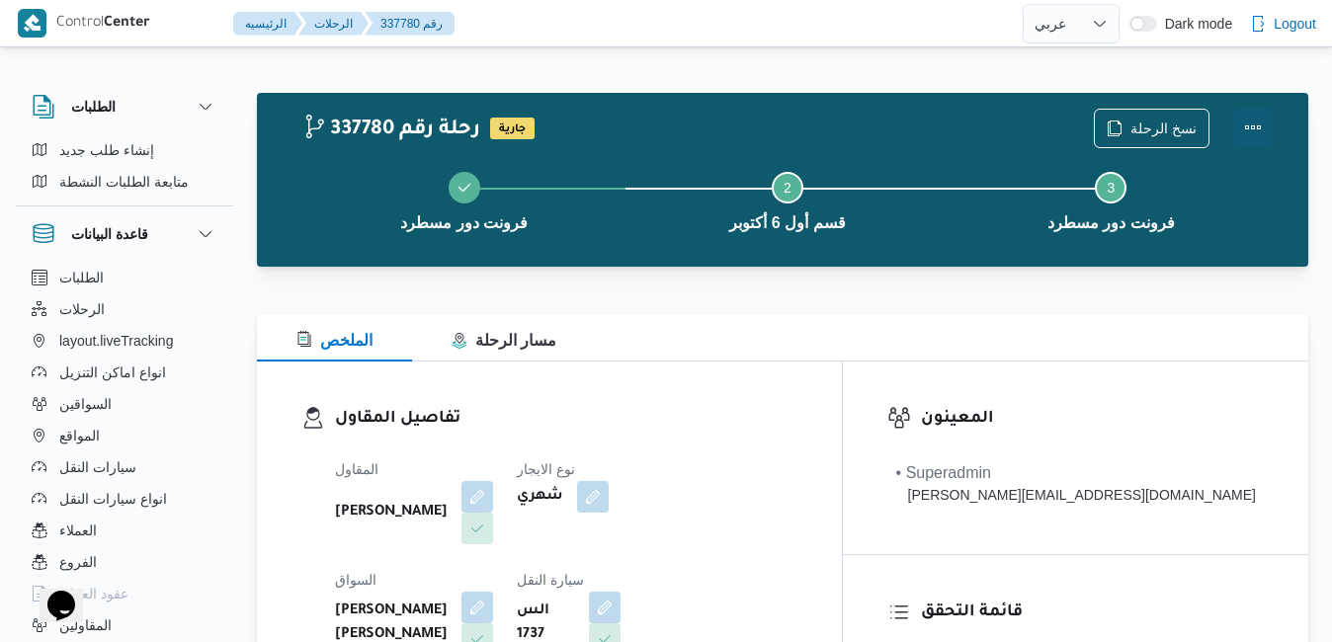
click at [1246, 128] on button "Actions" at bounding box center [1253, 128] width 40 height 40
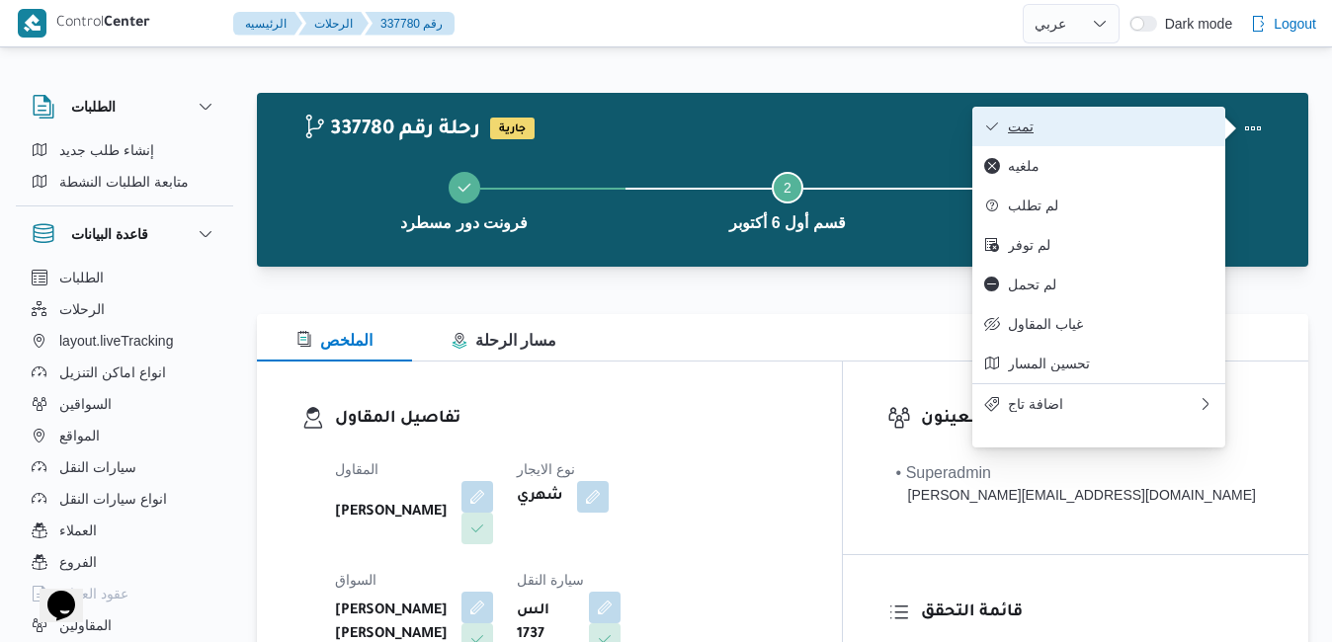
click at [1148, 139] on button "تمت" at bounding box center [1098, 127] width 253 height 40
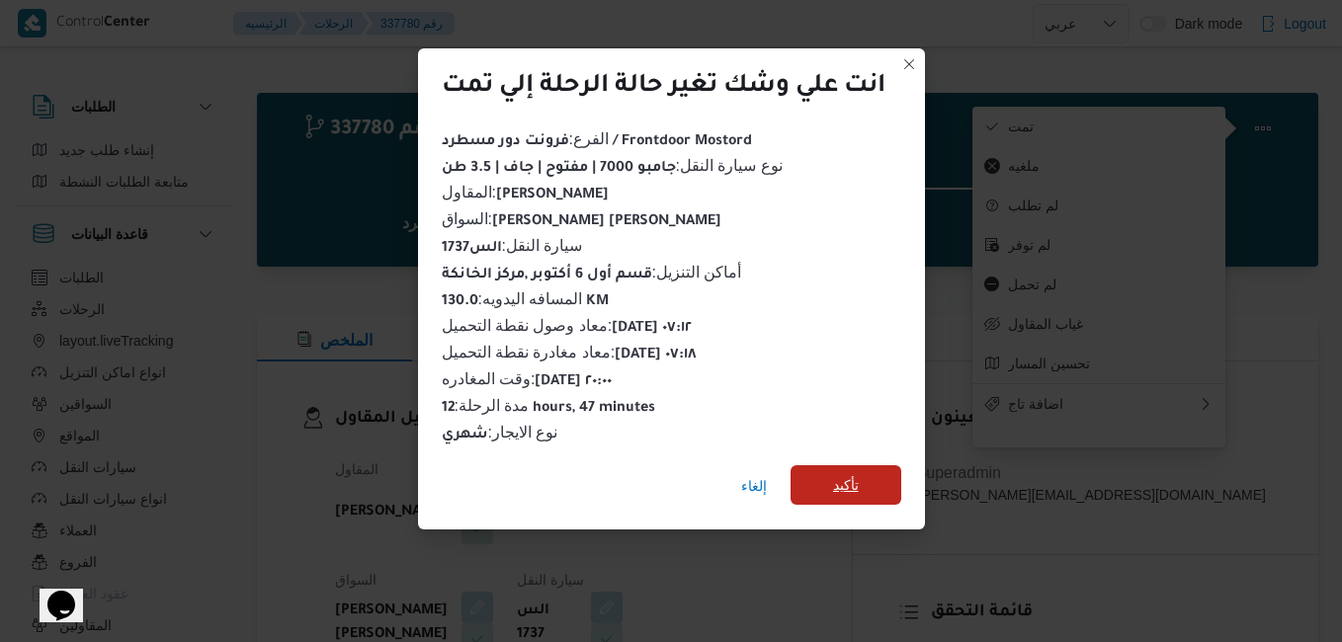
click at [845, 476] on span "تأكيد" at bounding box center [846, 485] width 26 height 24
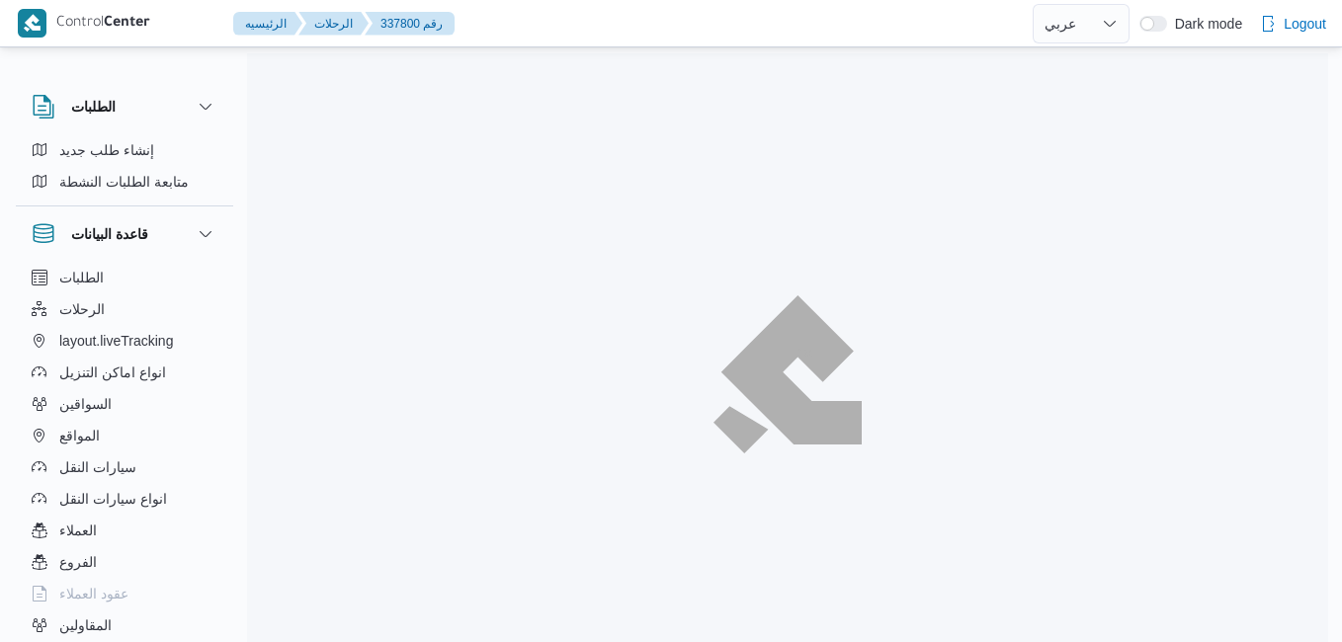
select select "ar"
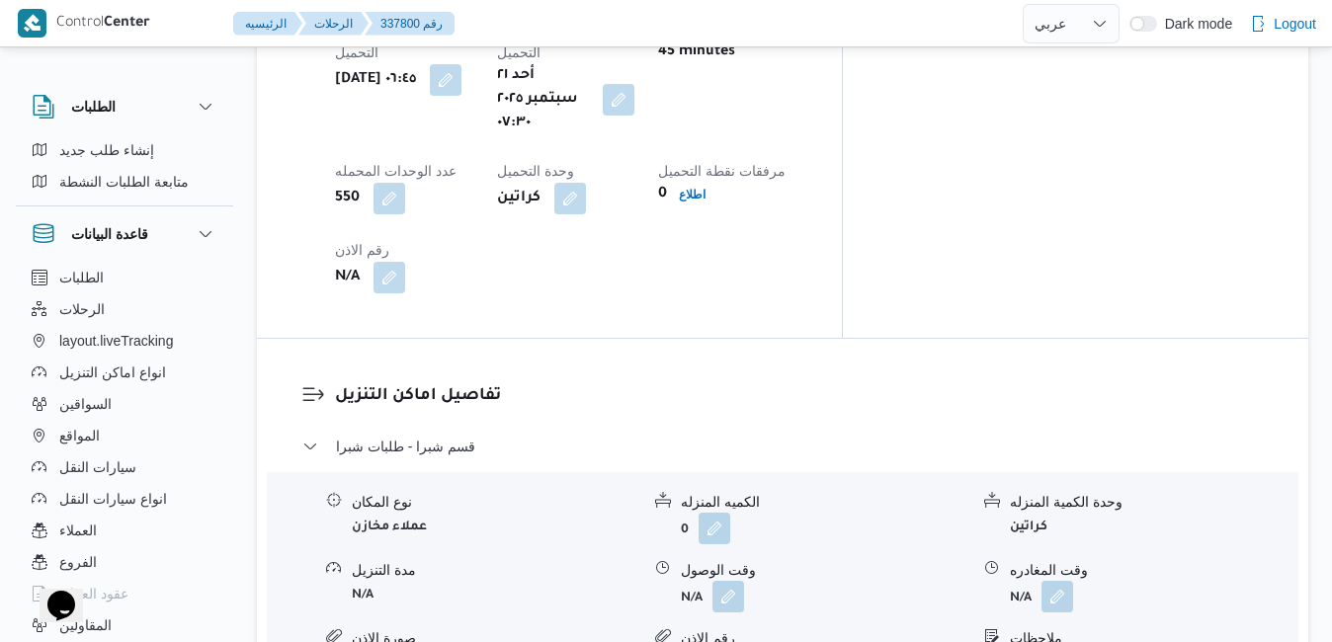
scroll to position [1739, 0]
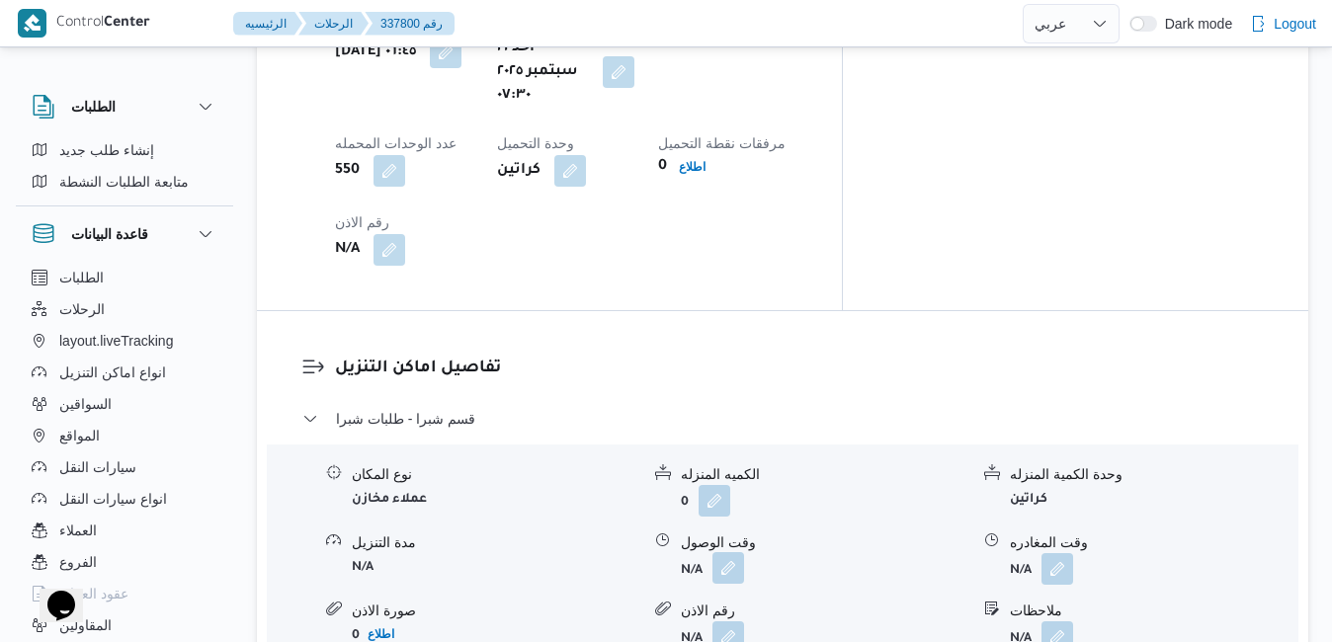
click at [726, 552] on button "button" at bounding box center [728, 568] width 32 height 32
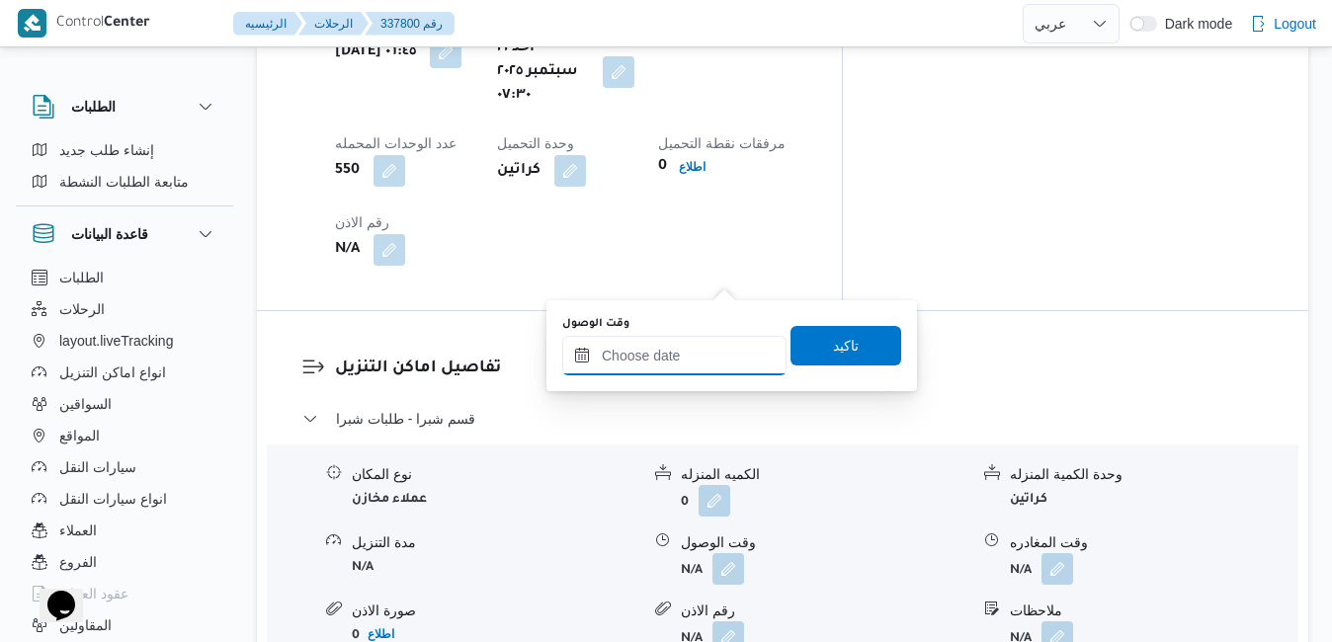
click at [660, 358] on input "وقت الوصول" at bounding box center [674, 356] width 224 height 40
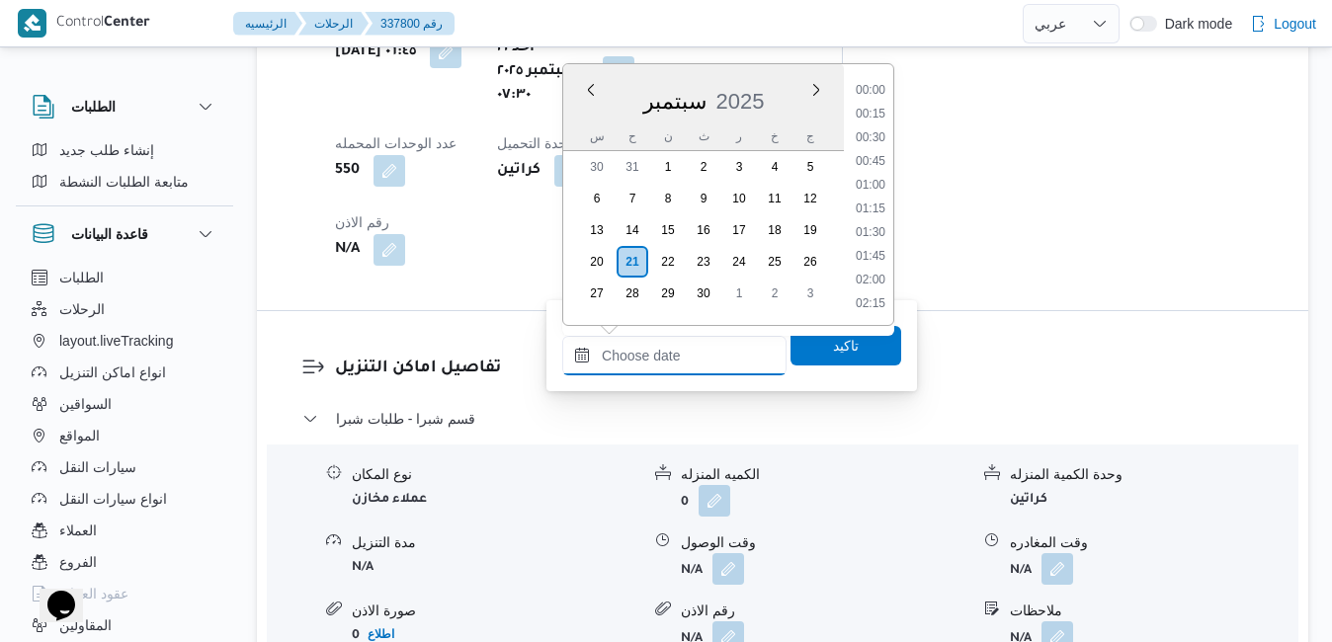
scroll to position [1848, 0]
click at [570, 120] on div "سبتمبر 2025" at bounding box center [703, 97] width 281 height 50
click at [871, 208] on li "08:00" at bounding box center [870, 206] width 45 height 20
type input "٢١/٠٩/٢٠٢٥ ٠٨:٠٠"
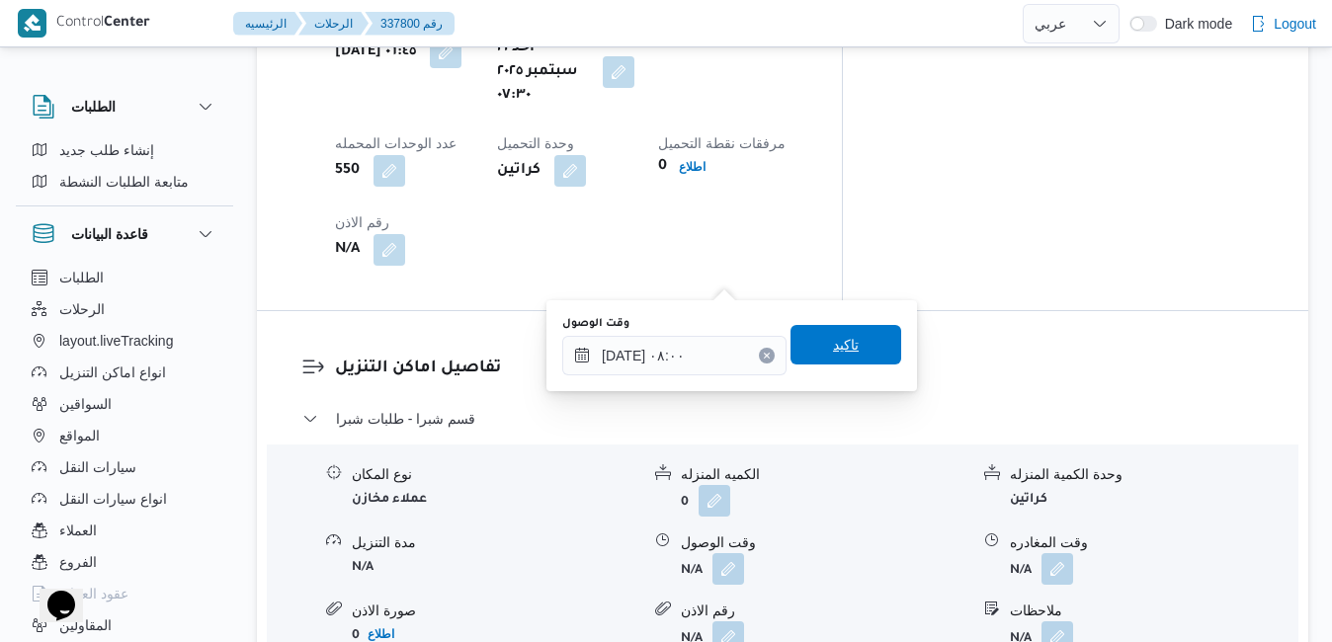
click at [833, 345] on span "تاكيد" at bounding box center [846, 345] width 26 height 24
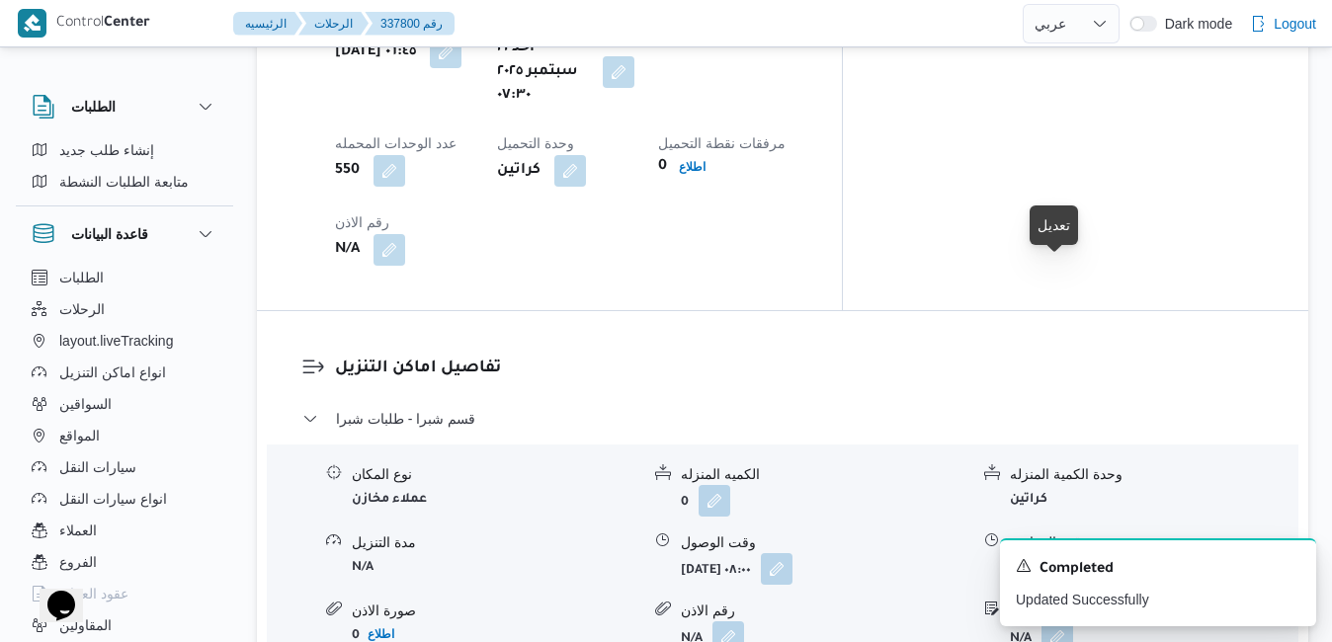
click at [1063, 552] on button "button" at bounding box center [1057, 568] width 32 height 32
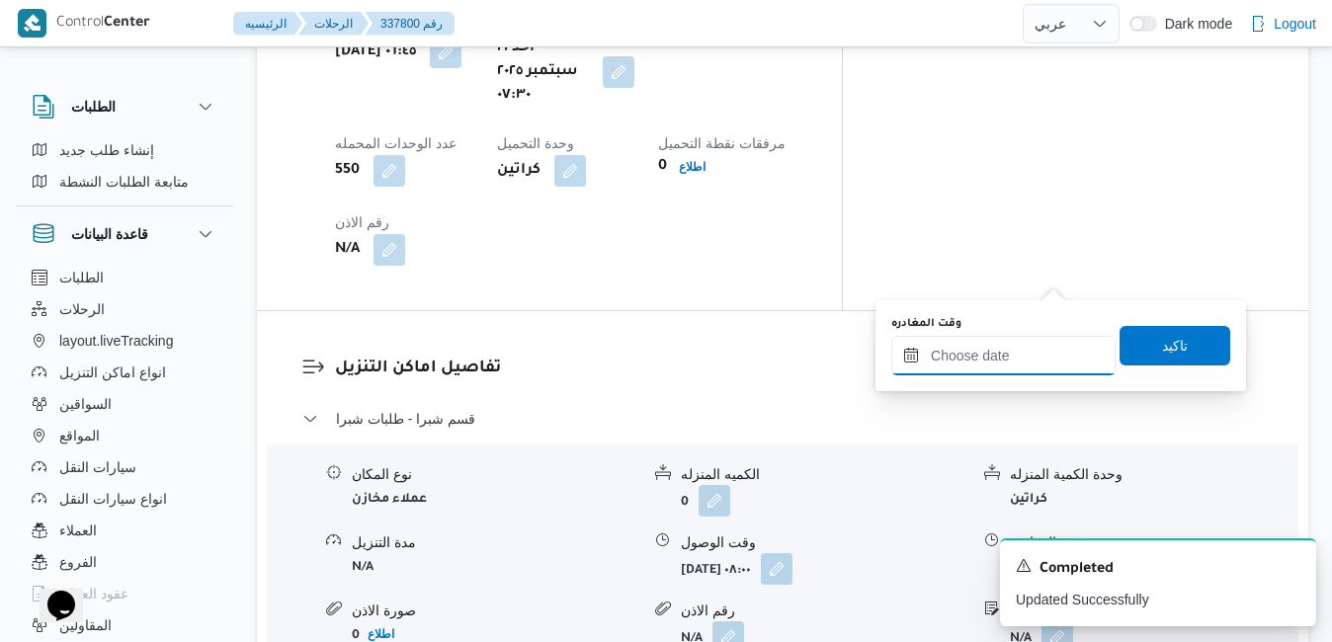
click at [973, 347] on input "وقت المغادره" at bounding box center [1003, 356] width 224 height 40
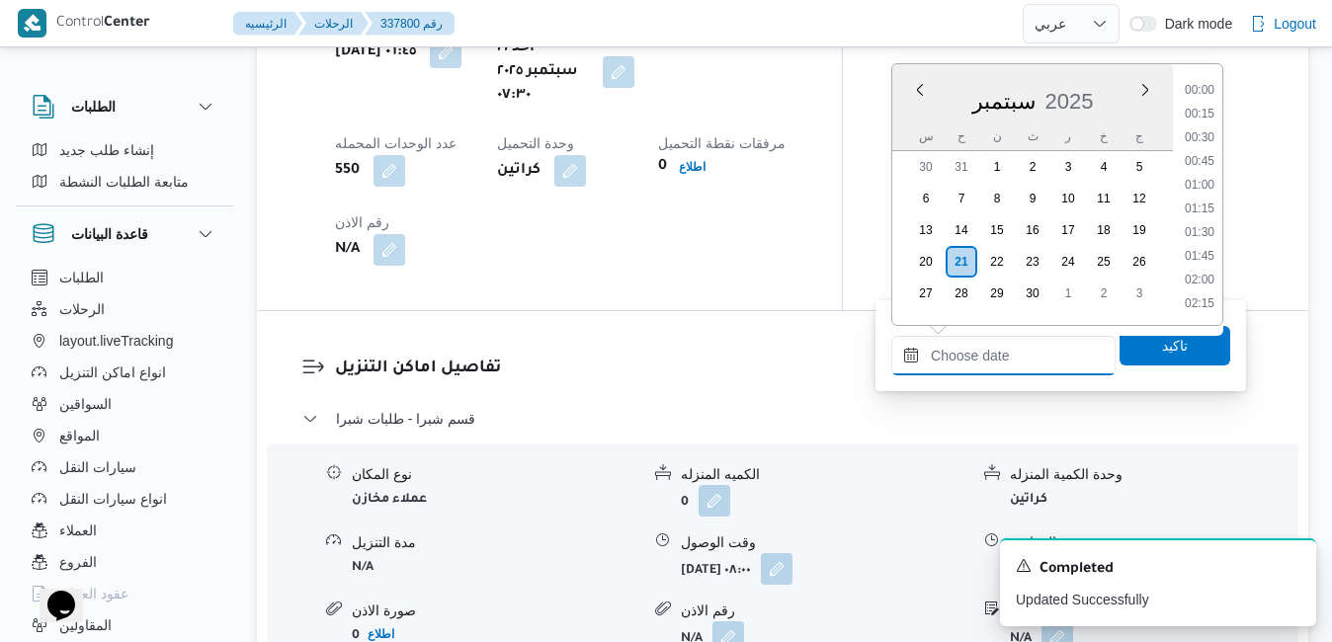
scroll to position [1848, 0]
click at [907, 115] on div "سبتمبر 2025" at bounding box center [1032, 97] width 281 height 50
click at [1207, 187] on li "12:00" at bounding box center [1199, 183] width 45 height 20
type input "٢١/٠٩/٢٠٢٥ ١٢:٠٠"
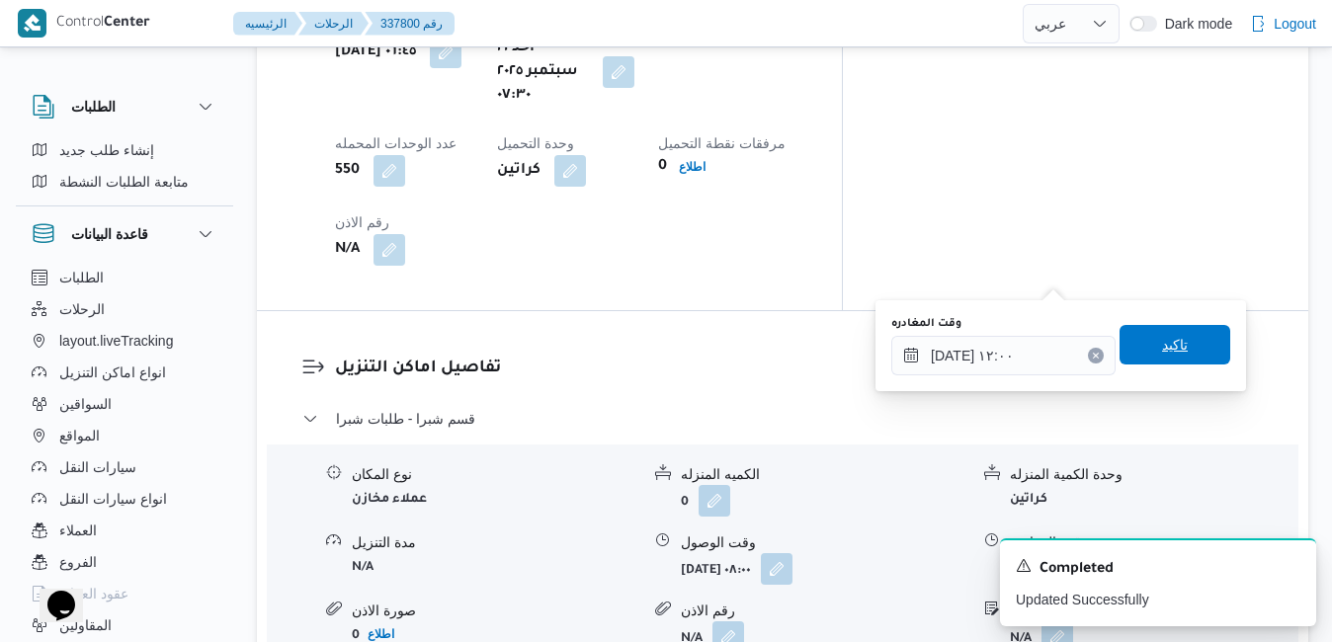
click at [1162, 339] on span "تاكيد" at bounding box center [1175, 345] width 26 height 24
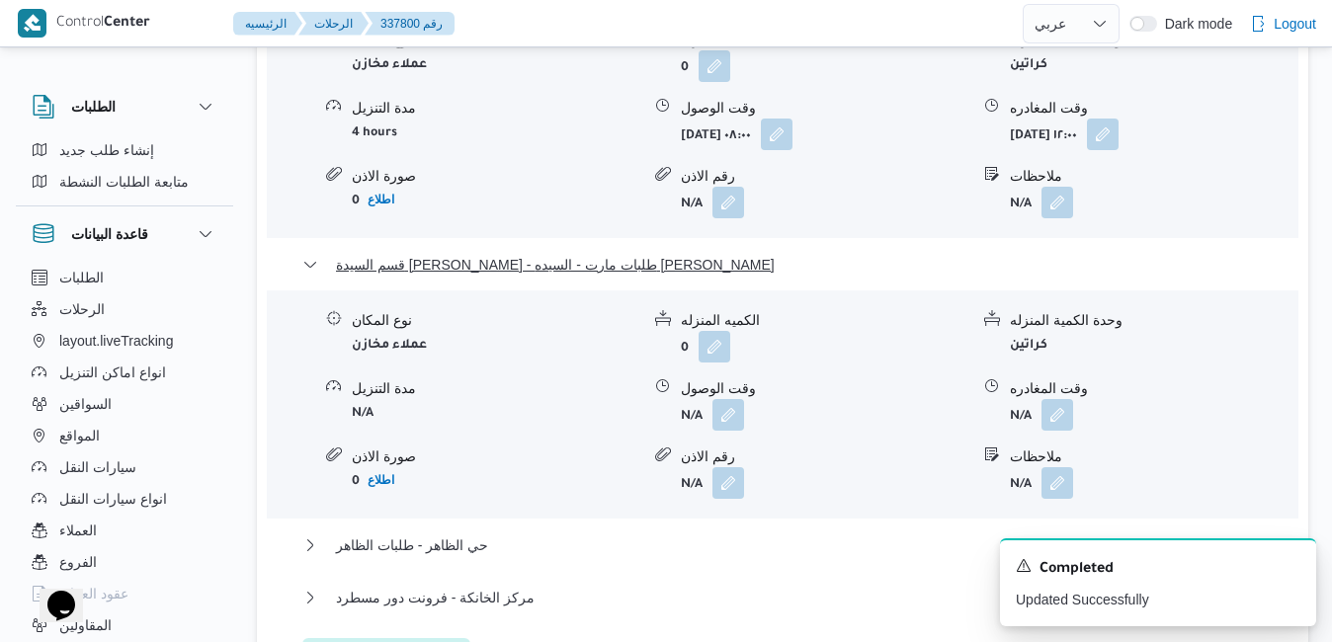
scroll to position [2213, 0]
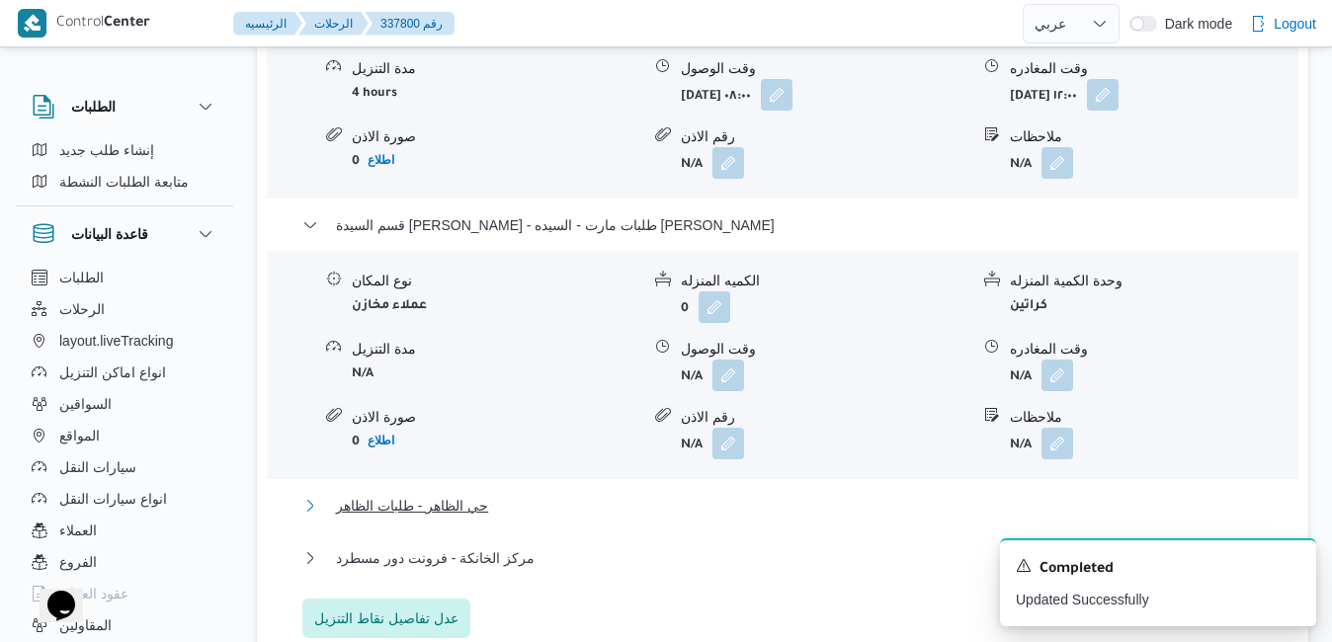
click at [901, 494] on button "حي الظاهر - طلبات الظاهر" at bounding box center [782, 506] width 961 height 24
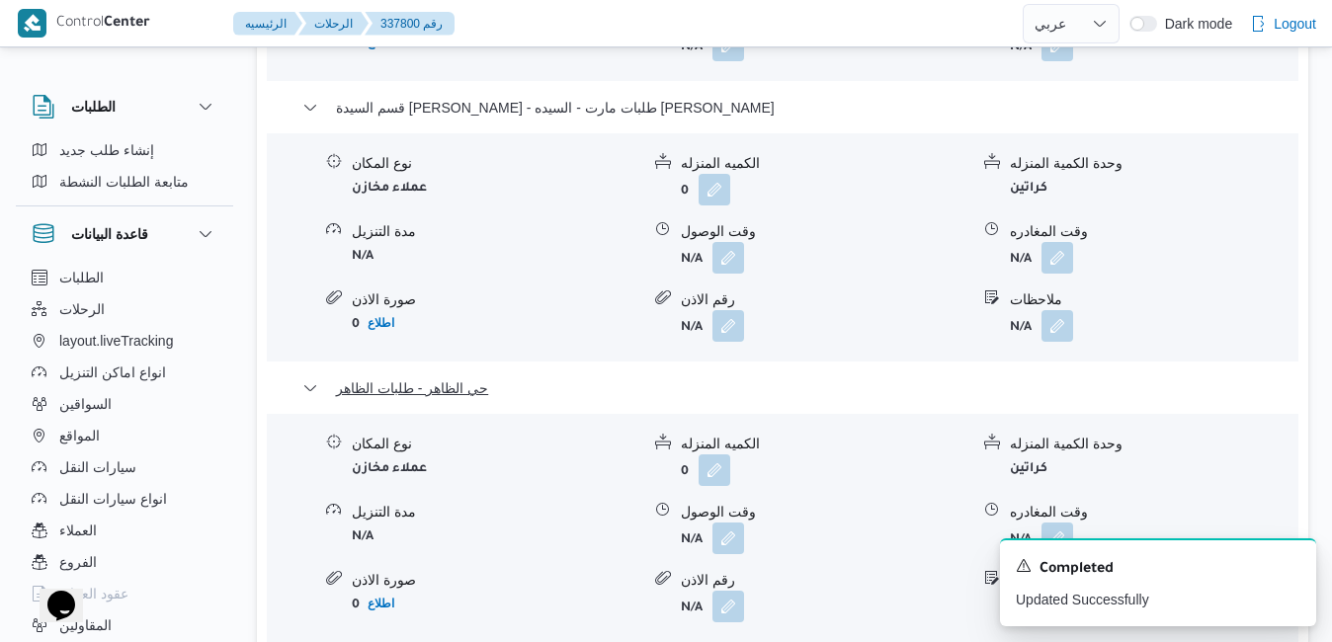
scroll to position [2332, 0]
click at [1283, 564] on div "Completed" at bounding box center [1158, 569] width 285 height 26
click at [1292, 564] on icon "Dismiss toast" at bounding box center [1292, 564] width 16 height 16
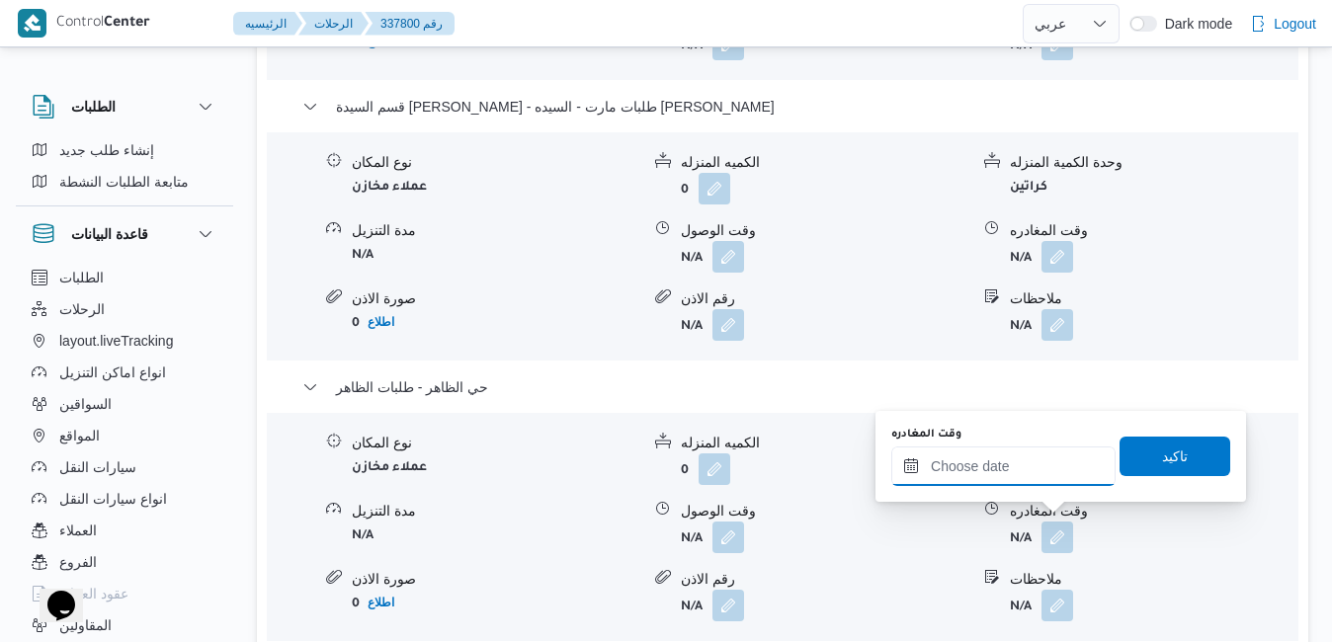
click at [1011, 463] on input "وقت المغادره" at bounding box center [1003, 467] width 224 height 40
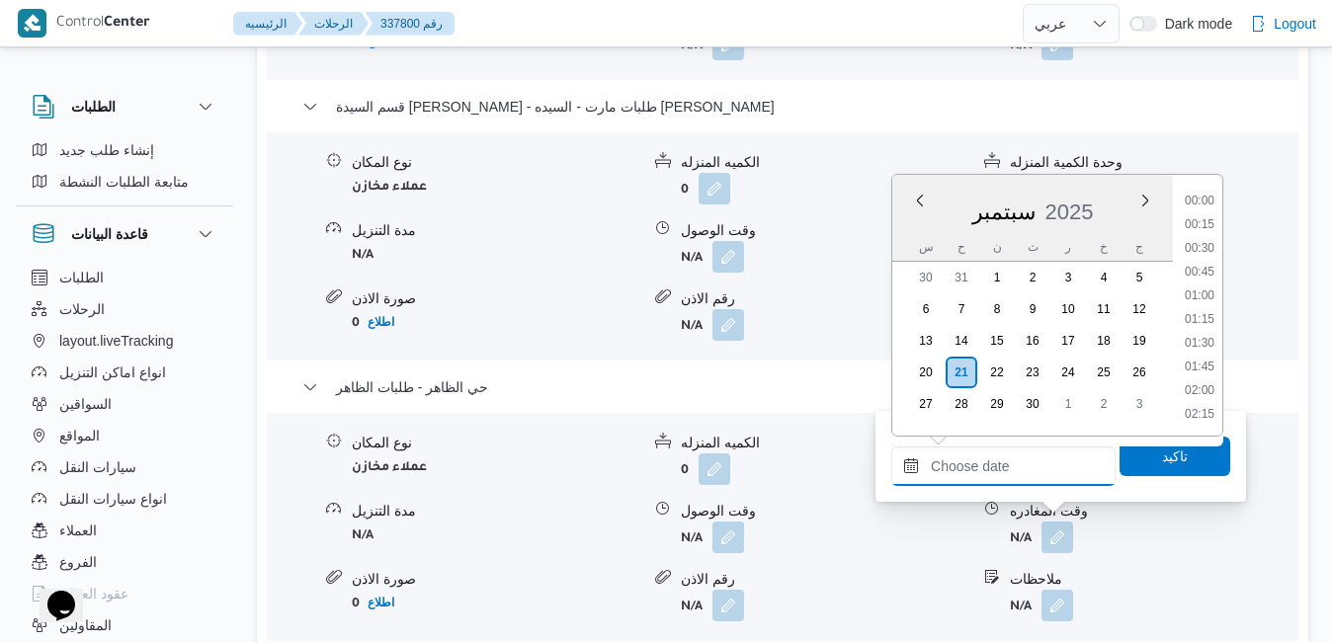
scroll to position [1848, 0]
click at [913, 234] on div "س" at bounding box center [926, 247] width 32 height 28
click at [1199, 275] on li "20:15" at bounding box center [1199, 274] width 45 height 20
type input "[DATE] ٢٠:١٥"
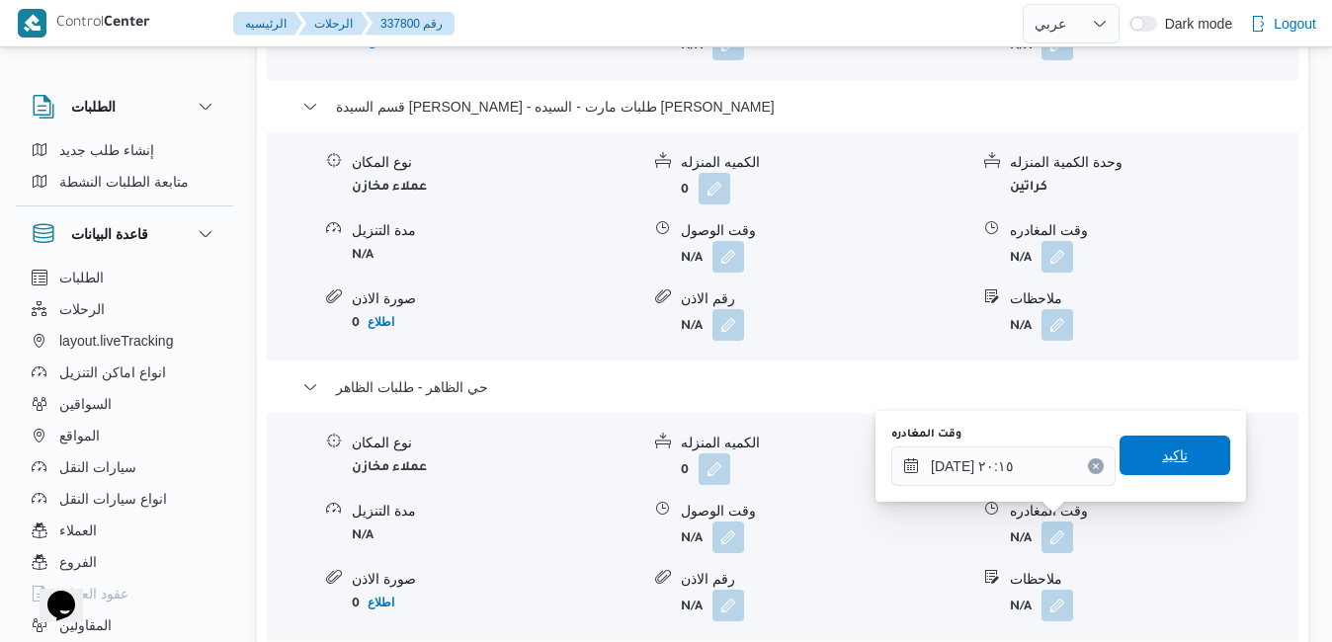
click at [1162, 457] on span "تاكيد" at bounding box center [1175, 456] width 26 height 24
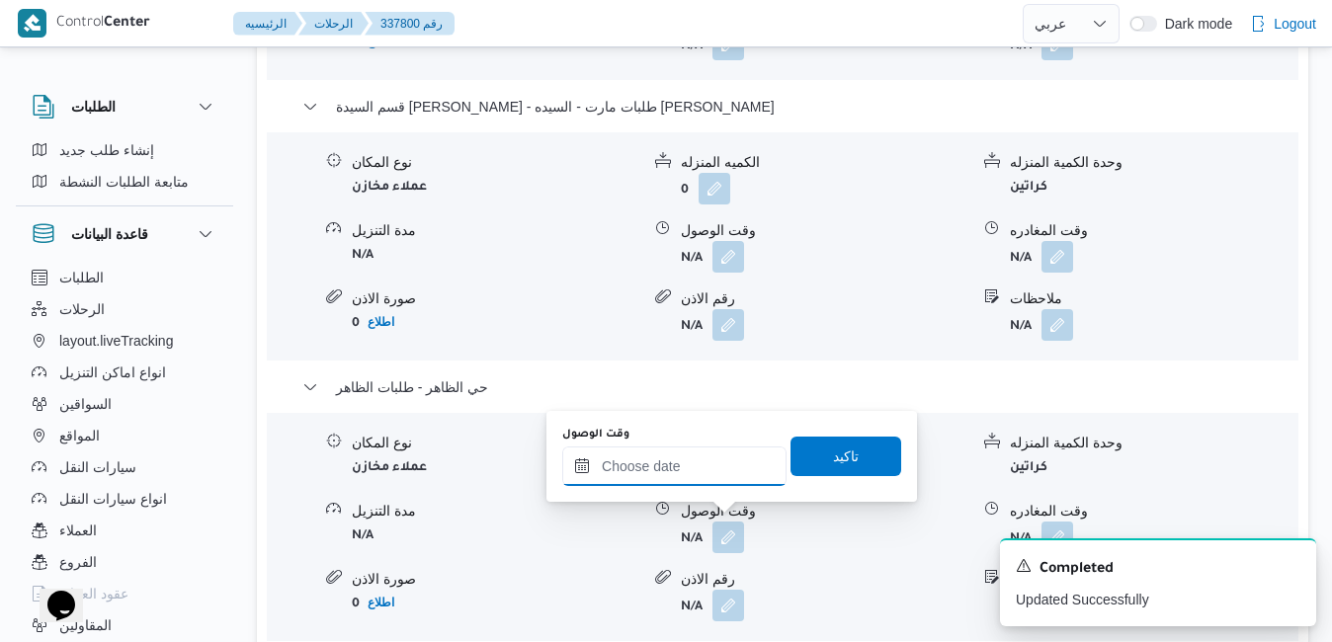
click at [708, 476] on input "وقت الوصول" at bounding box center [674, 467] width 224 height 40
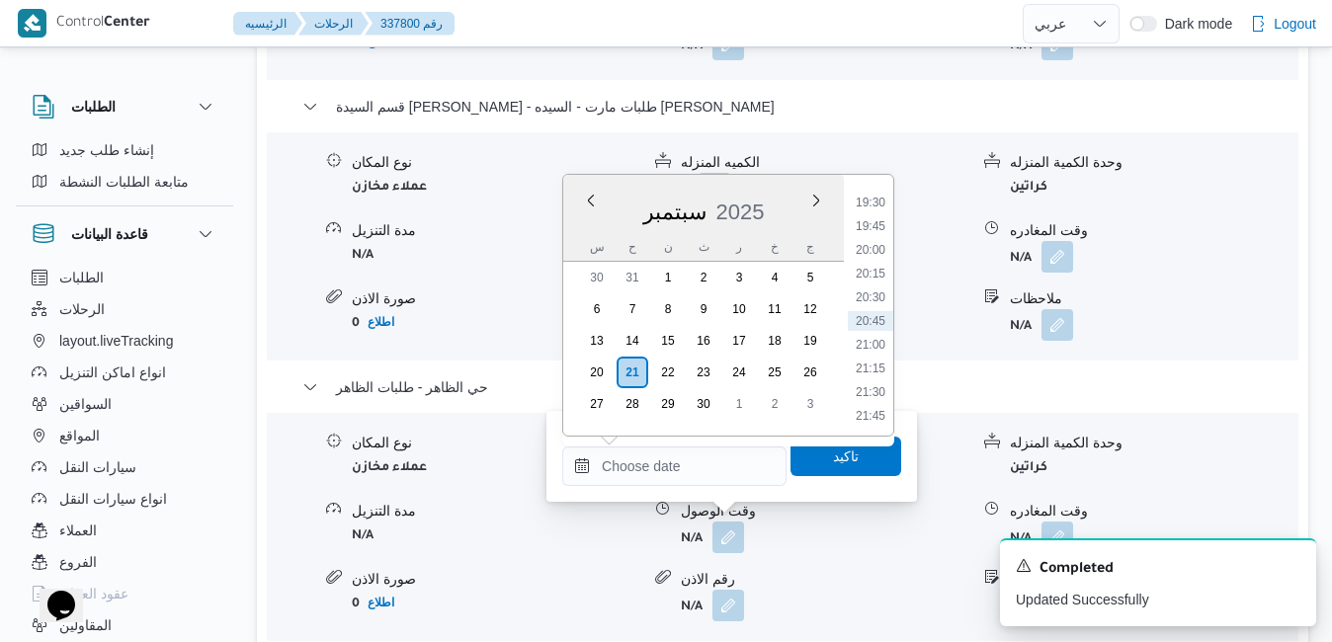
click at [583, 229] on div "سبتمبر 2025" at bounding box center [703, 208] width 281 height 50
click at [876, 248] on li "20:00" at bounding box center [870, 250] width 45 height 20
type input "٢١/٠٩/٢٠٢٥ ٢٠:٠٠"
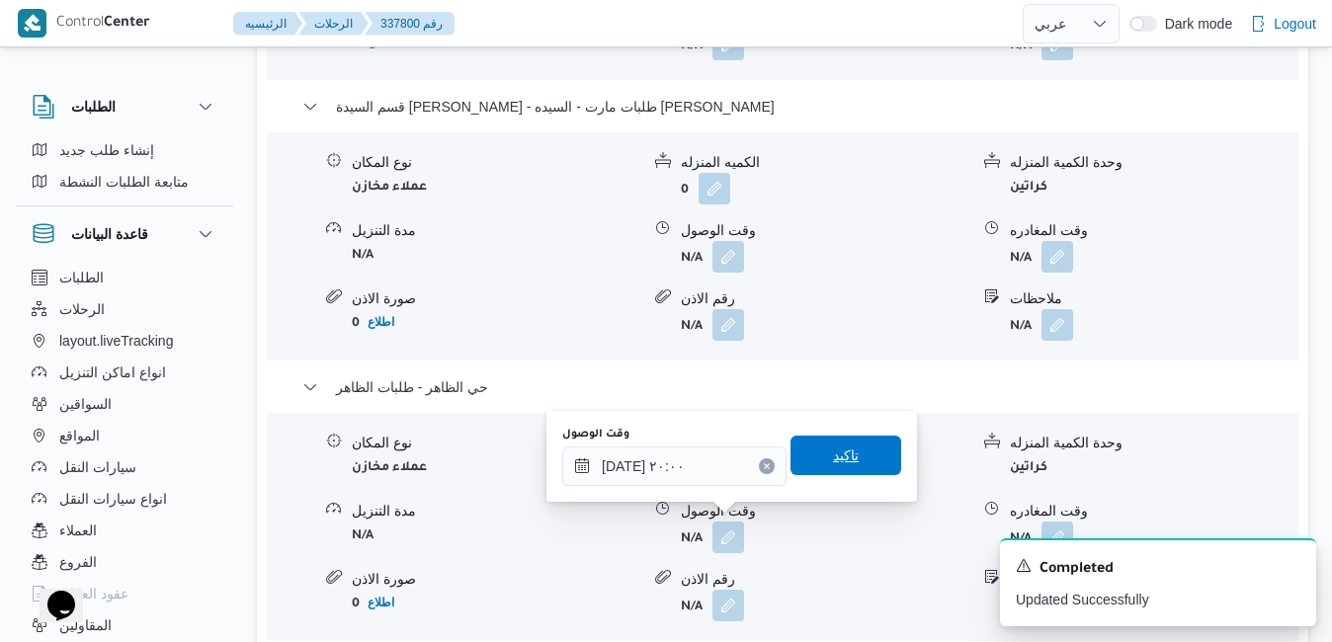
click at [837, 452] on span "تاكيد" at bounding box center [846, 456] width 26 height 24
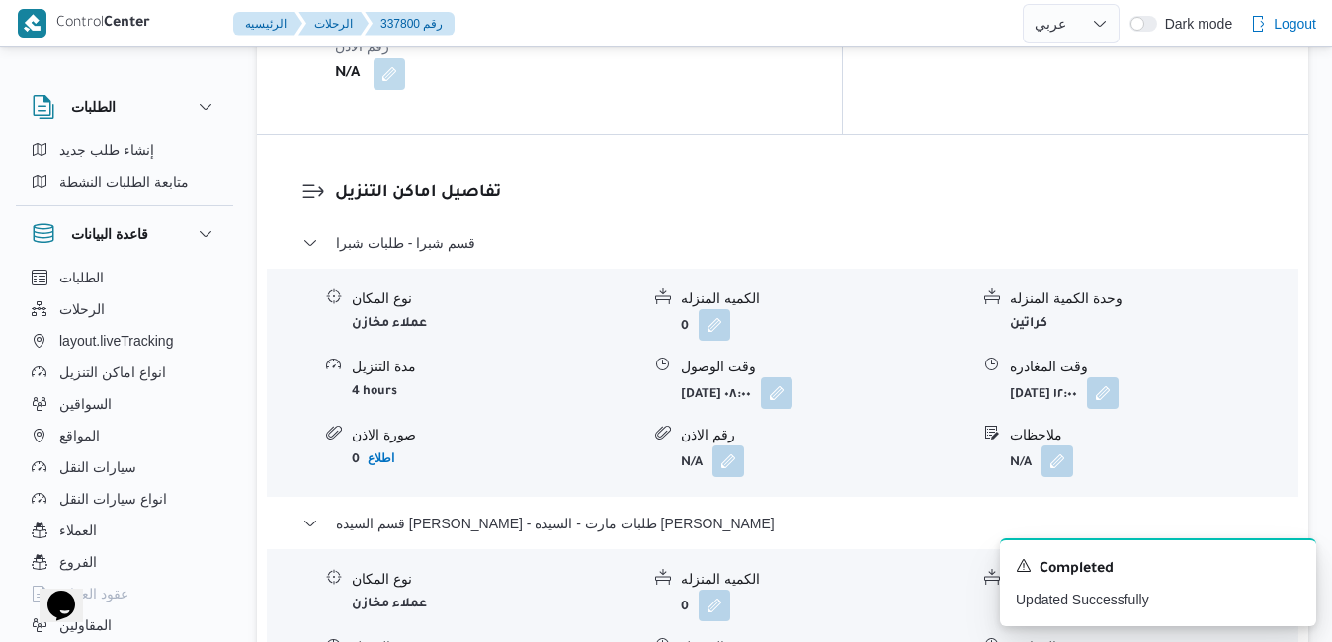
scroll to position [0, 0]
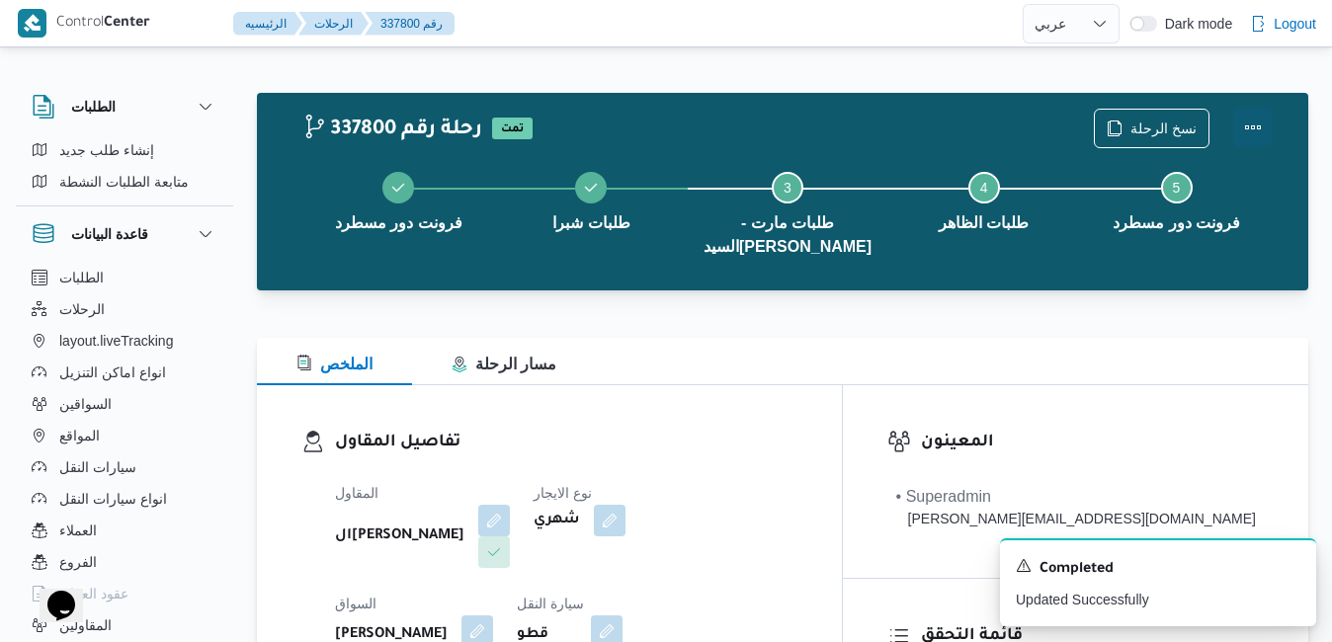
click at [1248, 128] on button "Actions" at bounding box center [1253, 128] width 40 height 40
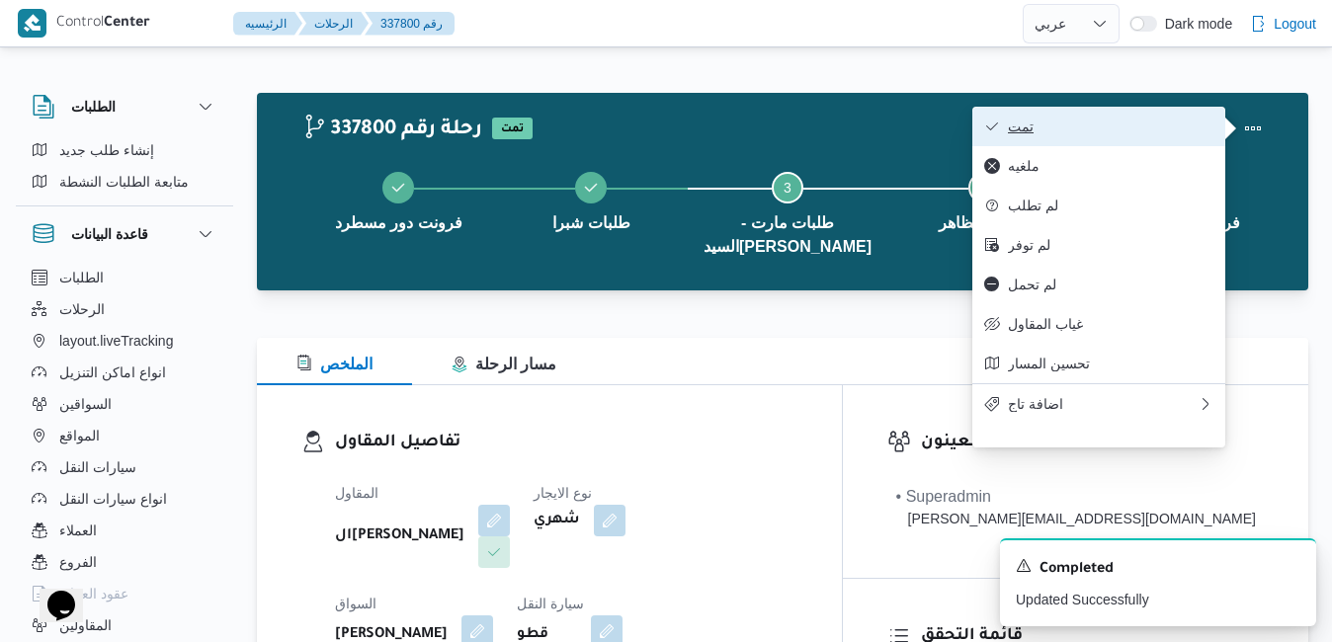
click at [1127, 127] on span "تمت" at bounding box center [1111, 127] width 206 height 16
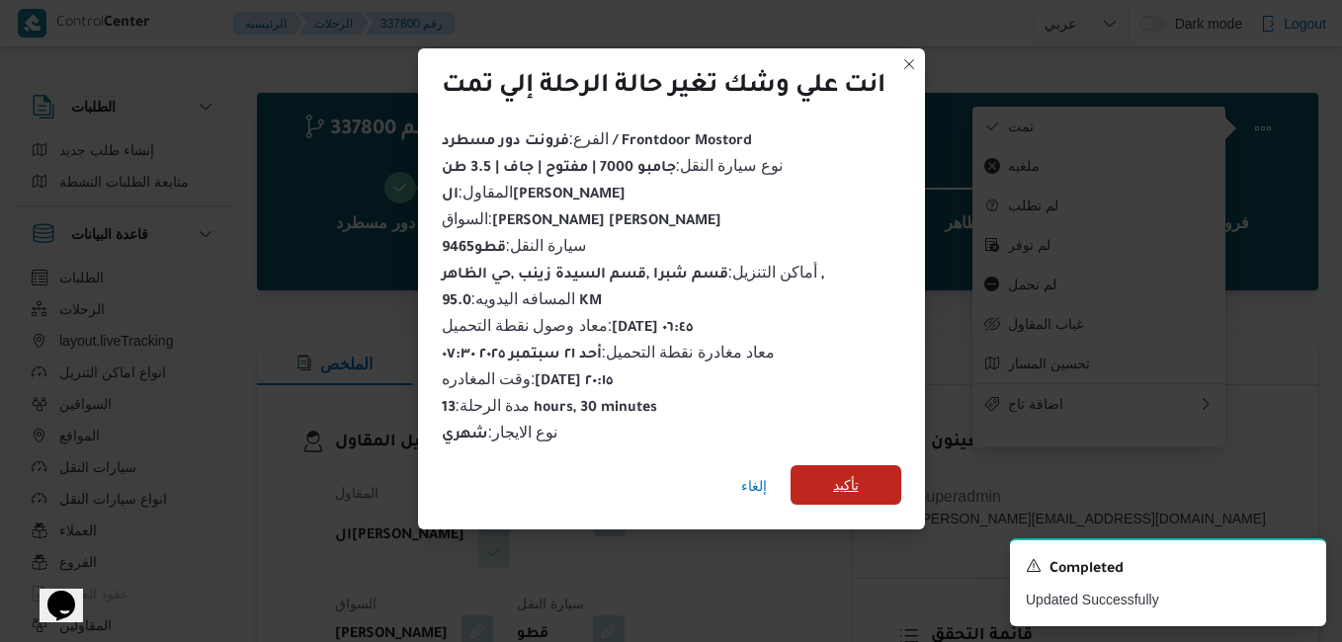
click at [817, 483] on span "تأكيد" at bounding box center [845, 485] width 111 height 40
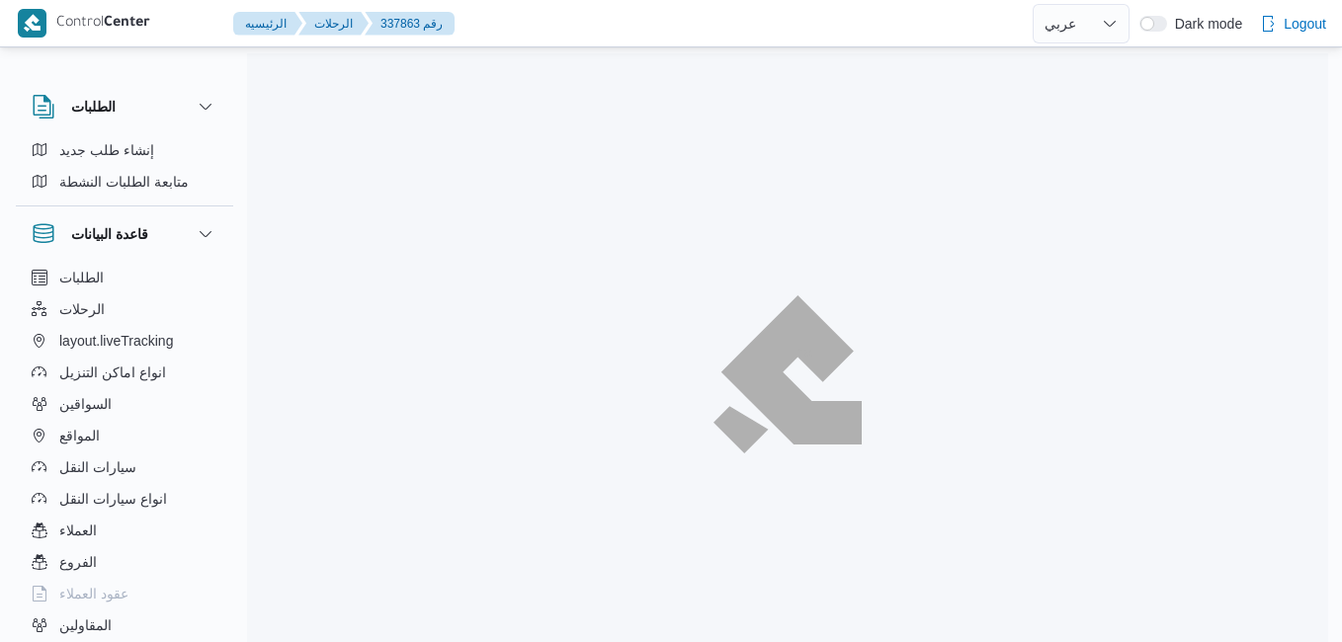
select select "ar"
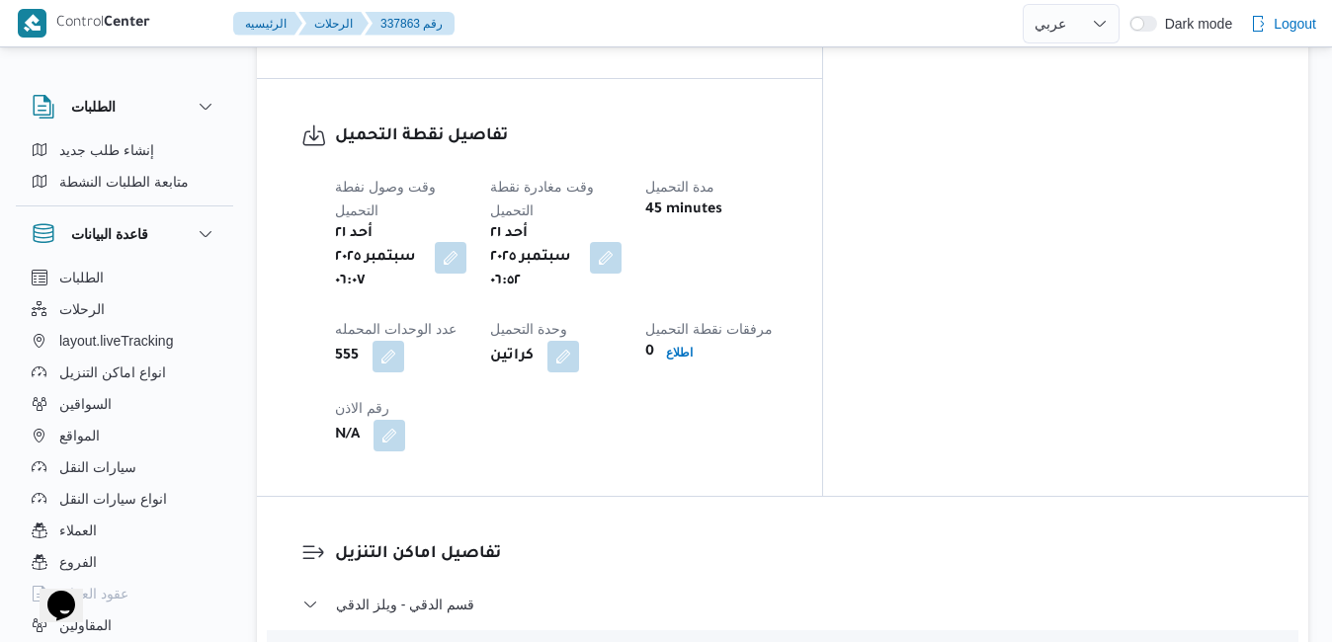
scroll to position [1739, 0]
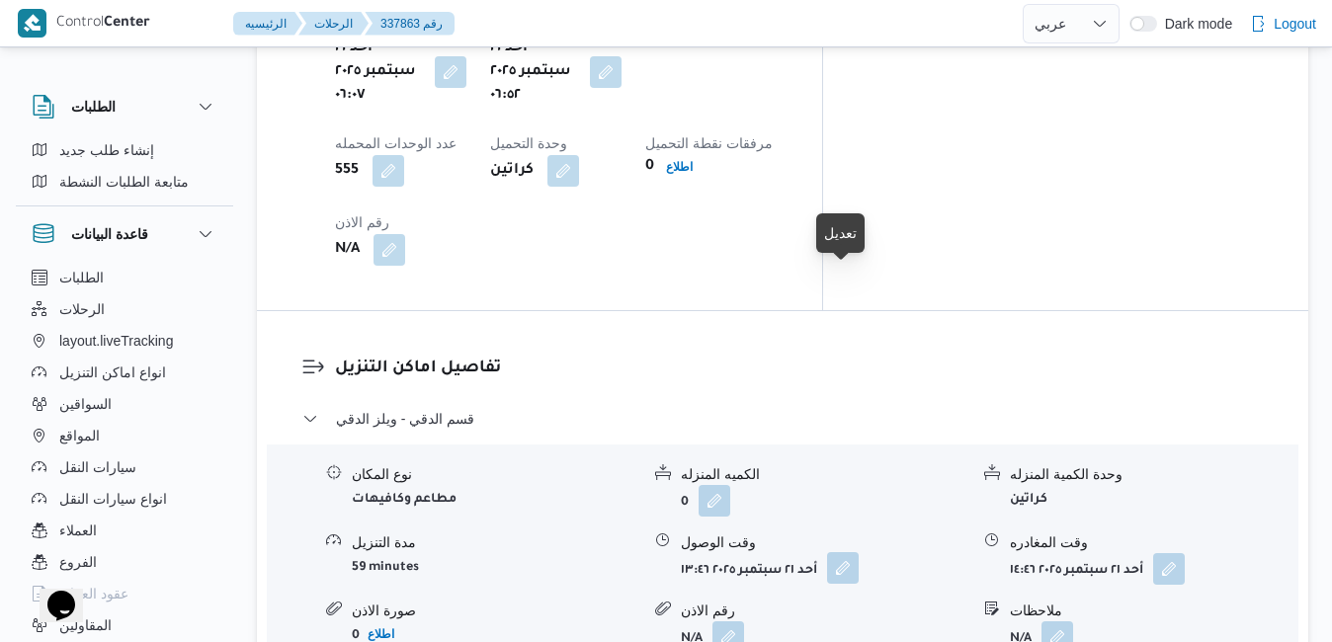
click at [847, 552] on button "button" at bounding box center [843, 568] width 32 height 32
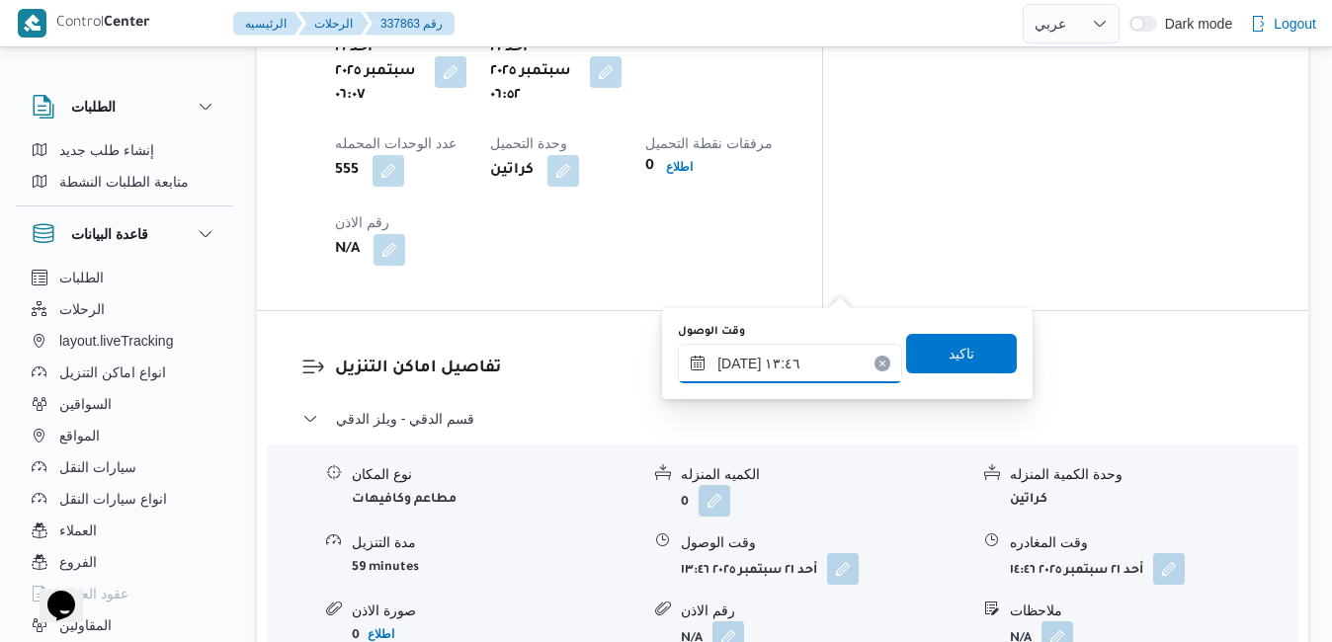
click at [760, 359] on input "٢١/٠٩/٢٠٢٥ ١٣:٤٦" at bounding box center [790, 364] width 224 height 40
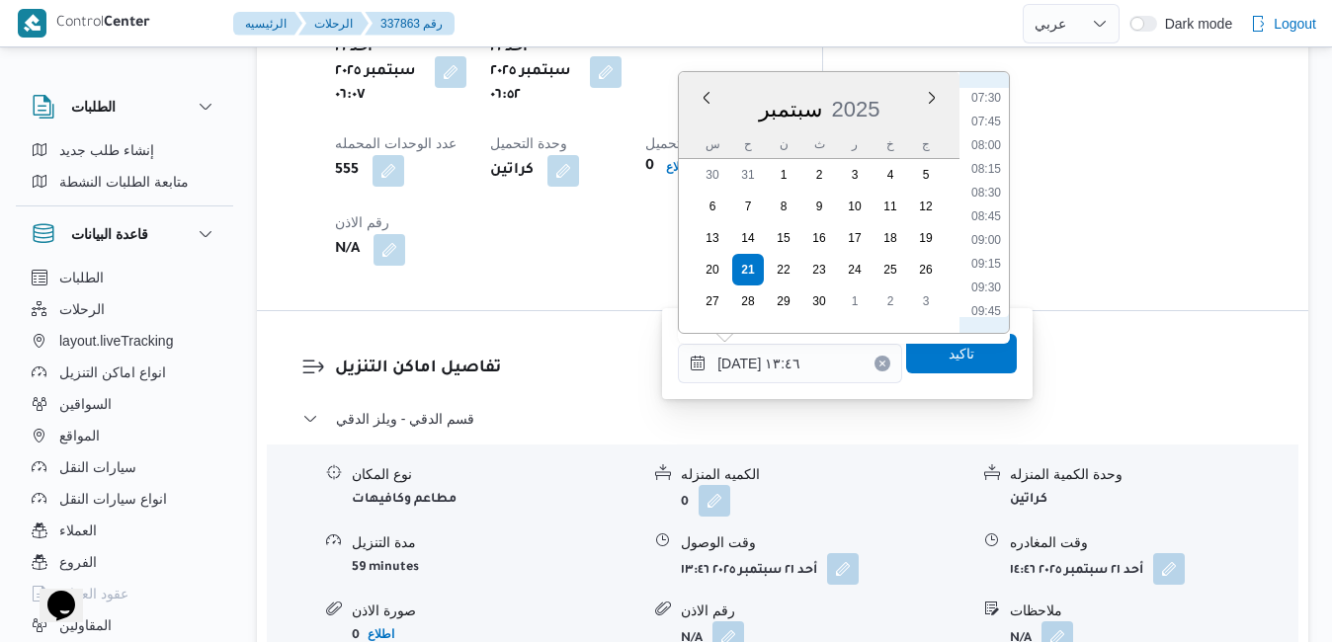
scroll to position [582, 0]
click at [991, 272] on li "08:00" at bounding box center [985, 275] width 45 height 20
type input "٢١/٠٩/٢٠٢٥ ٠٨:٠٠"
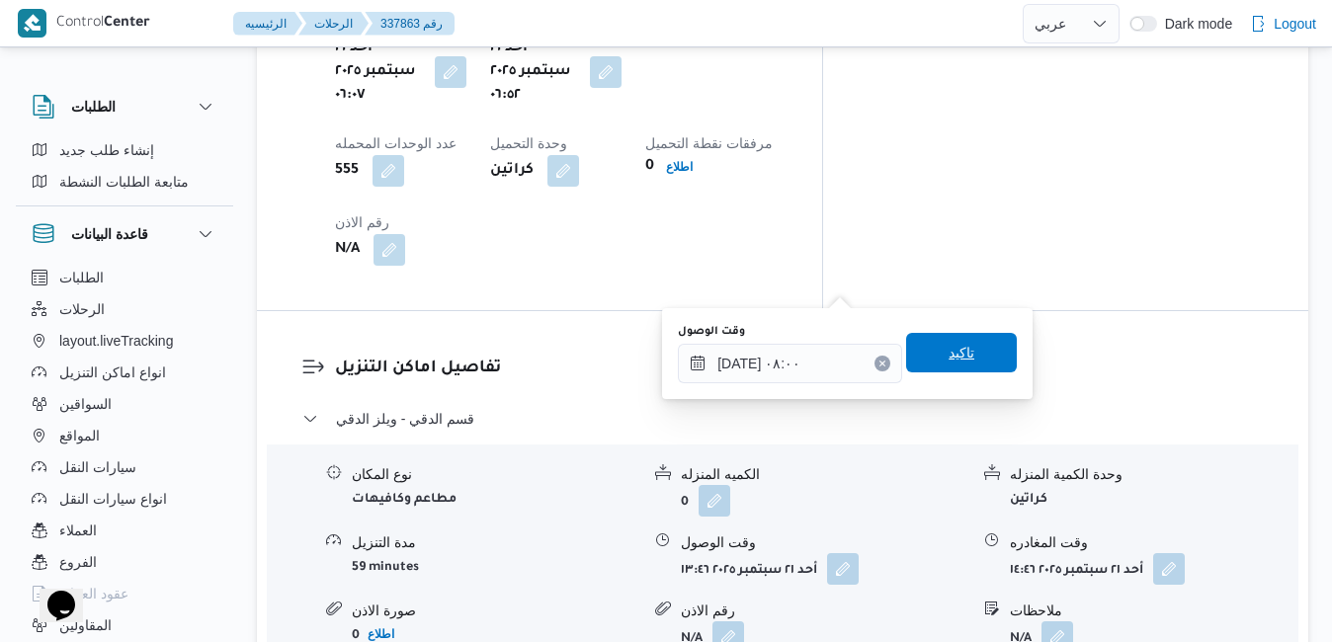
click at [956, 351] on span "تاكيد" at bounding box center [962, 353] width 26 height 24
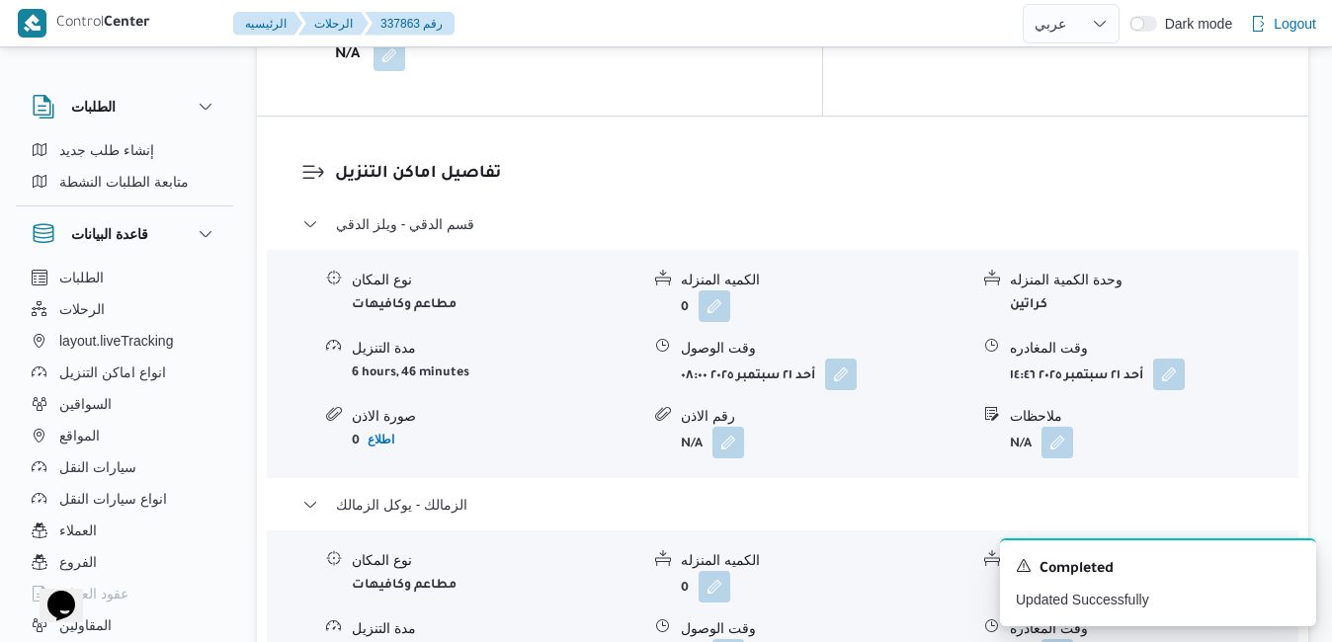
scroll to position [1937, 0]
click at [1169, 355] on button "button" at bounding box center [1169, 371] width 32 height 32
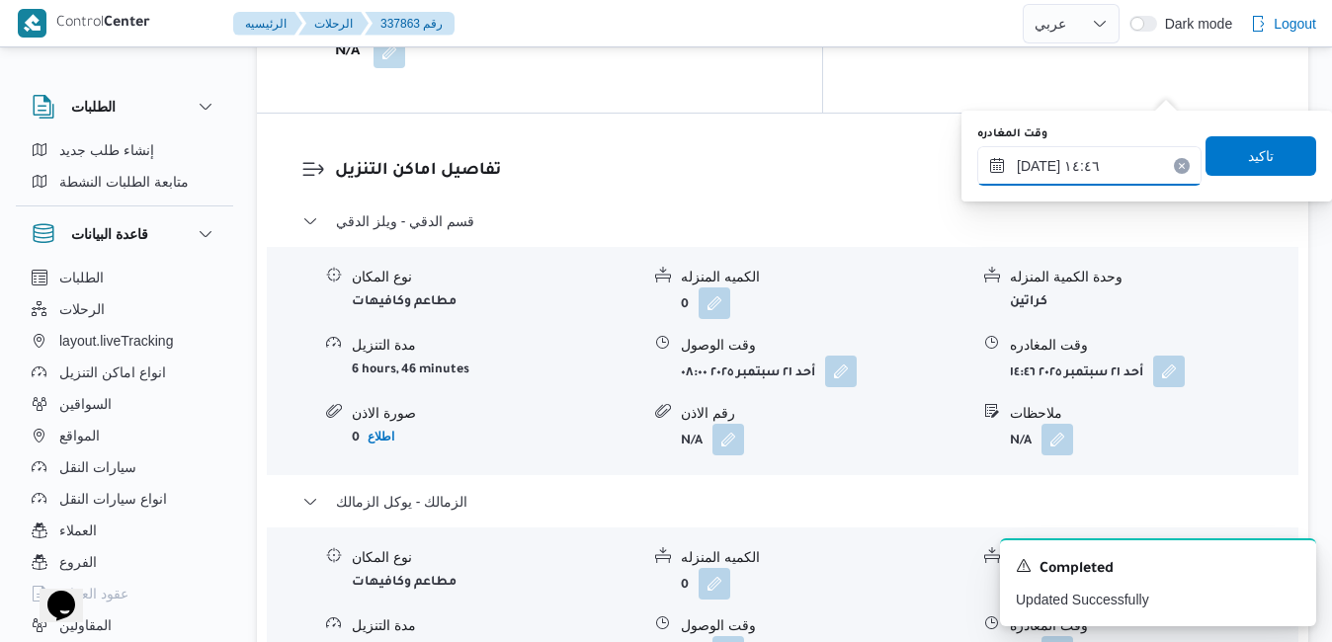
click at [1090, 174] on input "٢١/٠٩/٢٠٢٥ ١٤:٤٦" at bounding box center [1089, 166] width 224 height 40
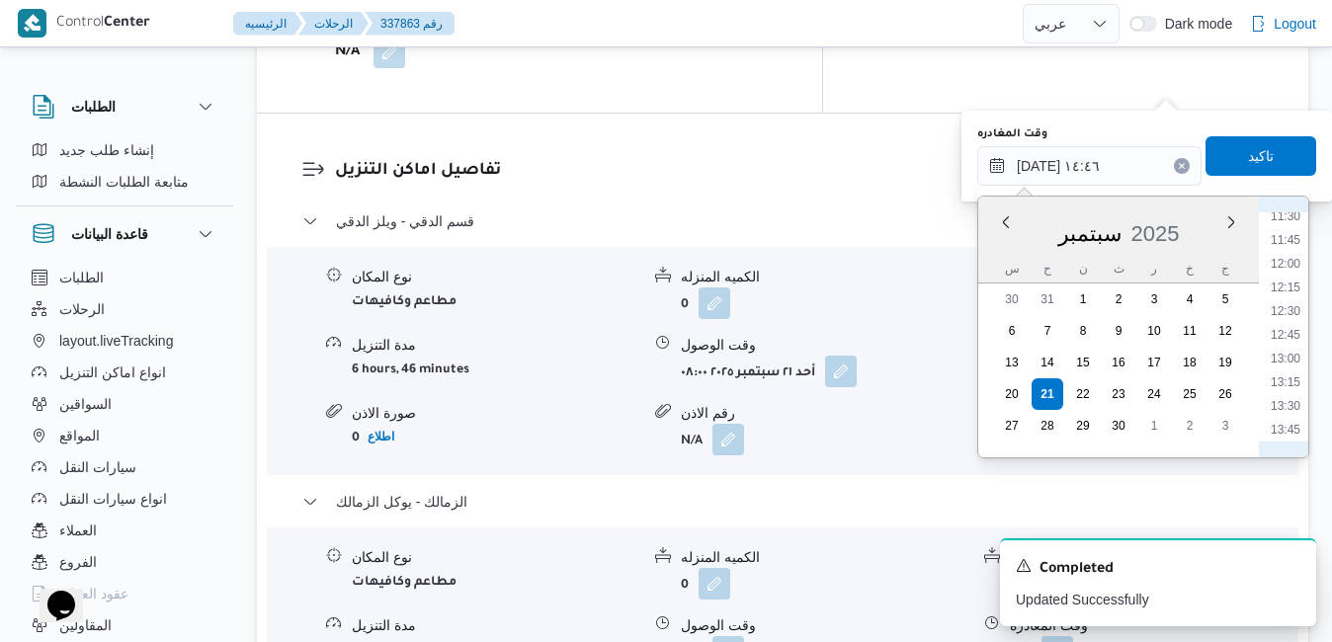
scroll to position [1078, 0]
click at [1291, 283] on li "12:00" at bounding box center [1285, 283] width 45 height 20
type input "٢١/٠٩/٢٠٢٥ ١٢:٠٠"
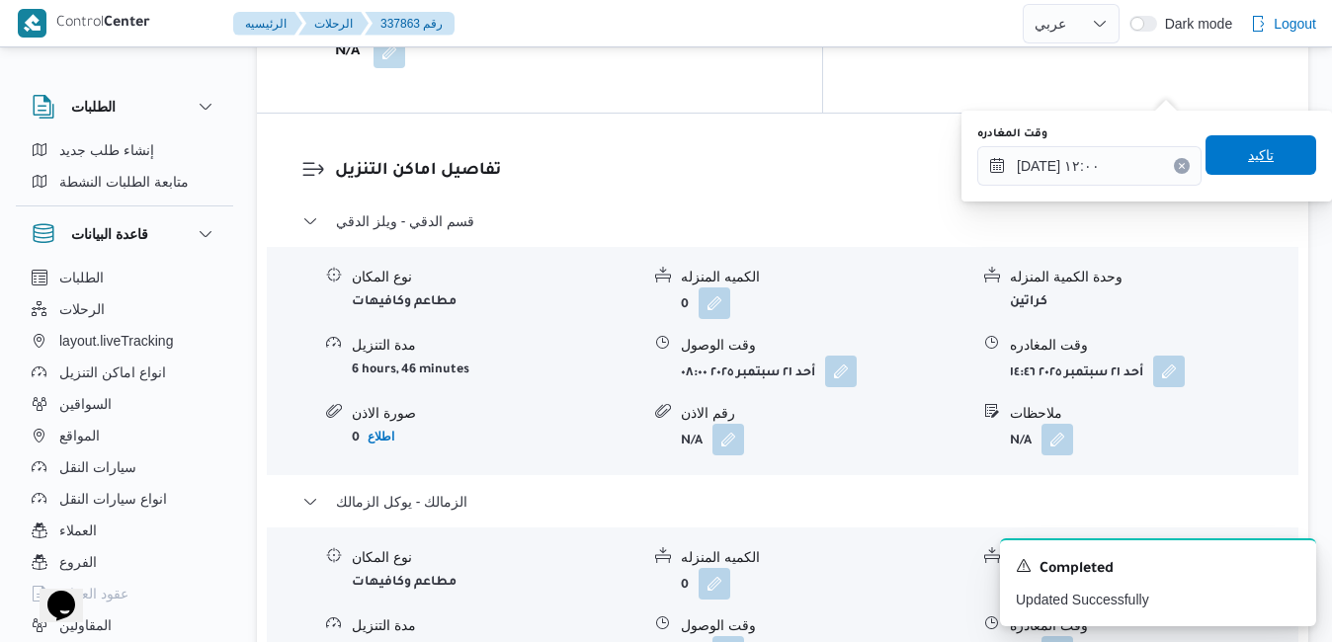
click at [1248, 156] on span "تاكيد" at bounding box center [1261, 155] width 26 height 24
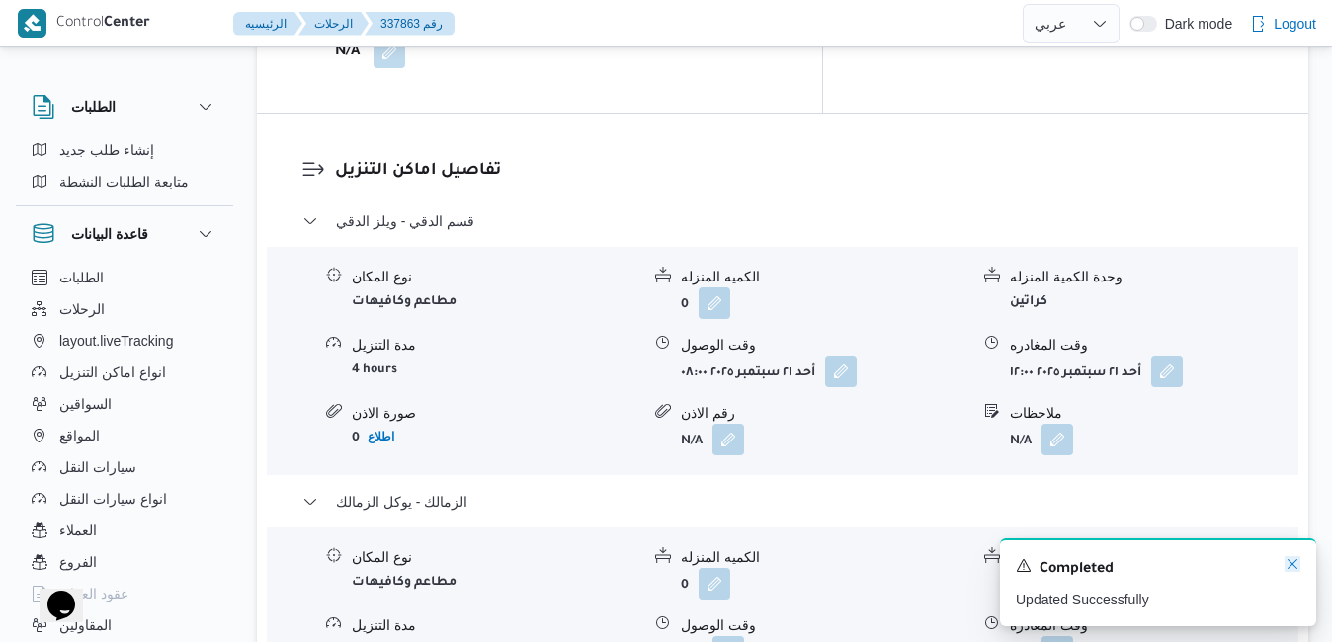
click at [1290, 565] on icon "Dismiss toast" at bounding box center [1292, 564] width 16 height 16
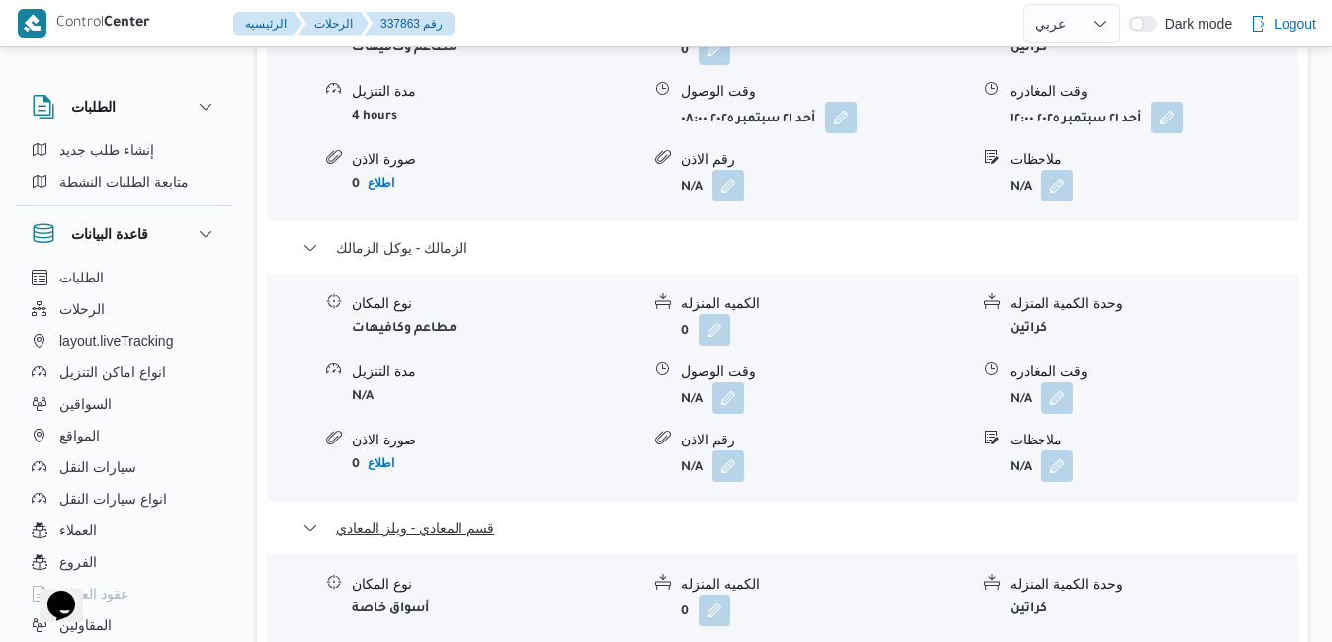
scroll to position [2371, 0]
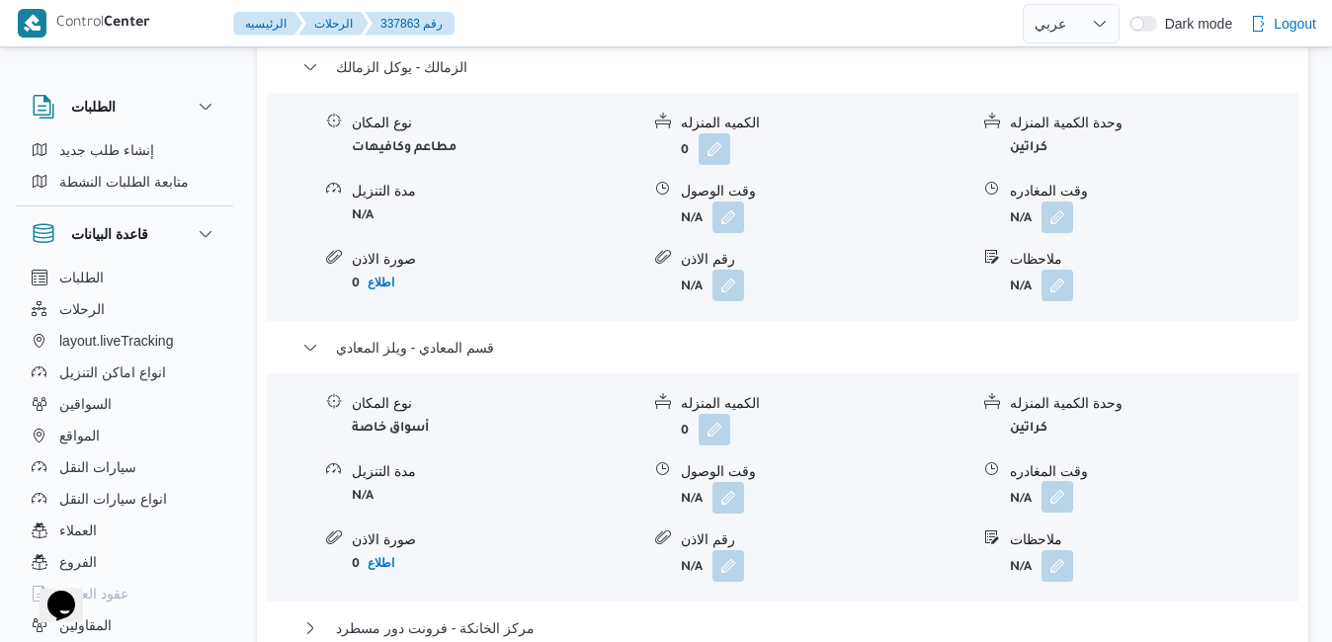
click at [1059, 481] on button "button" at bounding box center [1057, 497] width 32 height 32
click at [887, 617] on button "مركز الخانكة - فرونت دور مسطرد" at bounding box center [782, 629] width 961 height 24
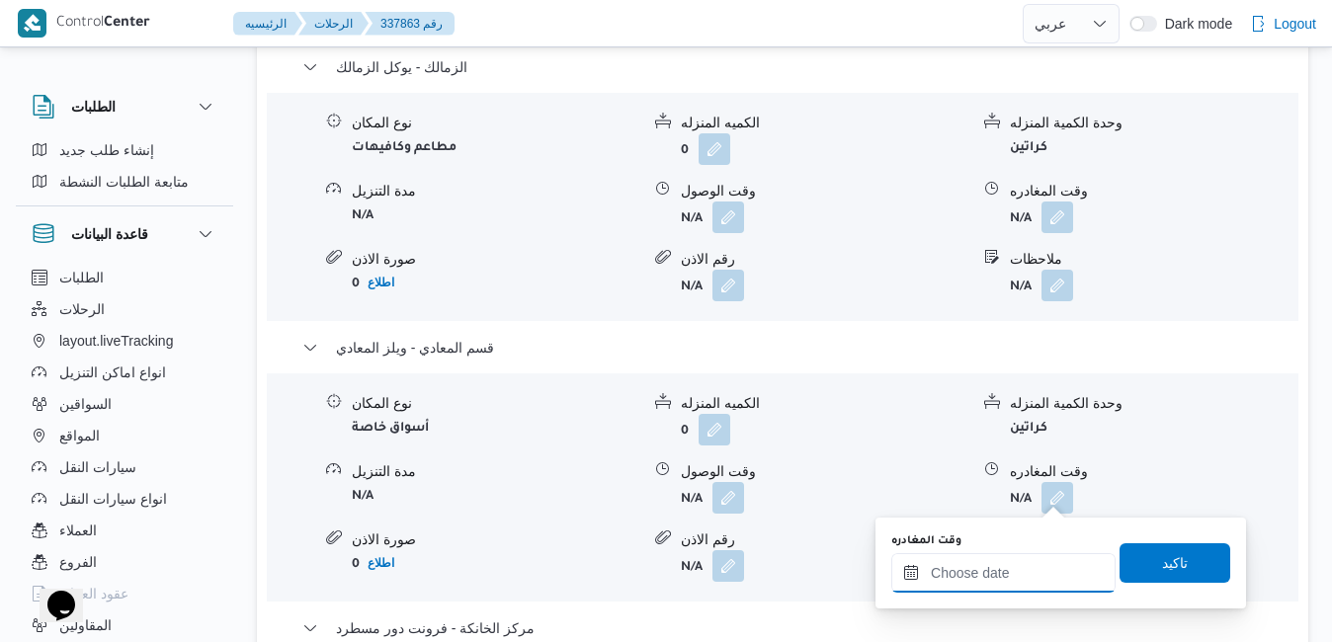
click at [995, 581] on input "وقت المغادره" at bounding box center [1003, 573] width 224 height 40
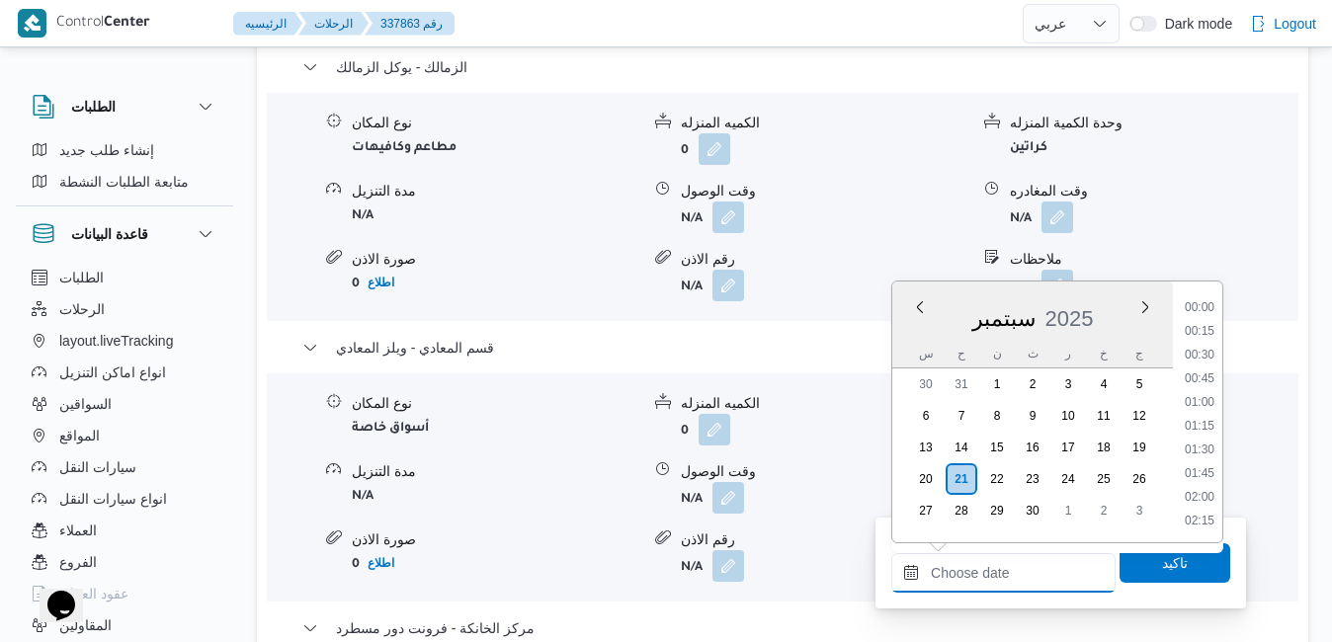
scroll to position [1871, 0]
click at [918, 336] on div "سبتمبر 2025" at bounding box center [1032, 314] width 281 height 50
click at [1205, 379] on li "20:30" at bounding box center [1199, 381] width 45 height 20
type input "[DATE] ٢٠:٣٠"
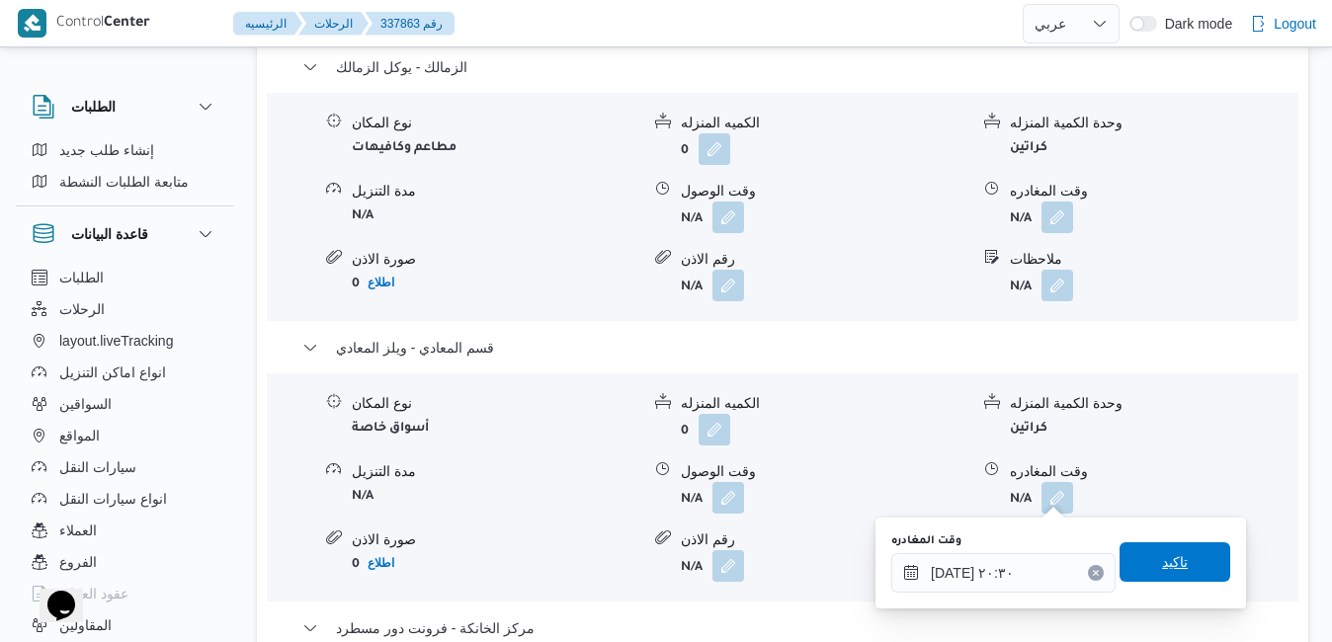
click at [1141, 555] on span "تاكيد" at bounding box center [1174, 562] width 111 height 40
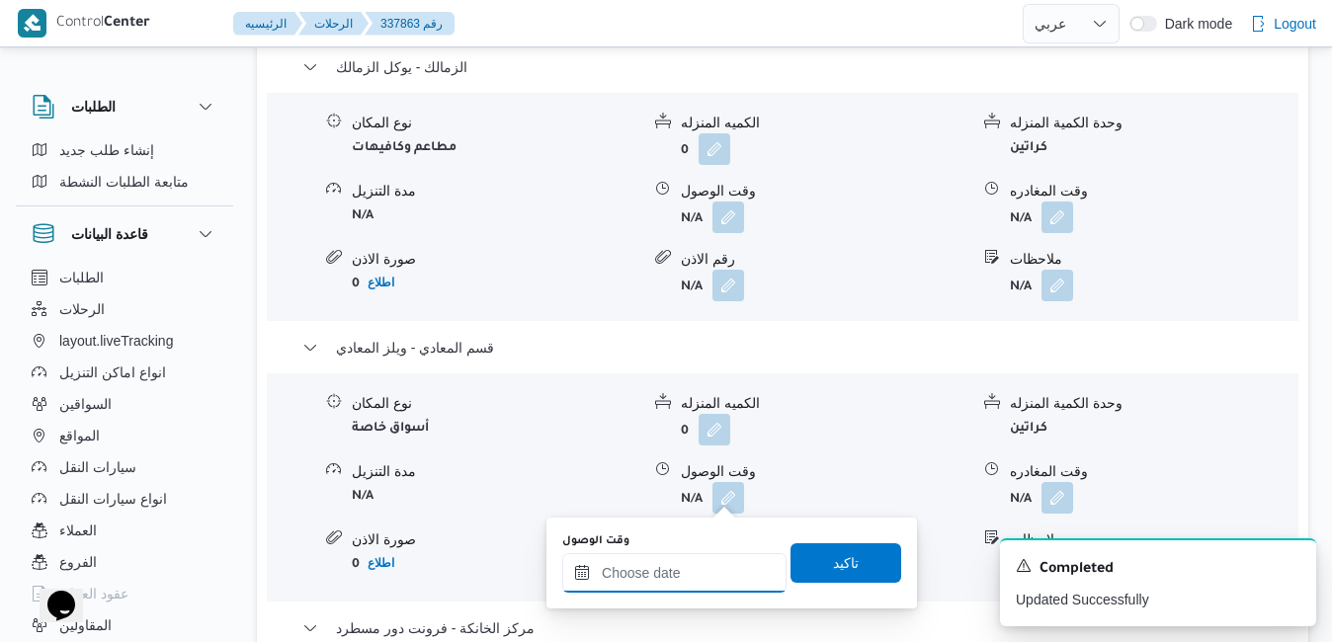
click at [683, 582] on input "وقت الوصول" at bounding box center [674, 573] width 224 height 40
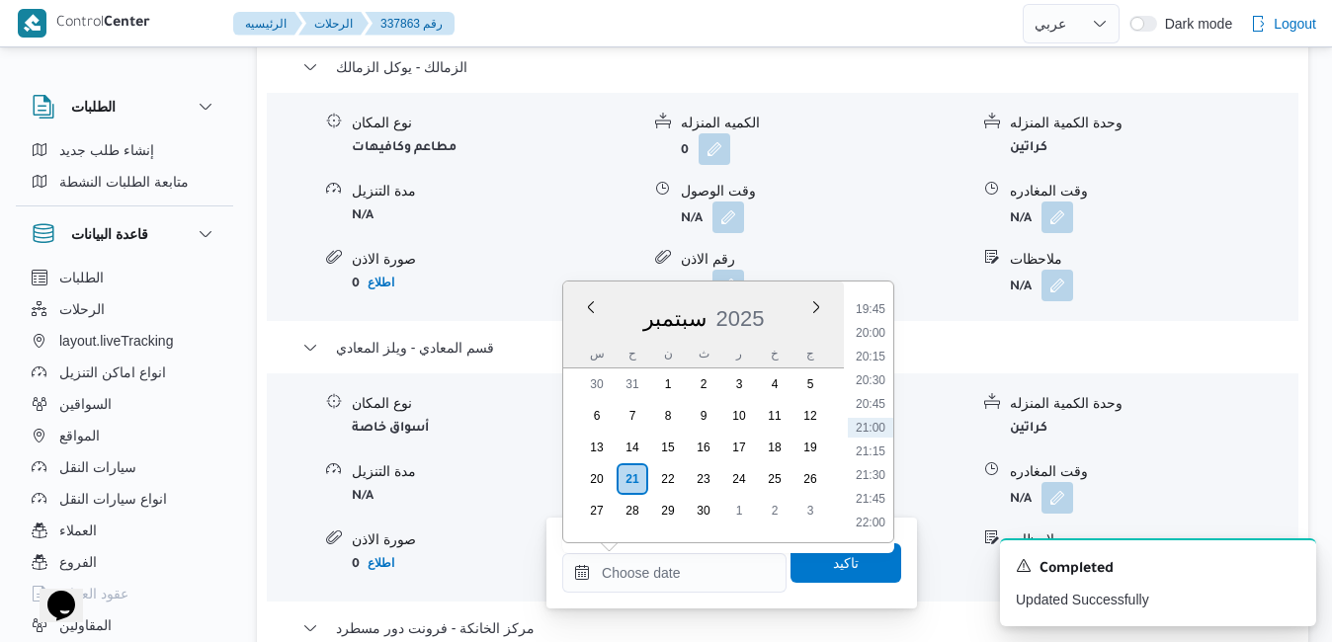
click at [582, 337] on div "سبتمبر 2025" at bounding box center [703, 314] width 281 height 50
click at [877, 356] on li "20:15" at bounding box center [870, 357] width 45 height 20
type input "[DATE] ٢٠:١٥"
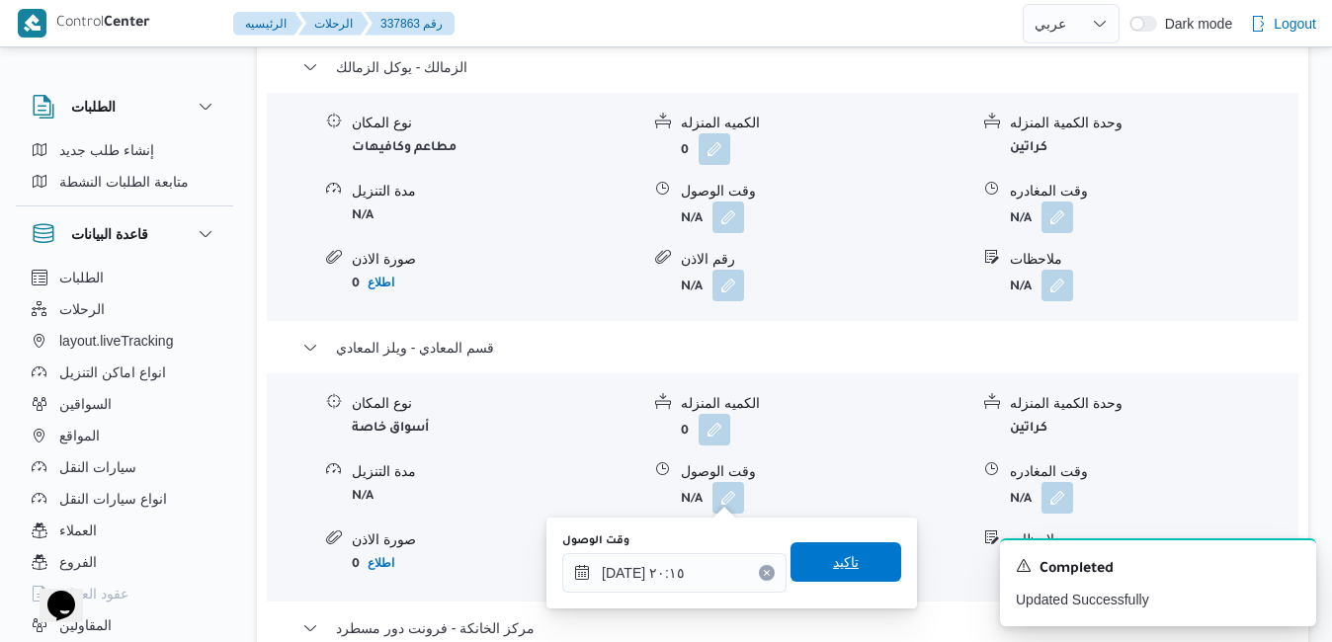
click at [837, 563] on span "تاكيد" at bounding box center [846, 562] width 26 height 24
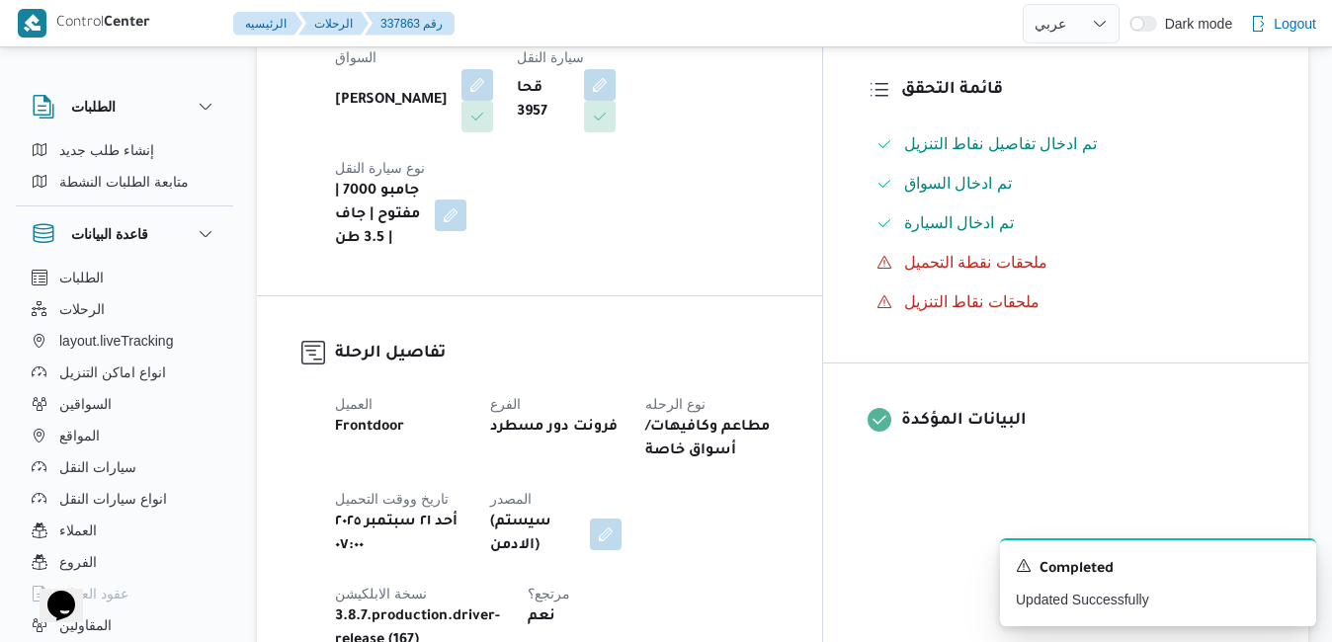
scroll to position [0, 0]
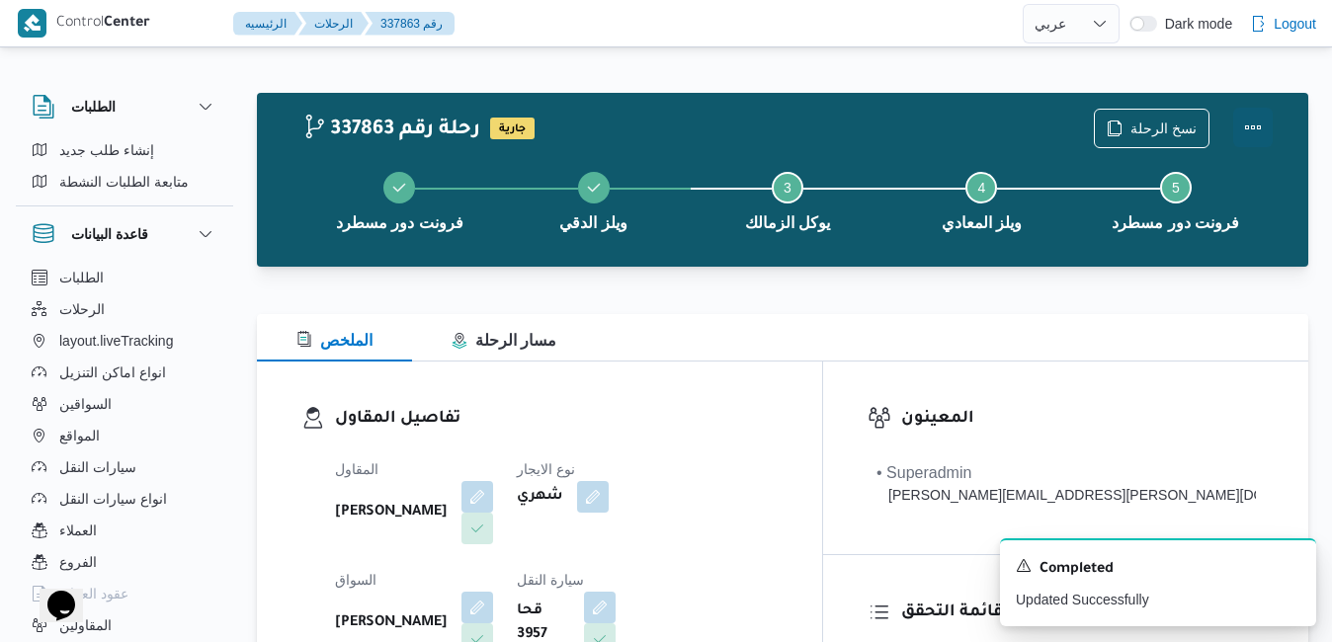
click at [1250, 130] on button "Actions" at bounding box center [1253, 128] width 40 height 40
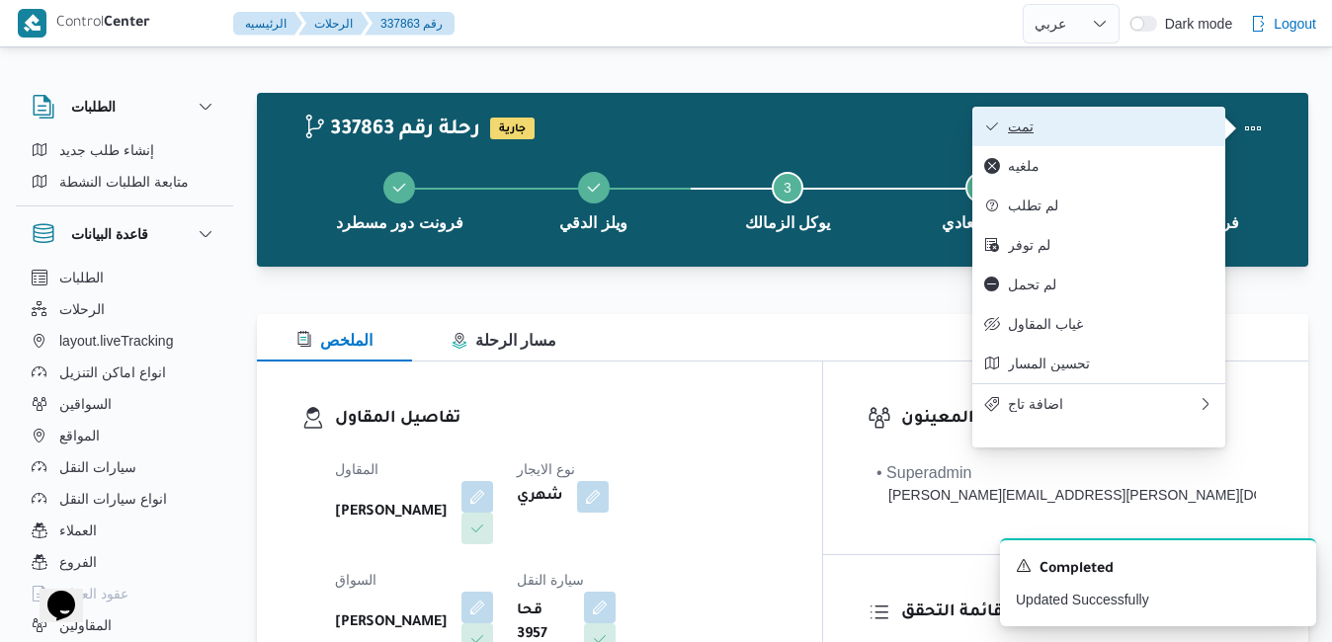
click at [1149, 132] on span "تمت" at bounding box center [1111, 127] width 206 height 16
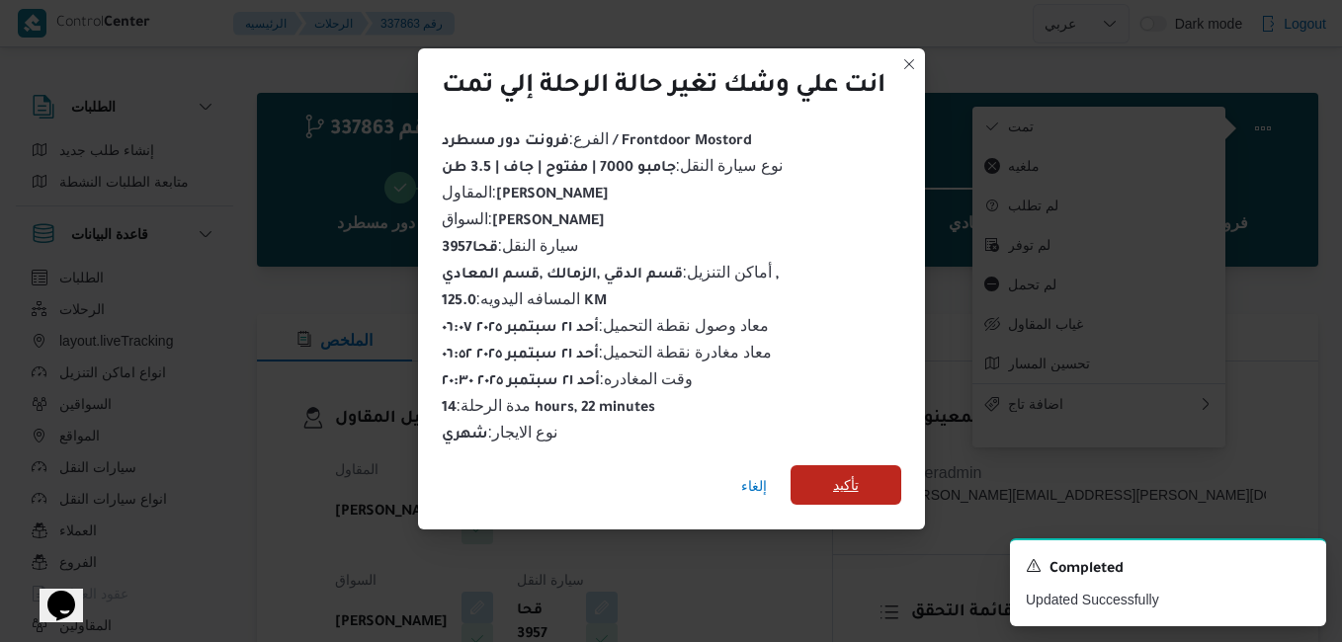
click at [837, 483] on span "تأكيد" at bounding box center [846, 485] width 26 height 24
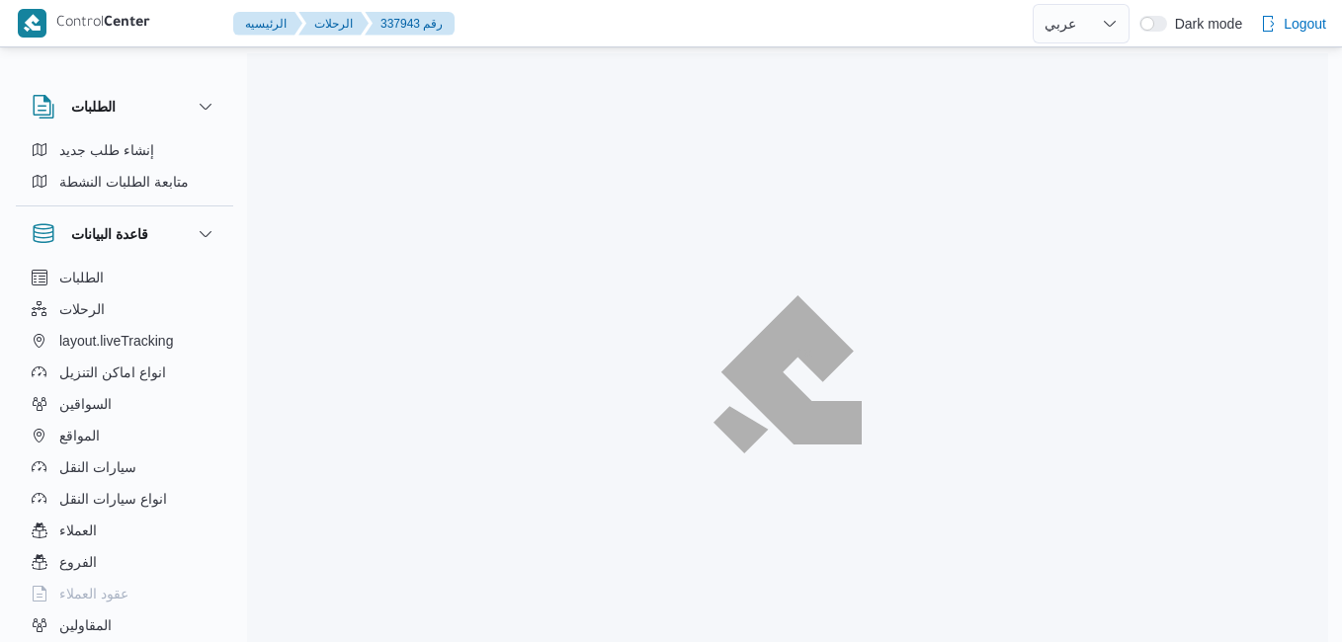
select select "ar"
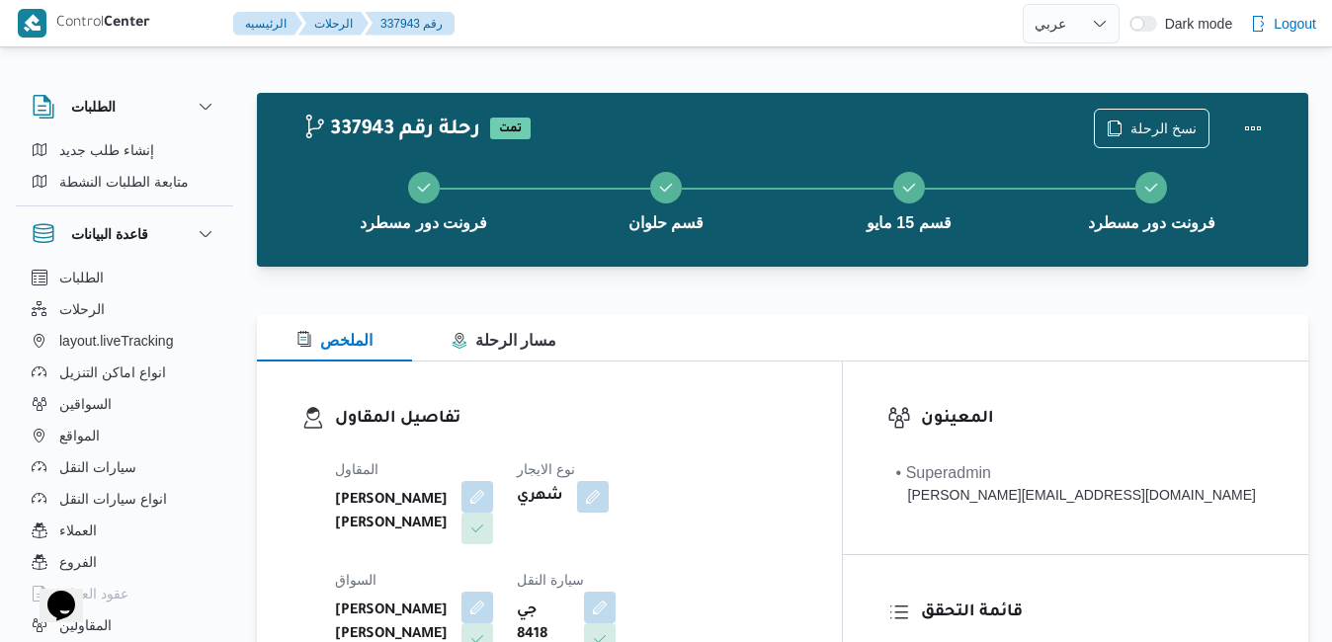
click at [714, 352] on div "الملخص مسار الرحلة" at bounding box center [782, 337] width 1051 height 47
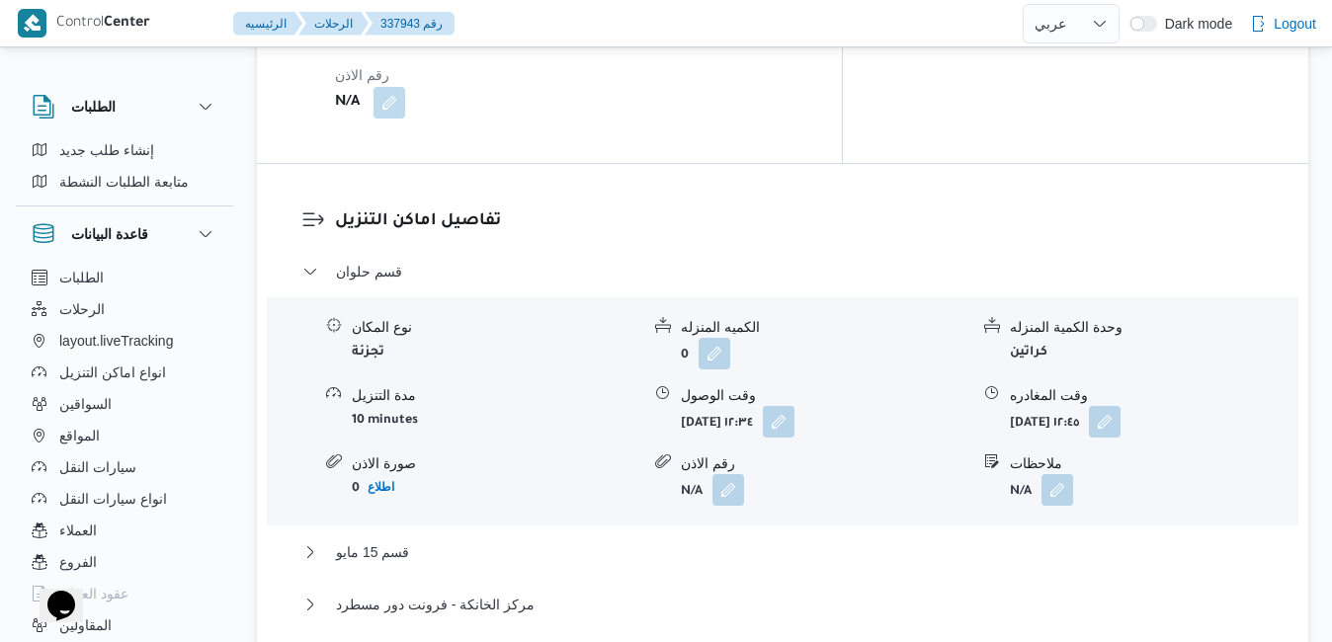
scroll to position [1262, 0]
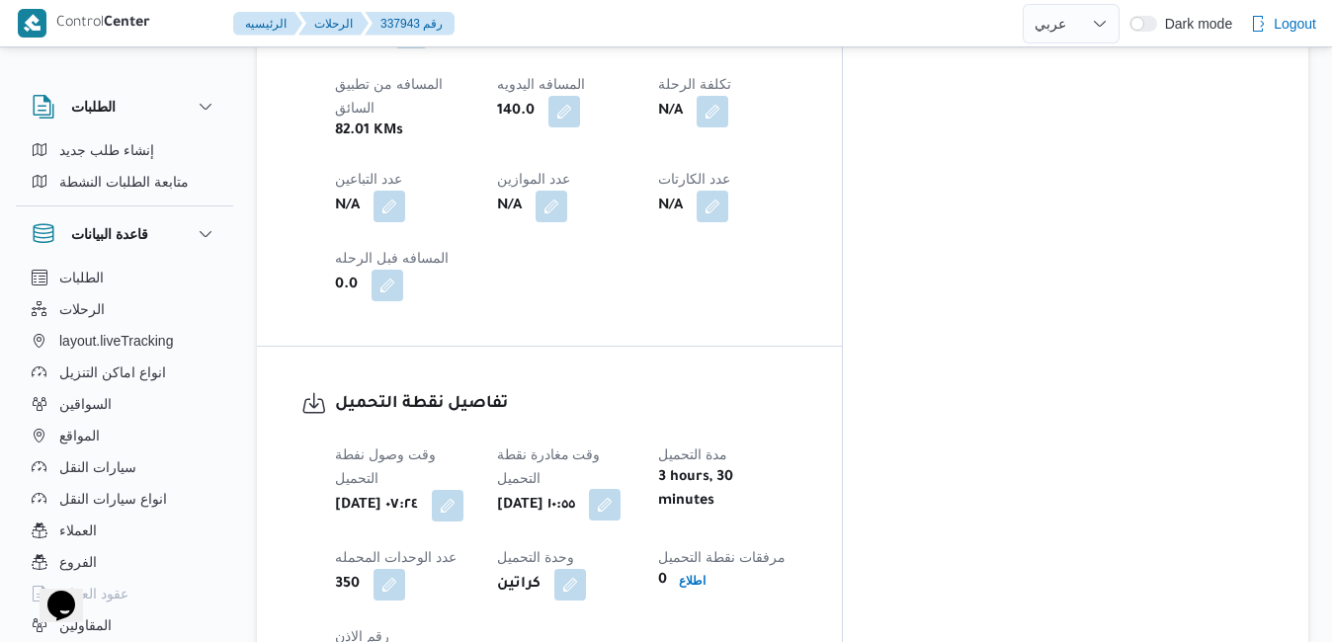
click at [620, 489] on button "button" at bounding box center [605, 505] width 32 height 32
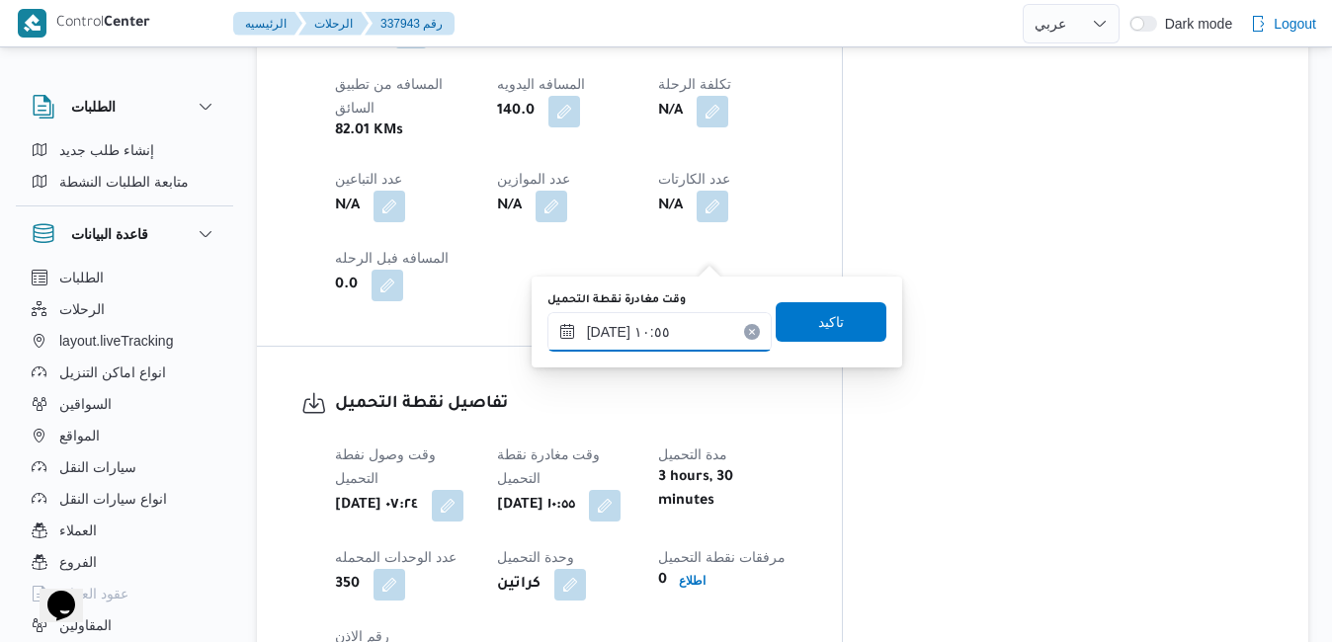
click at [637, 338] on input "[DATE] ١٠:٥٥" at bounding box center [659, 332] width 224 height 40
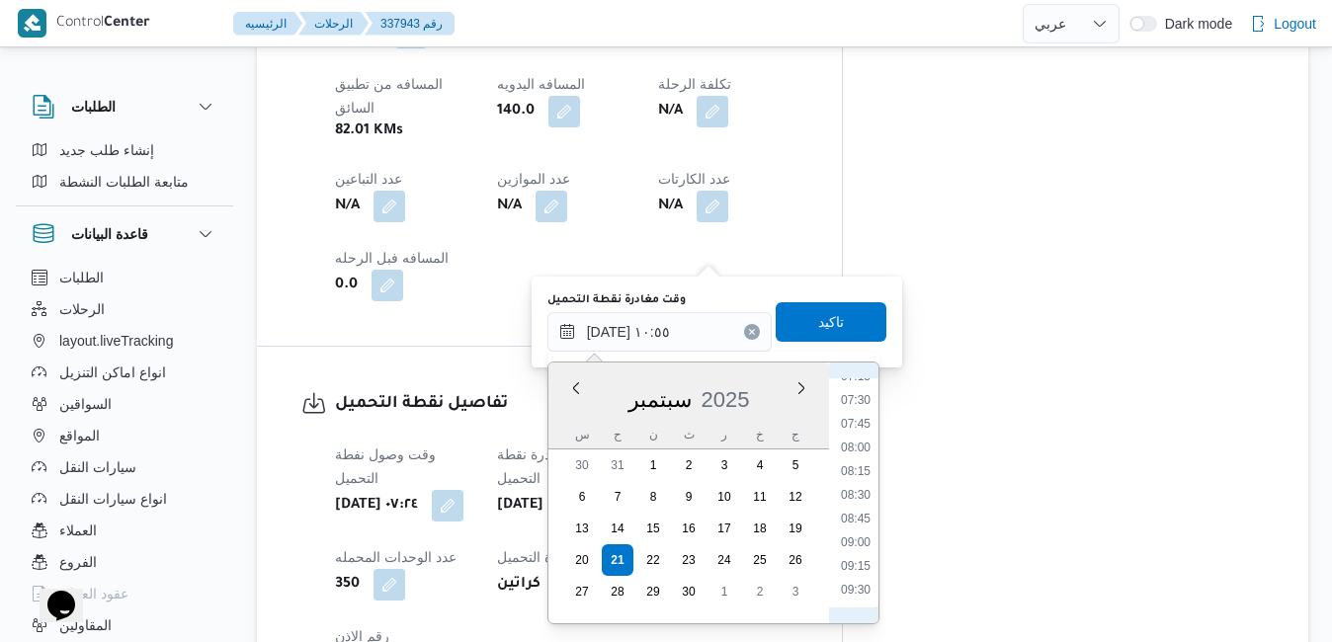
scroll to position [699, 0]
click at [849, 567] on li "09:15" at bounding box center [855, 567] width 45 height 20
type input "[DATE] ٠٩:١٥"
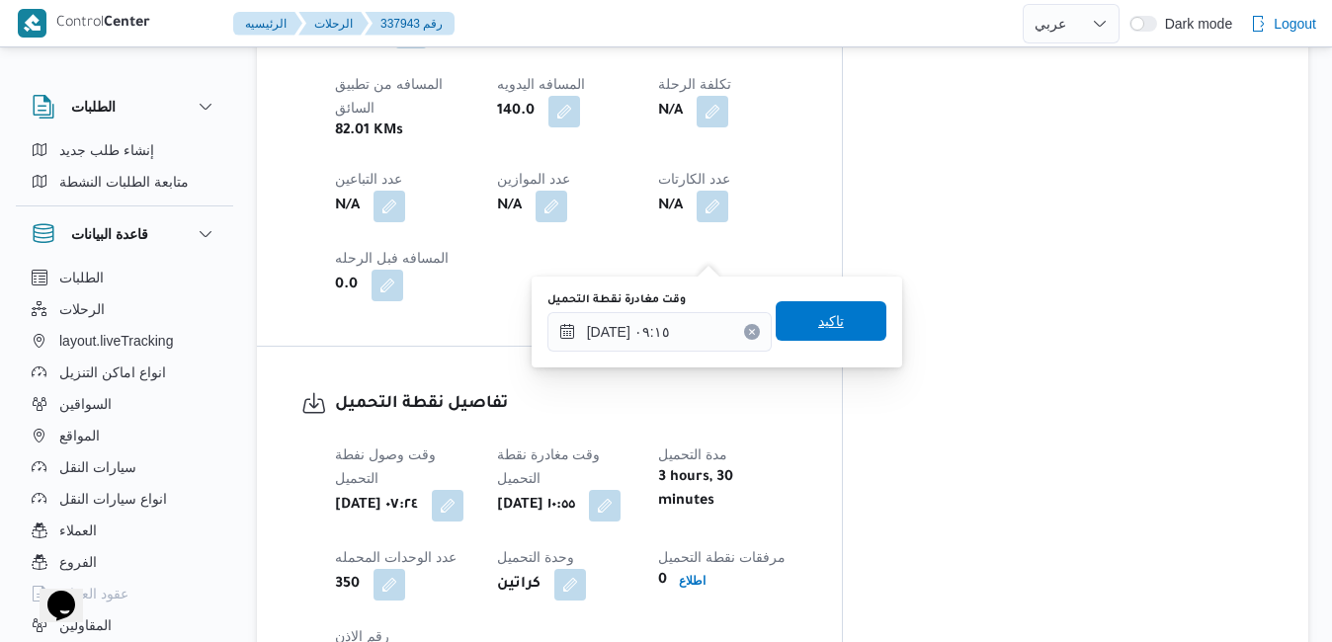
click at [831, 317] on span "تاكيد" at bounding box center [831, 321] width 111 height 40
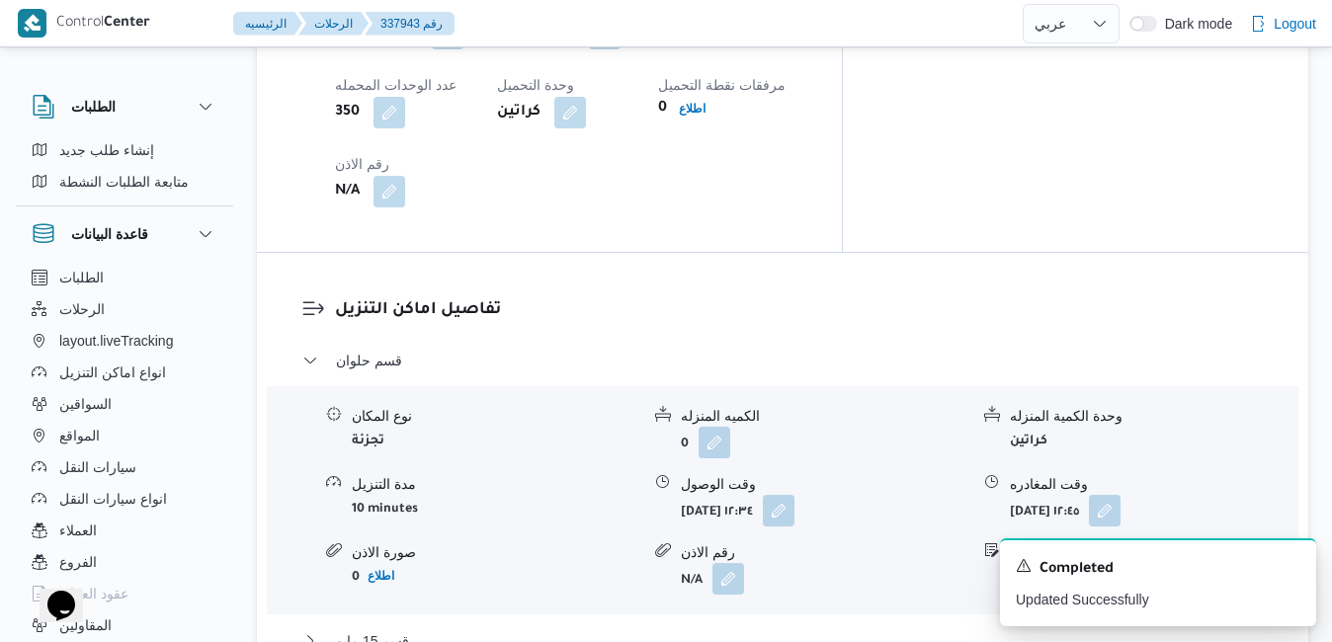
scroll to position [1736, 0]
click at [794, 492] on button "button" at bounding box center [779, 508] width 32 height 32
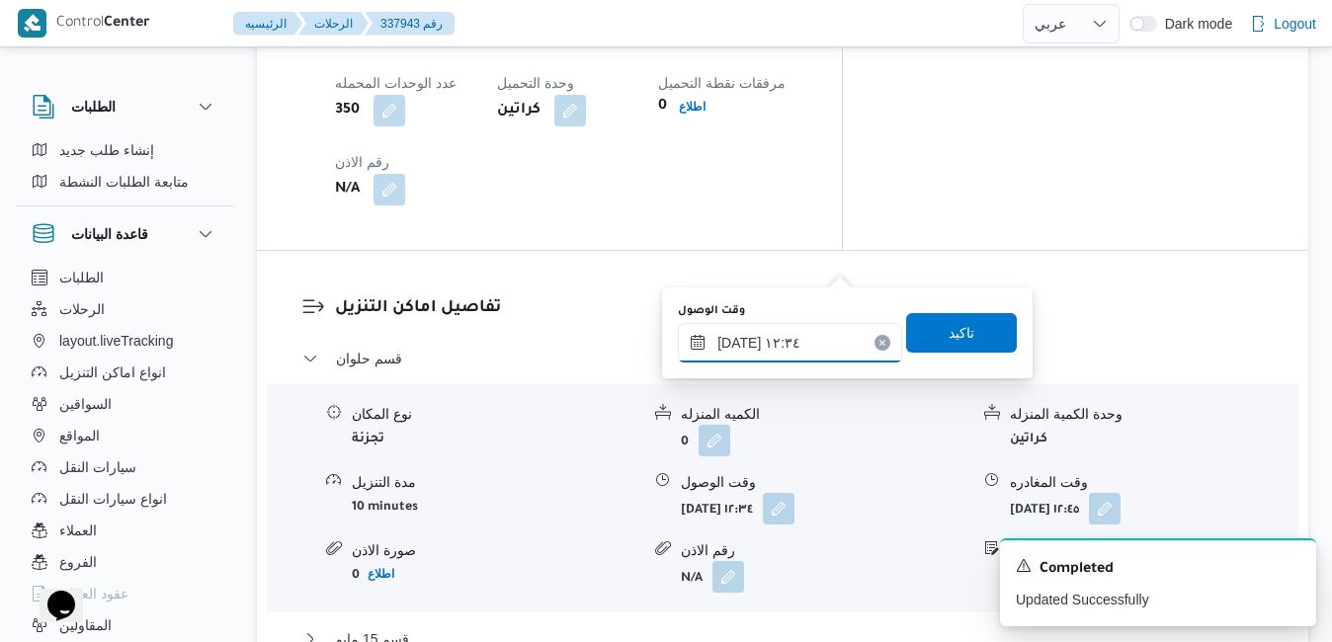
click at [783, 336] on input "[DATE] ١٢:٣٤" at bounding box center [790, 343] width 224 height 40
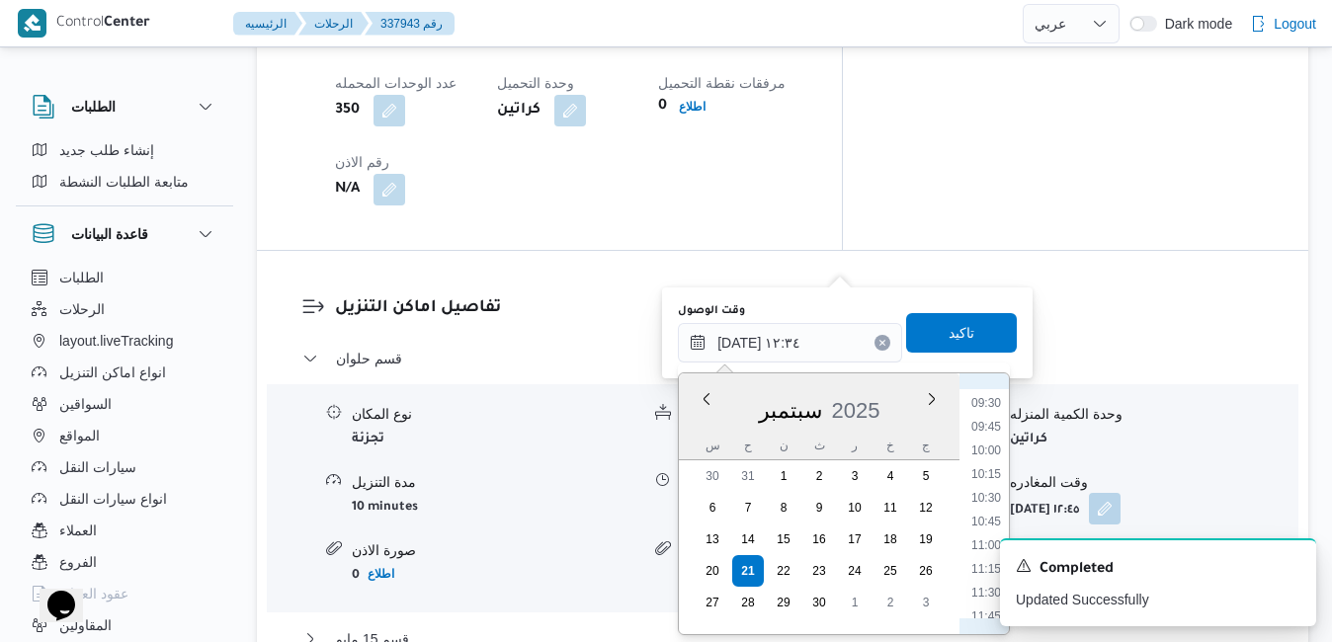
scroll to position [865, 0]
click at [990, 502] on li "10:15" at bounding box center [985, 507] width 45 height 20
type input "[DATE] ١٠:١٥"
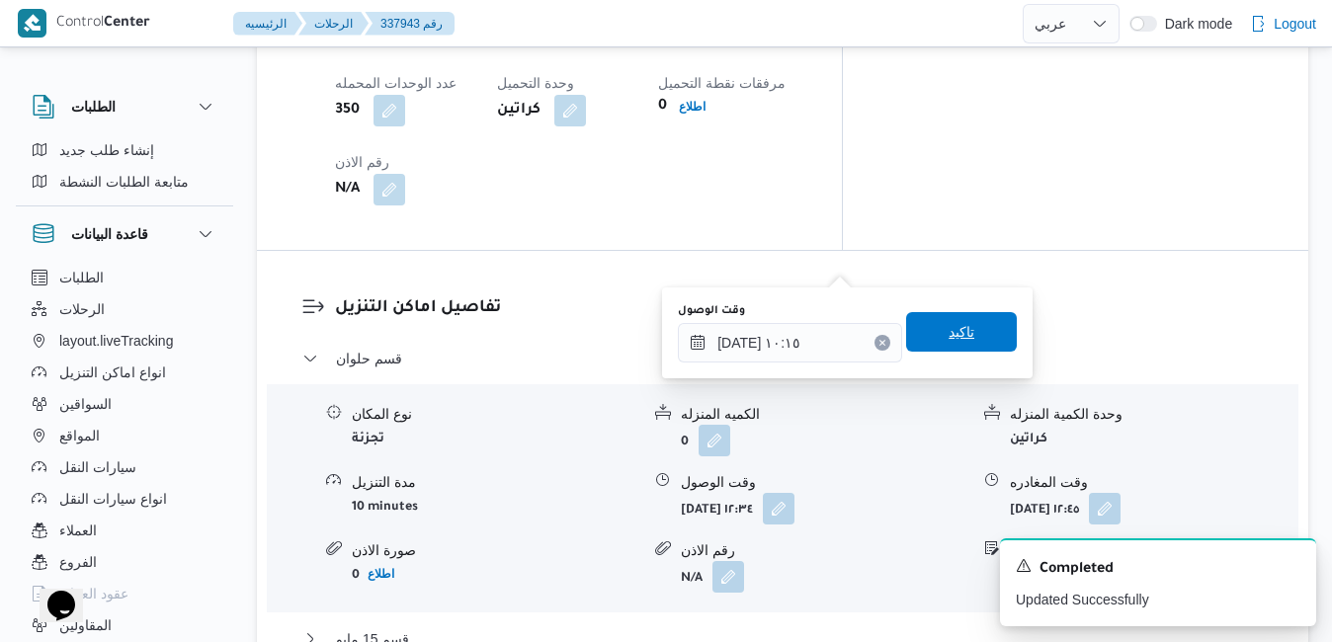
click at [974, 333] on span "تاكيد" at bounding box center [961, 332] width 111 height 40
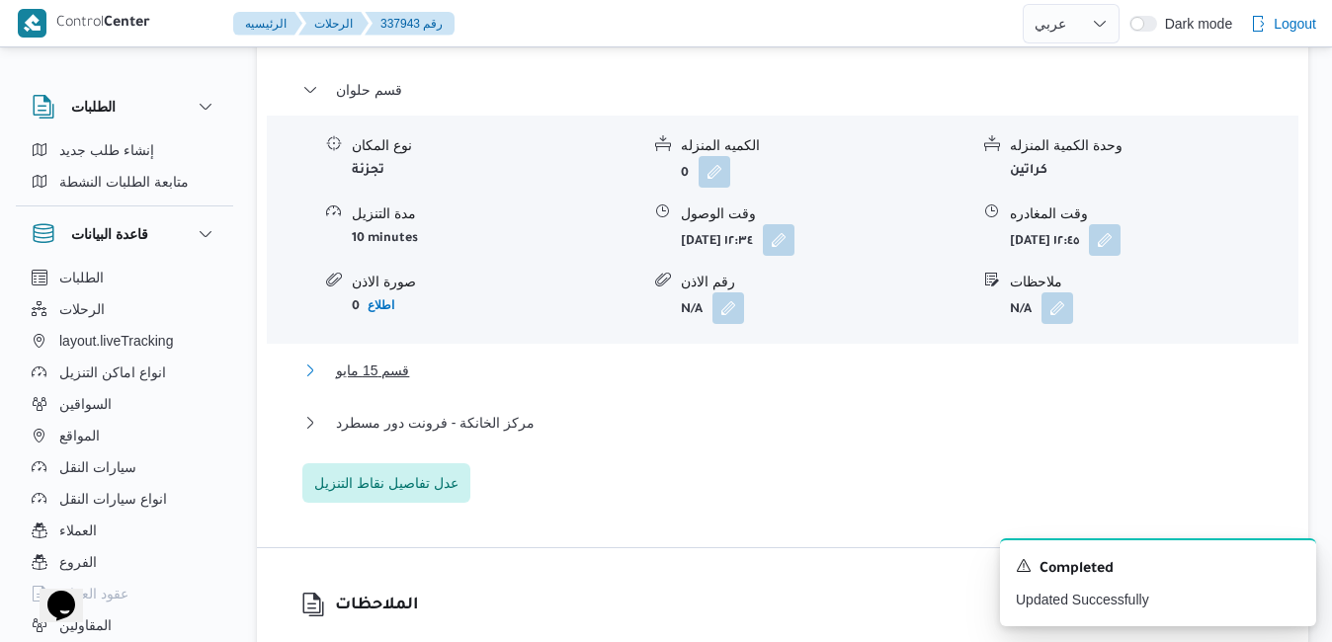
click at [864, 382] on button "قسم 15 مايو" at bounding box center [782, 371] width 961 height 24
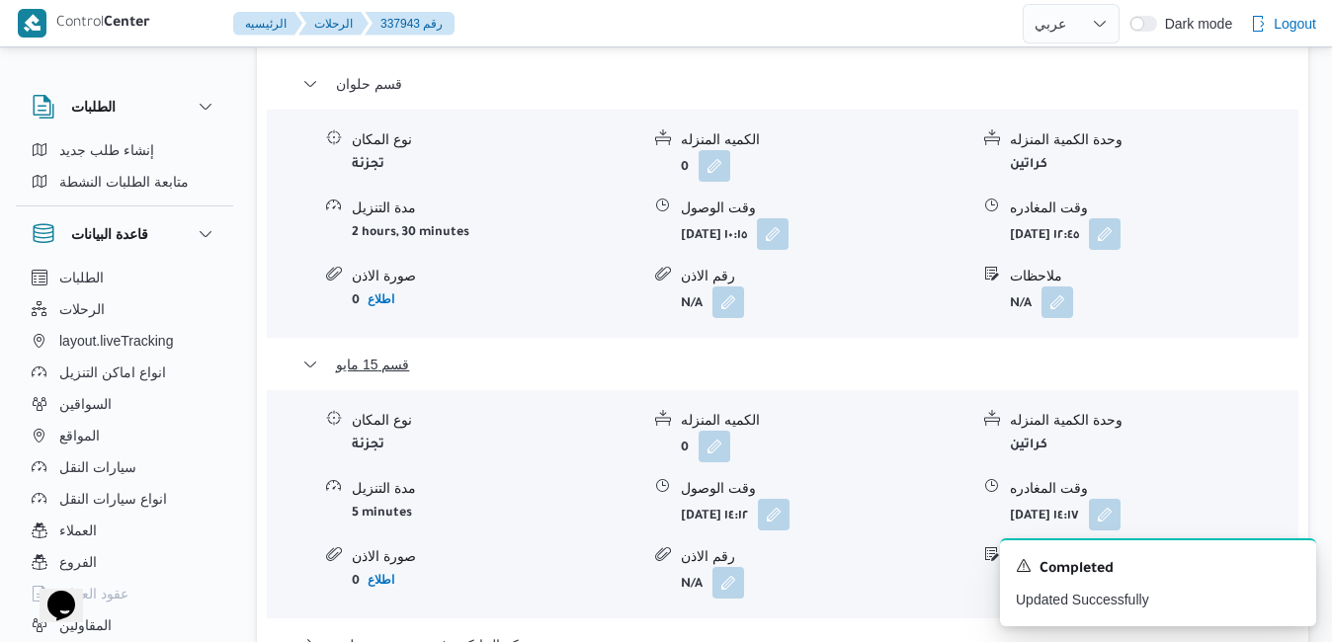
scroll to position [2250, 0]
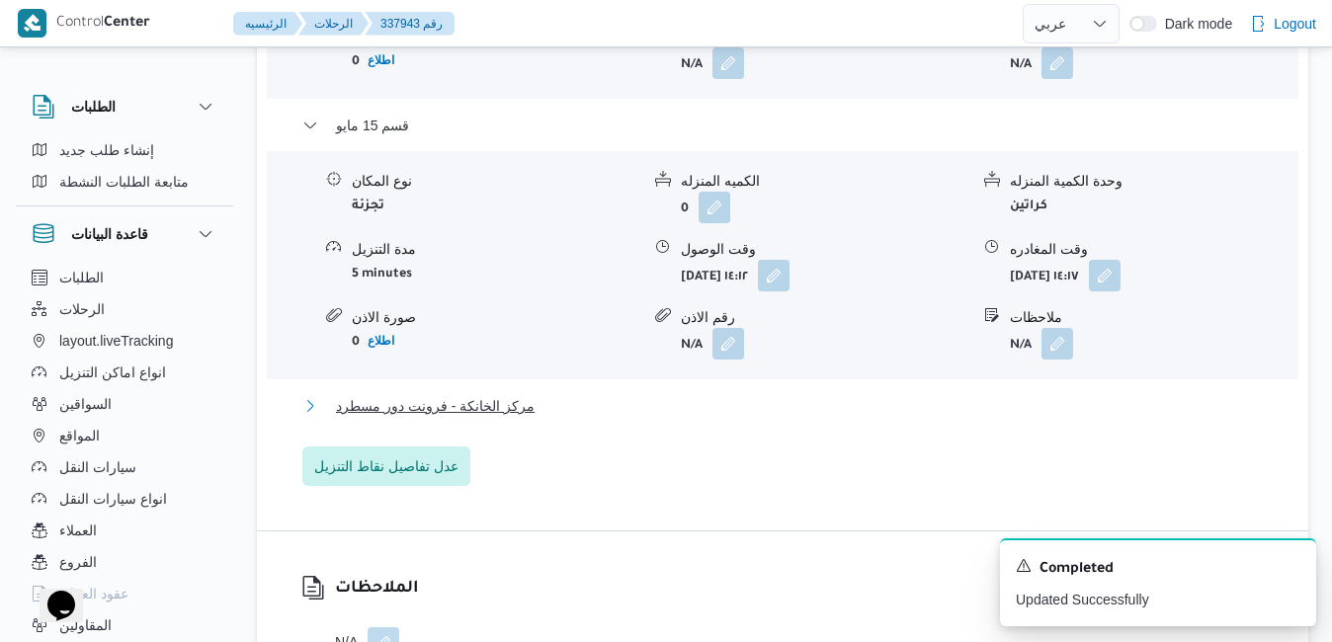
click at [924, 394] on button "مركز الخانكة - فرونت دور مسطرد" at bounding box center [782, 406] width 961 height 24
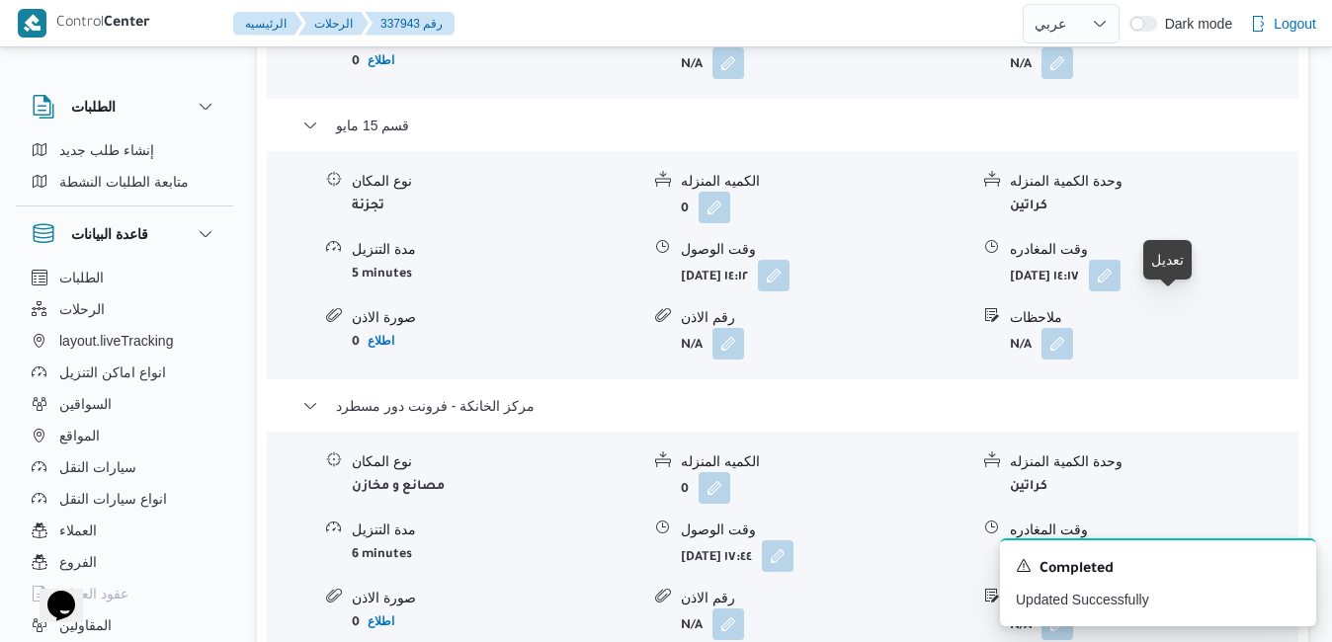
click at [1121, 539] on button "button" at bounding box center [1106, 555] width 32 height 32
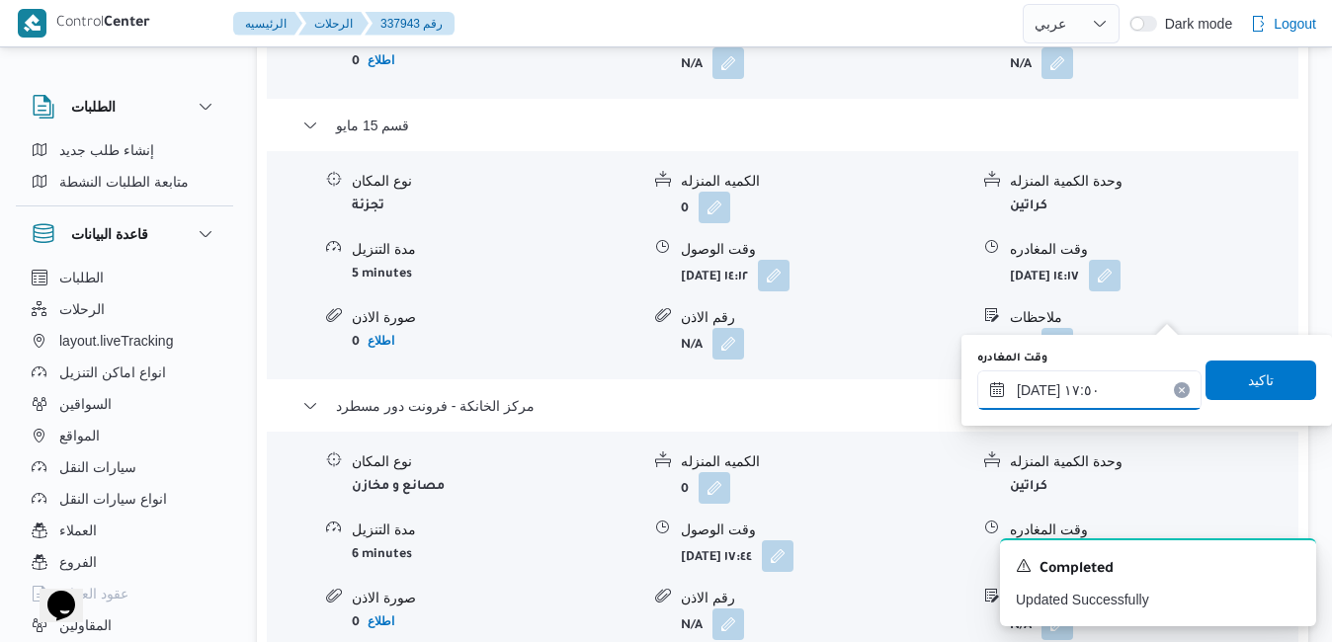
click at [1077, 390] on input "[DATE] ١٧:٥٠" at bounding box center [1089, 391] width 224 height 40
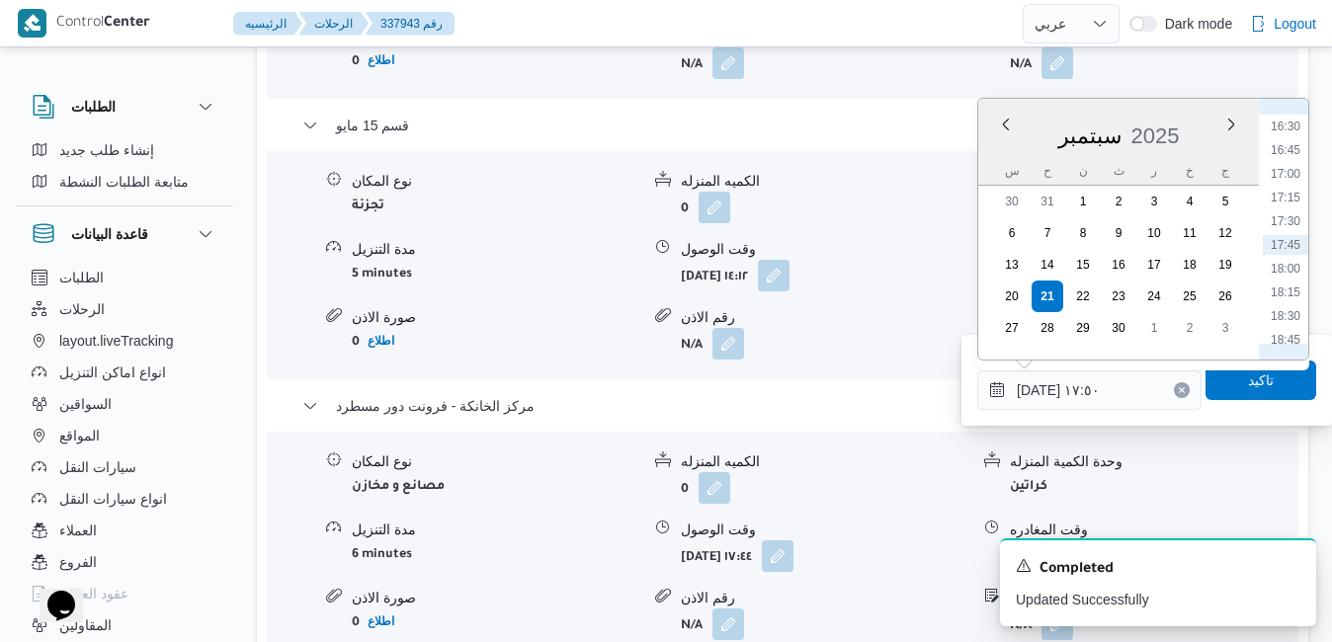
scroll to position [1764, 0]
click at [1292, 301] on li "20:30" at bounding box center [1285, 305] width 45 height 20
type input "[DATE] ٢٠:٣٠"
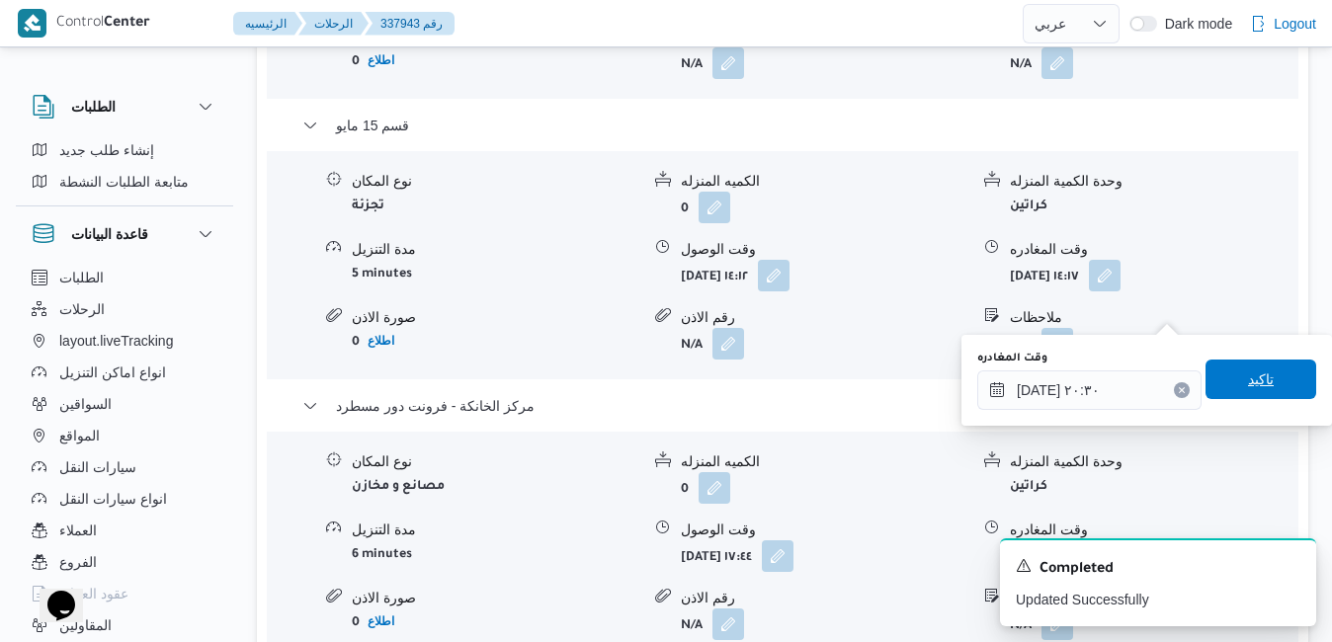
click at [1253, 374] on span "تاكيد" at bounding box center [1261, 380] width 26 height 24
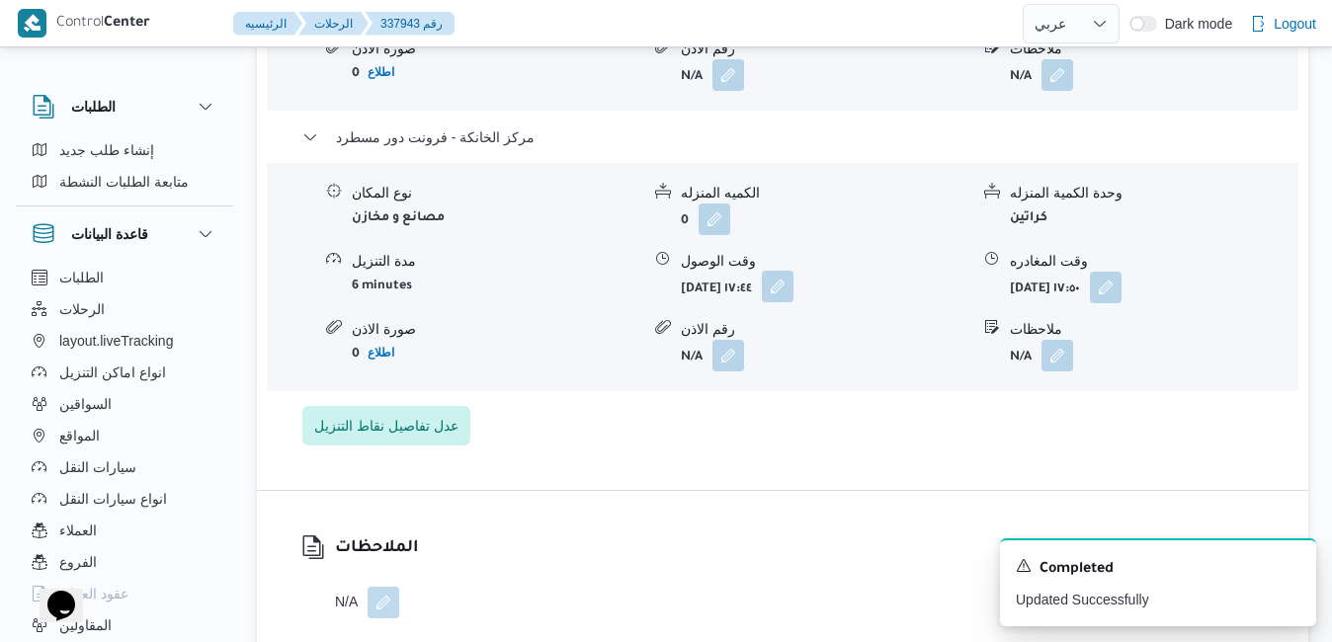
click at [793, 302] on button "button" at bounding box center [778, 287] width 32 height 32
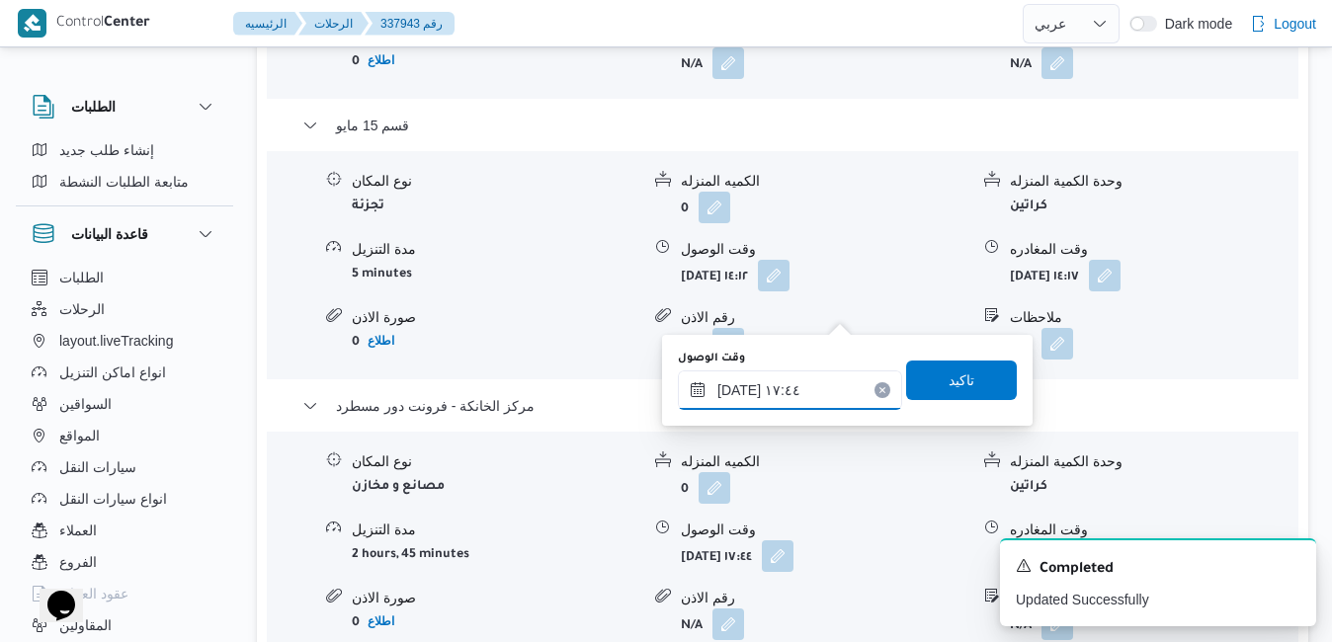
click at [804, 388] on input "[DATE] ١٧:٤٤" at bounding box center [790, 391] width 224 height 40
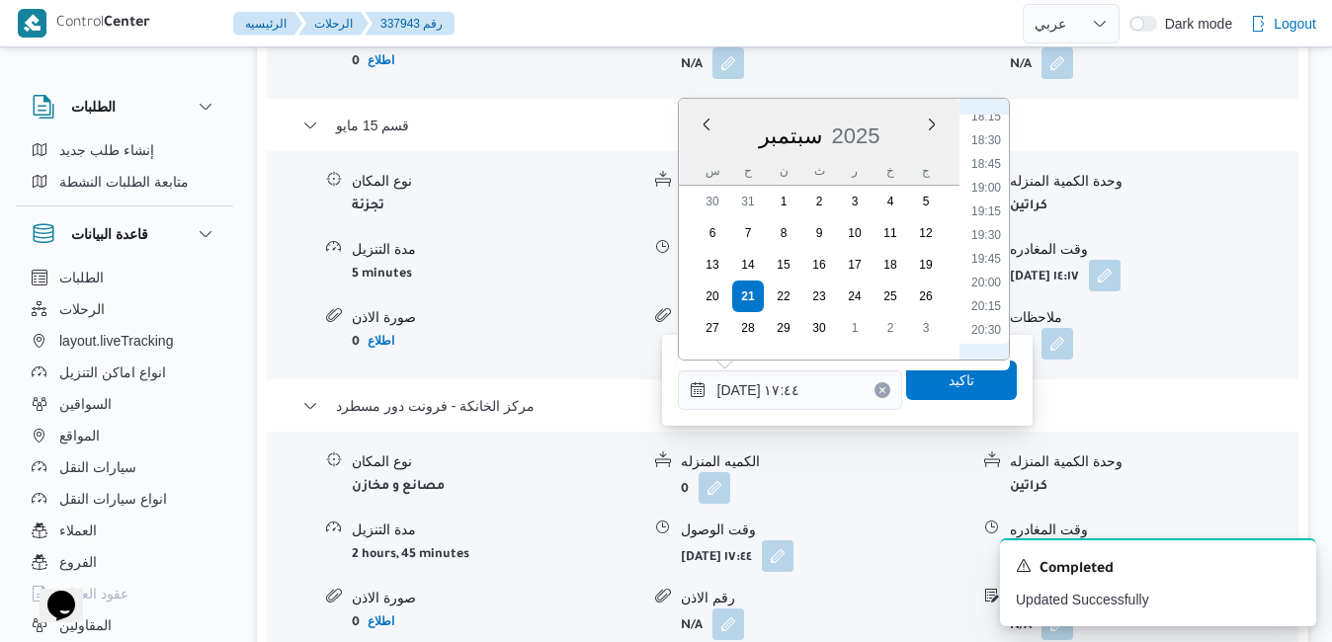
scroll to position [1740, 0]
click at [989, 306] on li "20:15" at bounding box center [985, 305] width 45 height 20
type input "[DATE] ٢٠:١٥"
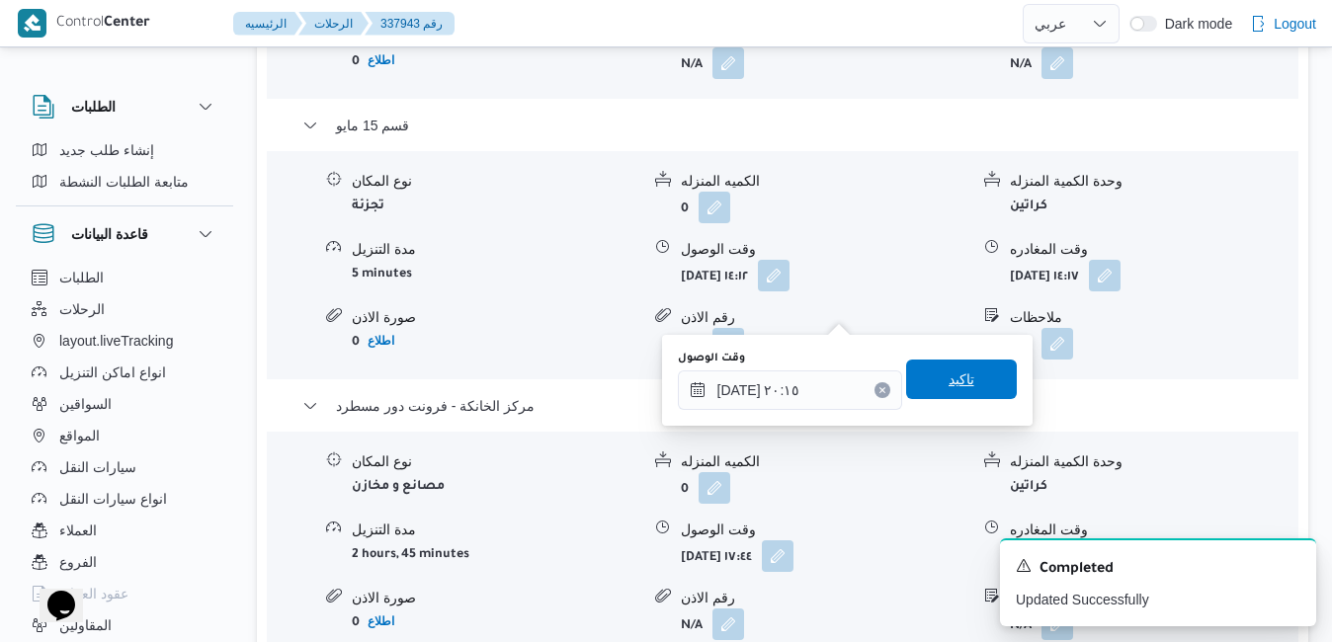
click at [961, 375] on span "تاكيد" at bounding box center [961, 380] width 111 height 40
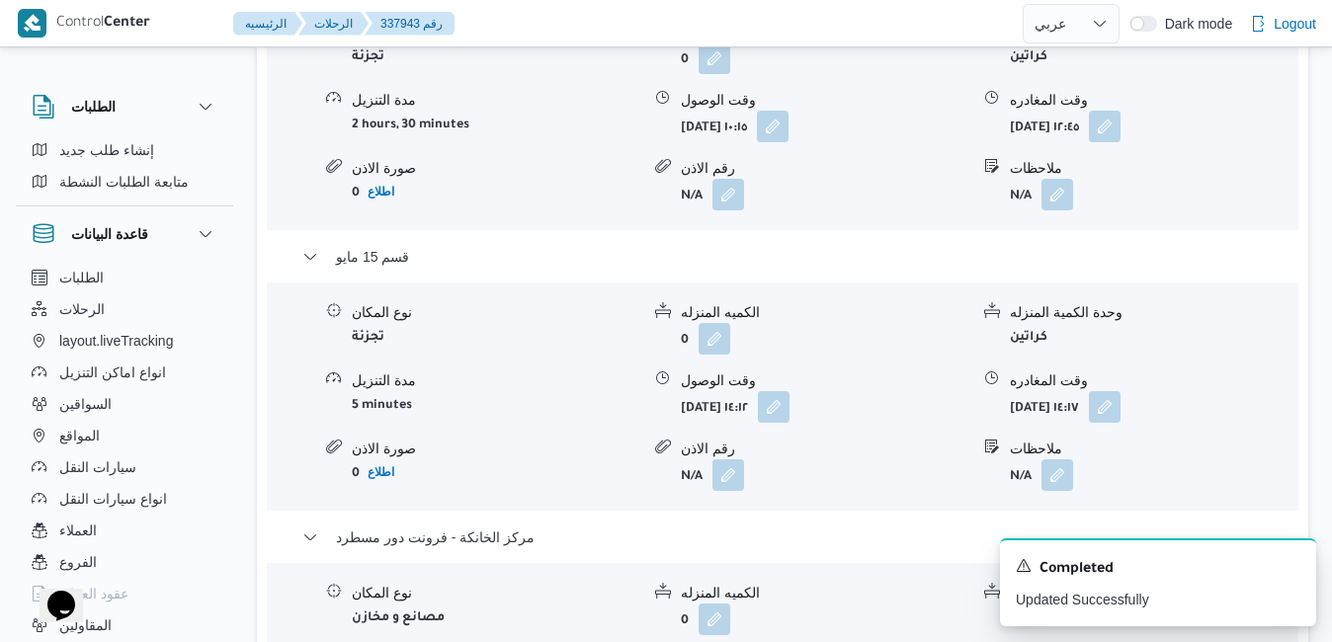
scroll to position [2052, 0]
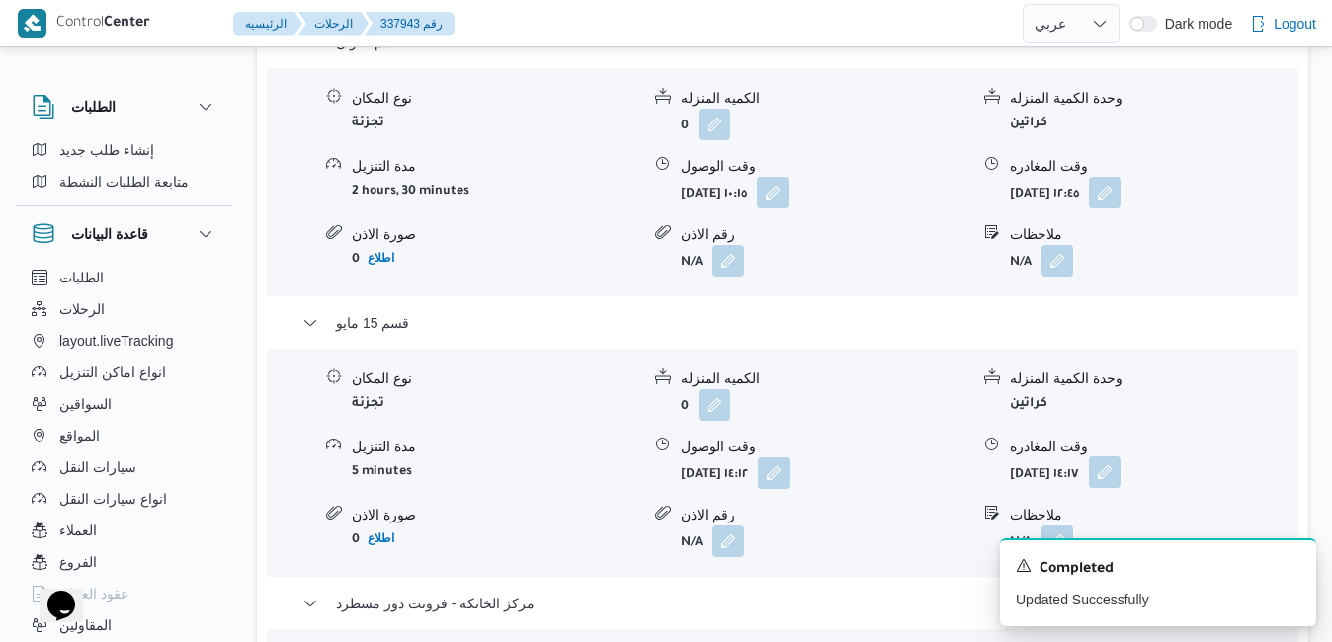
click at [1120, 456] on button "button" at bounding box center [1105, 472] width 32 height 32
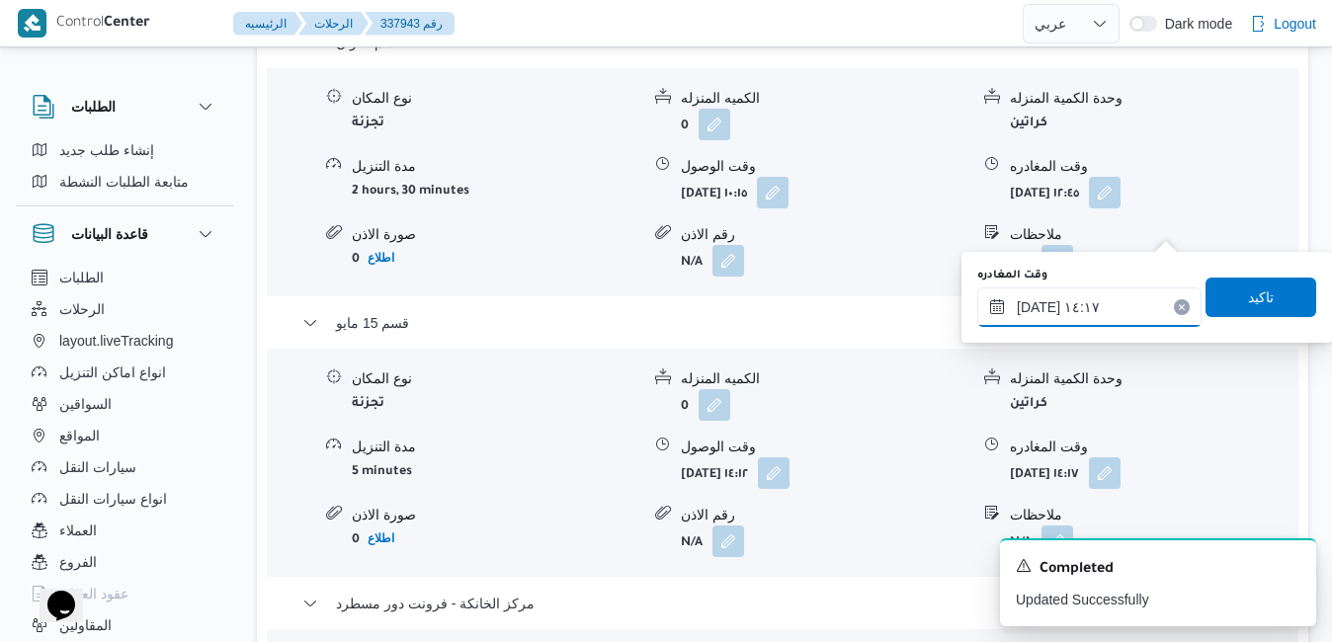
click at [1072, 325] on input "[DATE] ١٤:١٧" at bounding box center [1089, 308] width 224 height 40
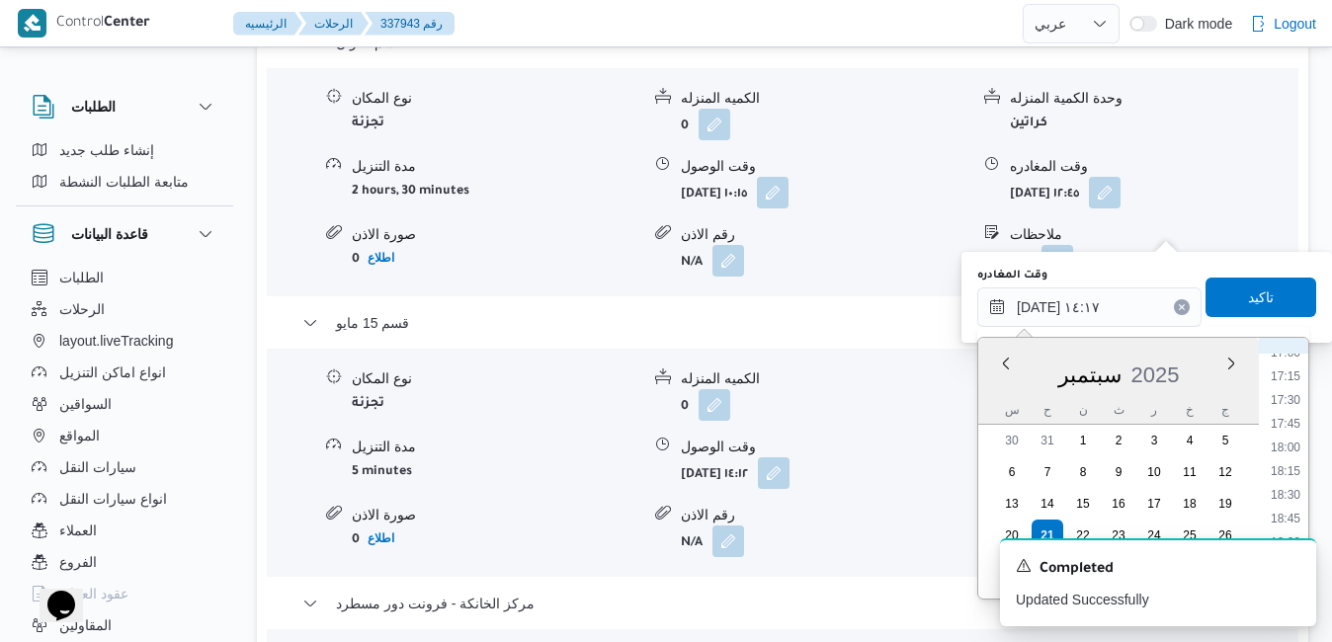
scroll to position [1691, 0]
click at [1286, 497] on li "19:15" at bounding box center [1285, 499] width 45 height 20
type input "[DATE] ١٩:١٥"
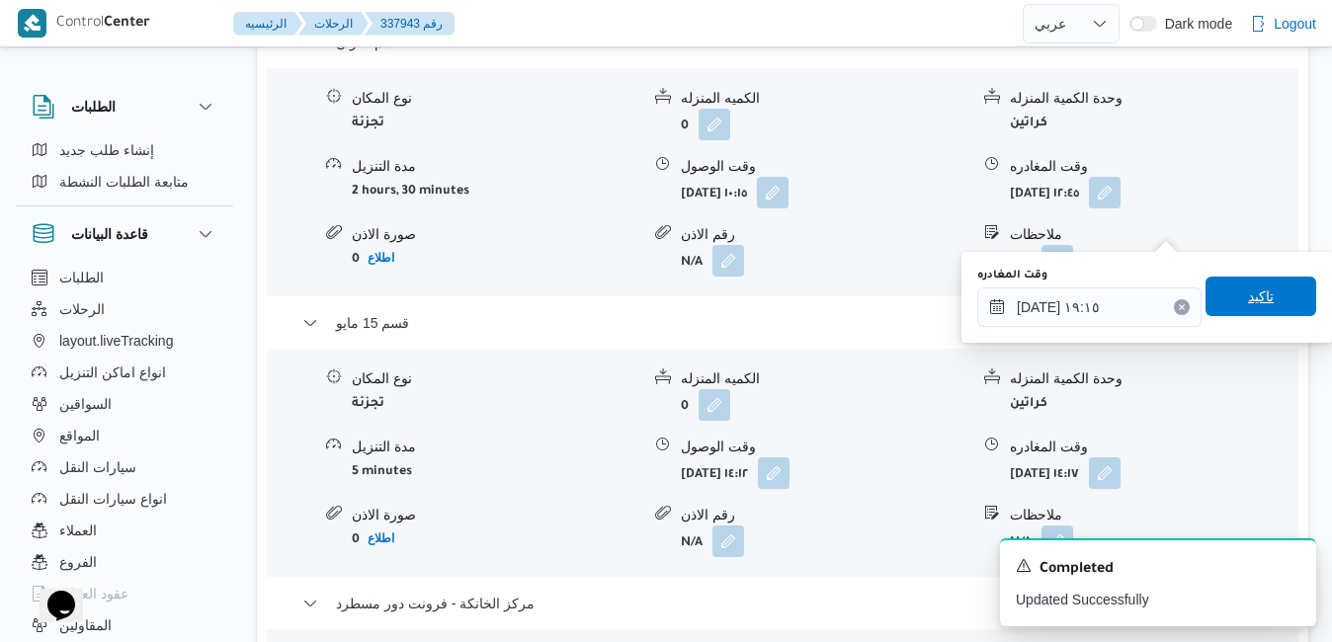
click at [1259, 289] on span "تاكيد" at bounding box center [1260, 297] width 111 height 40
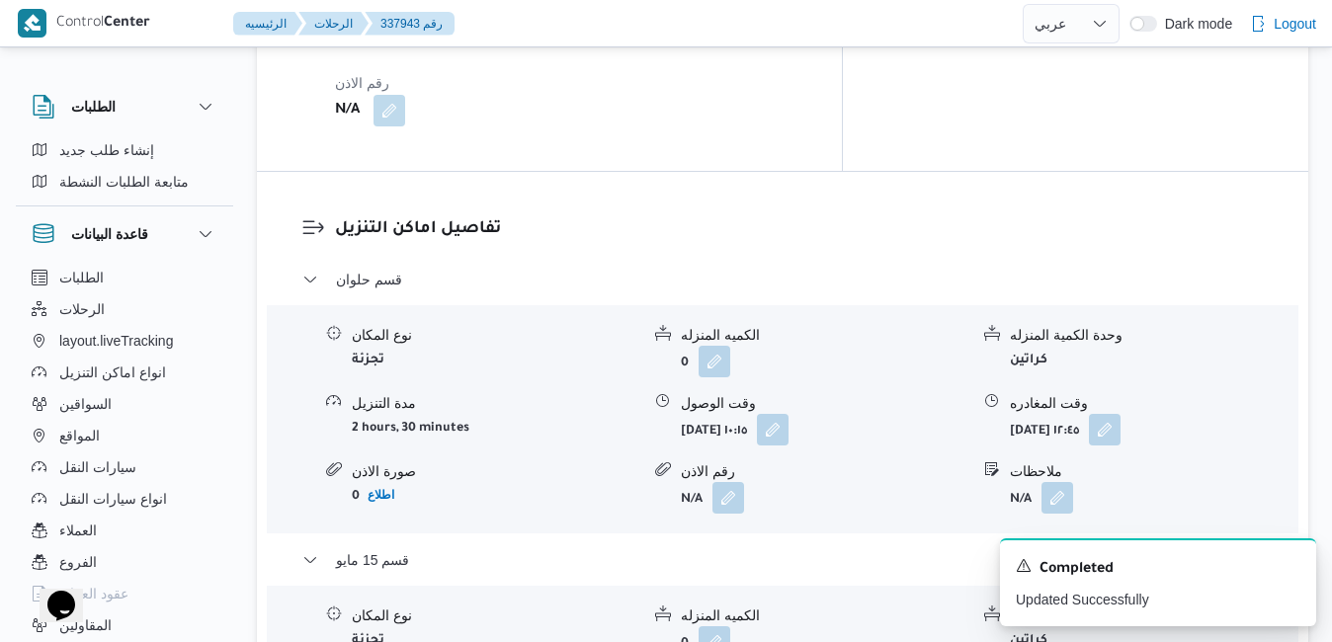
scroll to position [1775, 0]
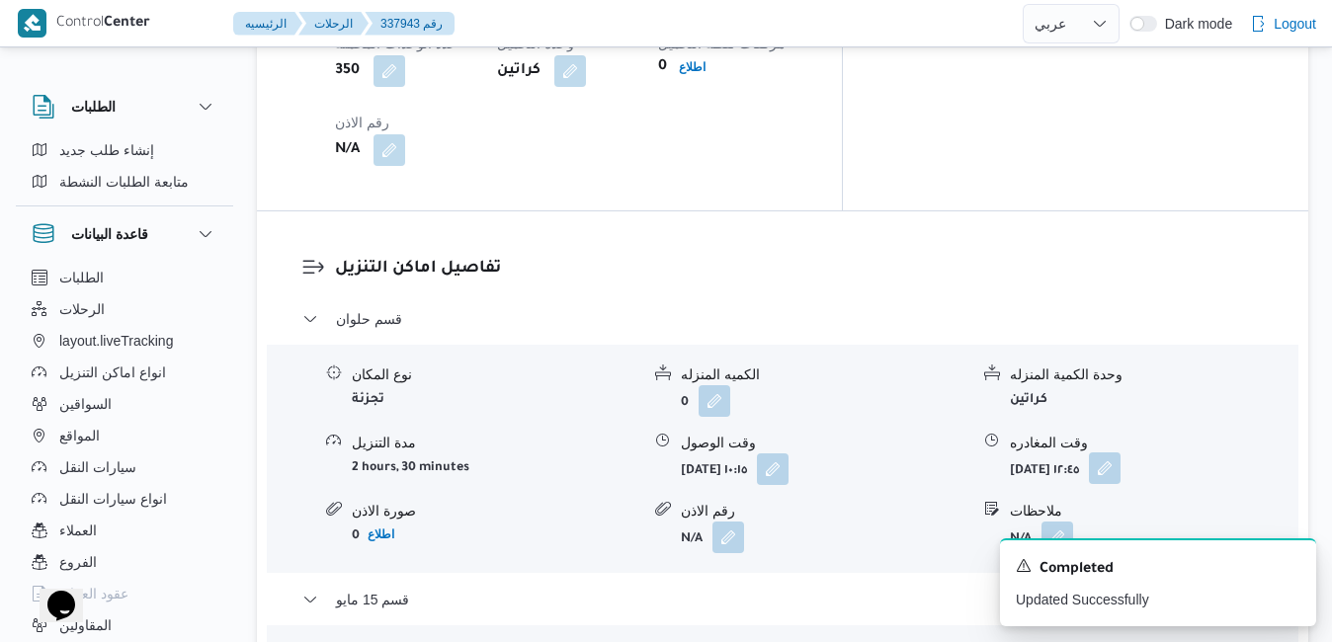
click at [1120, 453] on button "button" at bounding box center [1105, 469] width 32 height 32
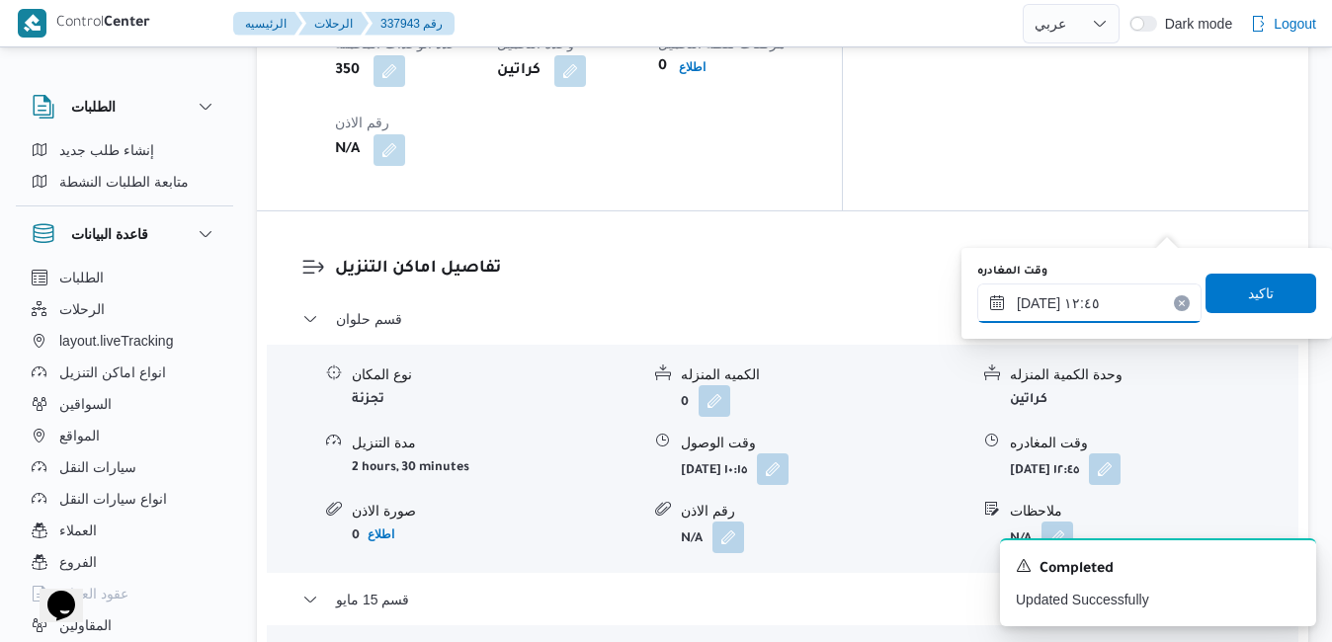
click at [1117, 292] on input "[DATE] ١٢:٤٥" at bounding box center [1089, 304] width 224 height 40
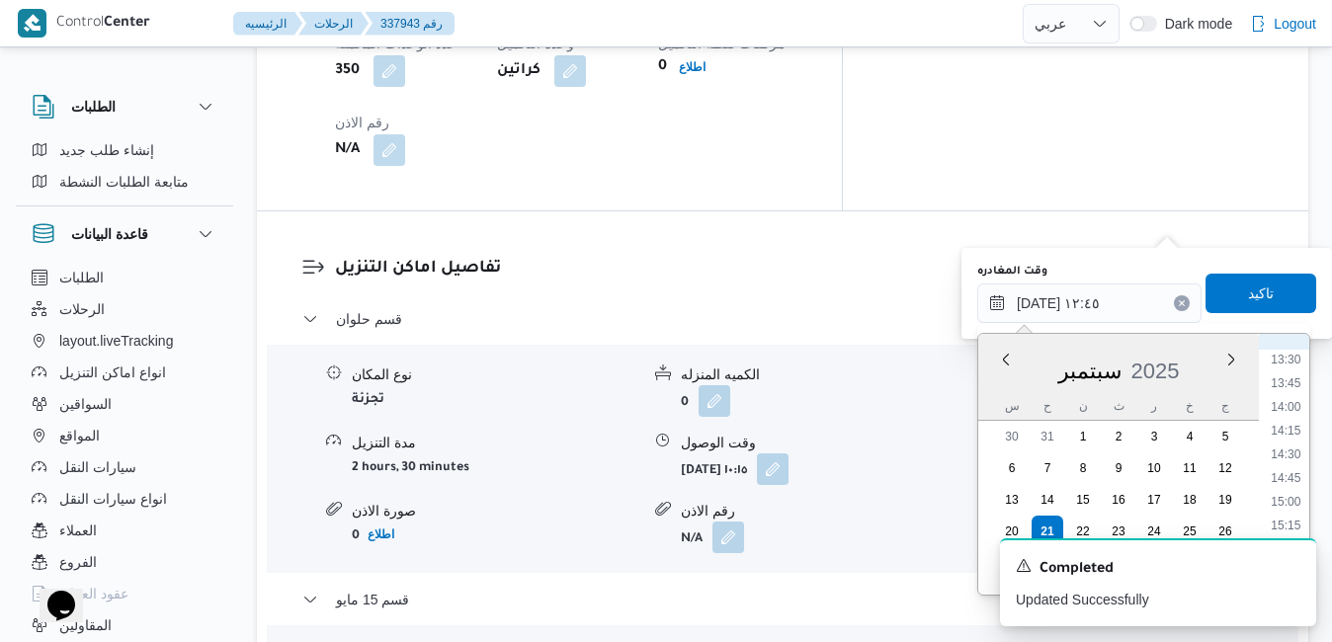
scroll to position [1291, 0]
click at [1296, 490] on li "15:00" at bounding box center [1285, 491] width 45 height 20
type input "[DATE] ١٥:٠٠"
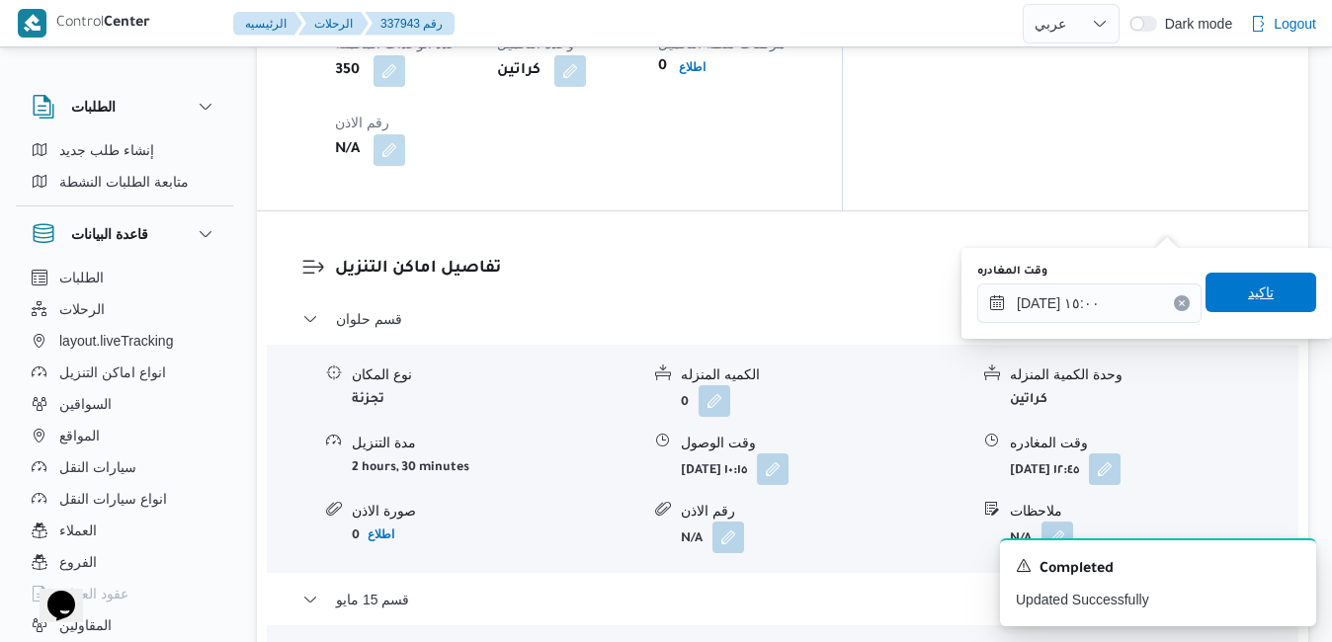
click at [1251, 281] on span "تاكيد" at bounding box center [1260, 293] width 111 height 40
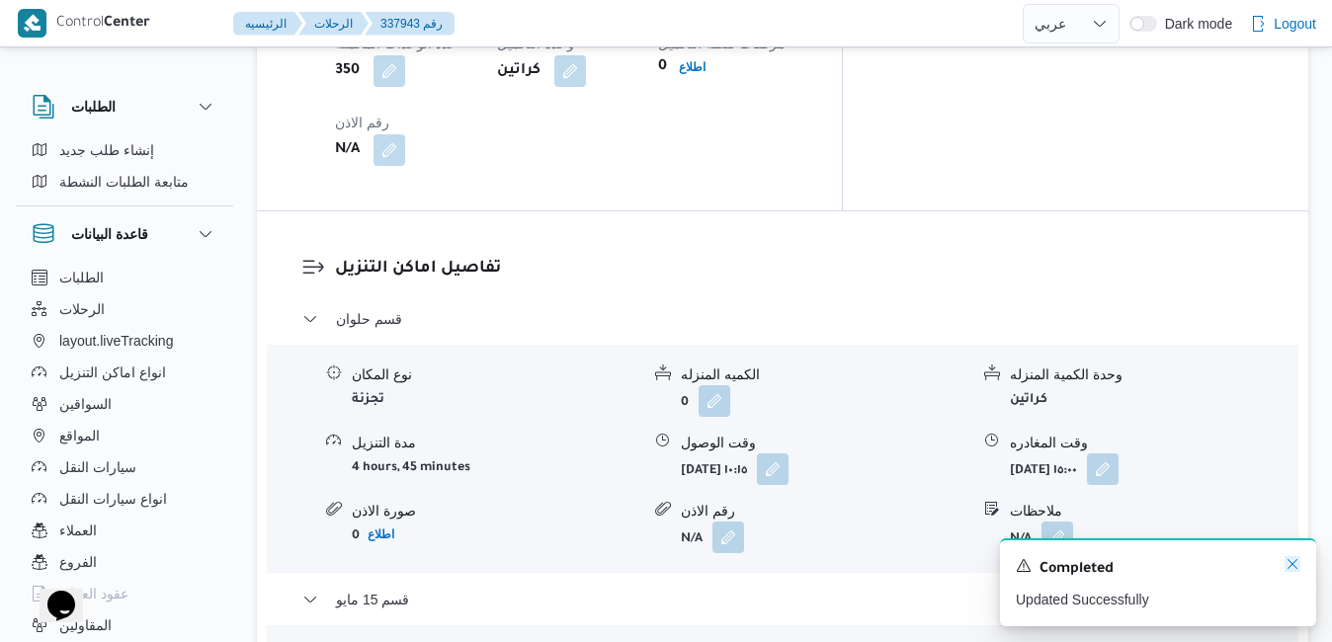
click at [1291, 569] on icon "Dismiss toast" at bounding box center [1292, 564] width 16 height 16
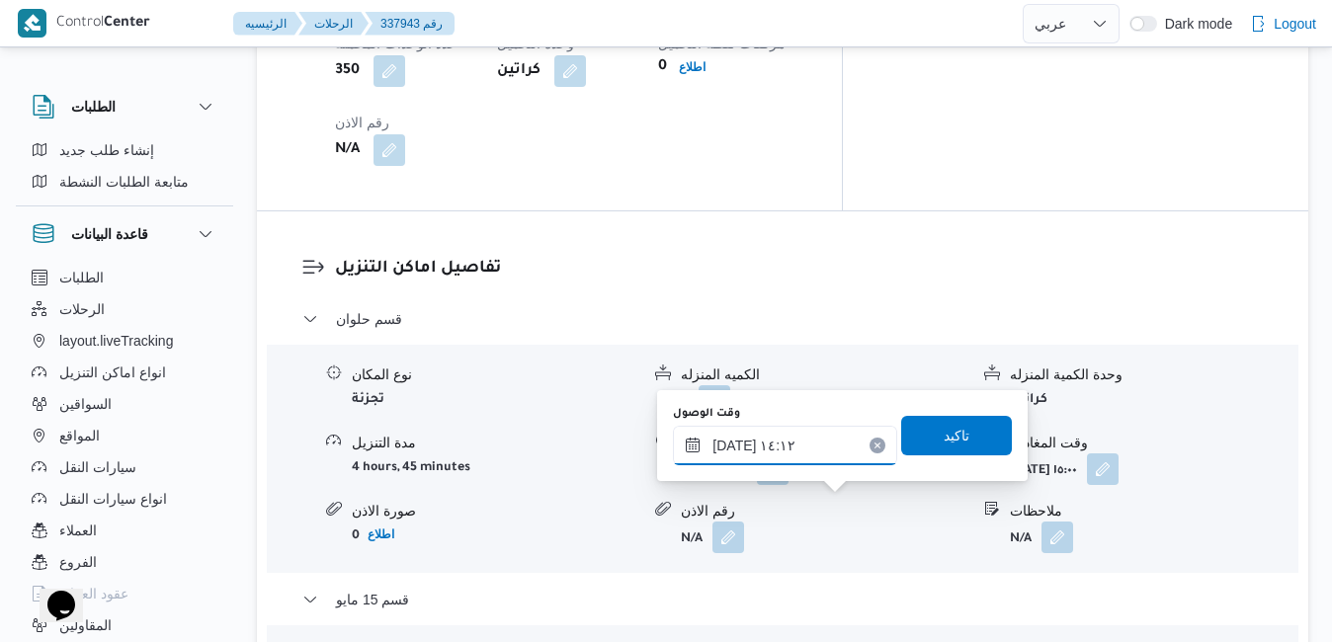
click at [796, 452] on input "[DATE] ١٤:١٢" at bounding box center [785, 446] width 224 height 40
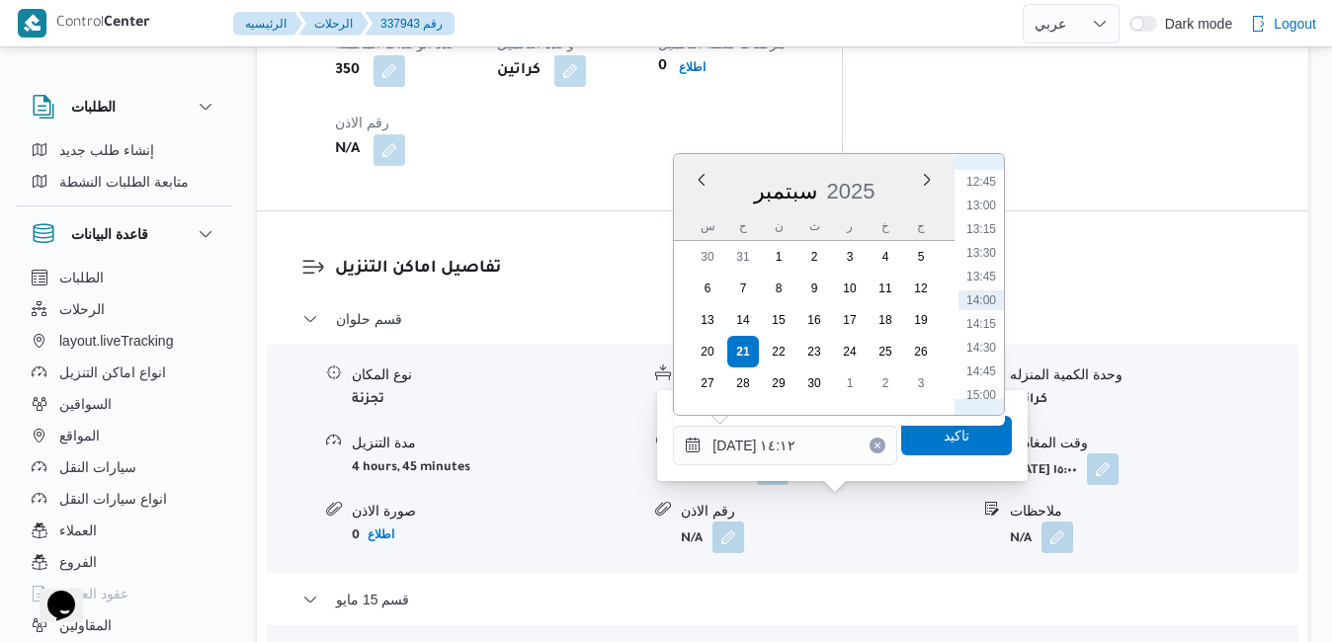
scroll to position [1408, 0]
click at [990, 242] on li "15:30" at bounding box center [980, 242] width 45 height 20
type input "[DATE] ١٥:٣٠"
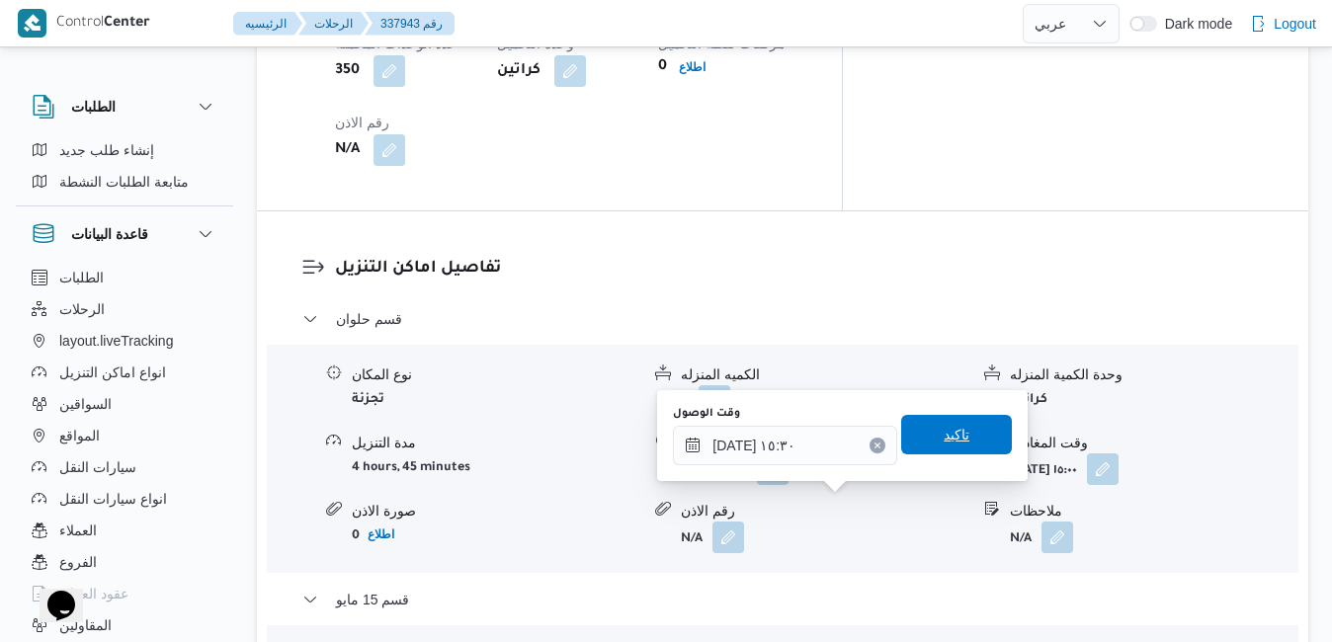
click at [944, 439] on span "تاكيد" at bounding box center [957, 435] width 26 height 24
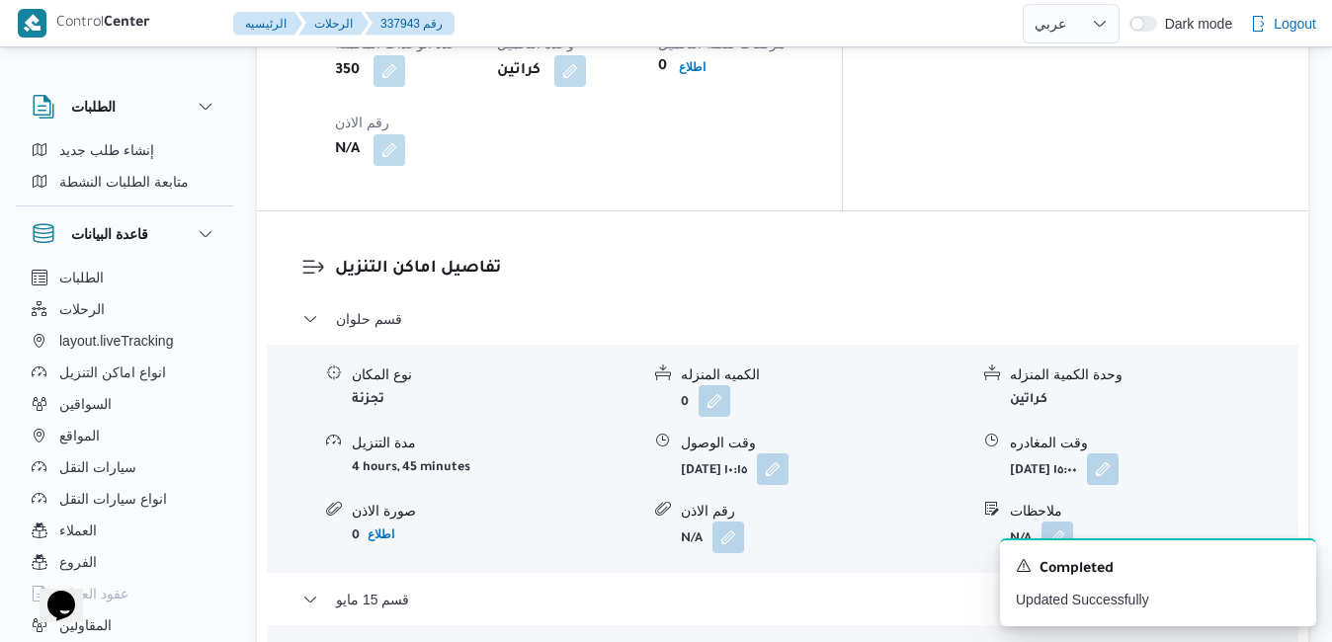
scroll to position [0, 0]
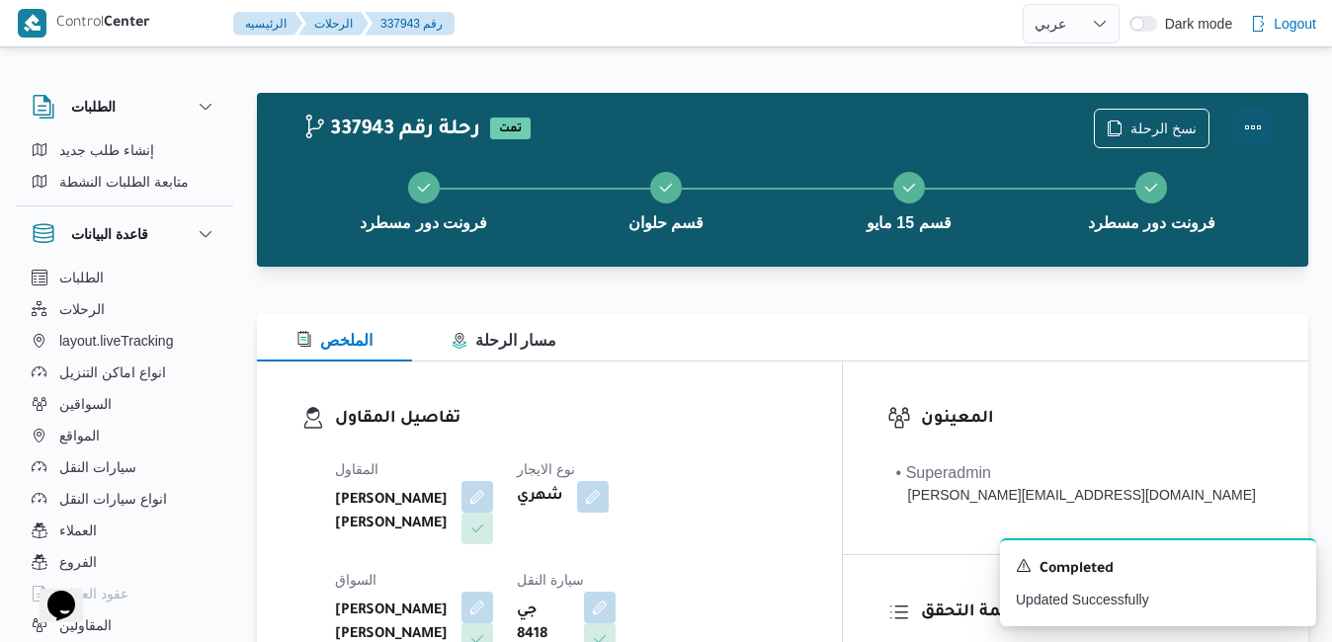
click at [1252, 124] on button "Actions" at bounding box center [1253, 128] width 40 height 40
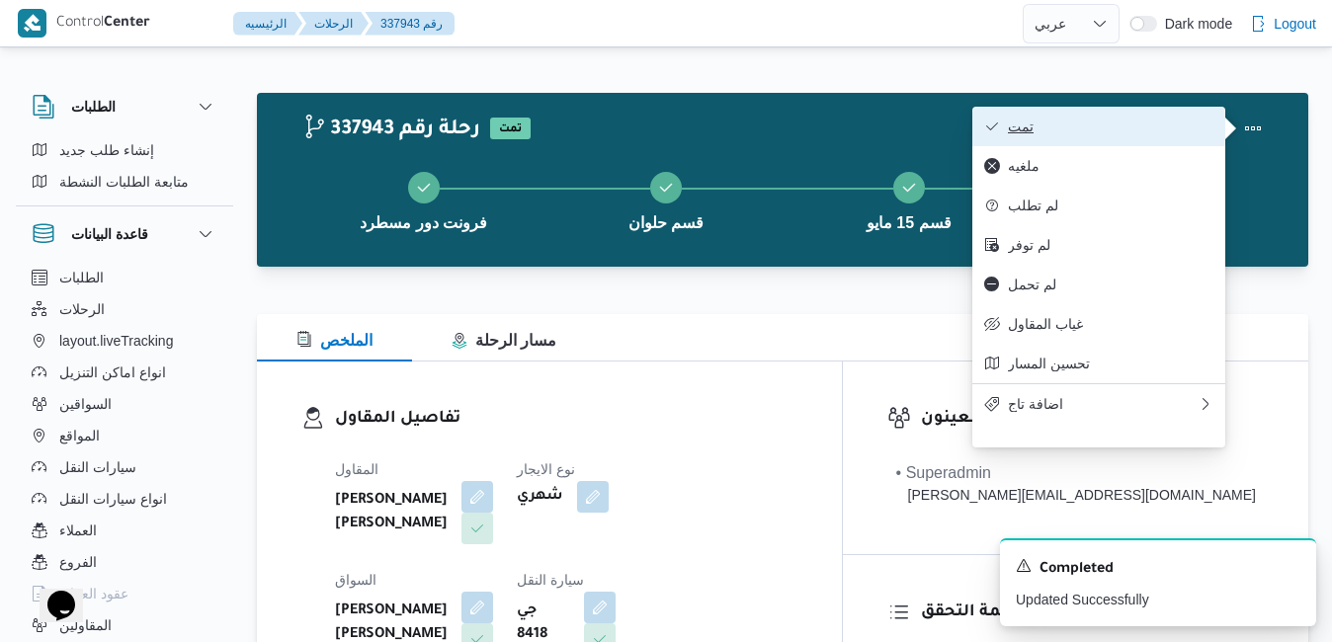
click at [1186, 124] on span "تمت" at bounding box center [1111, 127] width 206 height 16
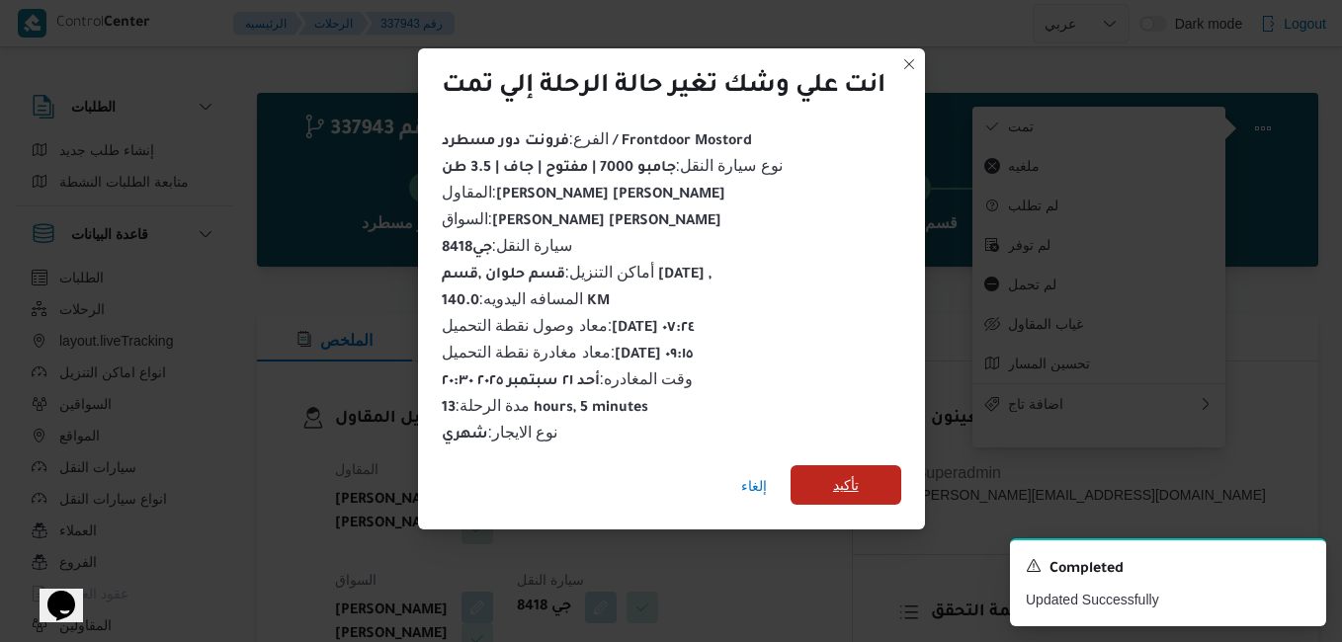
click at [836, 484] on span "تأكيد" at bounding box center [846, 485] width 26 height 24
